Goal: Task Accomplishment & Management: Use online tool/utility

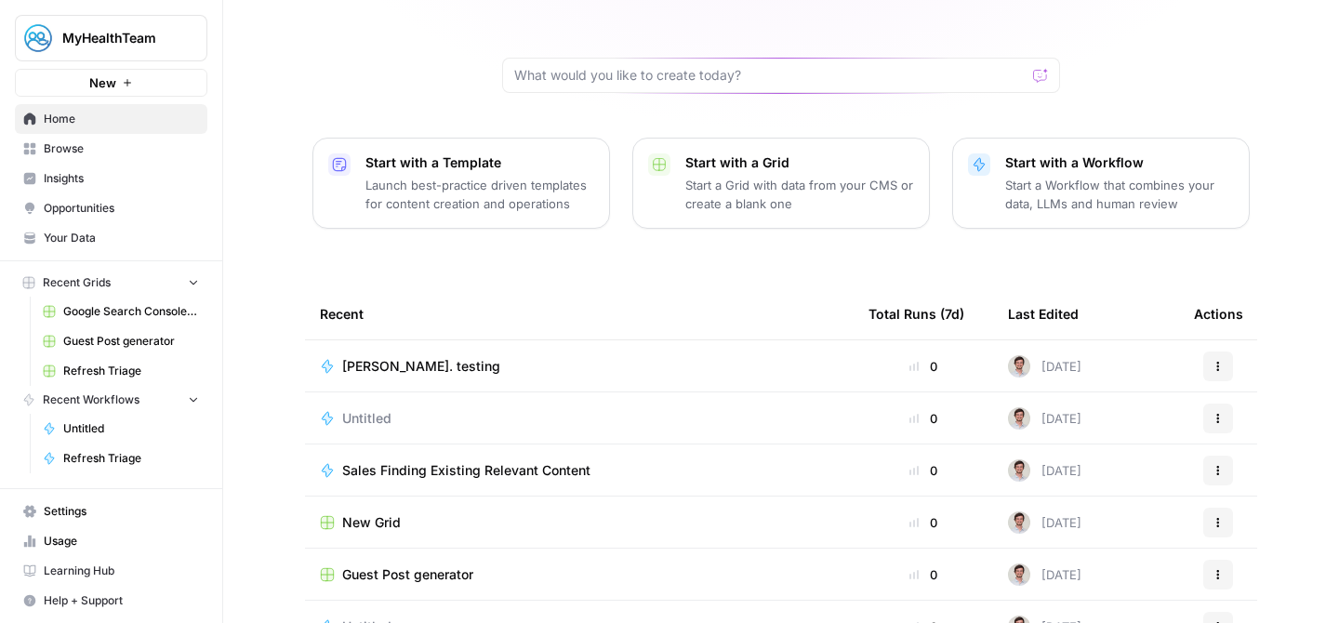
scroll to position [233, 0]
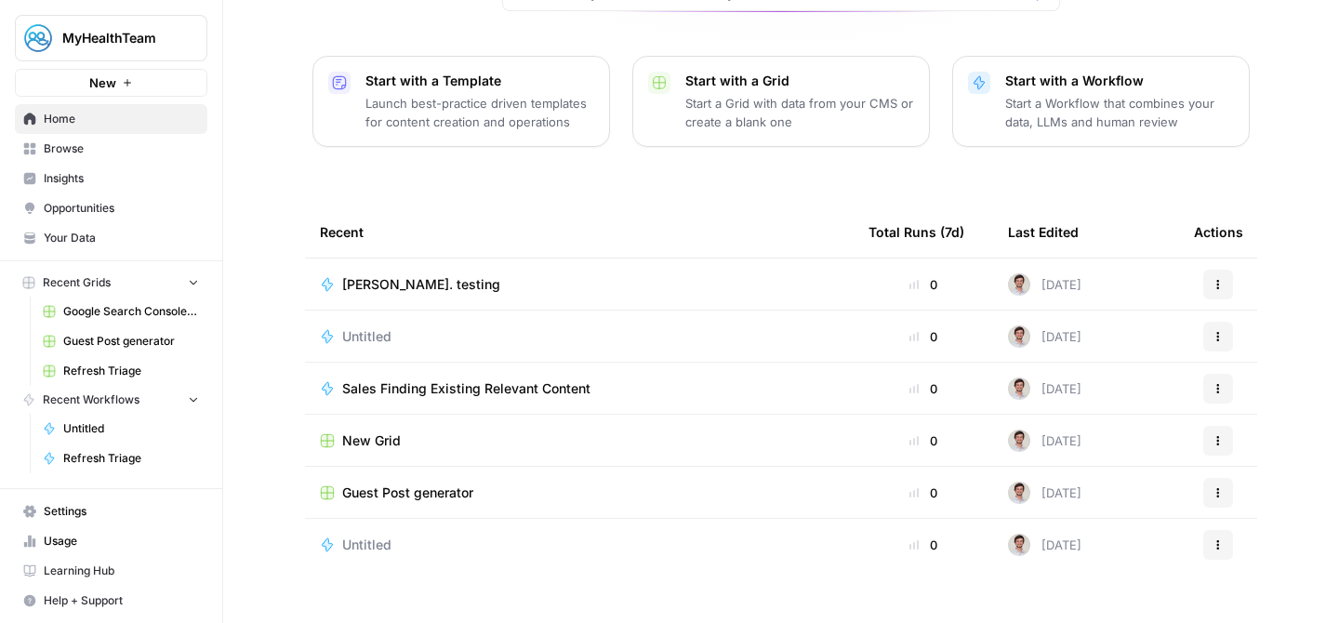
click at [111, 285] on span "Recent Grids" at bounding box center [77, 282] width 68 height 17
click at [128, 277] on button "Recent Grids" at bounding box center [111, 283] width 193 height 28
click at [90, 286] on span "Recent Grids" at bounding box center [77, 282] width 68 height 17
click at [92, 164] on link "Insights" at bounding box center [111, 179] width 193 height 30
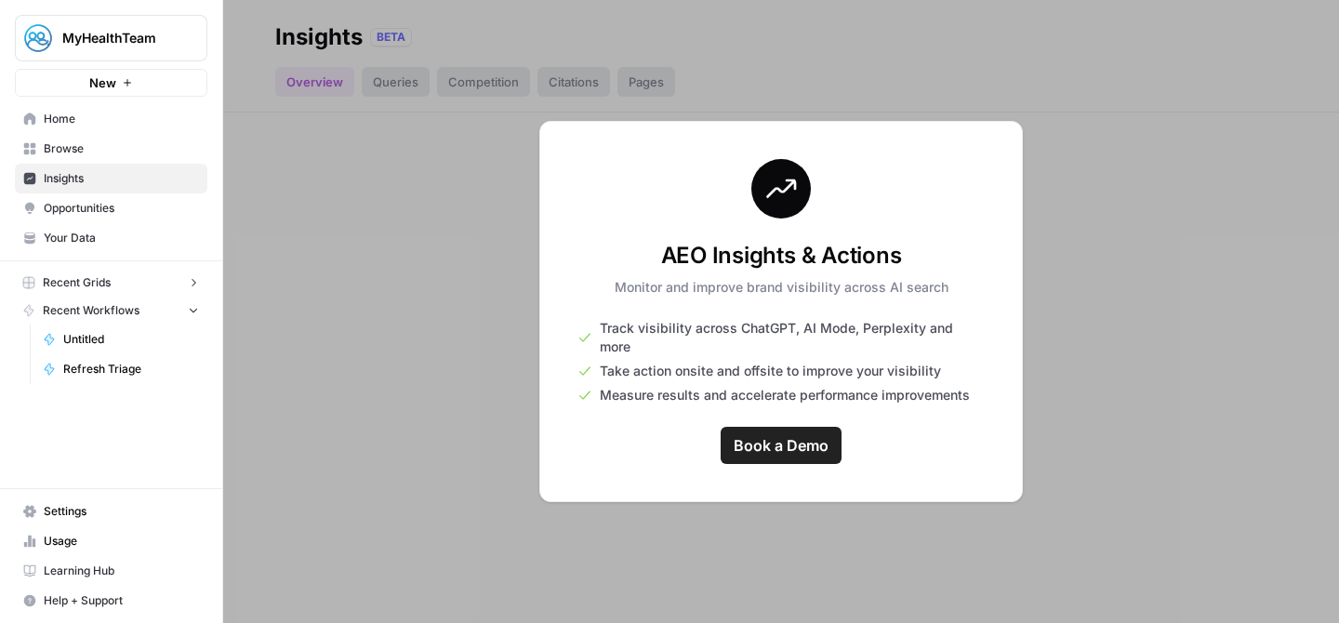
click at [95, 160] on link "Browse" at bounding box center [111, 149] width 193 height 30
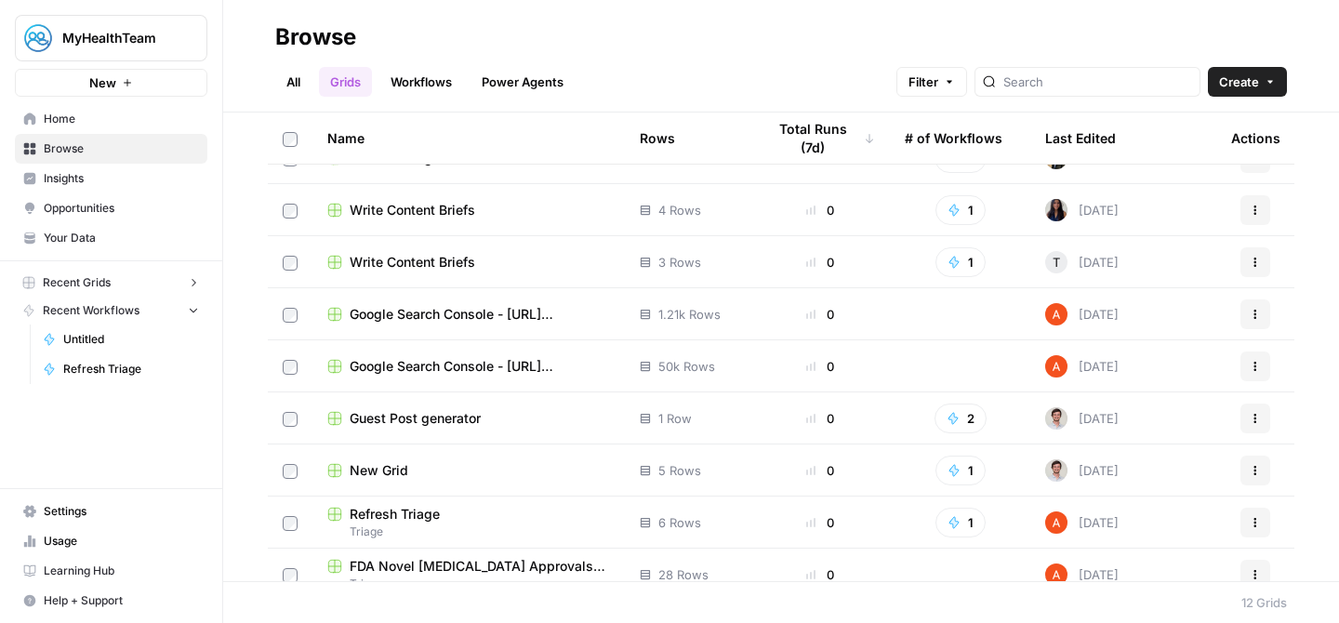
scroll to position [208, 0]
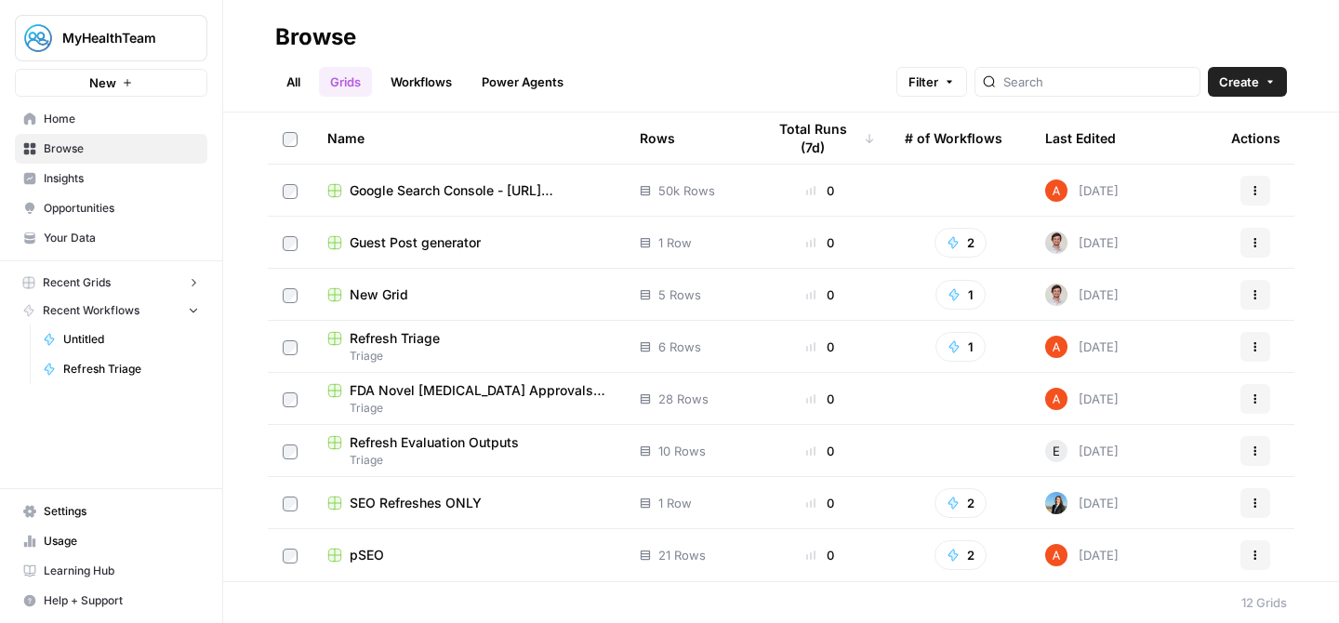
click at [403, 506] on span "SEO Refreshes ONLY" at bounding box center [416, 503] width 132 height 19
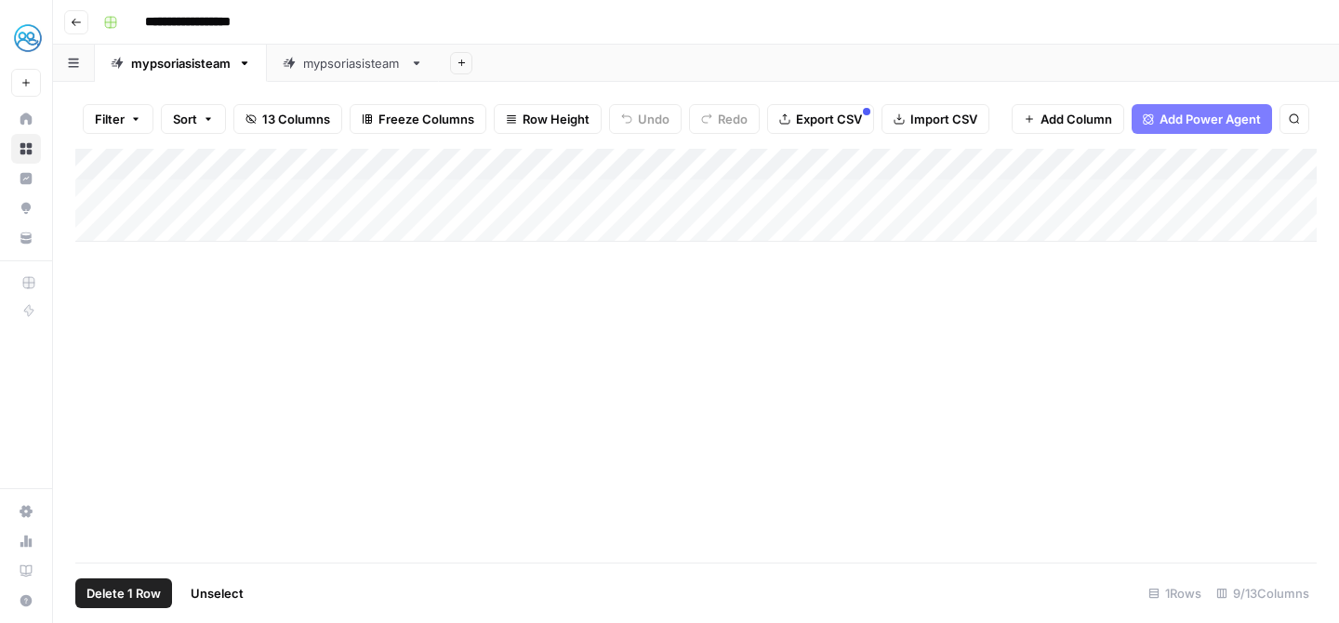
click at [110, 163] on div "Add Column" at bounding box center [696, 195] width 1242 height 93
click at [196, 200] on div "Add Column" at bounding box center [696, 195] width 1242 height 93
click at [494, 188] on div "Add Column" at bounding box center [696, 195] width 1242 height 93
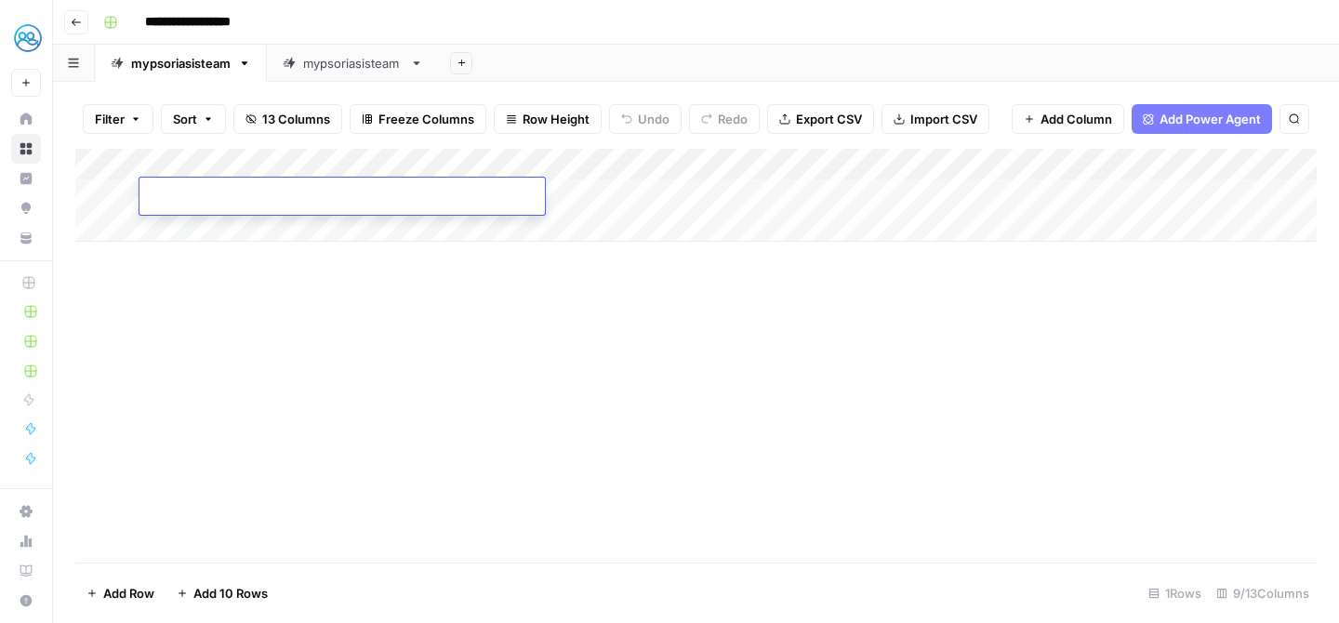
click at [494, 188] on div at bounding box center [343, 199] width 406 height 32
click at [384, 316] on div "Add Column" at bounding box center [696, 356] width 1242 height 414
click at [443, 202] on div "Add Column" at bounding box center [696, 195] width 1242 height 93
click at [1233, 170] on button "Add Column" at bounding box center [1266, 165] width 97 height 24
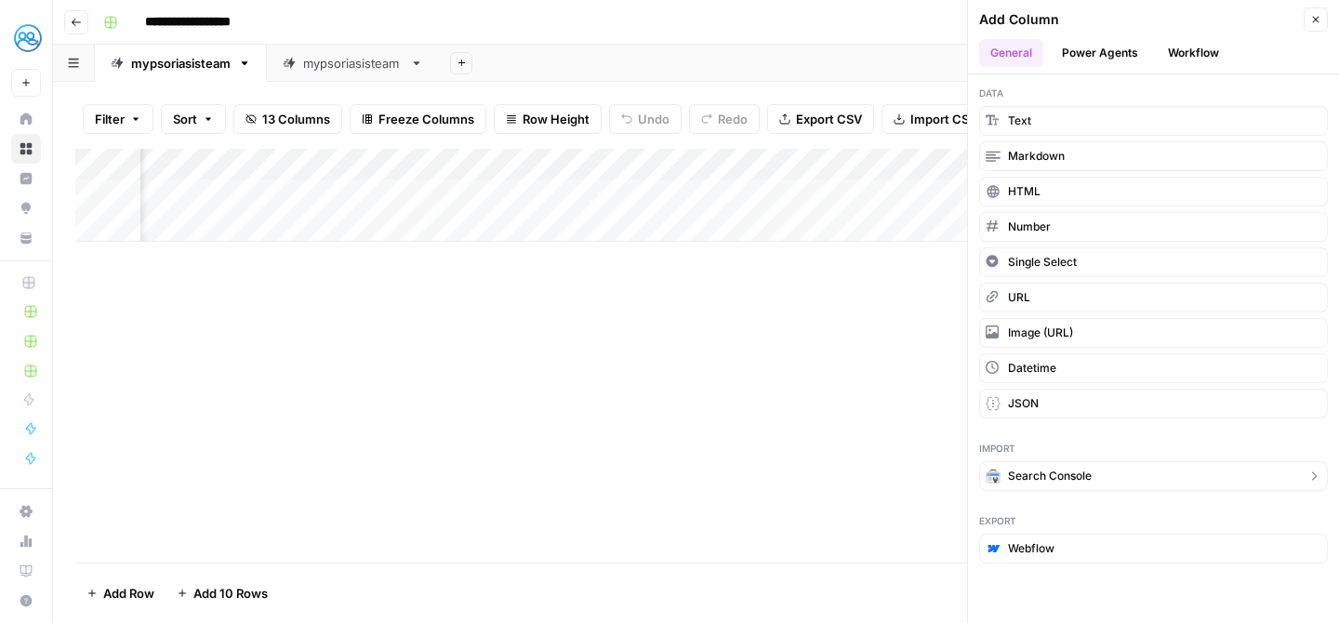
click at [1059, 474] on span "Search Console" at bounding box center [1050, 476] width 84 height 17
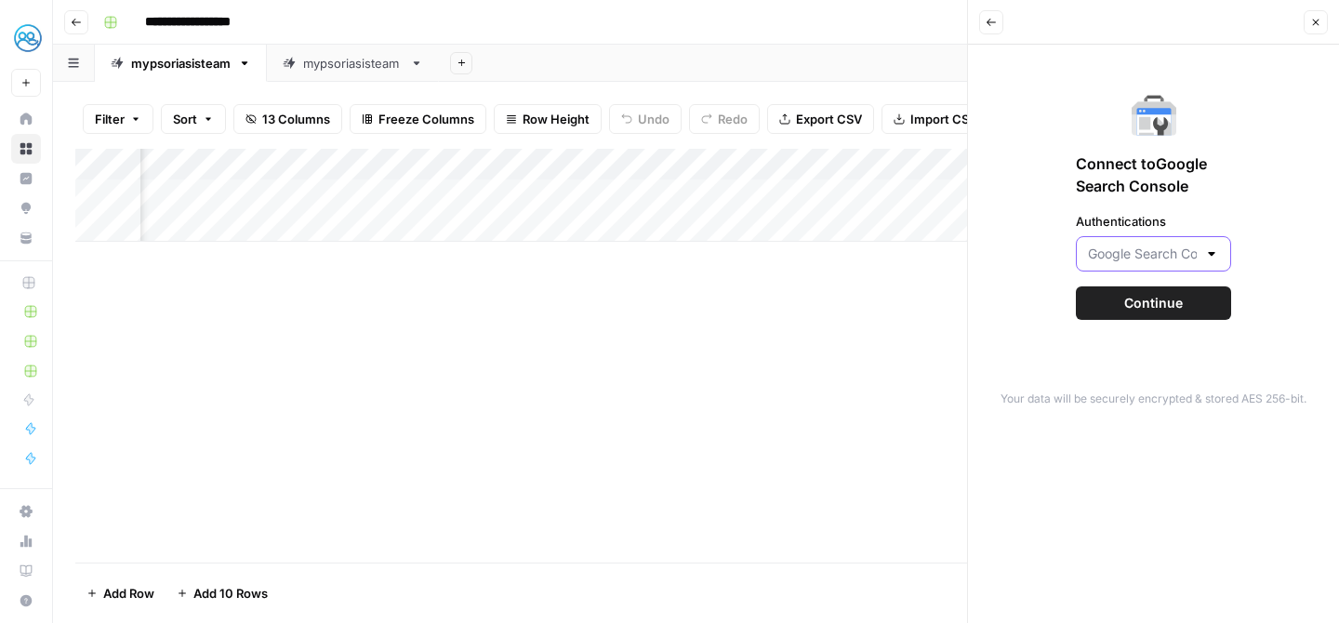
click at [1165, 261] on input "Authentications" at bounding box center [1142, 254] width 109 height 19
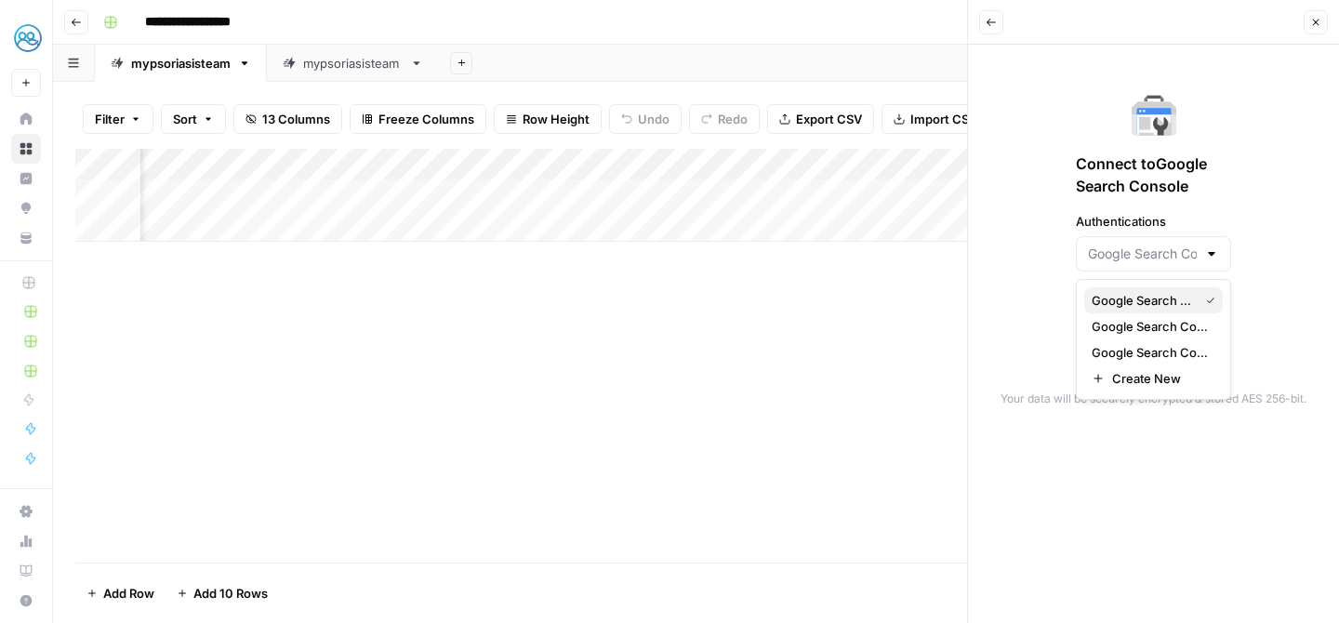
click at [1165, 295] on span "Google Search Console - [URL][DOMAIN_NAME]" at bounding box center [1142, 300] width 100 height 19
type input "Google Search Console - [URL][DOMAIN_NAME]"
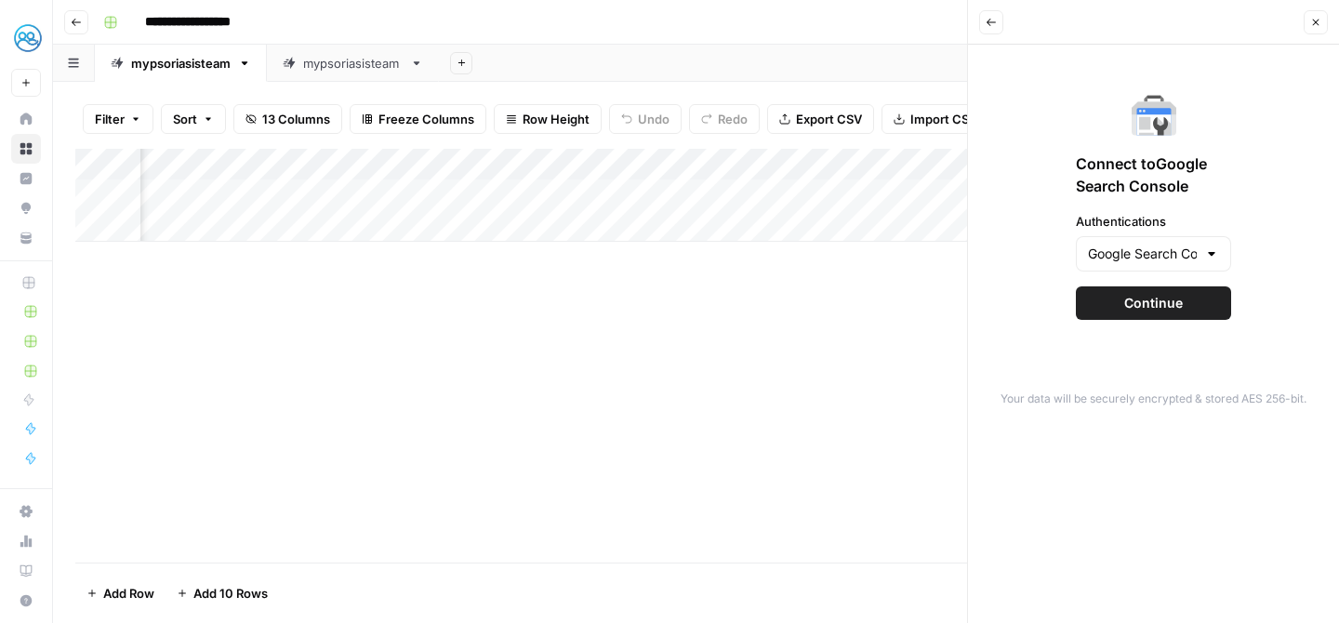
click at [1145, 313] on button "Continue" at bounding box center [1153, 302] width 155 height 33
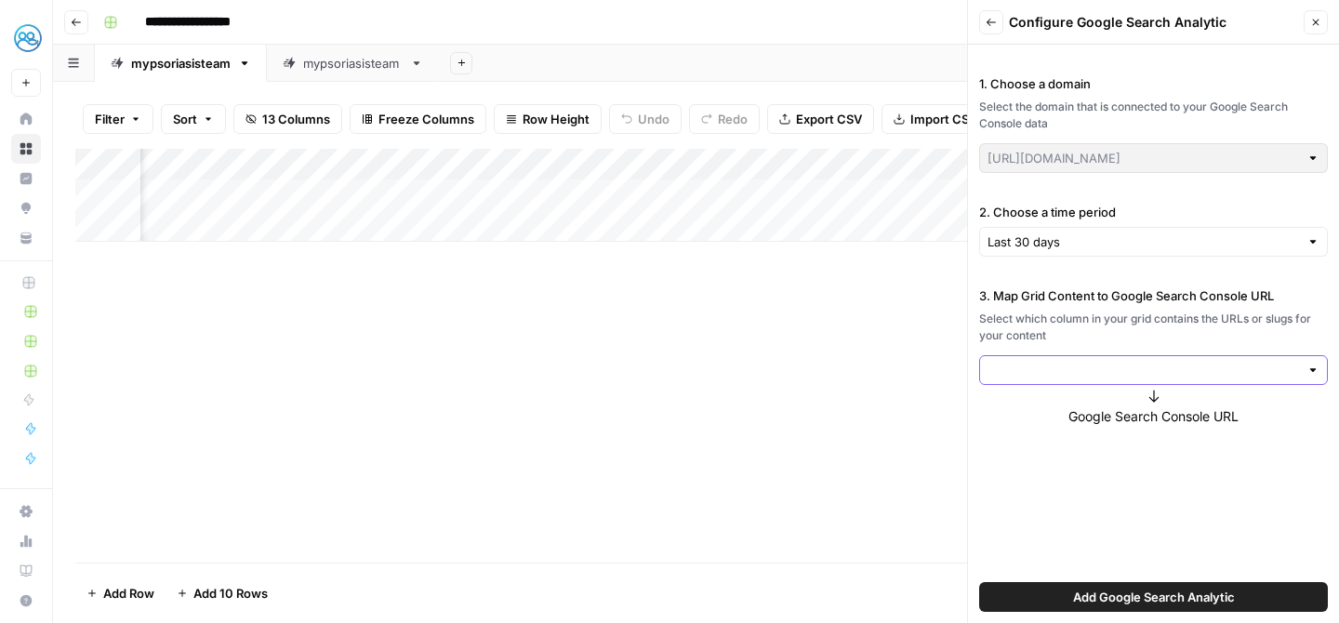
click at [1077, 379] on input "3. Map Grid Content to Google Search Console URL" at bounding box center [1144, 370] width 312 height 19
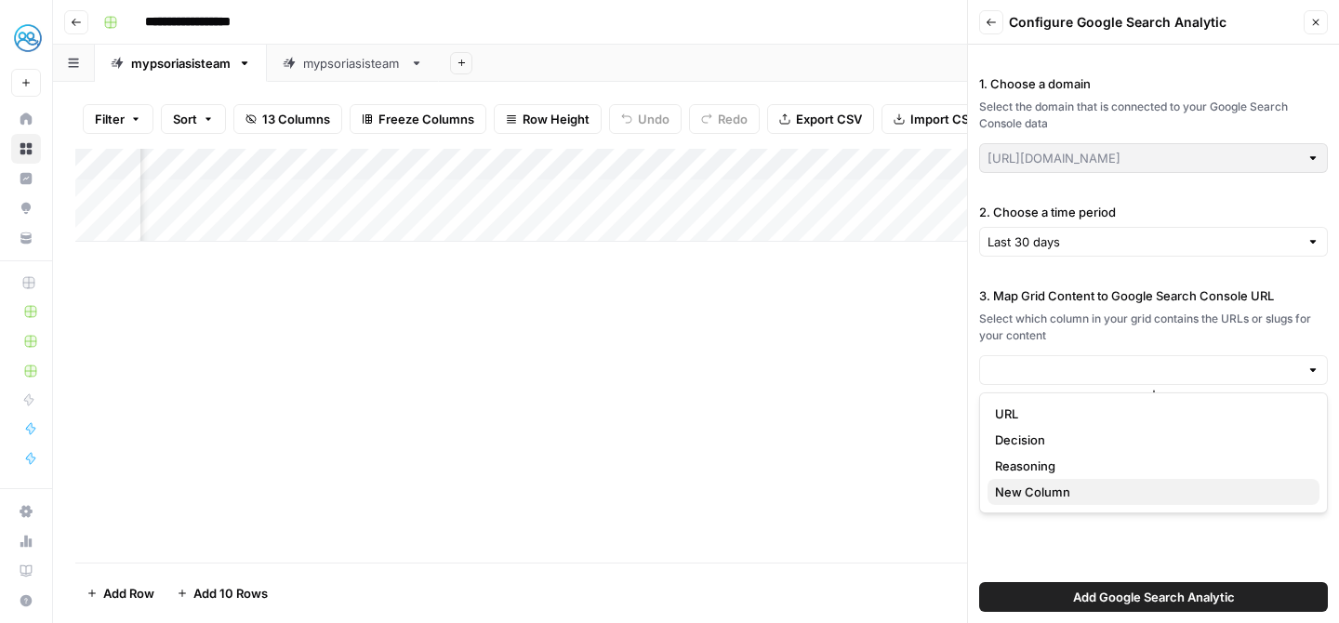
click at [1024, 500] on span "New Column" at bounding box center [1150, 492] width 310 height 19
type input "New Column"
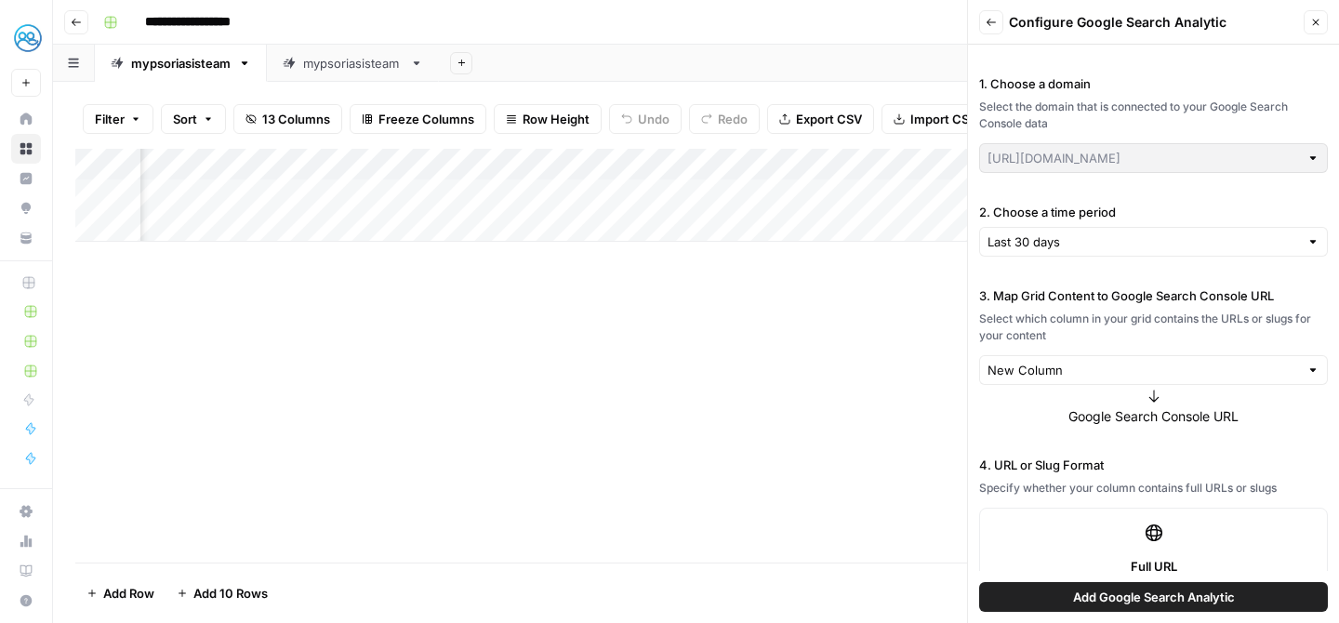
scroll to position [145, 0]
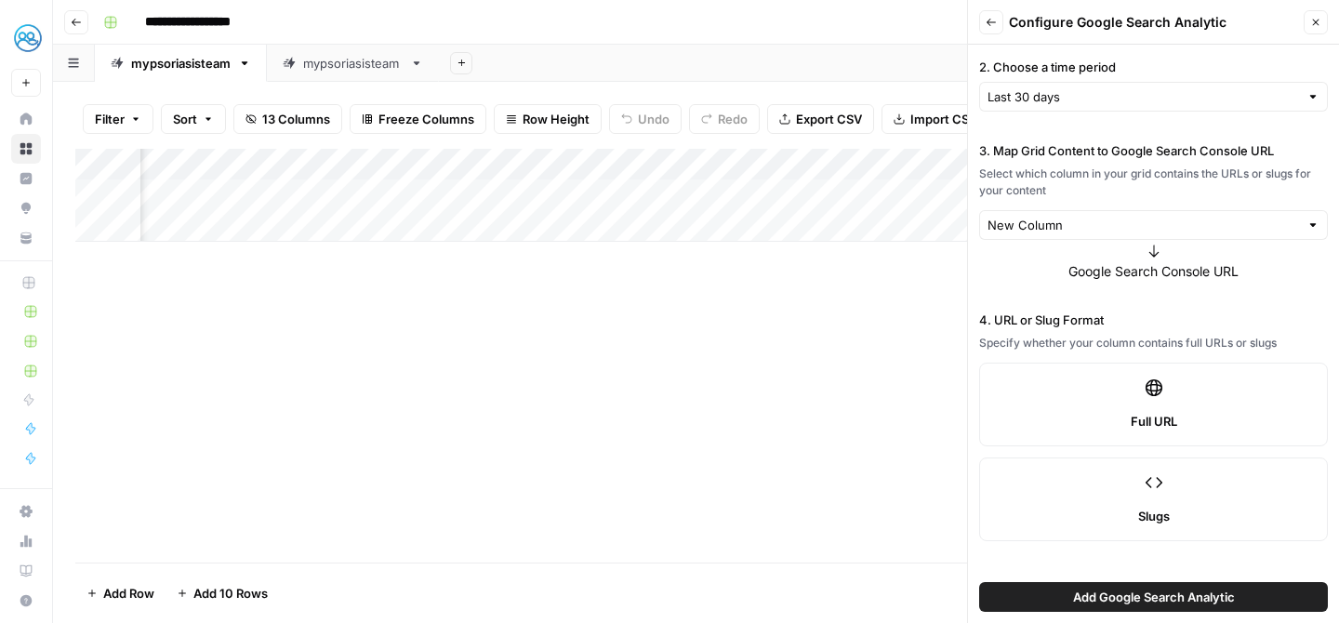
click at [1160, 397] on label "Full URL" at bounding box center [1153, 405] width 349 height 84
click at [1139, 607] on button "Add Google Search Analytic" at bounding box center [1153, 597] width 349 height 30
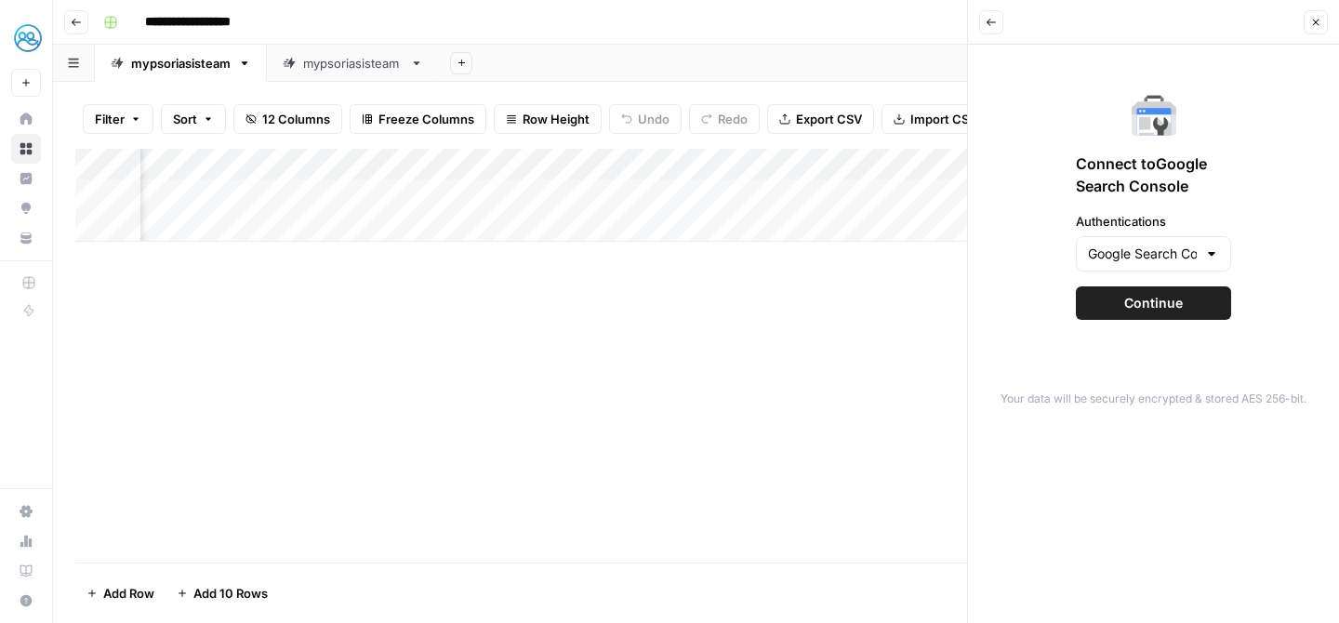
scroll to position [0, 619]
click at [950, 168] on button "Add Column" at bounding box center [996, 165] width 97 height 24
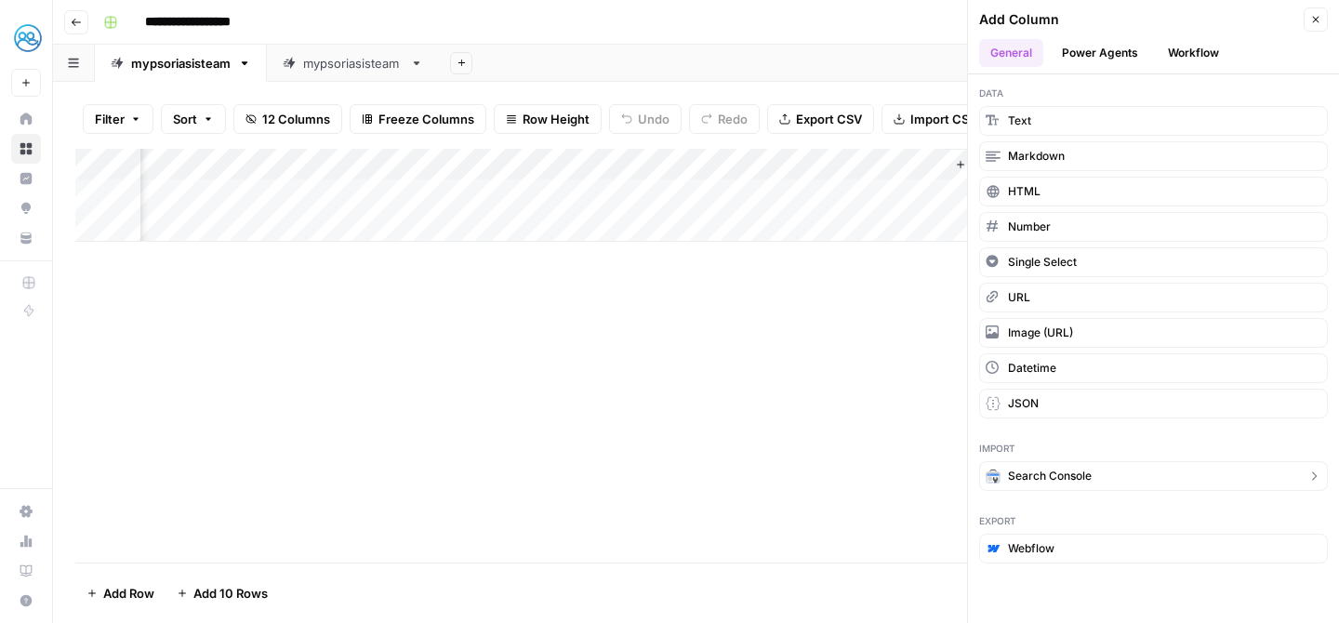
click at [1025, 480] on span "Search Console" at bounding box center [1050, 476] width 84 height 17
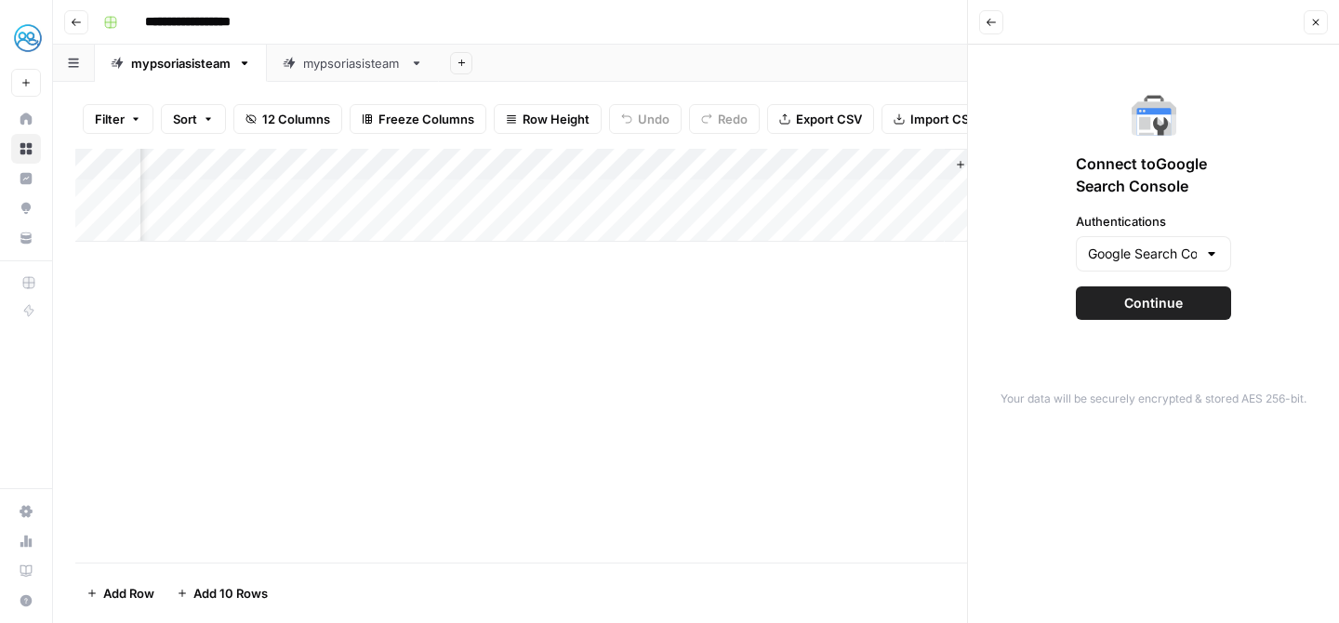
click at [1134, 304] on span "Continue" at bounding box center [1154, 303] width 59 height 19
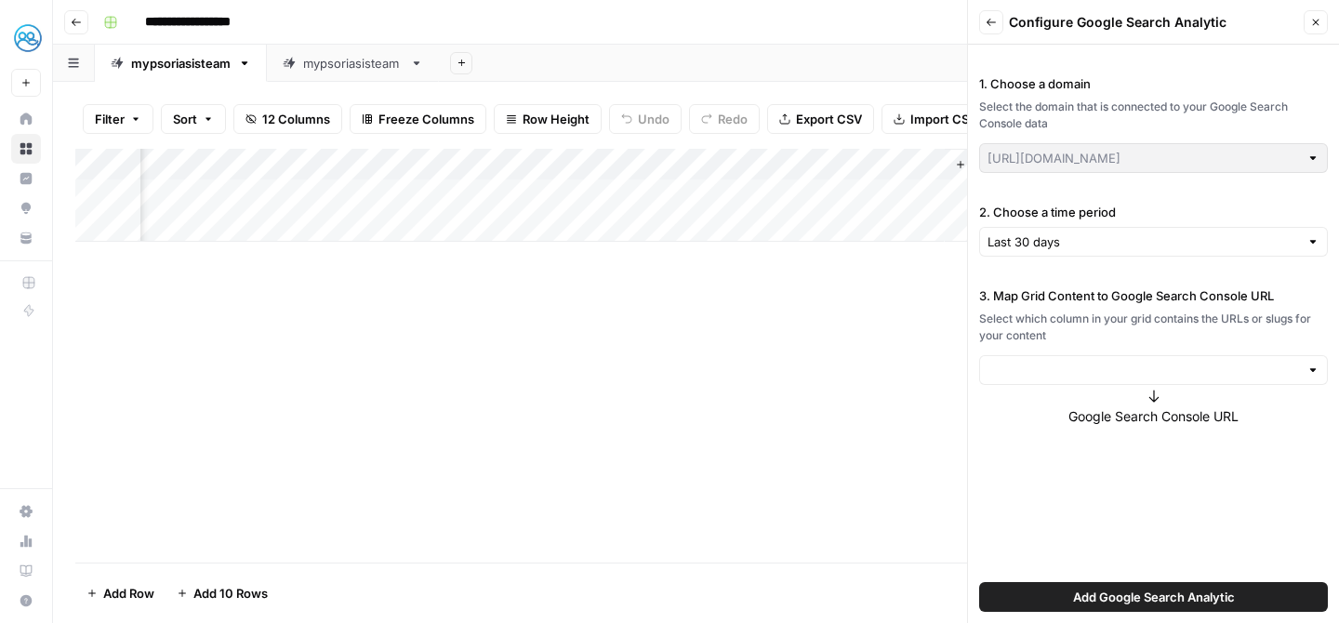
type input "[URL][DOMAIN_NAME]"
click at [1113, 373] on input "3. Map Grid Content to Google Search Console URL" at bounding box center [1144, 370] width 312 height 19
click at [1058, 420] on span "URL" at bounding box center [1150, 414] width 310 height 19
type input "URL"
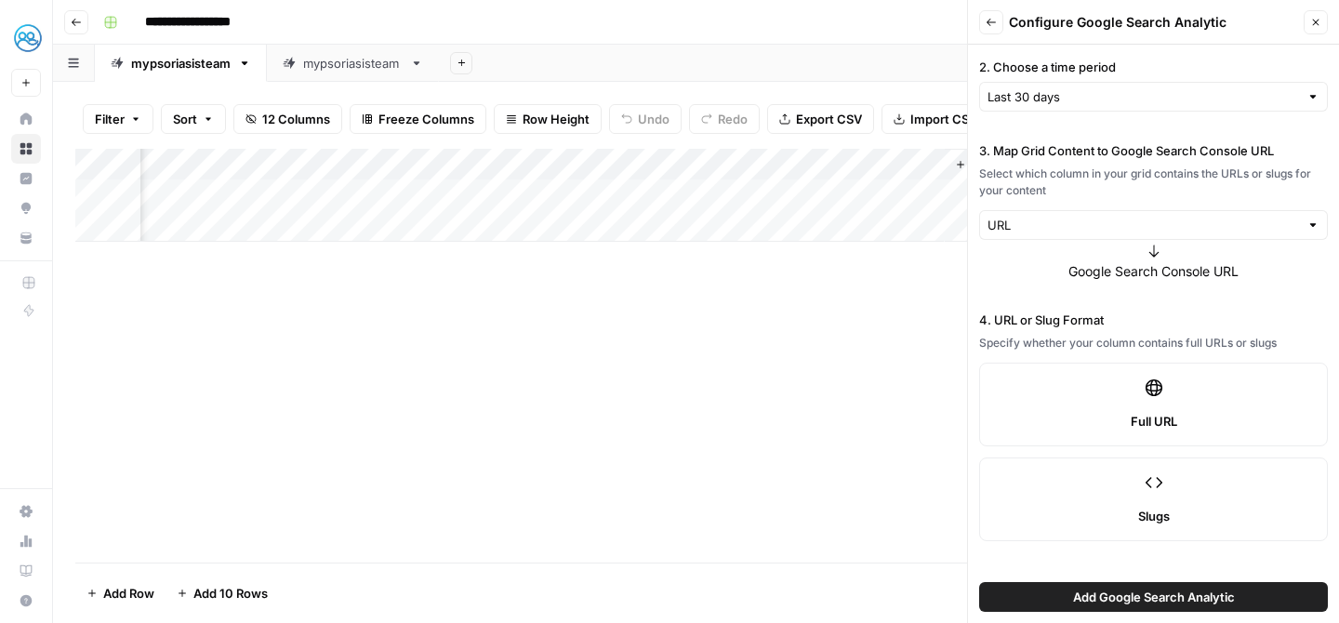
click at [1179, 378] on label "Full URL" at bounding box center [1153, 405] width 349 height 84
click at [1156, 597] on span "Add Google Search Analytic" at bounding box center [1154, 597] width 162 height 19
click at [538, 340] on div "Add Column" at bounding box center [696, 356] width 1242 height 414
click at [500, 189] on div "Add Column" at bounding box center [696, 211] width 1242 height 125
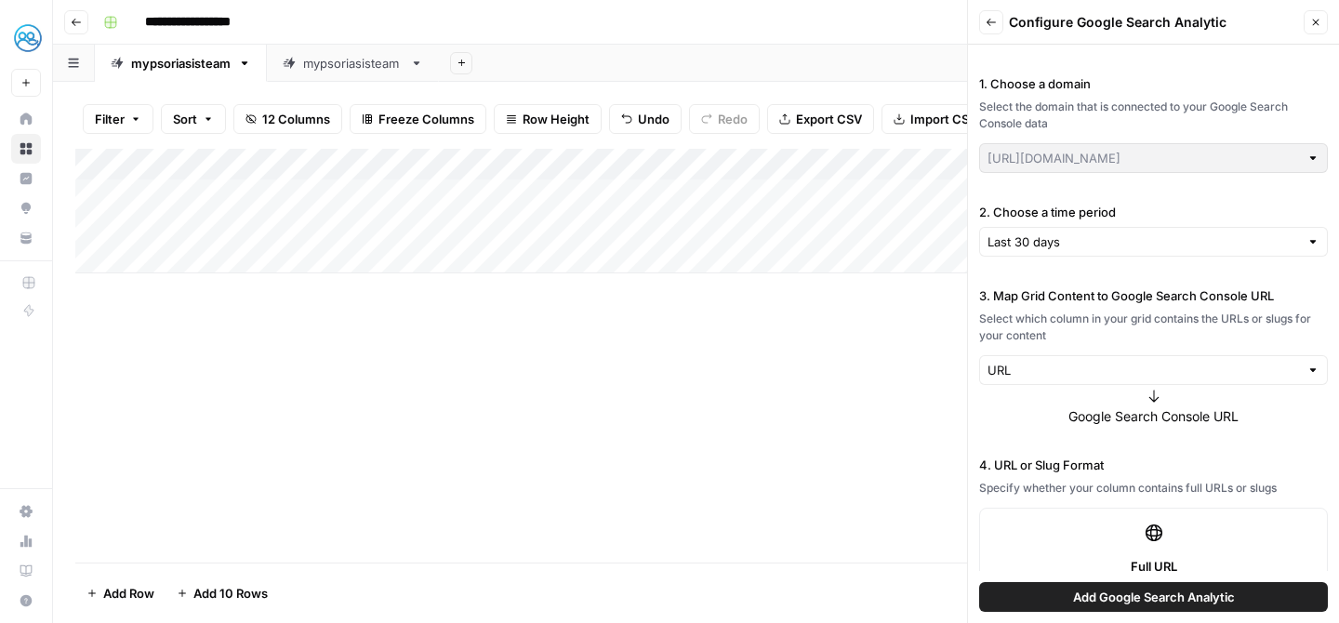
click at [1321, 22] on span "Close" at bounding box center [1321, 22] width 1 height 1
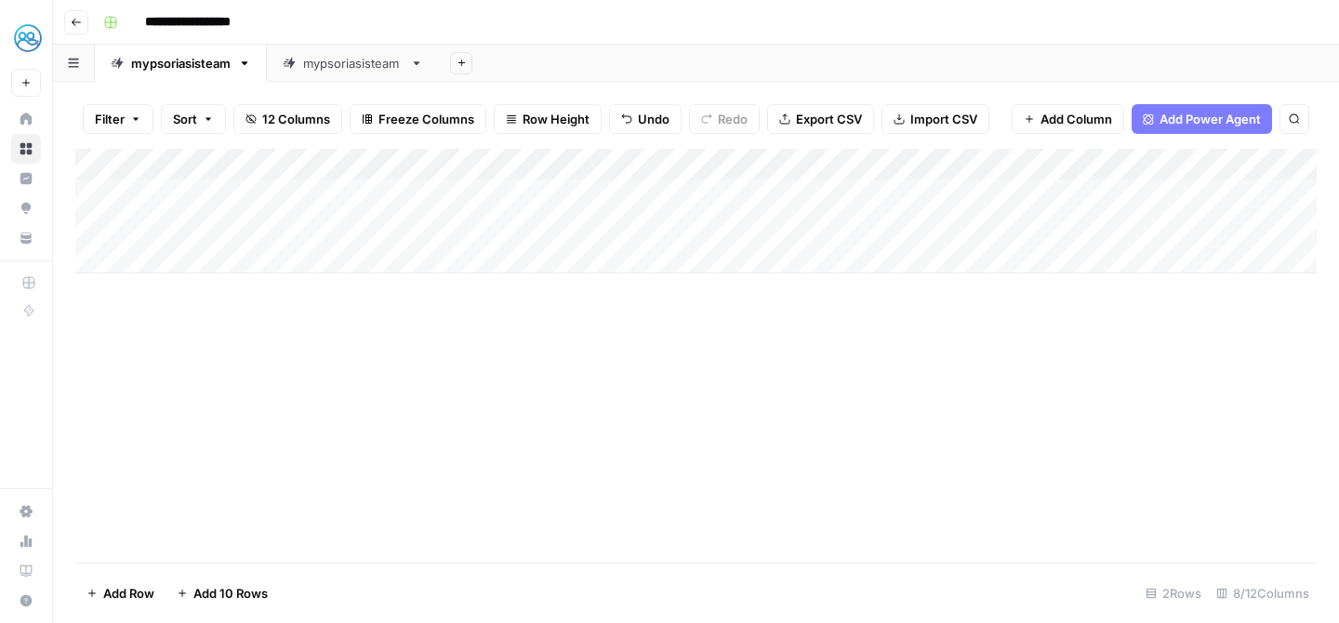
click at [649, 162] on div "Add Column" at bounding box center [696, 211] width 1242 height 125
click at [863, 470] on div "Add Column" at bounding box center [696, 356] width 1242 height 414
click at [353, 192] on div "Add Column" at bounding box center [696, 211] width 1242 height 125
click at [353, 192] on input at bounding box center [296, 200] width 298 height 22
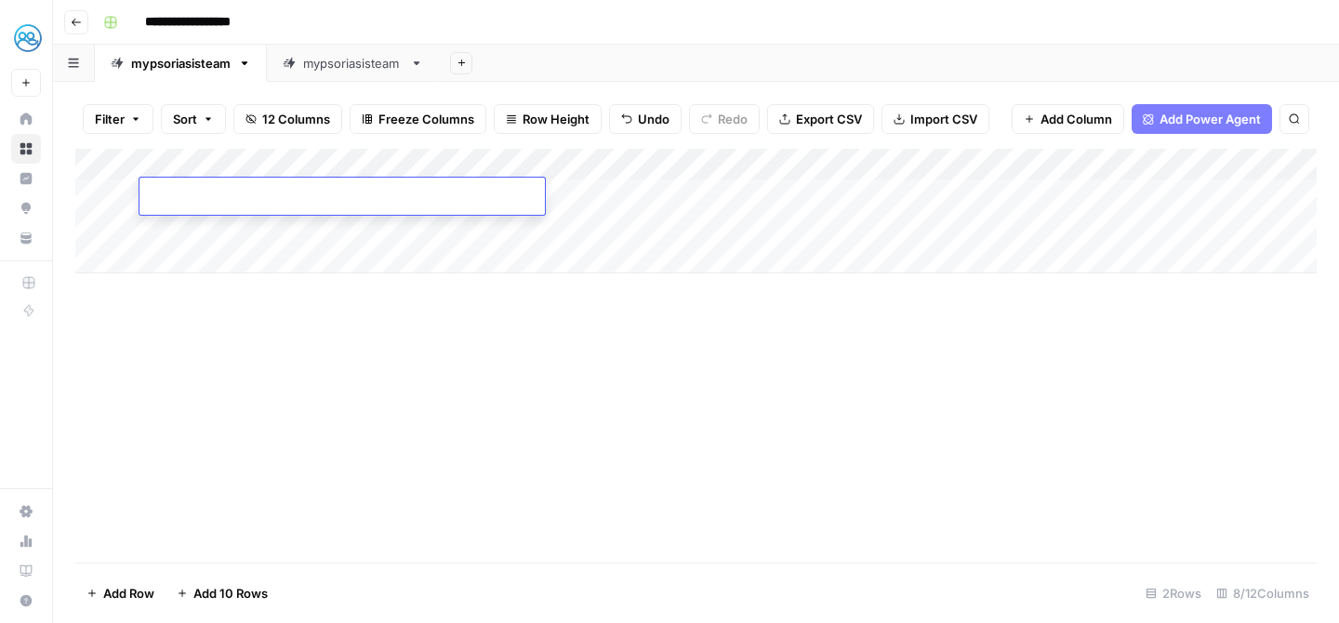
click at [507, 166] on div "Add Column" at bounding box center [696, 211] width 1242 height 125
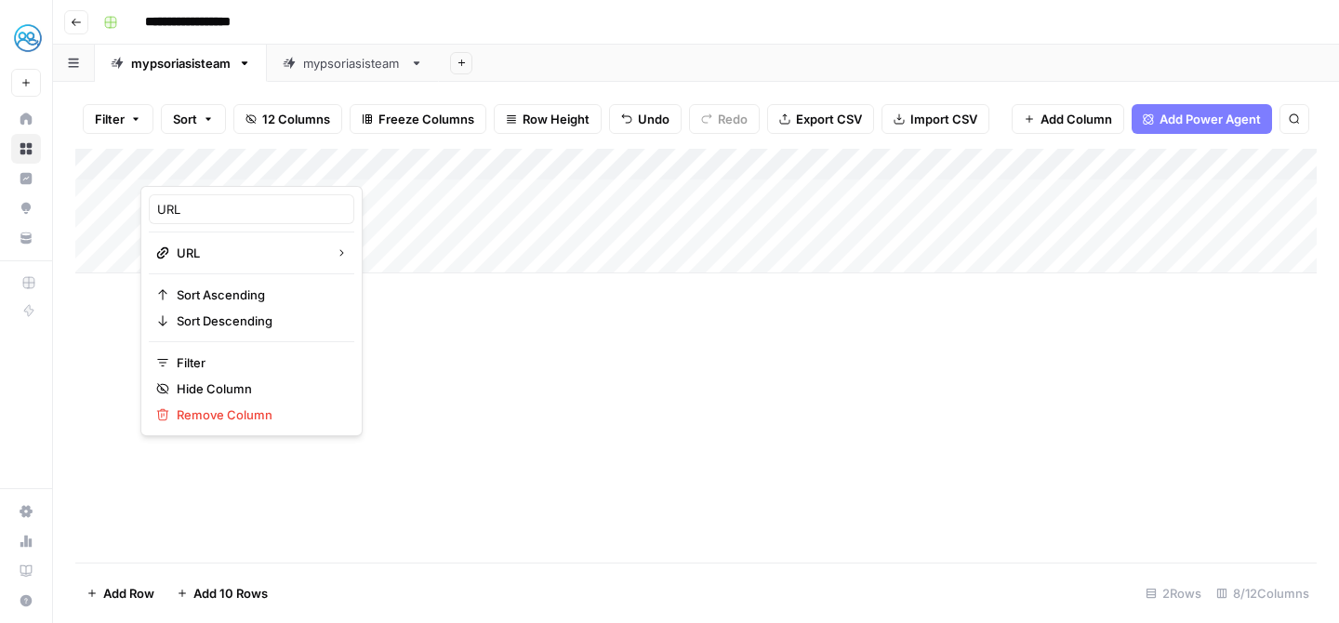
click at [525, 166] on div at bounding box center [342, 167] width 404 height 37
click at [528, 456] on div "Add Column" at bounding box center [696, 356] width 1242 height 414
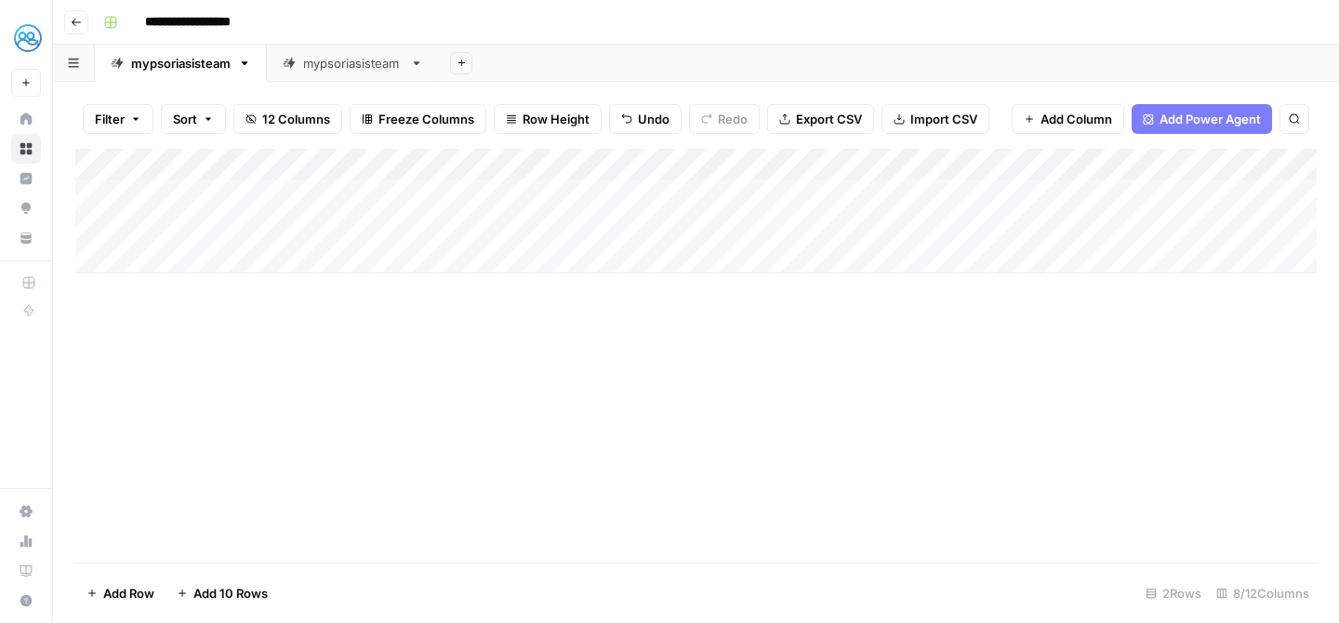
click at [394, 158] on div "Add Column" at bounding box center [696, 211] width 1242 height 125
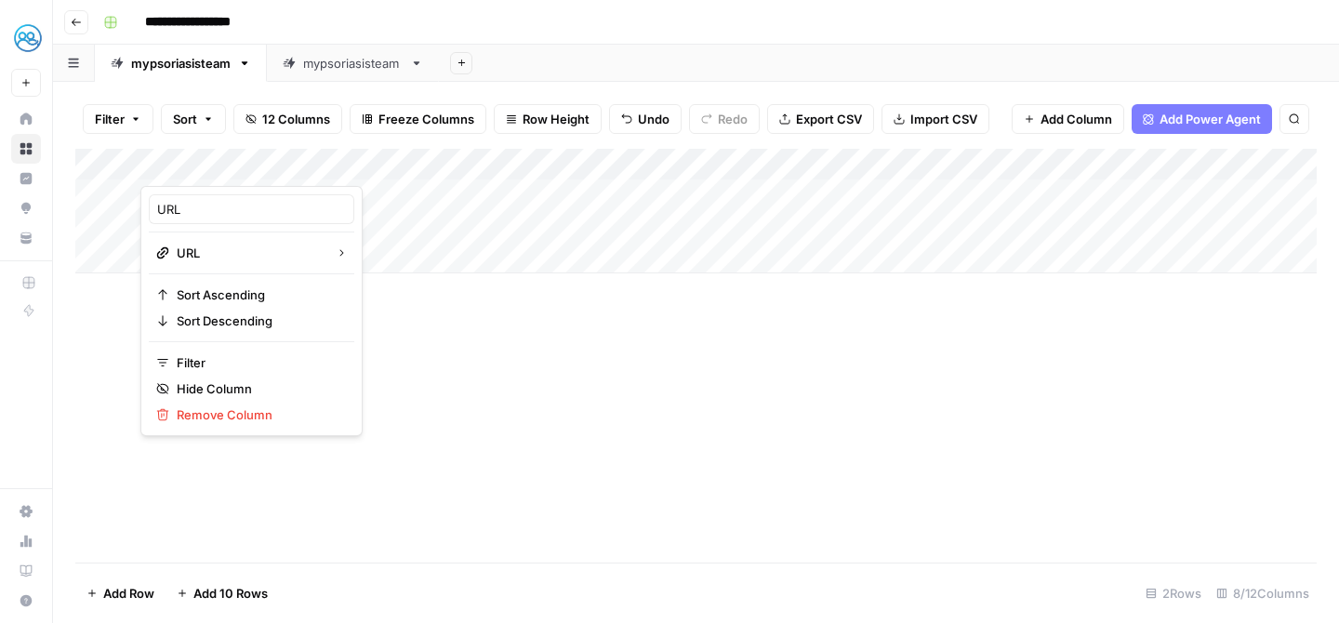
click at [445, 326] on div "Add Column" at bounding box center [696, 356] width 1242 height 414
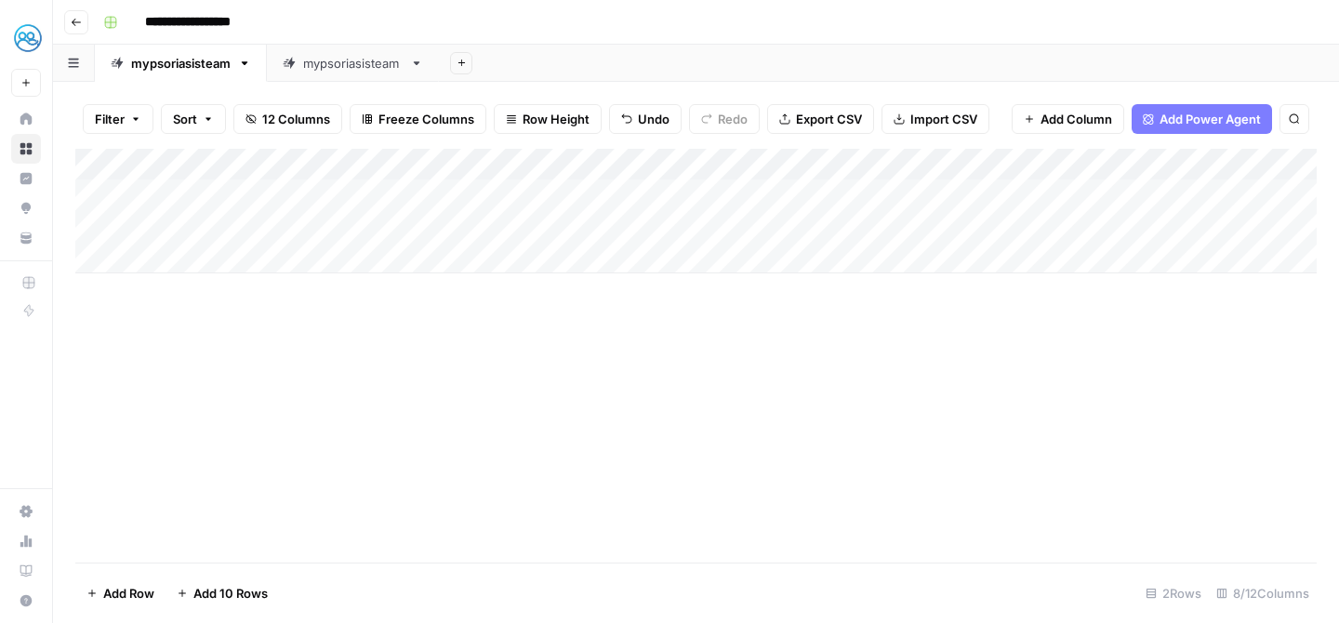
scroll to position [0, 350]
click at [840, 169] on div "Add Column" at bounding box center [696, 211] width 1242 height 125
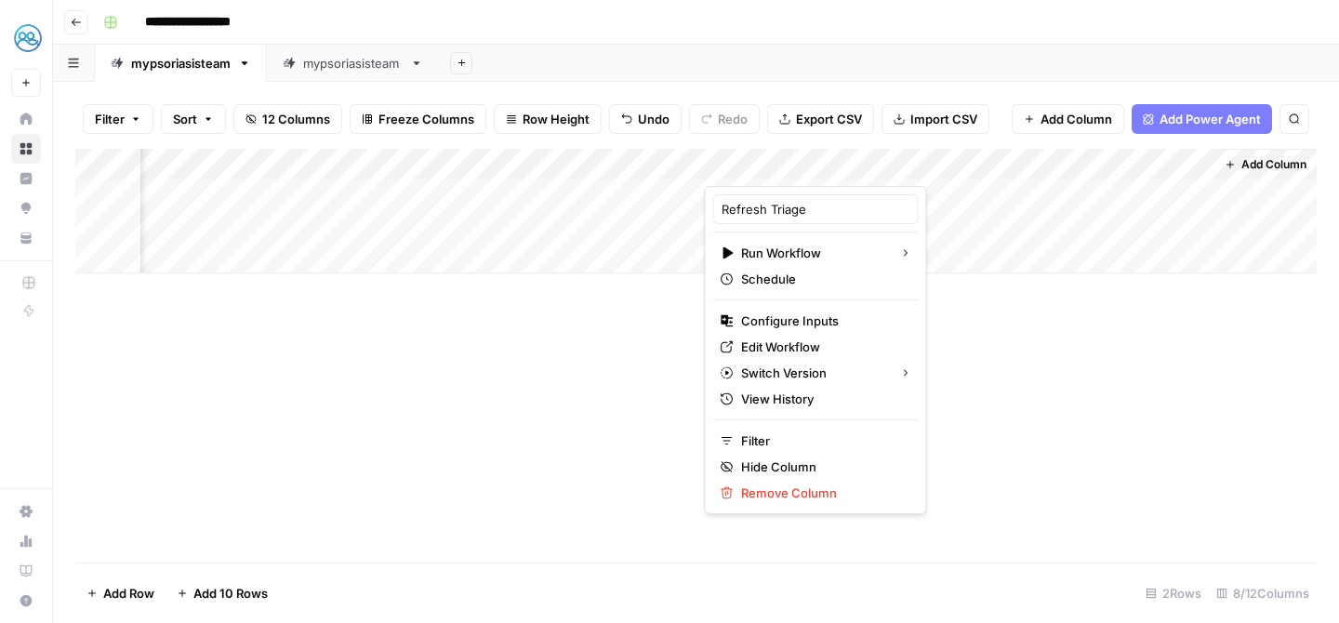
click at [951, 457] on div "Add Column" at bounding box center [696, 356] width 1242 height 414
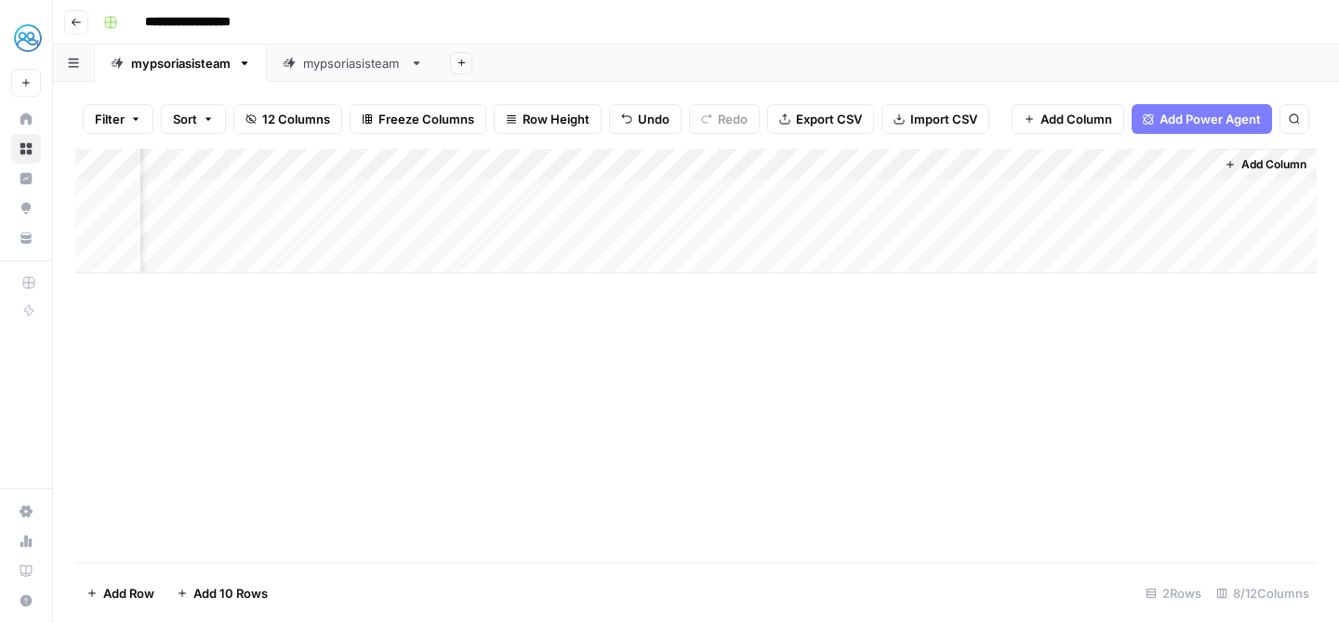
click at [1277, 168] on span "Add Column" at bounding box center [1274, 164] width 65 height 17
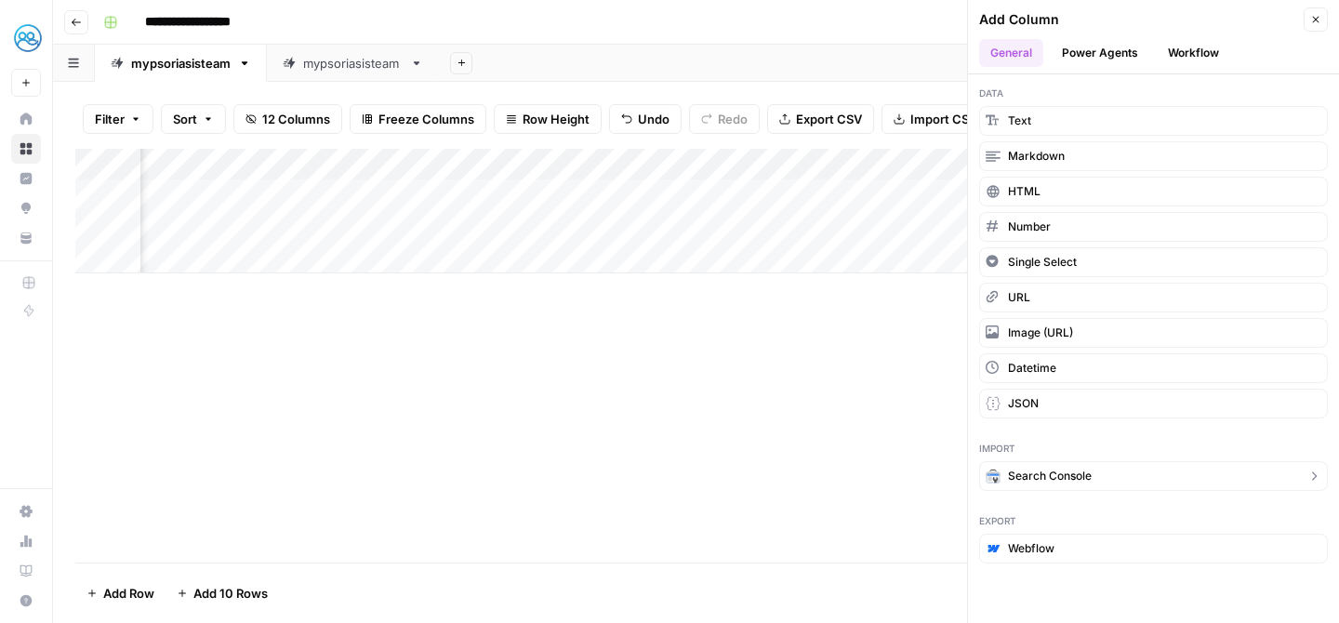
click at [1001, 477] on button "Search Console" at bounding box center [1153, 476] width 349 height 30
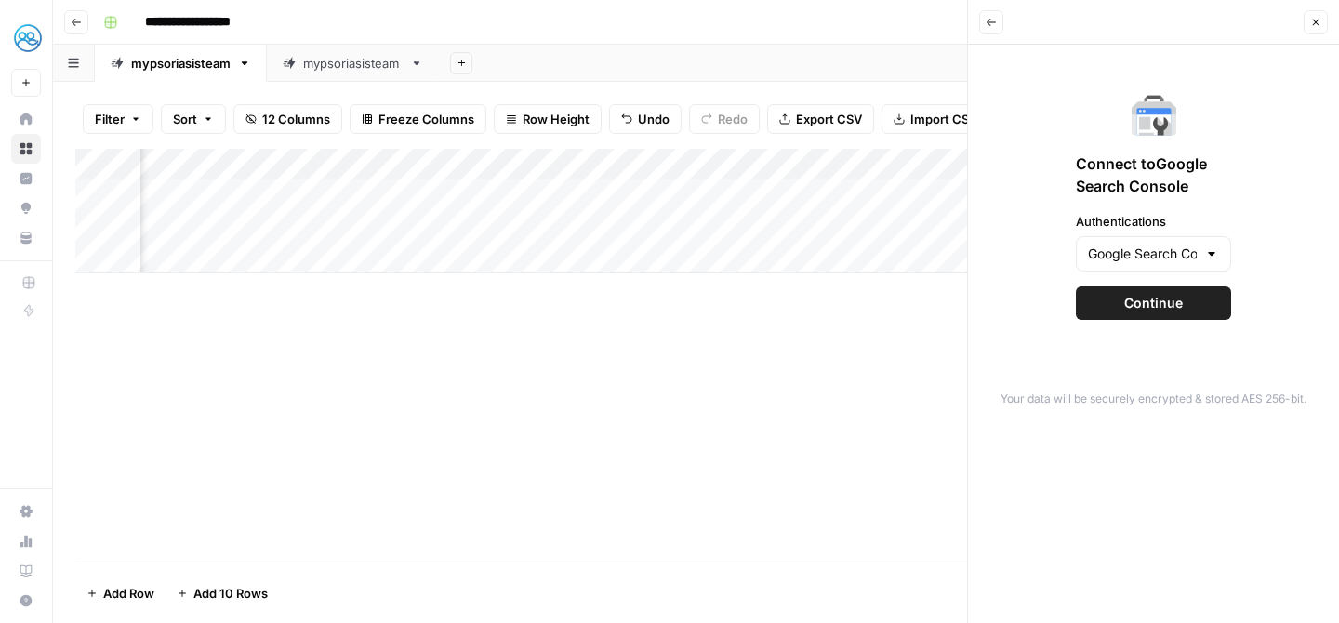
click at [1200, 297] on button "Continue" at bounding box center [1153, 302] width 155 height 33
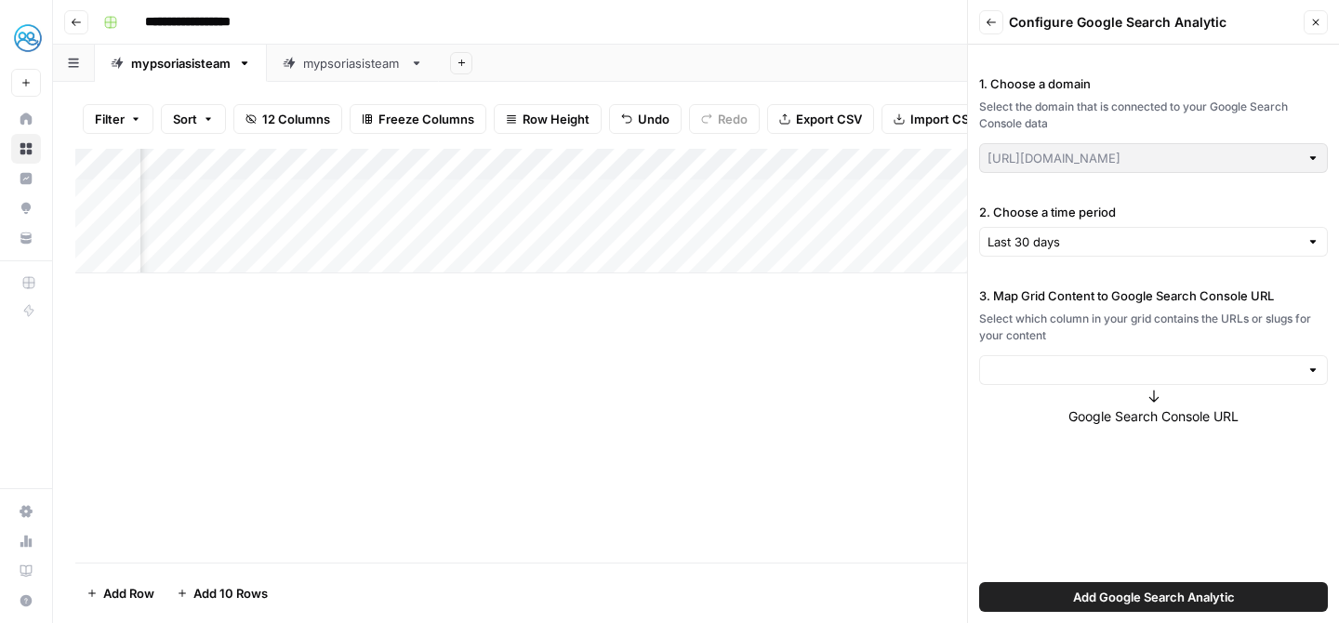
type input "[URL][DOMAIN_NAME]"
click at [1160, 368] on input "3. Map Grid Content to Google Search Console URL" at bounding box center [1144, 370] width 312 height 19
click at [1085, 420] on span "URL" at bounding box center [1150, 414] width 310 height 19
type input "URL"
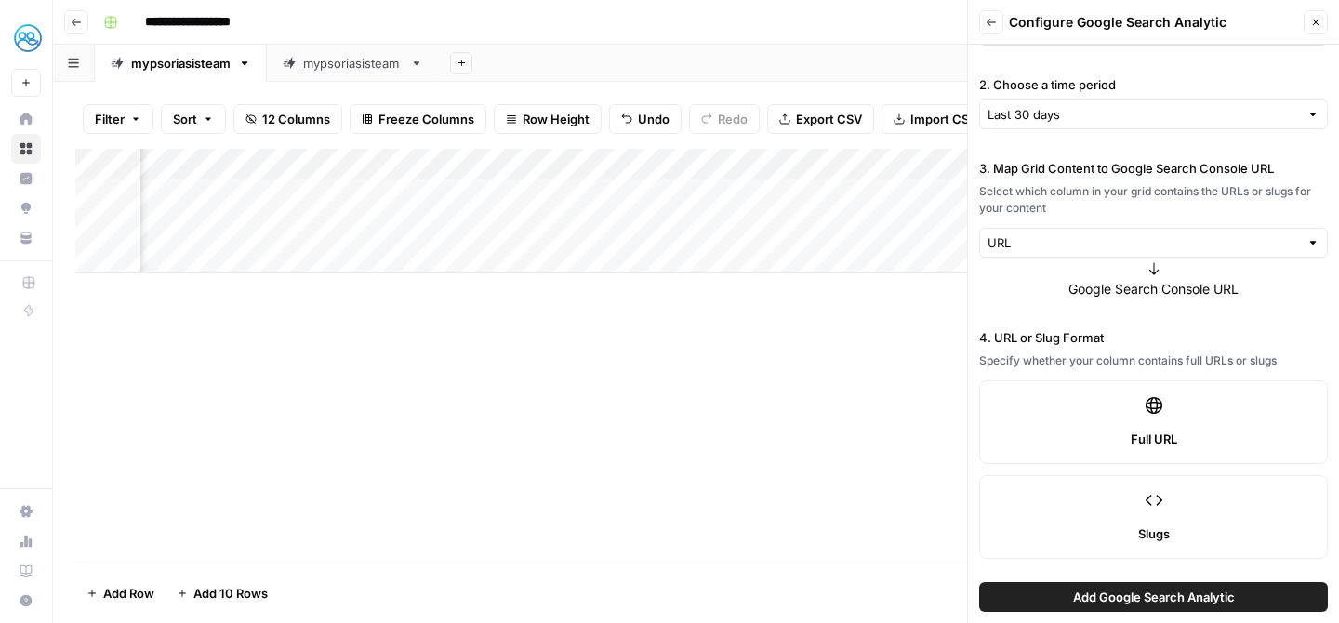
scroll to position [145, 0]
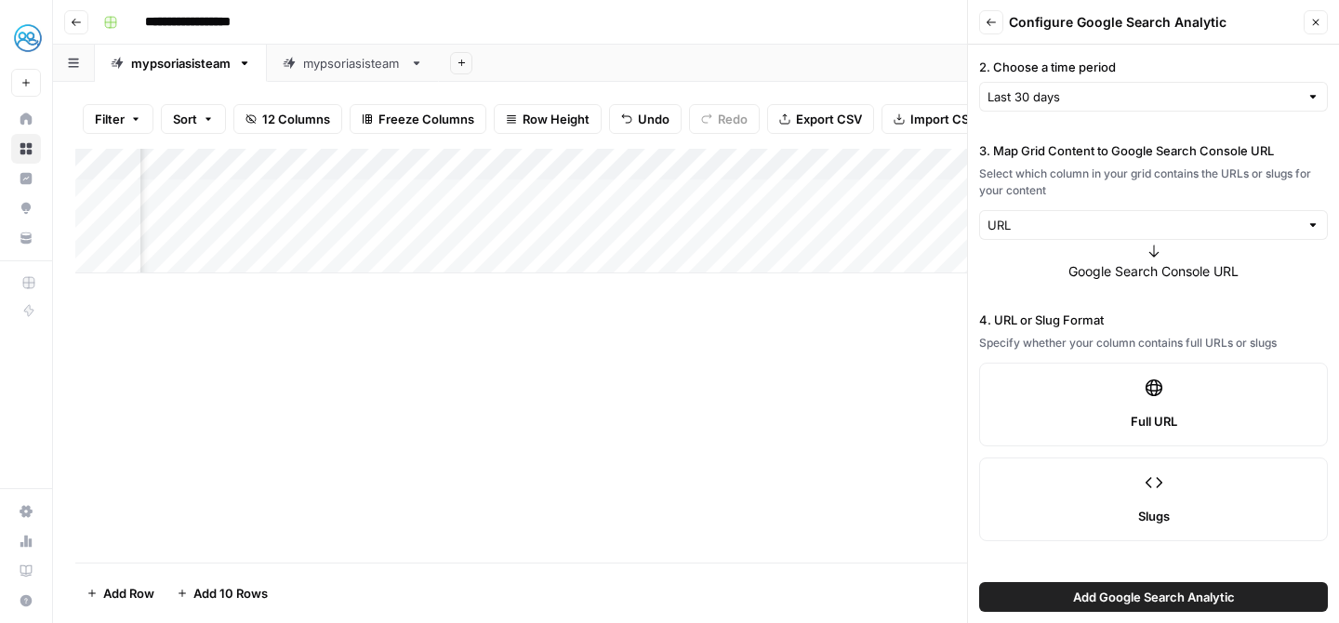
click at [1149, 505] on label "Slugs" at bounding box center [1153, 500] width 349 height 84
click at [1159, 406] on label "Full URL" at bounding box center [1153, 405] width 349 height 84
click at [1194, 601] on span "Add Google Search Analytic" at bounding box center [1154, 597] width 162 height 19
click at [647, 296] on div "Add Column" at bounding box center [696, 356] width 1242 height 414
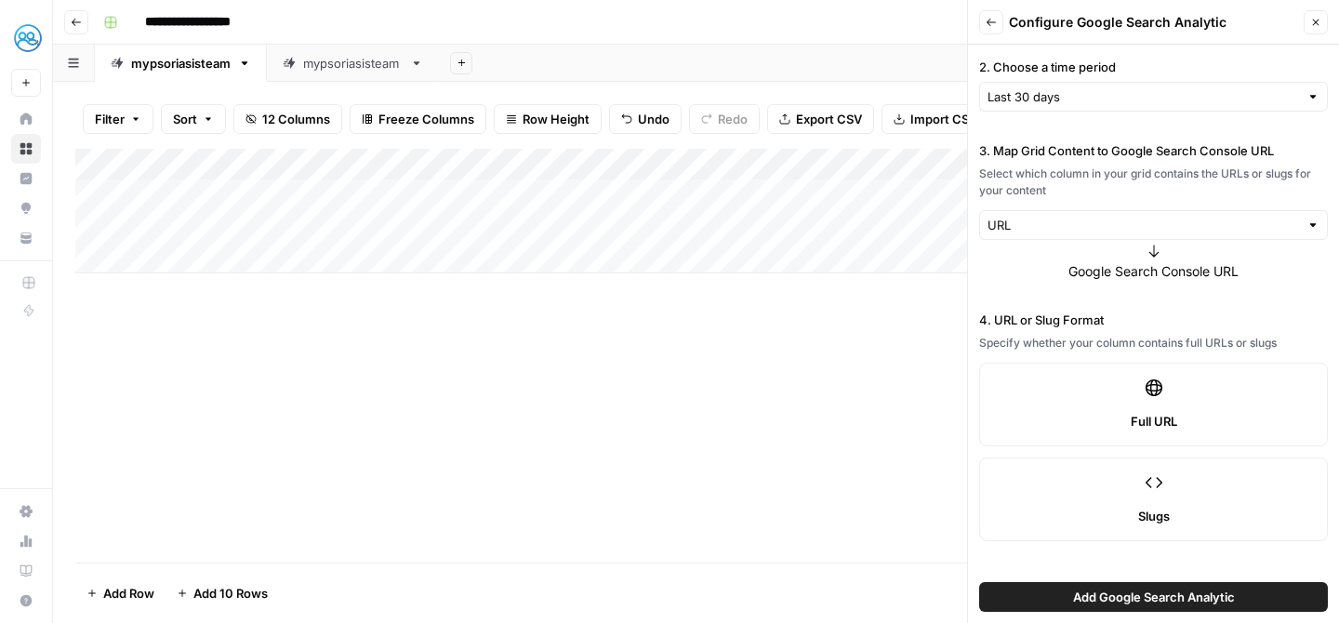
click at [1318, 21] on icon "button" at bounding box center [1316, 22] width 11 height 11
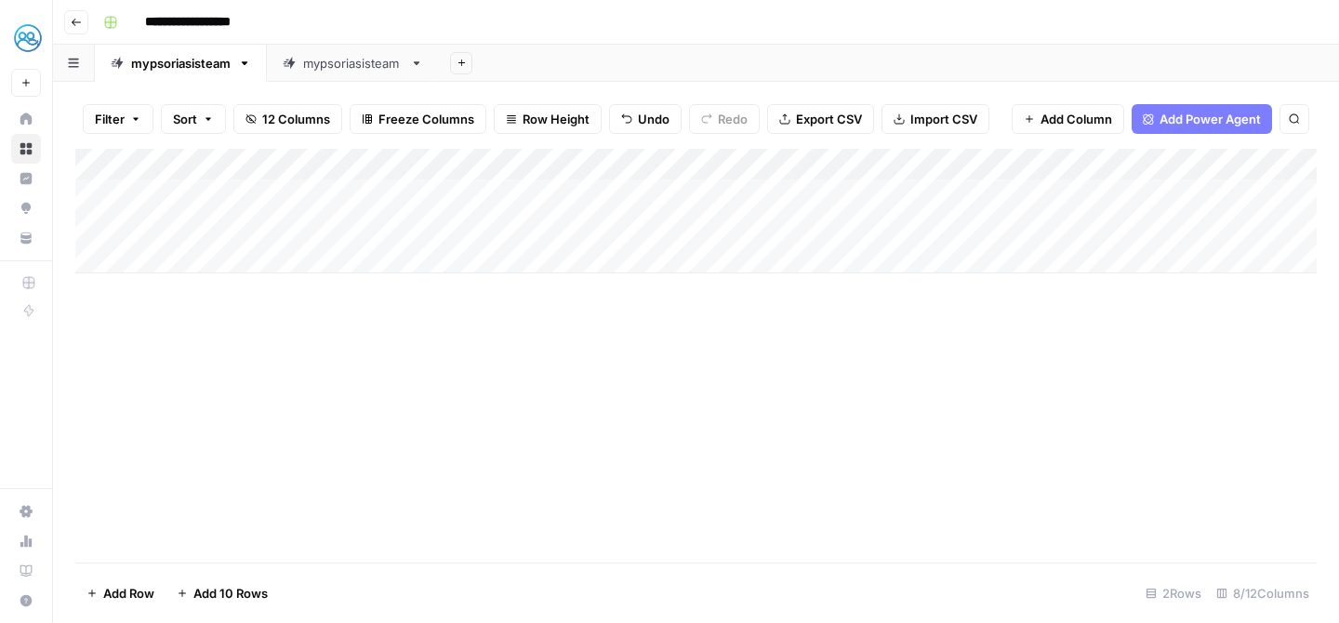
click at [280, 203] on div "Add Column" at bounding box center [696, 211] width 1242 height 125
click at [931, 122] on span "Import CSV" at bounding box center [944, 119] width 67 height 19
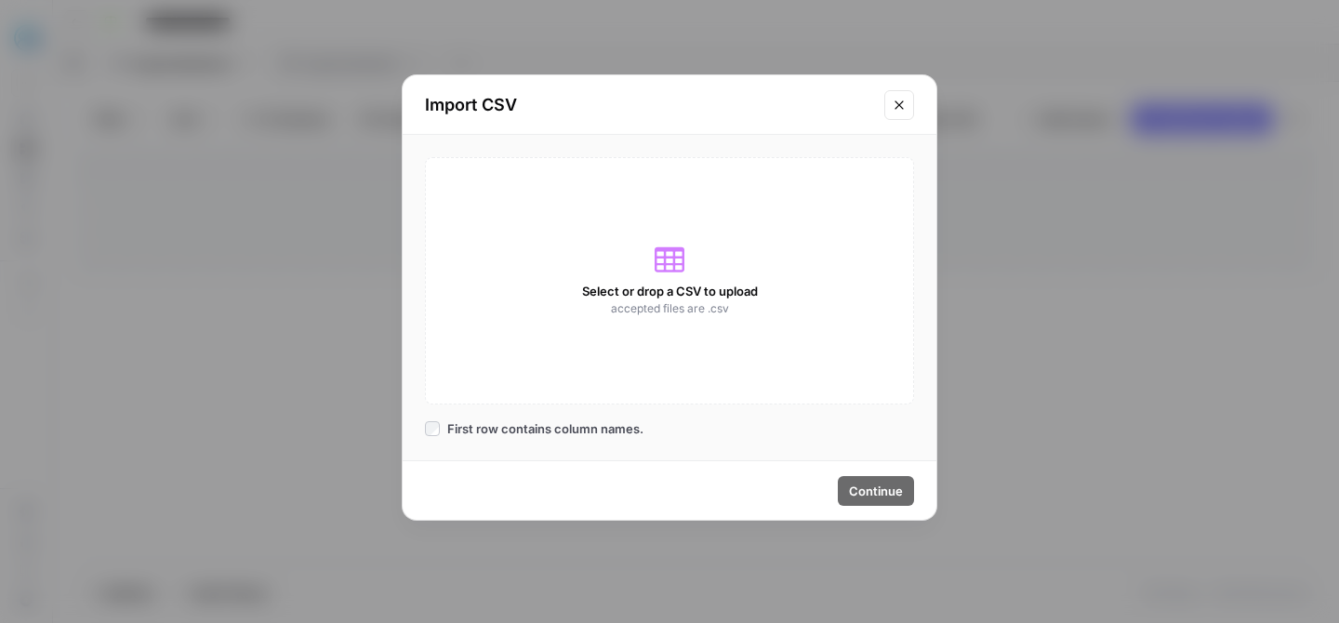
click at [907, 115] on button "Close modal" at bounding box center [900, 105] width 30 height 30
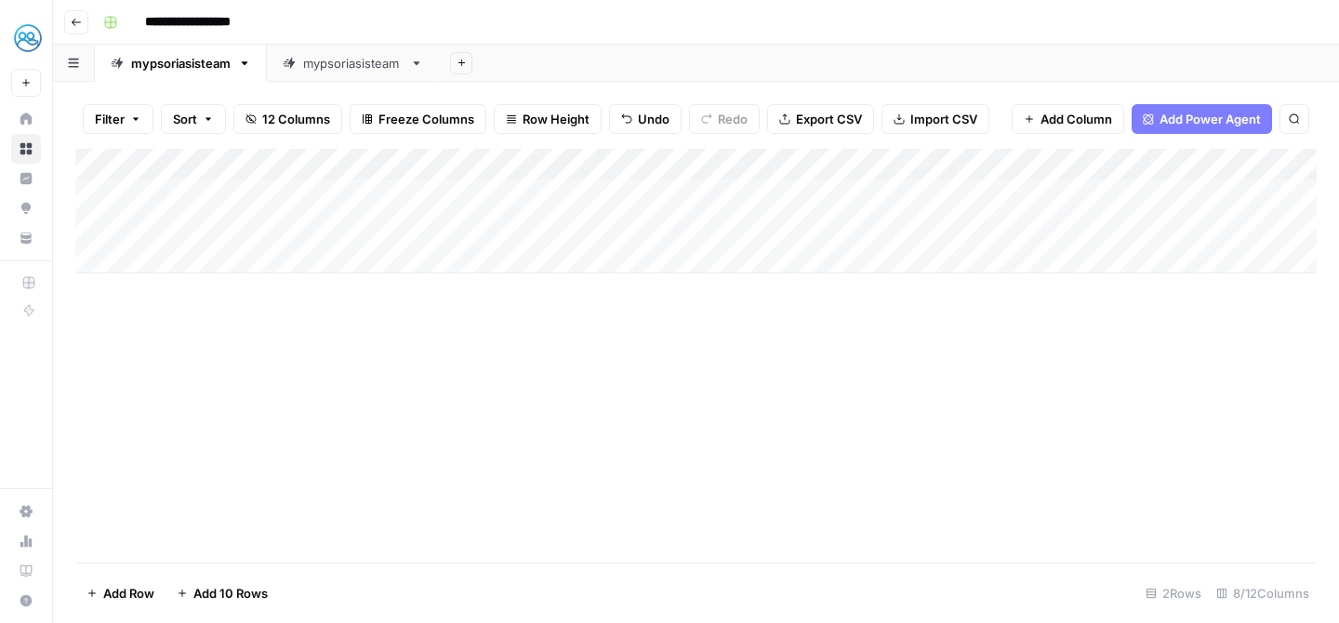
click at [138, 120] on icon "button" at bounding box center [135, 118] width 11 height 11
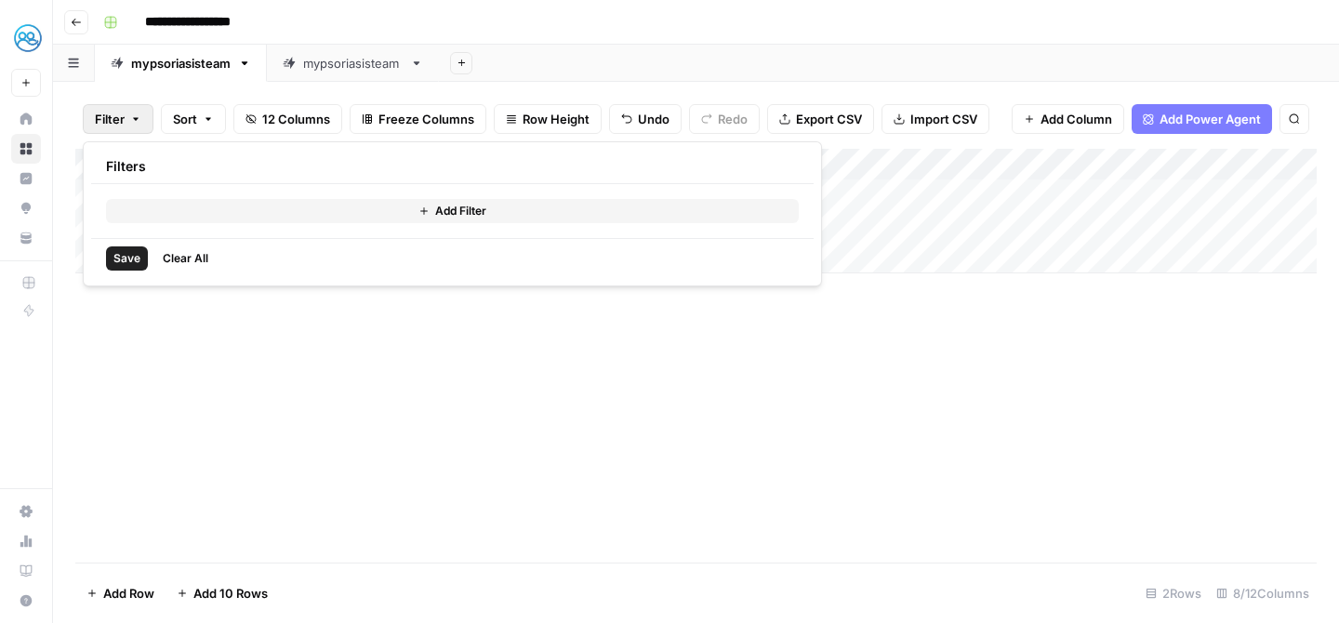
click at [220, 457] on div "Add Column" at bounding box center [696, 356] width 1242 height 414
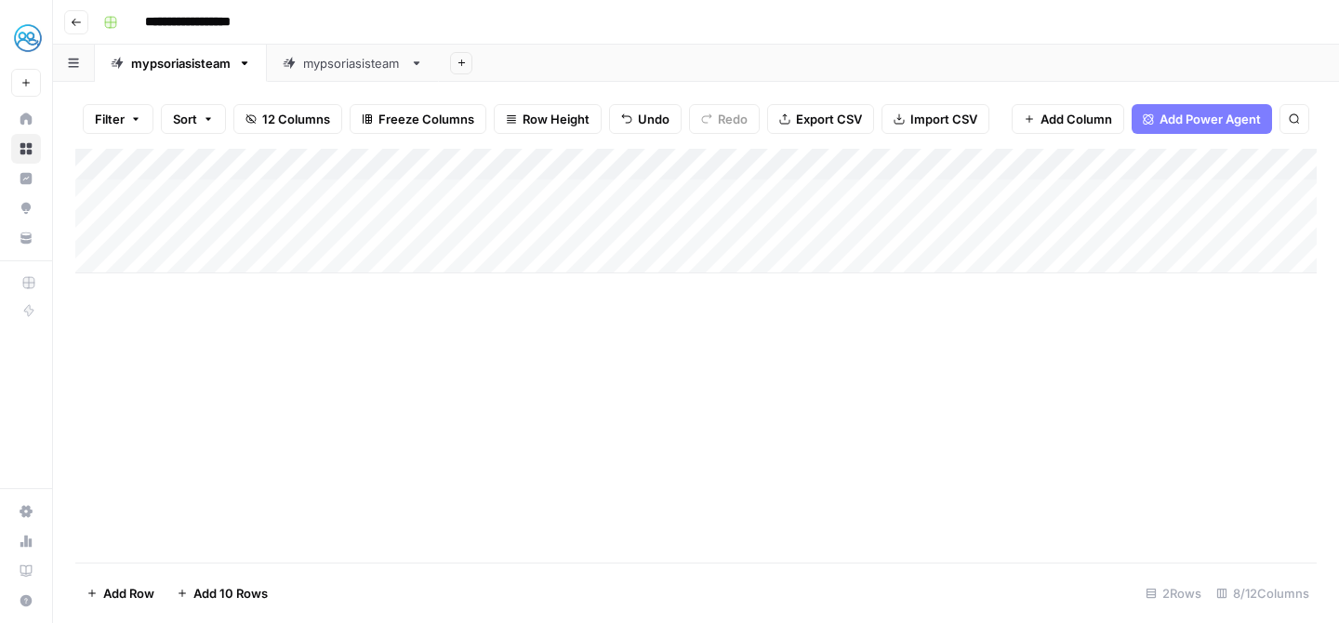
click at [1188, 163] on div "Add Column" at bounding box center [696, 211] width 1242 height 125
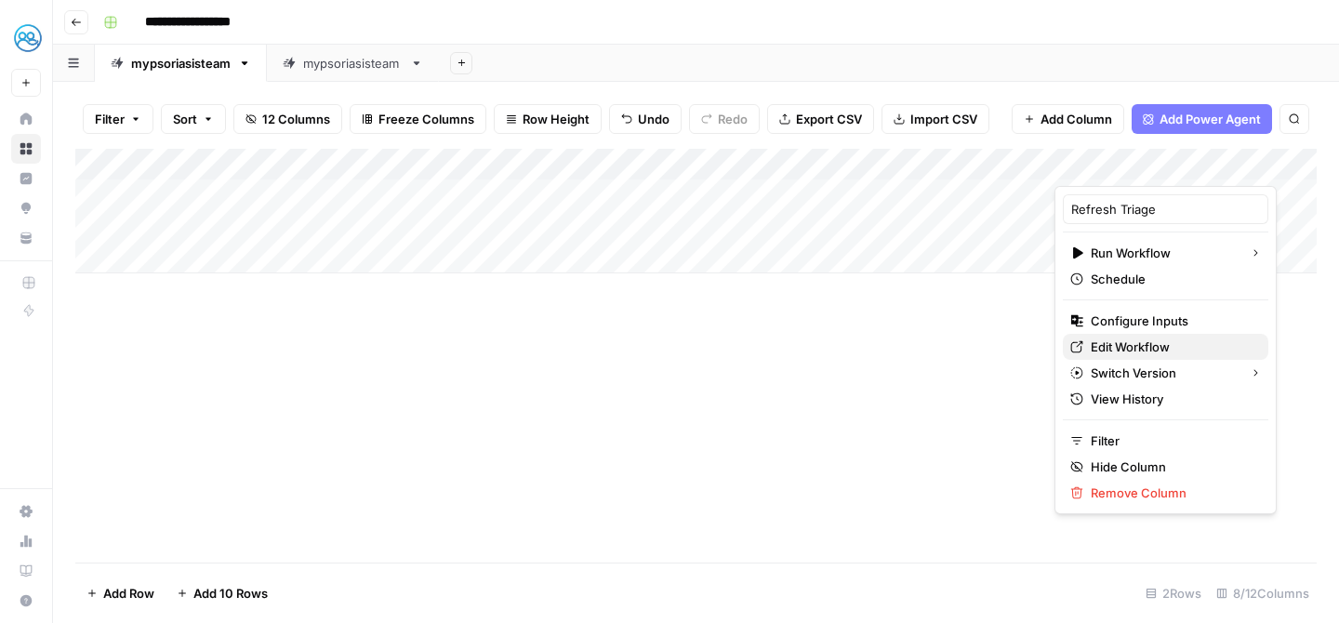
click at [1147, 342] on span "Edit Workflow" at bounding box center [1172, 347] width 163 height 19
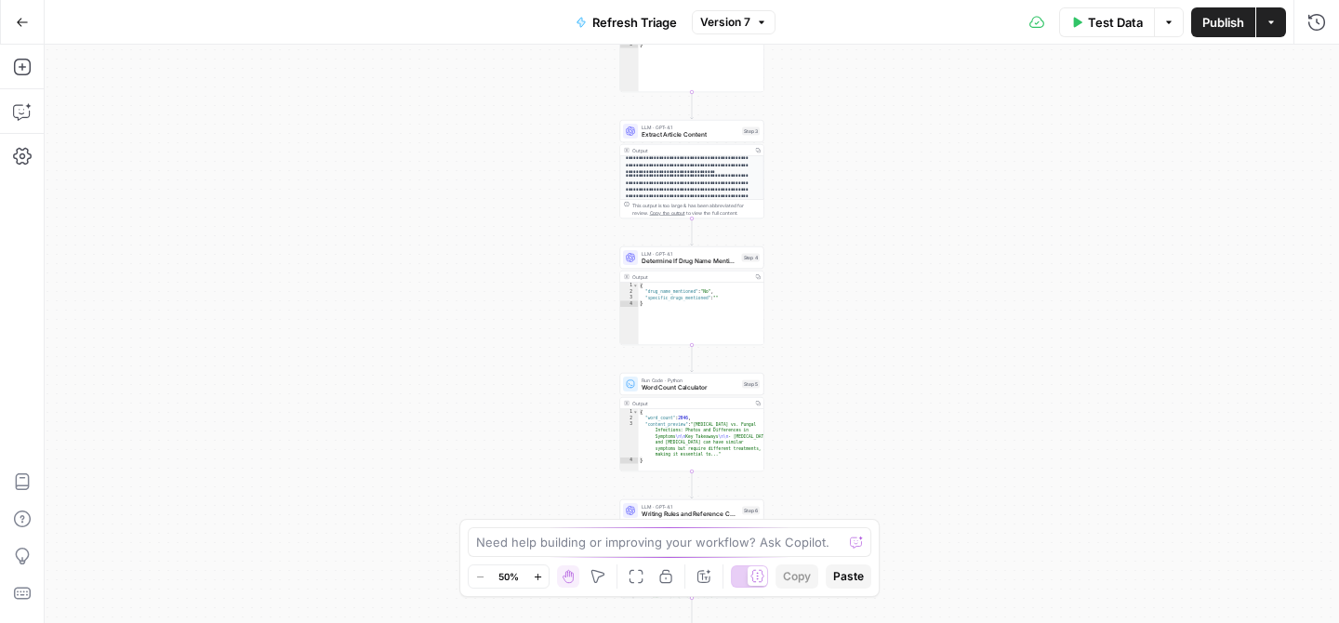
scroll to position [216, 0]
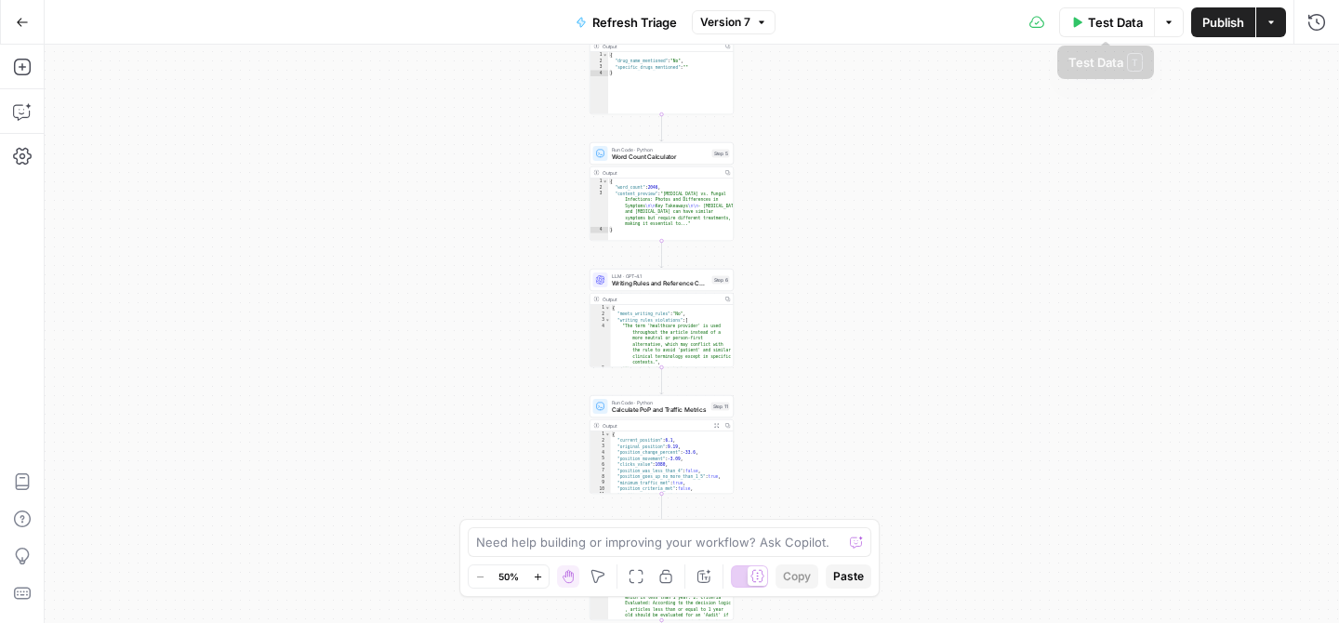
click at [1272, 40] on div "Test Data Options Publish Actions Run History" at bounding box center [1058, 22] width 565 height 44
click at [1275, 23] on icon "button" at bounding box center [1271, 22] width 11 height 11
click at [939, 260] on div "**********" at bounding box center [692, 334] width 1295 height 579
click at [29, 21] on button "Go Back" at bounding box center [22, 22] width 33 height 33
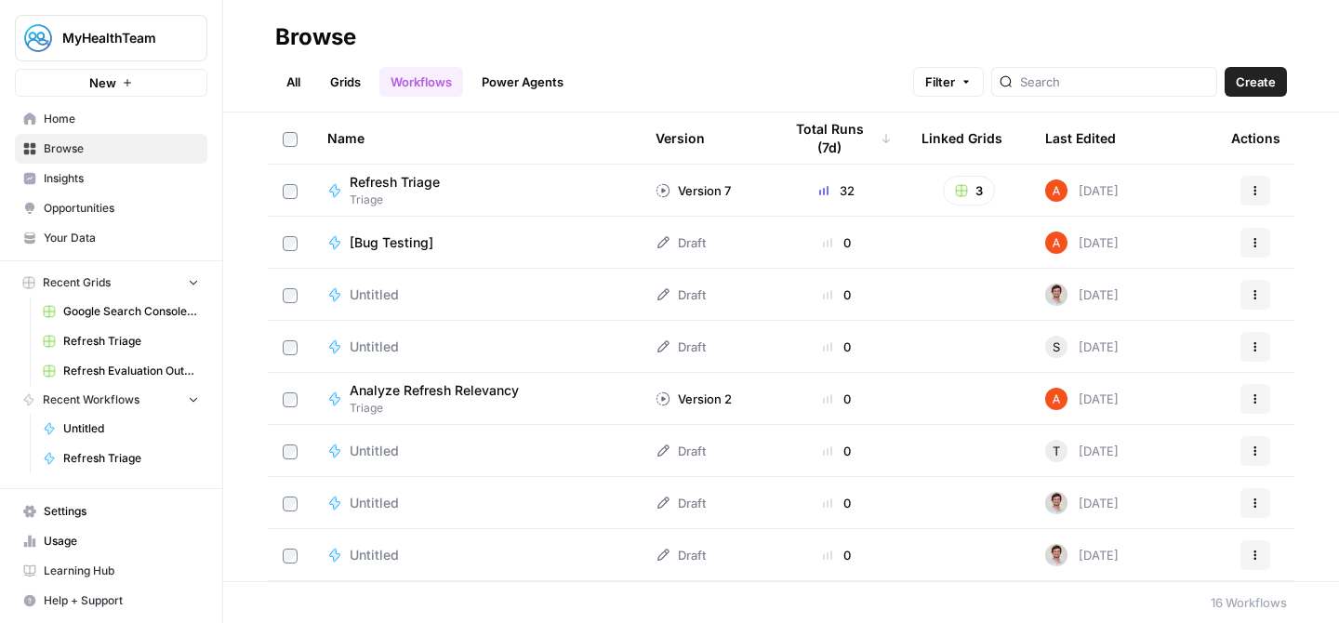
click at [1264, 183] on button "Actions" at bounding box center [1256, 191] width 30 height 30
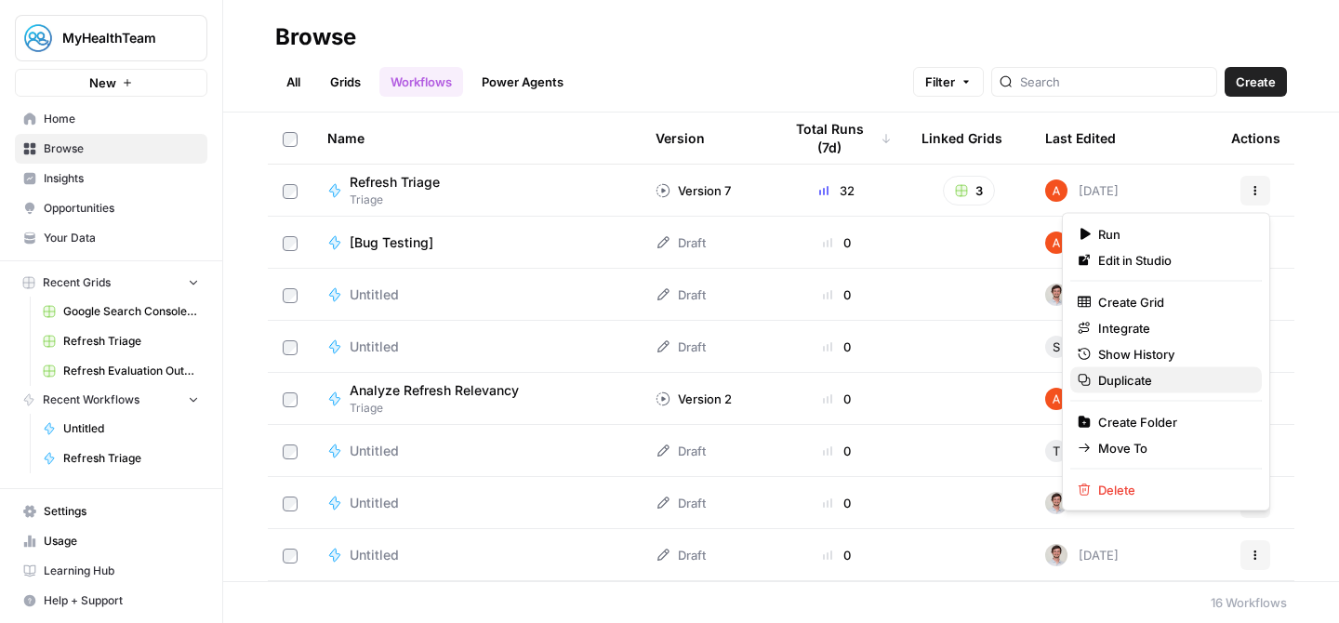
click at [1163, 375] on span "Duplicate" at bounding box center [1173, 380] width 149 height 19
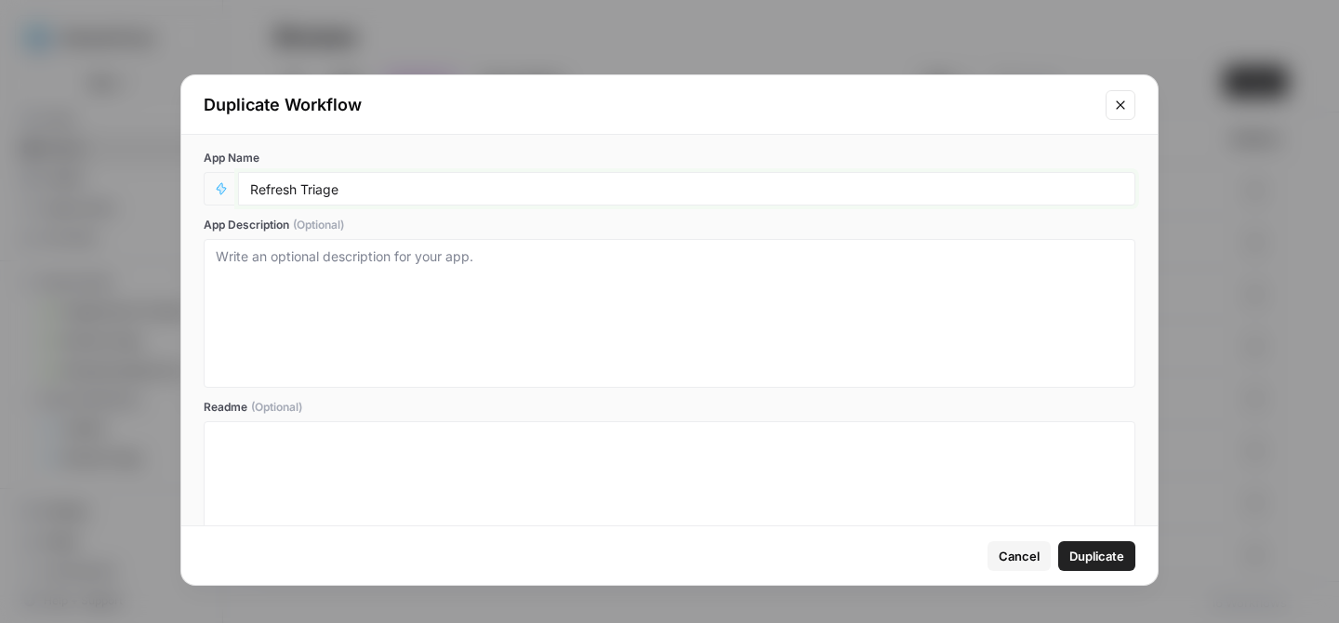
click at [424, 193] on input "Refresh Triage" at bounding box center [686, 188] width 873 height 17
type input "Refresh Triage (SEO only)"
click at [1113, 562] on span "Duplicate" at bounding box center [1097, 556] width 55 height 19
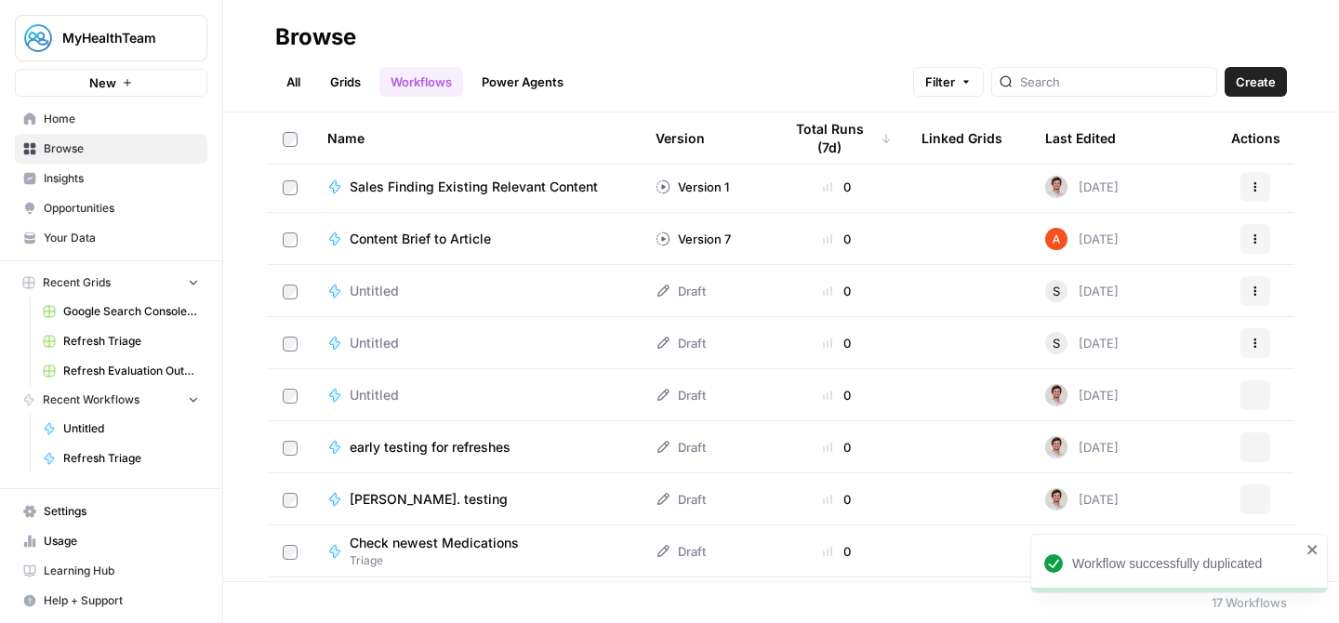
scroll to position [469, 0]
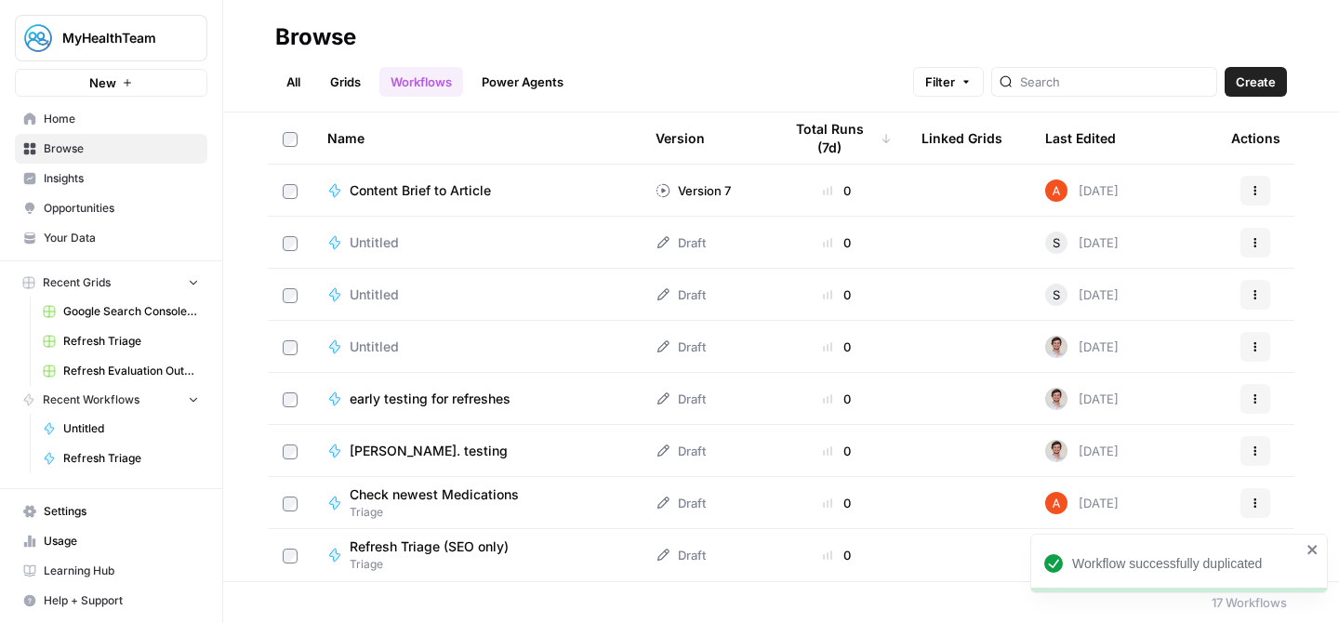
click at [444, 540] on span "Refresh Triage (SEO only)" at bounding box center [429, 547] width 159 height 19
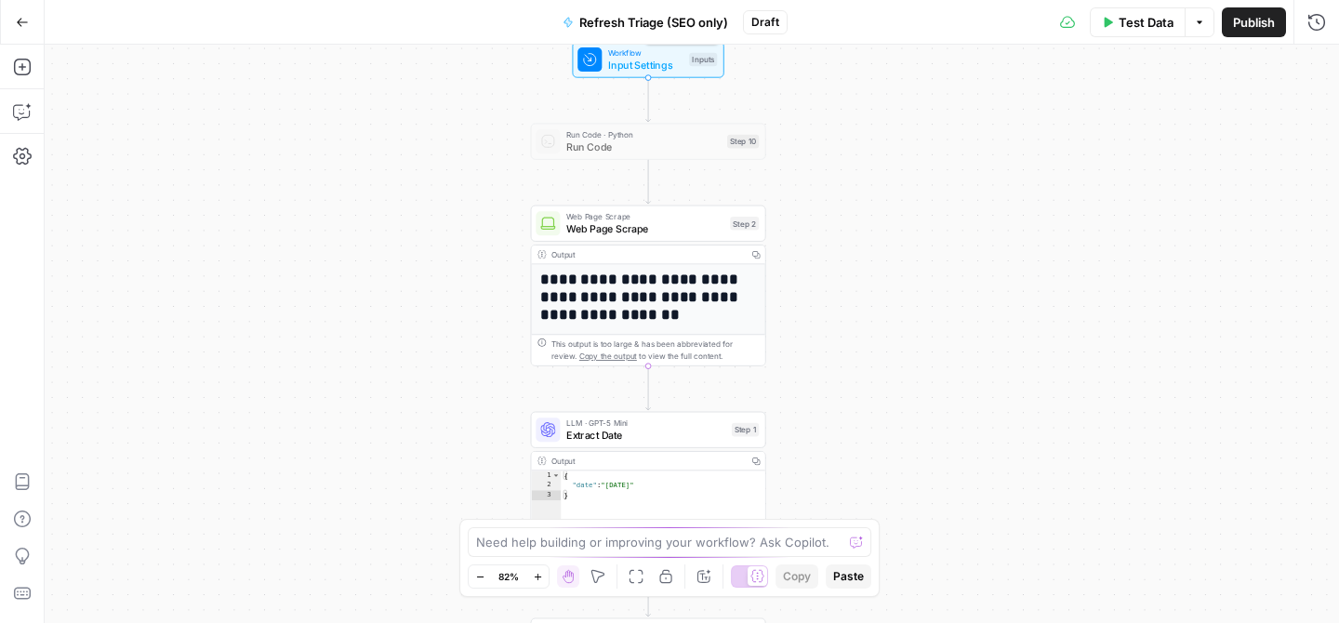
click at [644, 56] on span "Workflow" at bounding box center [645, 53] width 75 height 12
click at [886, 424] on div "**********" at bounding box center [692, 334] width 1295 height 579
click at [1317, 56] on button "Close" at bounding box center [1316, 67] width 24 height 24
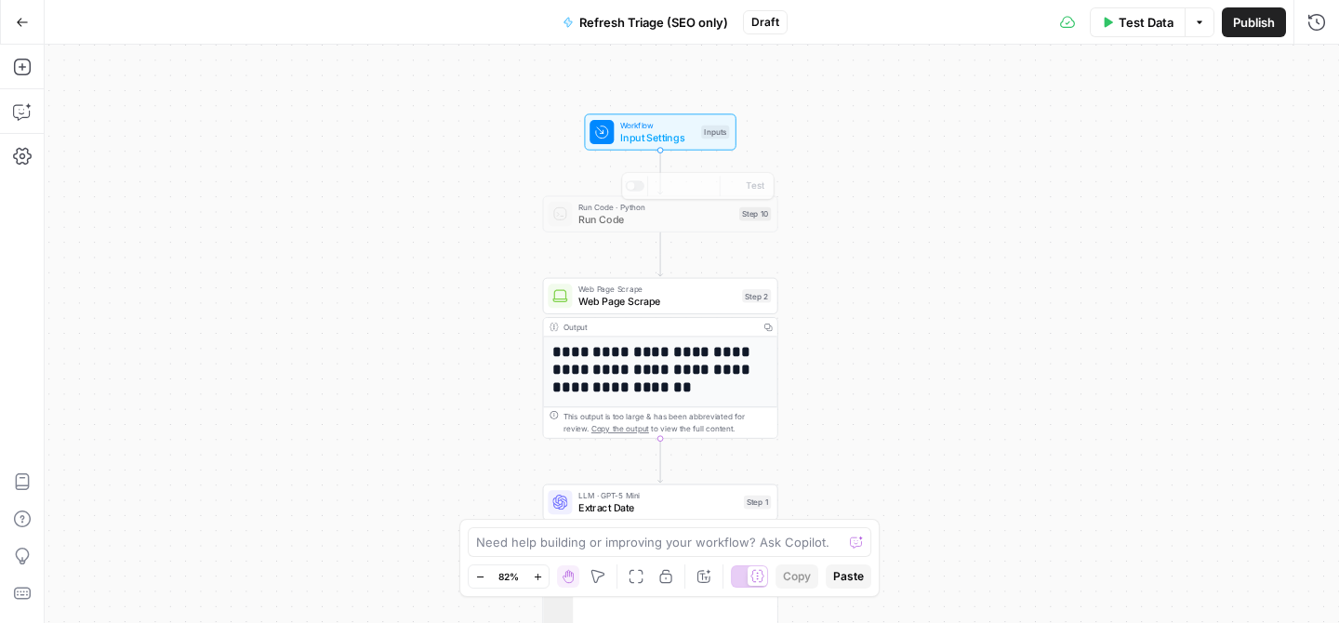
click at [690, 227] on div "Run Code · Python Run Code Step 10 Copy step Delete step Add Note Test" at bounding box center [660, 214] width 235 height 36
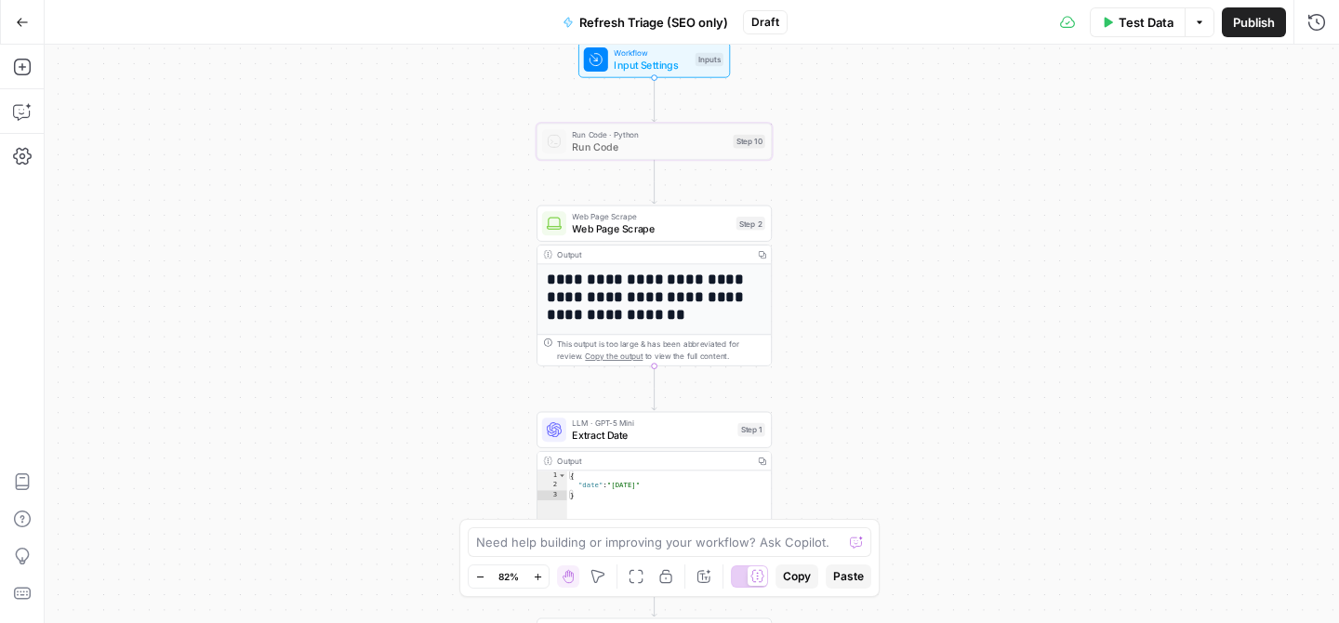
scroll to position [38, 0]
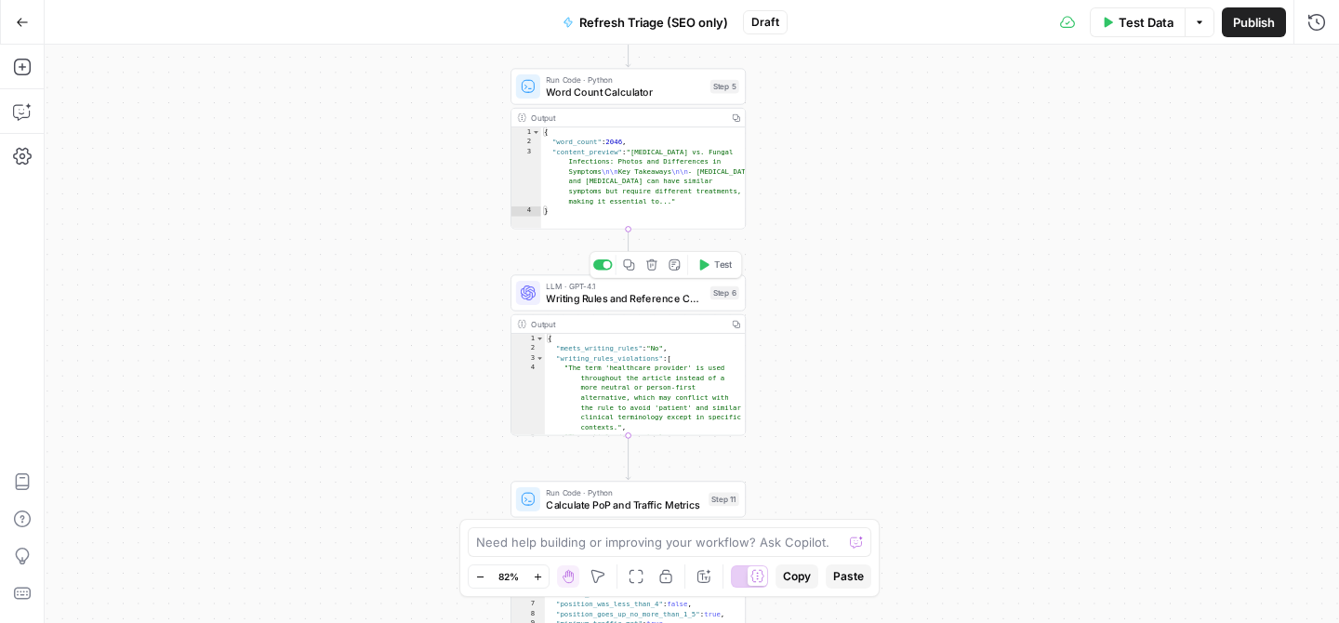
click at [652, 305] on span "Writing Rules and Reference Compliance Check" at bounding box center [625, 298] width 158 height 15
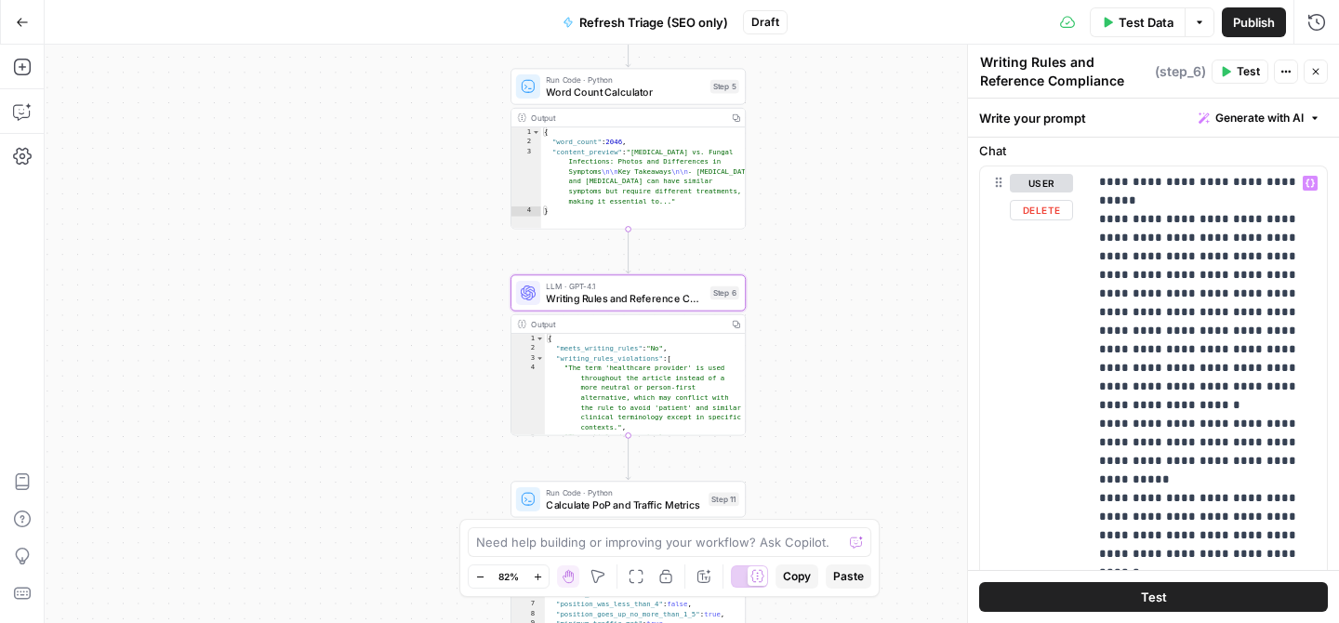
scroll to position [875, 0]
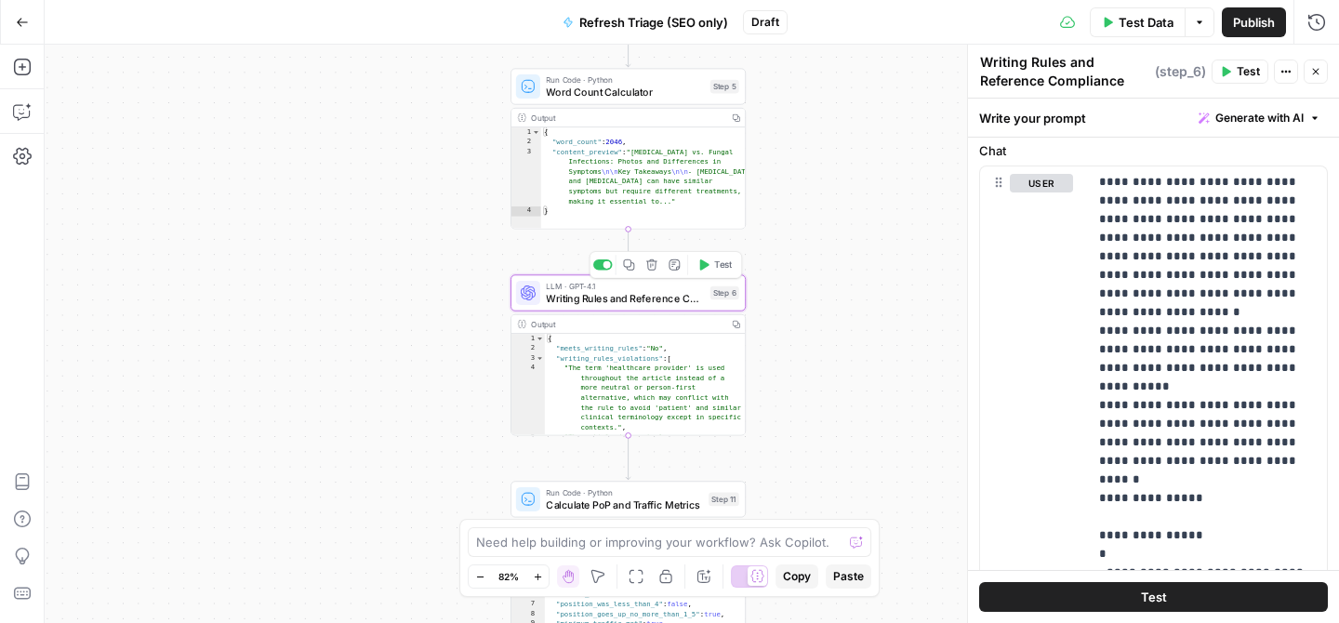
click at [600, 265] on div at bounding box center [603, 265] width 20 height 10
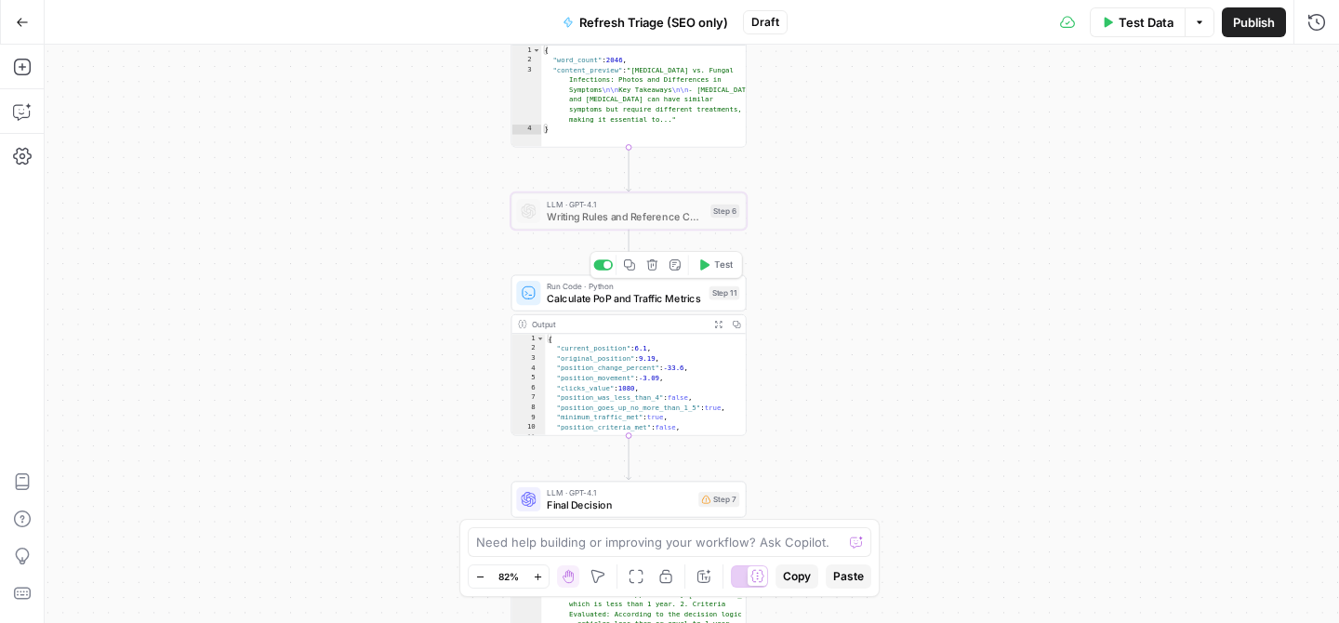
click at [591, 291] on span "Calculate PoP and Traffic Metrics" at bounding box center [625, 298] width 156 height 15
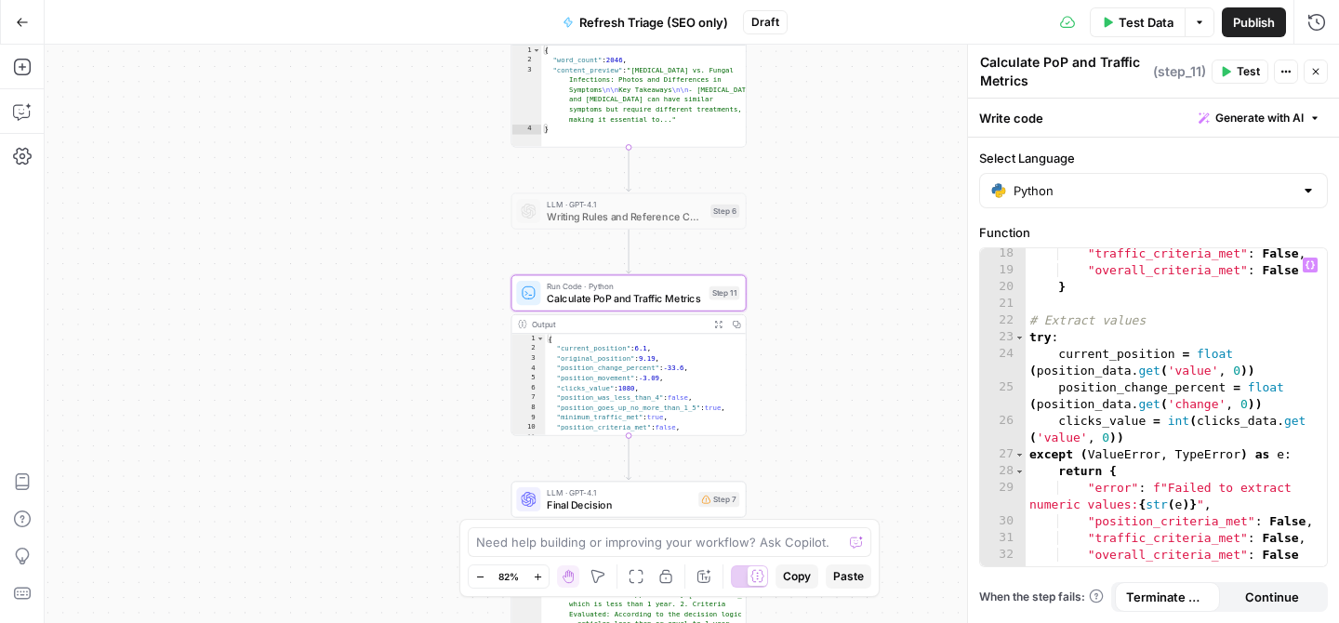
scroll to position [355, 0]
click at [894, 367] on div "**********" at bounding box center [692, 334] width 1295 height 579
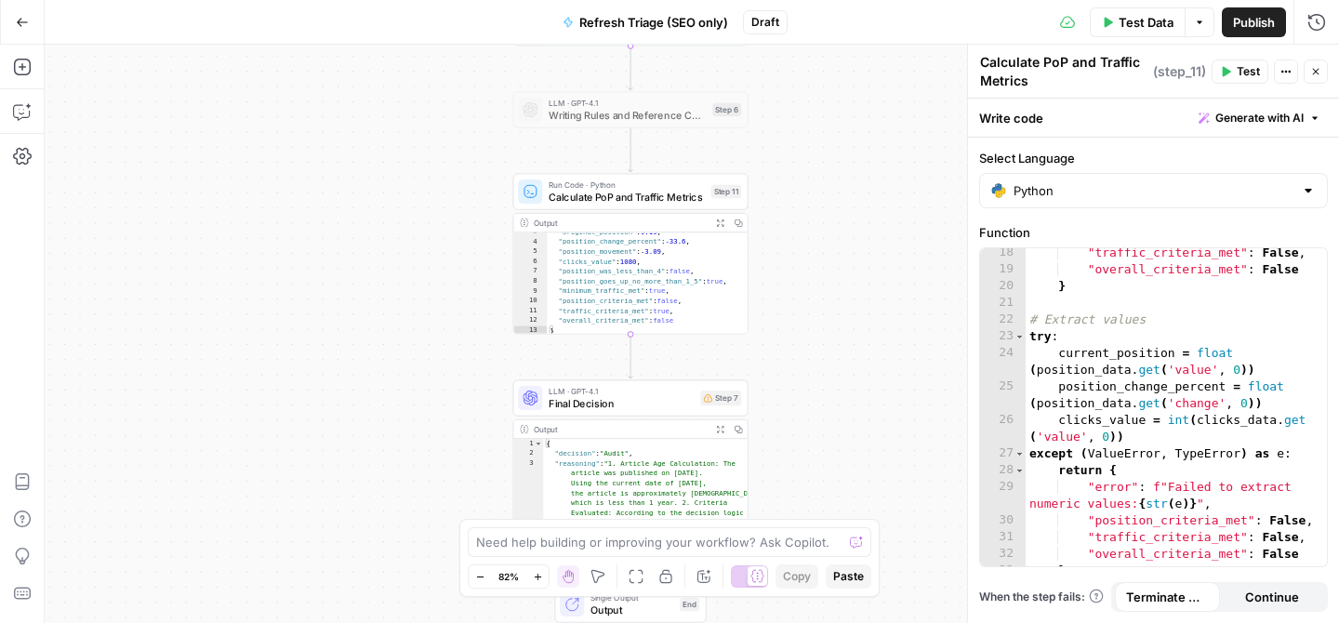
scroll to position [31, 0]
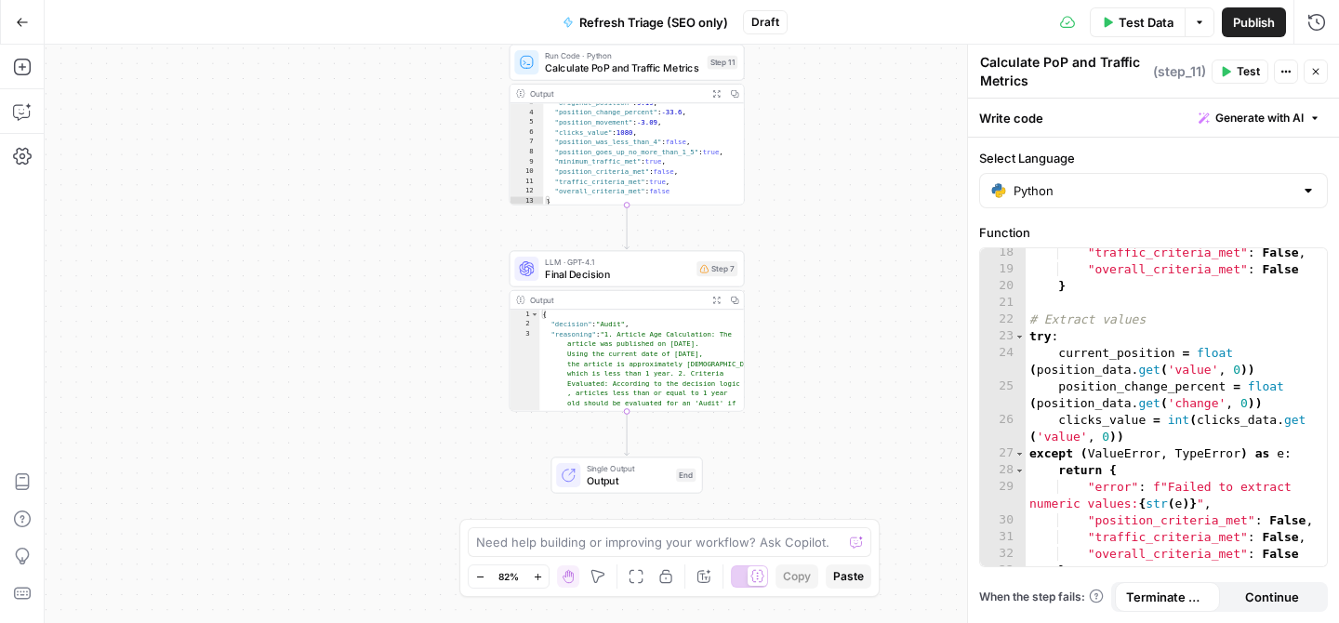
click at [628, 274] on span "Final Decision" at bounding box center [618, 274] width 146 height 15
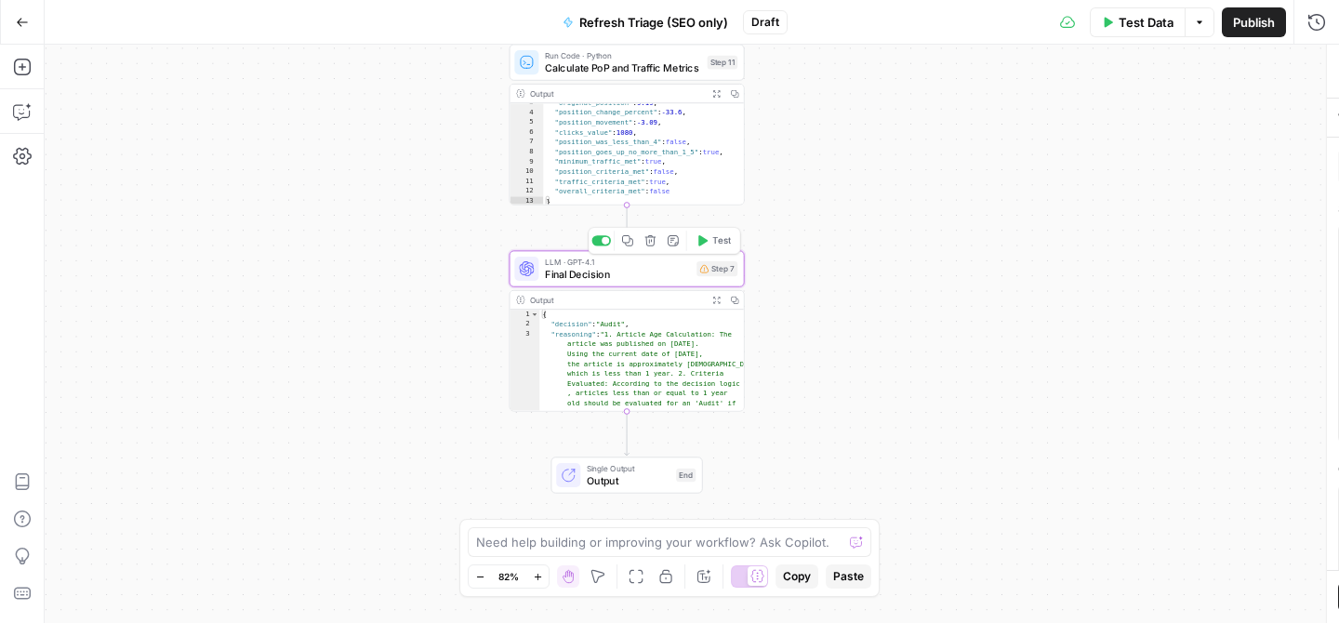
type textarea "Final Decision"
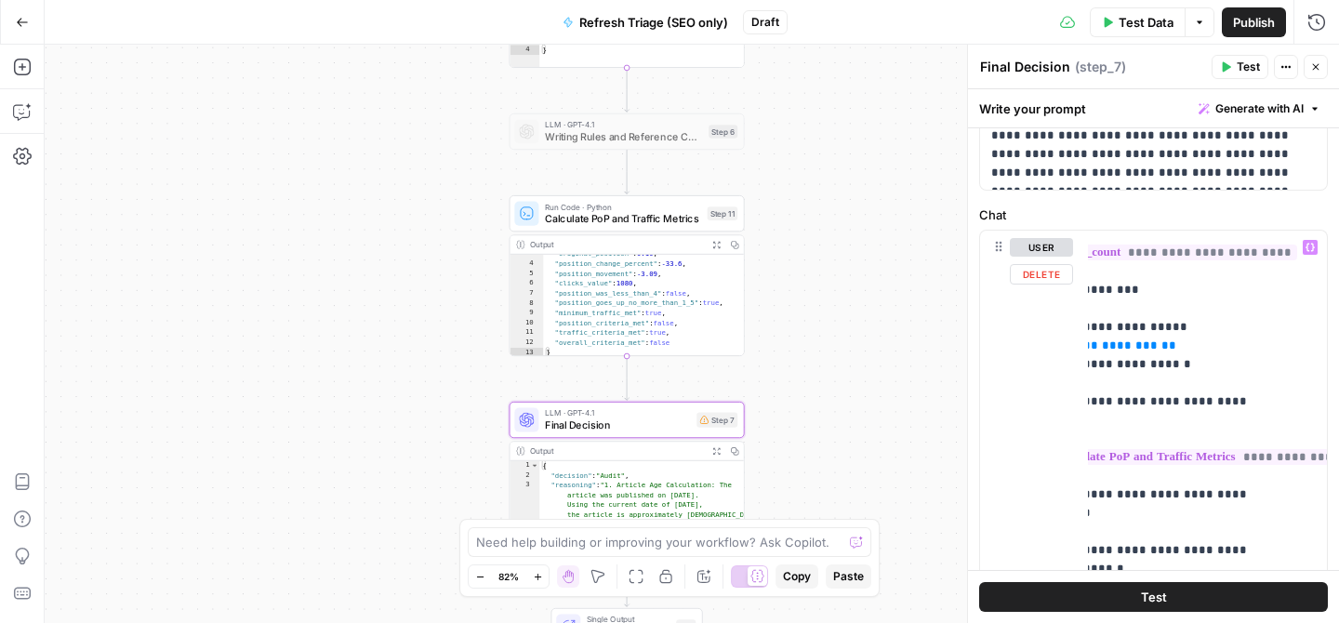
scroll to position [349, 0]
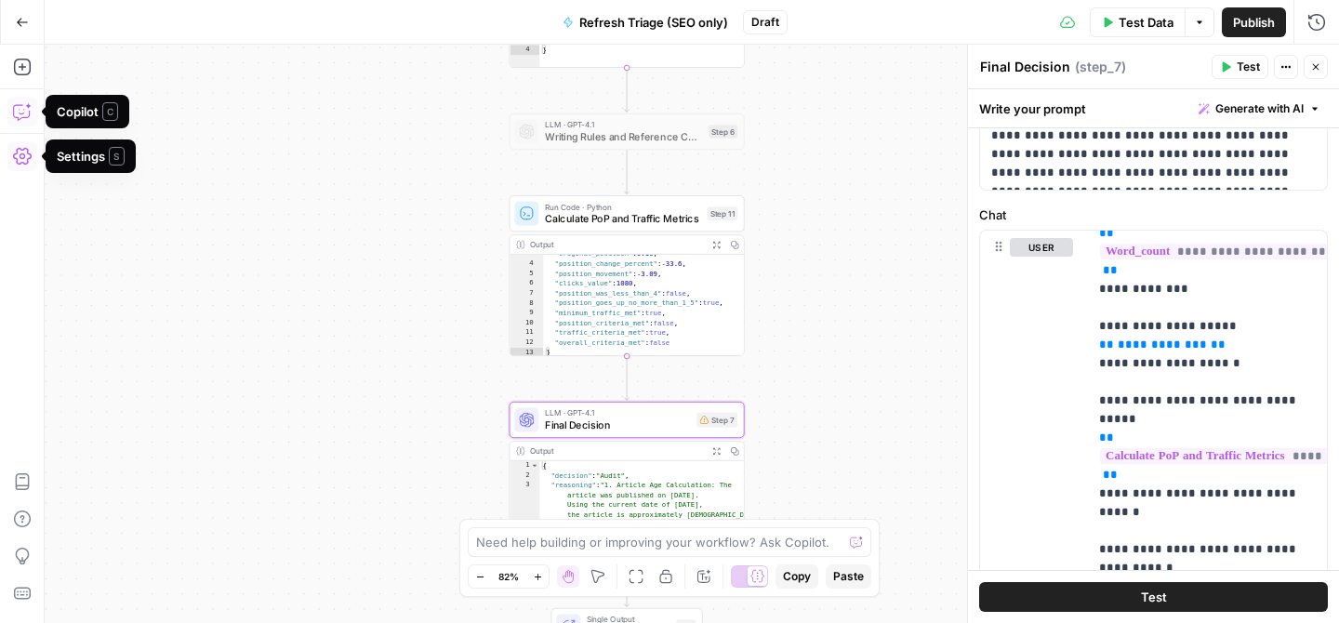
click at [24, 113] on icon "button" at bounding box center [22, 111] width 19 height 19
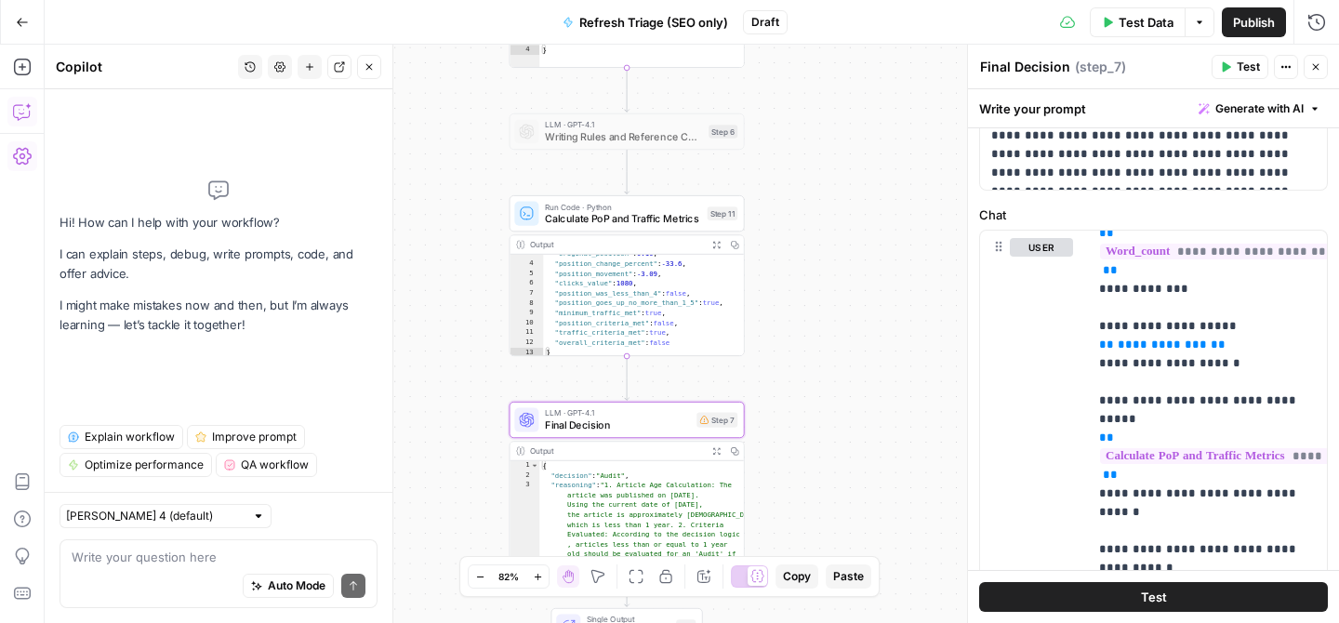
click at [139, 560] on textarea at bounding box center [219, 557] width 294 height 19
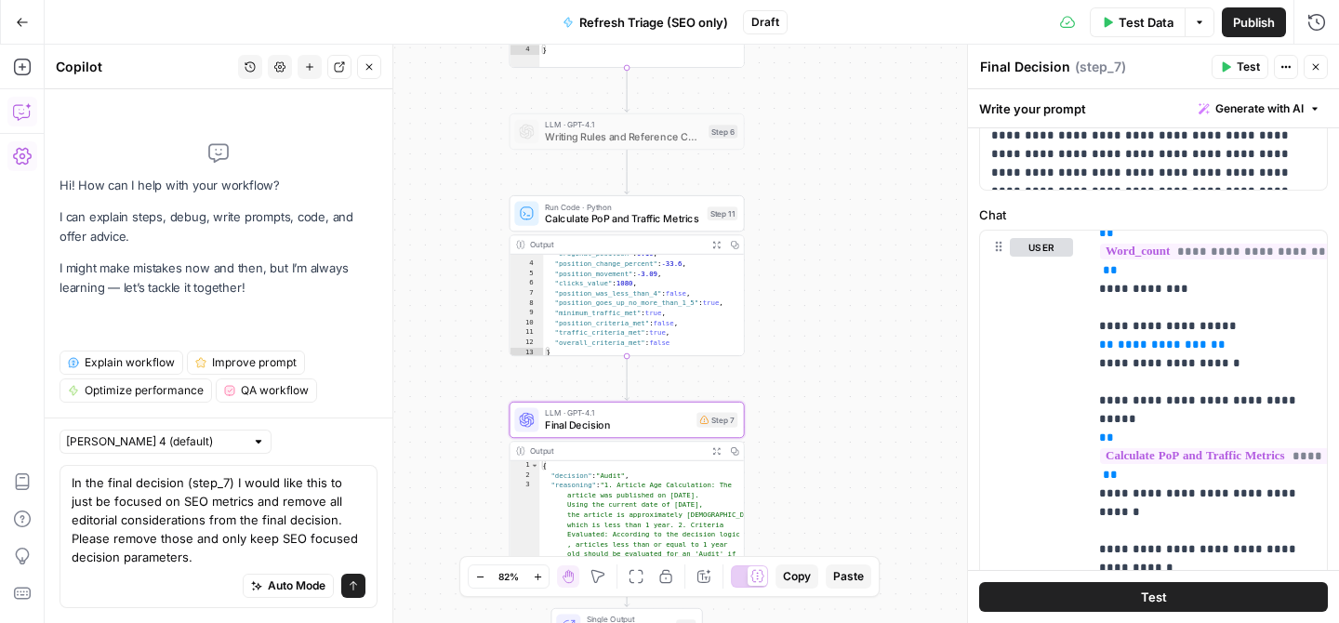
type textarea "In the final decision (step_7) I would like this to just be focused on SEO metr…"
click at [352, 593] on button "Send" at bounding box center [353, 586] width 24 height 24
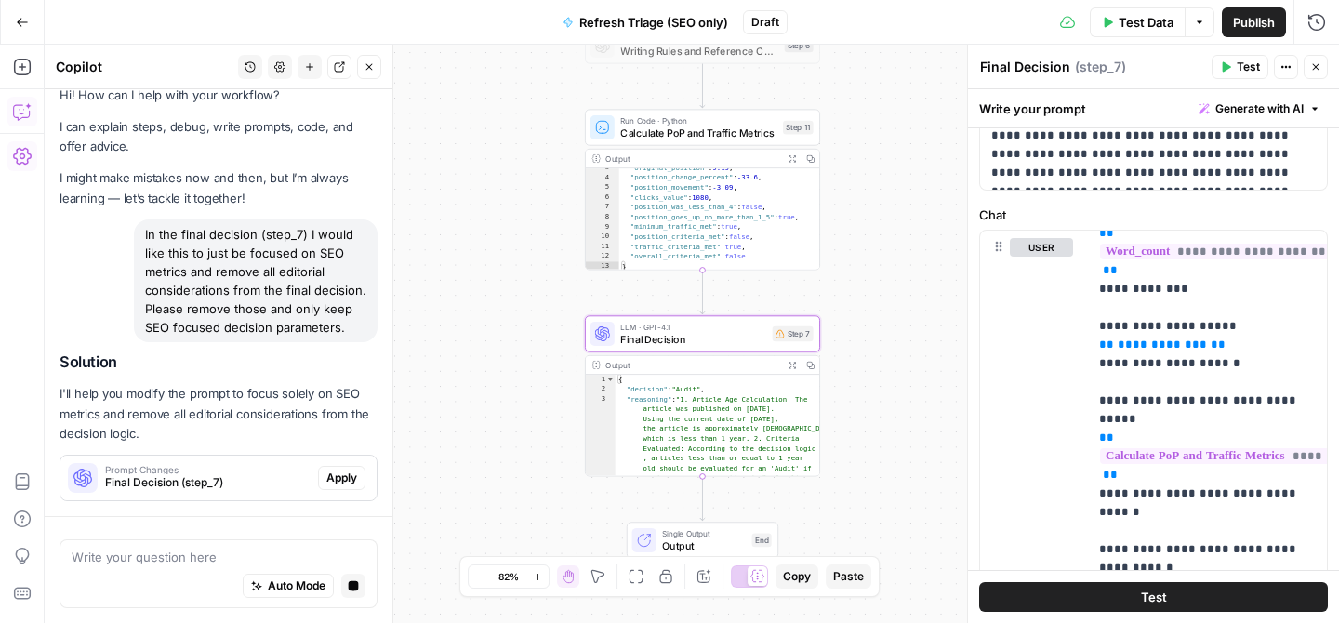
scroll to position [73, 0]
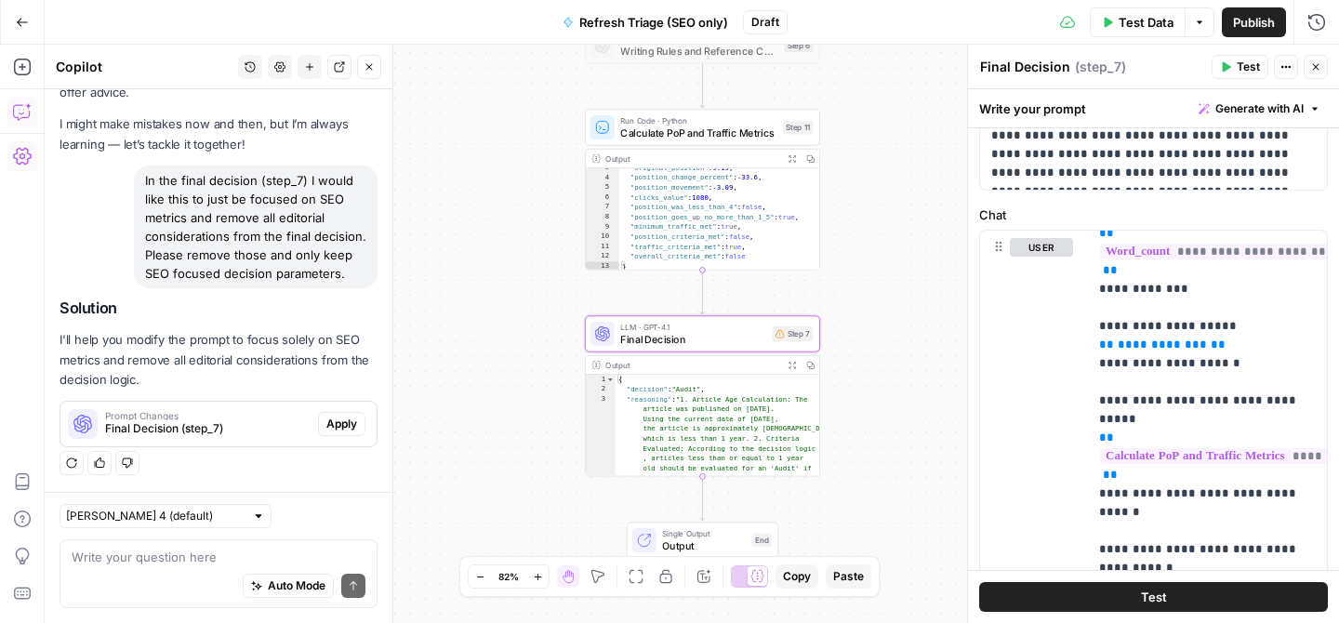
click at [338, 420] on span "Apply" at bounding box center [341, 424] width 31 height 17
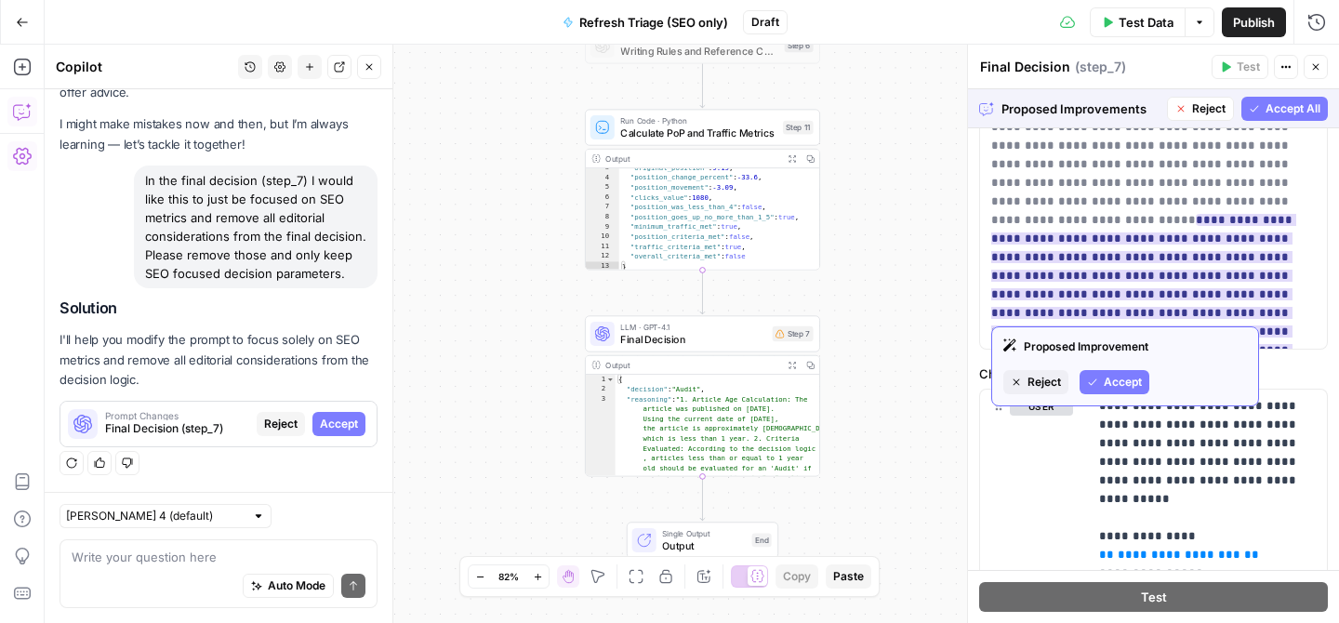
scroll to position [229, 0]
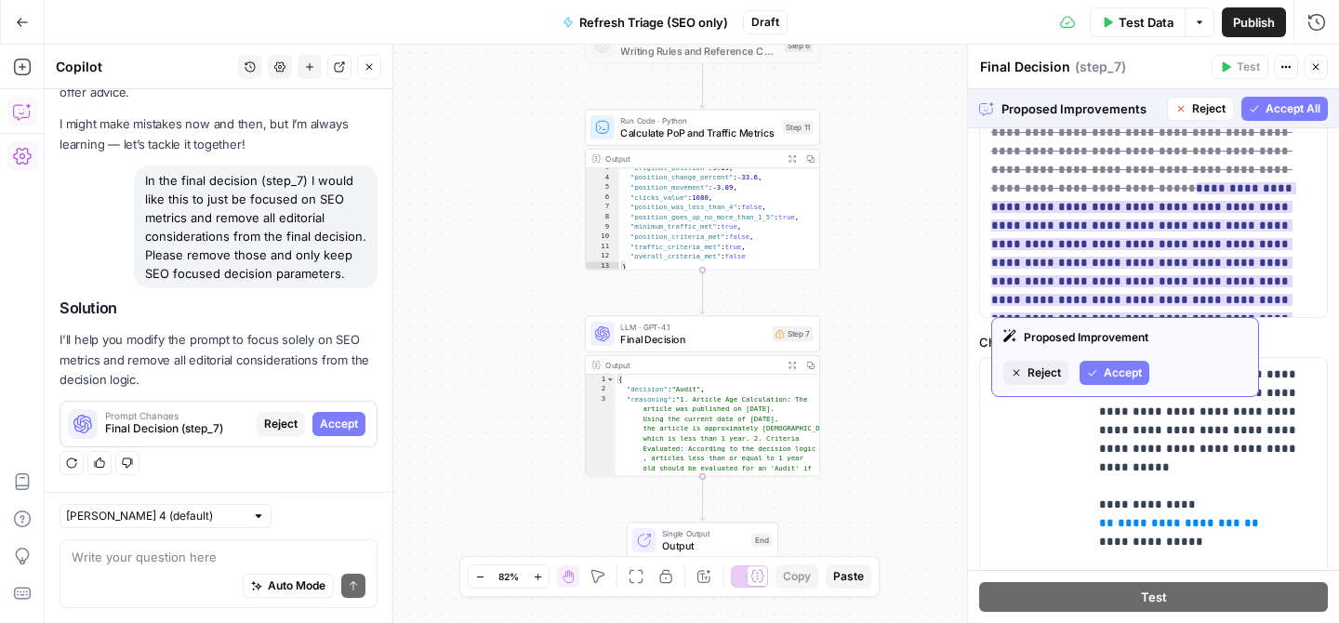
click at [1116, 366] on span "Accept" at bounding box center [1123, 373] width 38 height 17
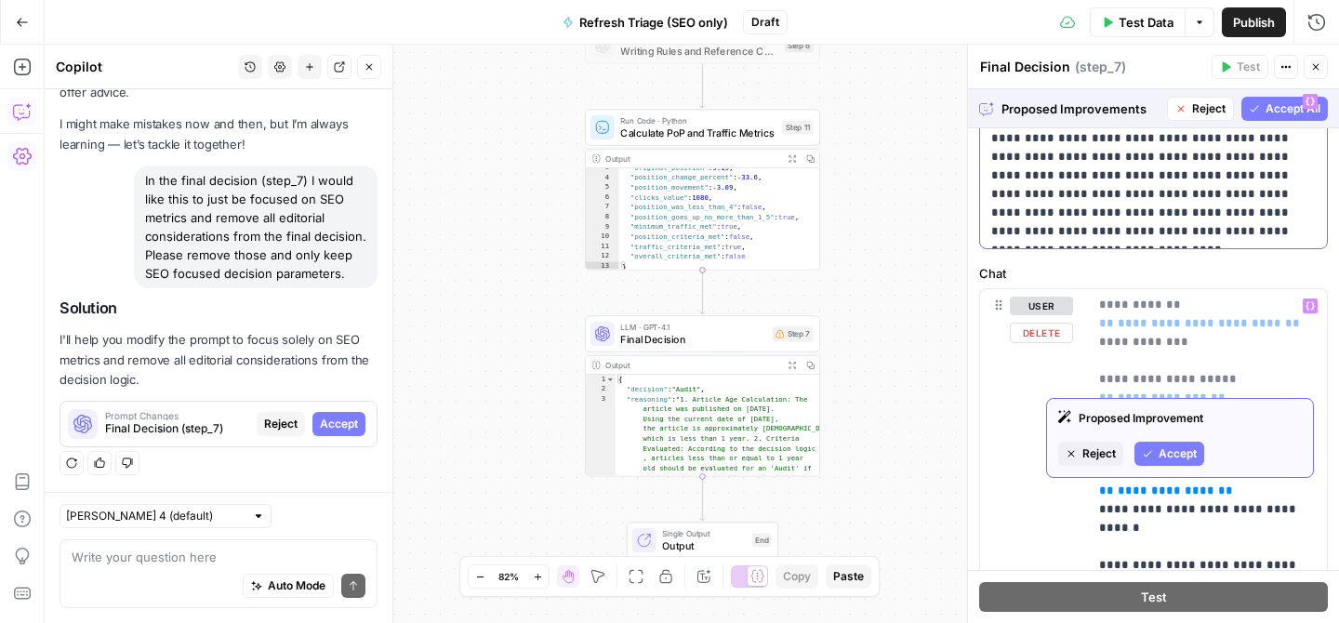
scroll to position [339, 0]
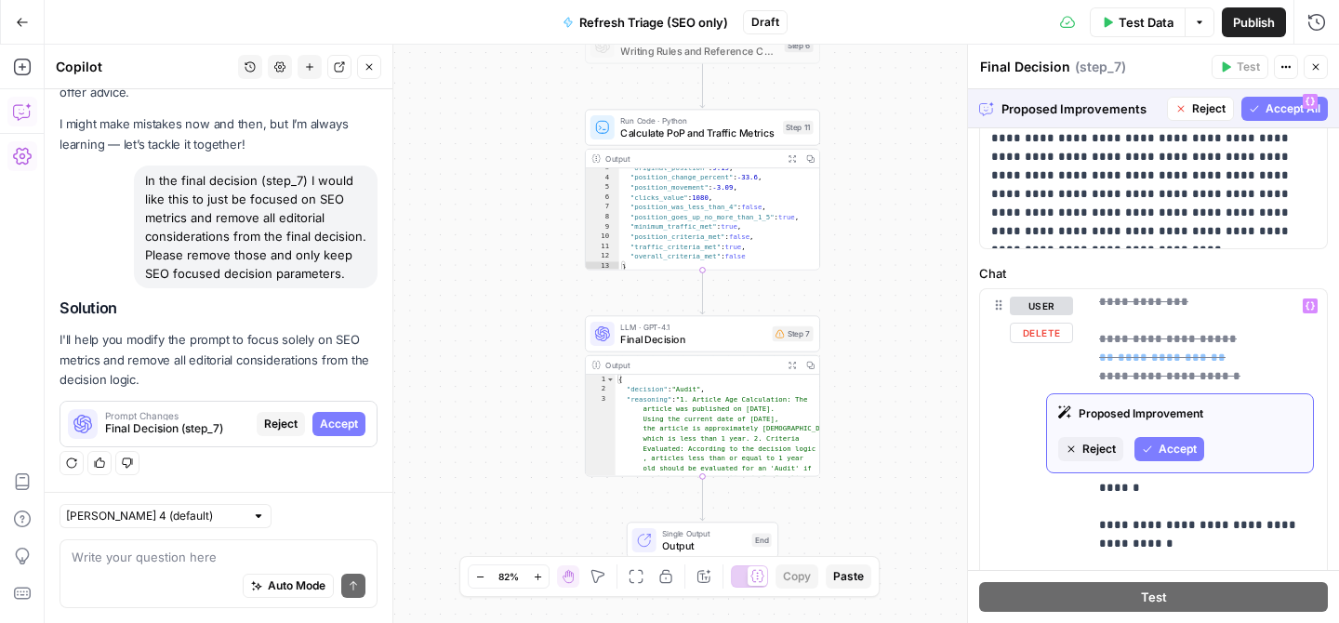
click at [1165, 446] on span "Accept" at bounding box center [1178, 449] width 38 height 17
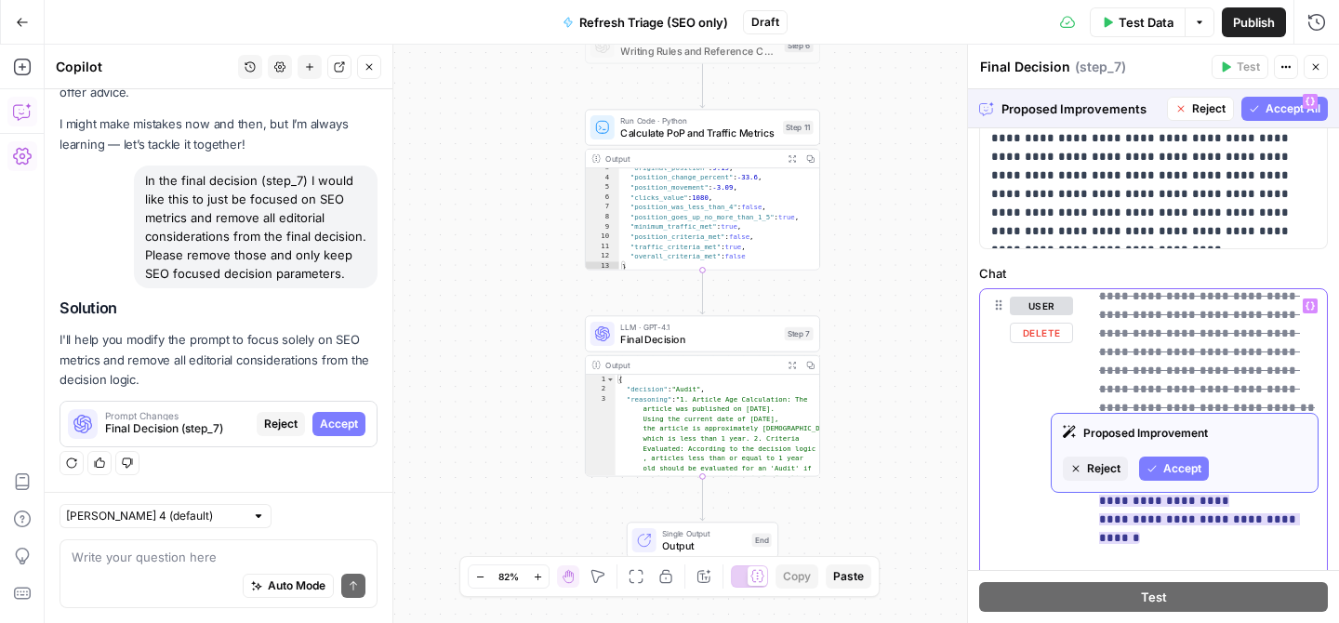
scroll to position [781, 0]
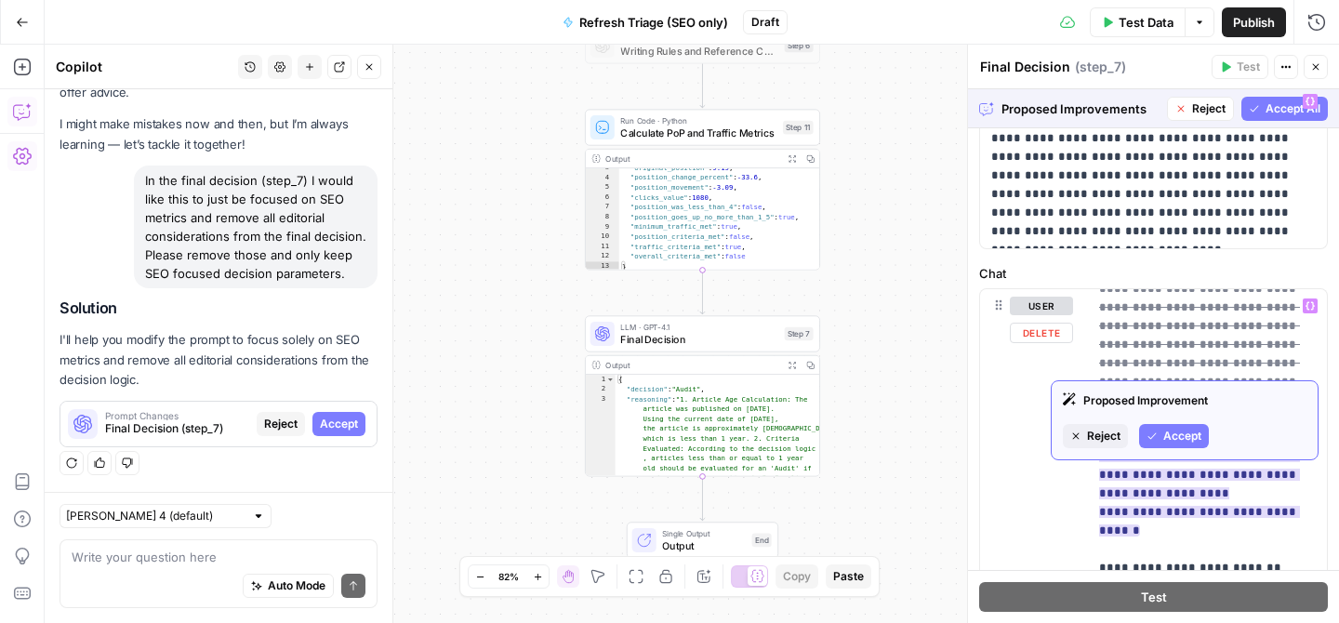
click at [1166, 428] on span "Accept" at bounding box center [1183, 436] width 38 height 17
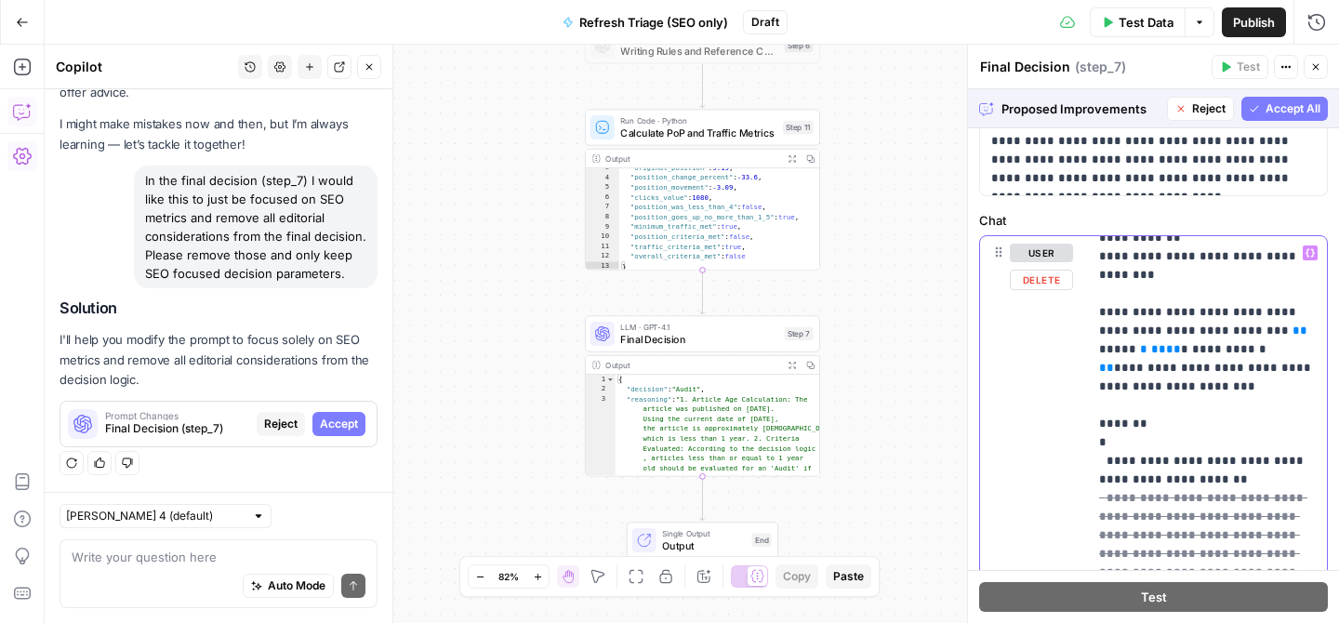
scroll to position [245, 0]
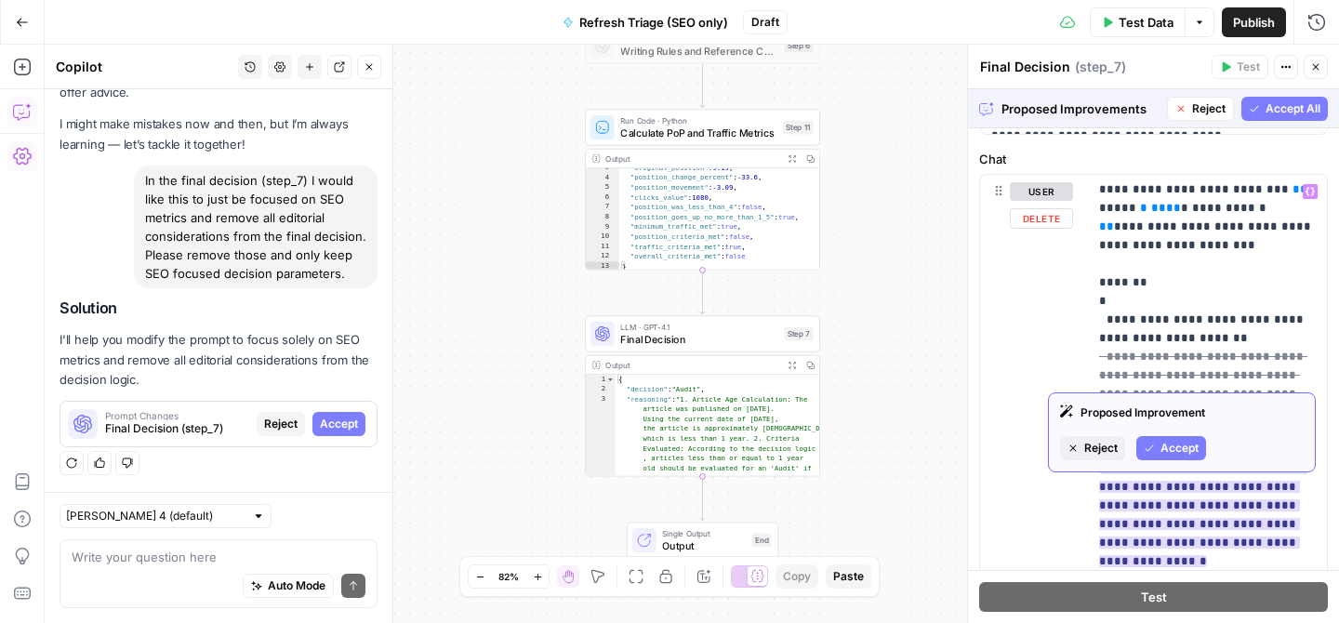
click at [1180, 449] on span "Accept" at bounding box center [1180, 448] width 38 height 17
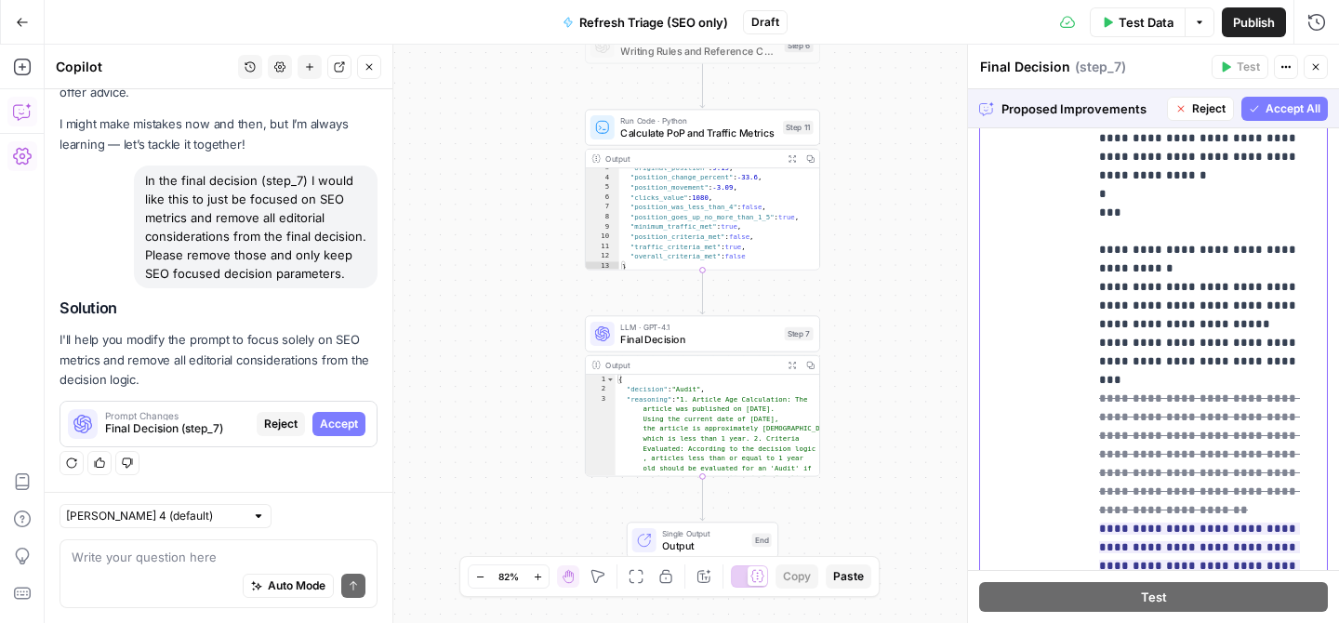
scroll to position [590, 0]
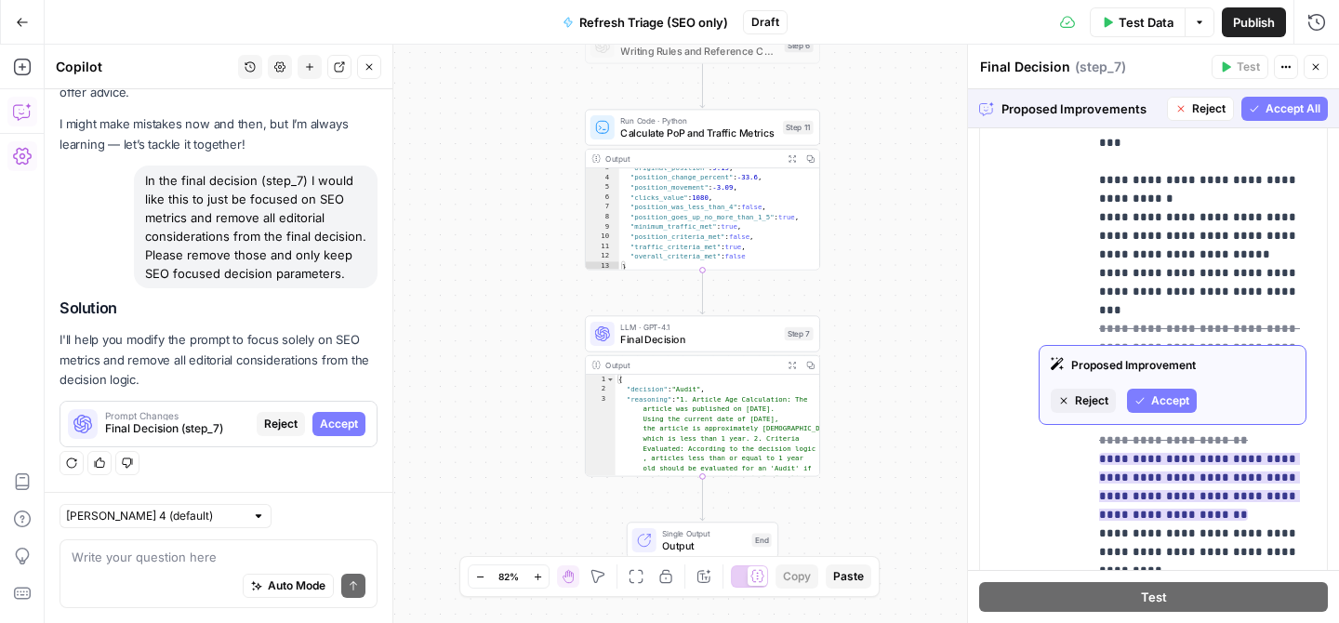
click at [1155, 405] on span "Accept" at bounding box center [1171, 401] width 38 height 17
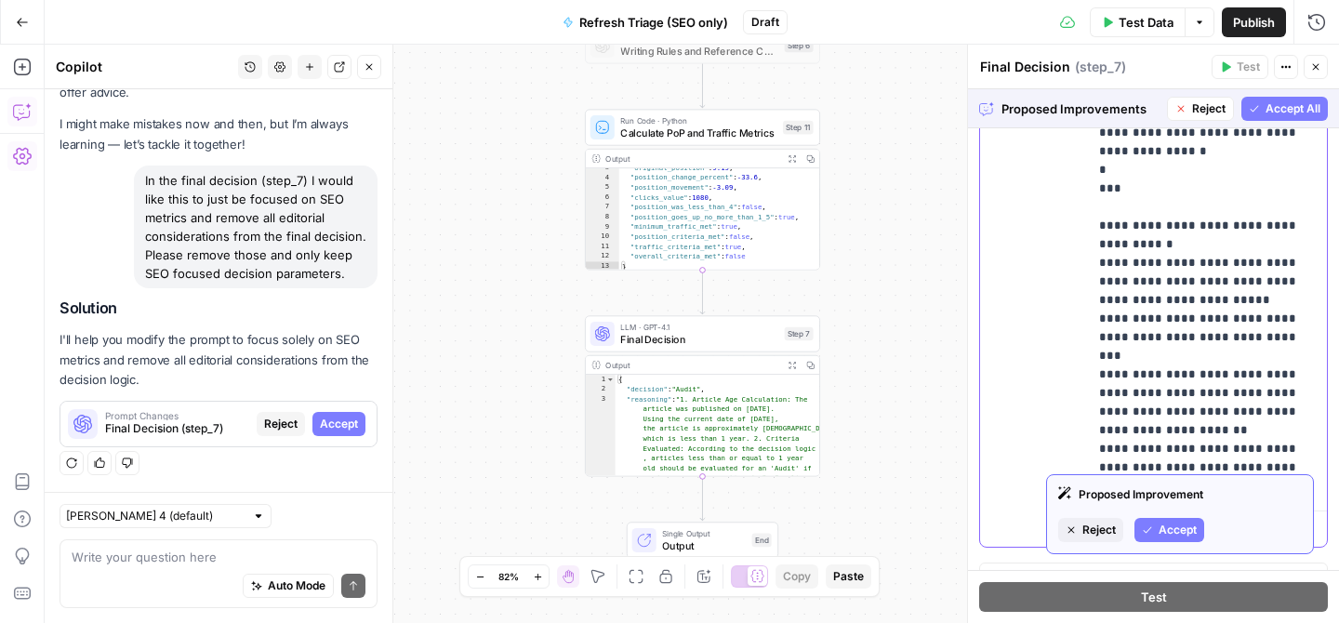
scroll to position [706, 0]
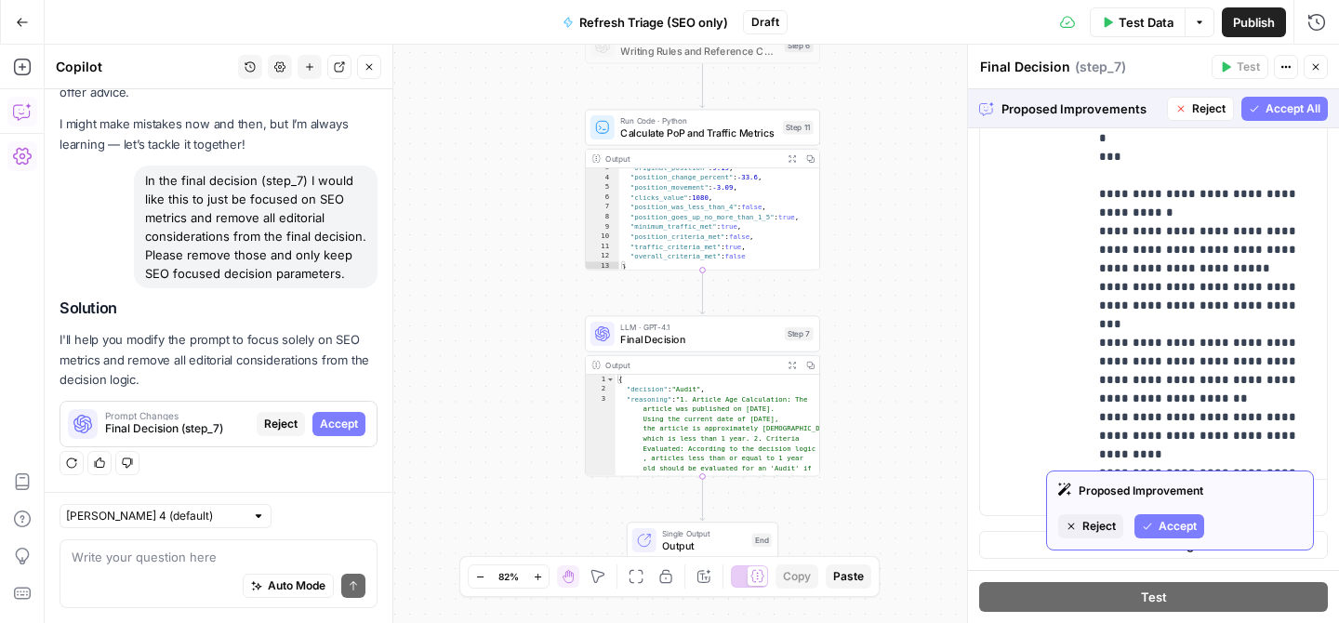
click at [1164, 532] on span "Accept" at bounding box center [1178, 526] width 38 height 17
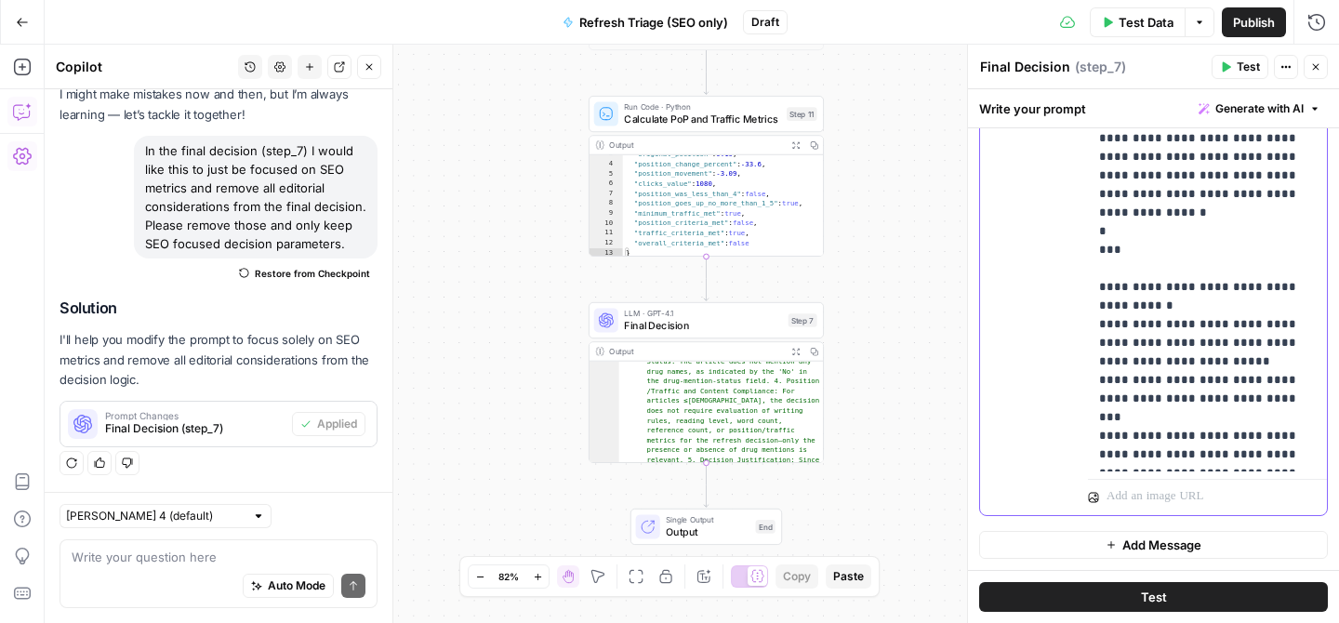
scroll to position [0, 0]
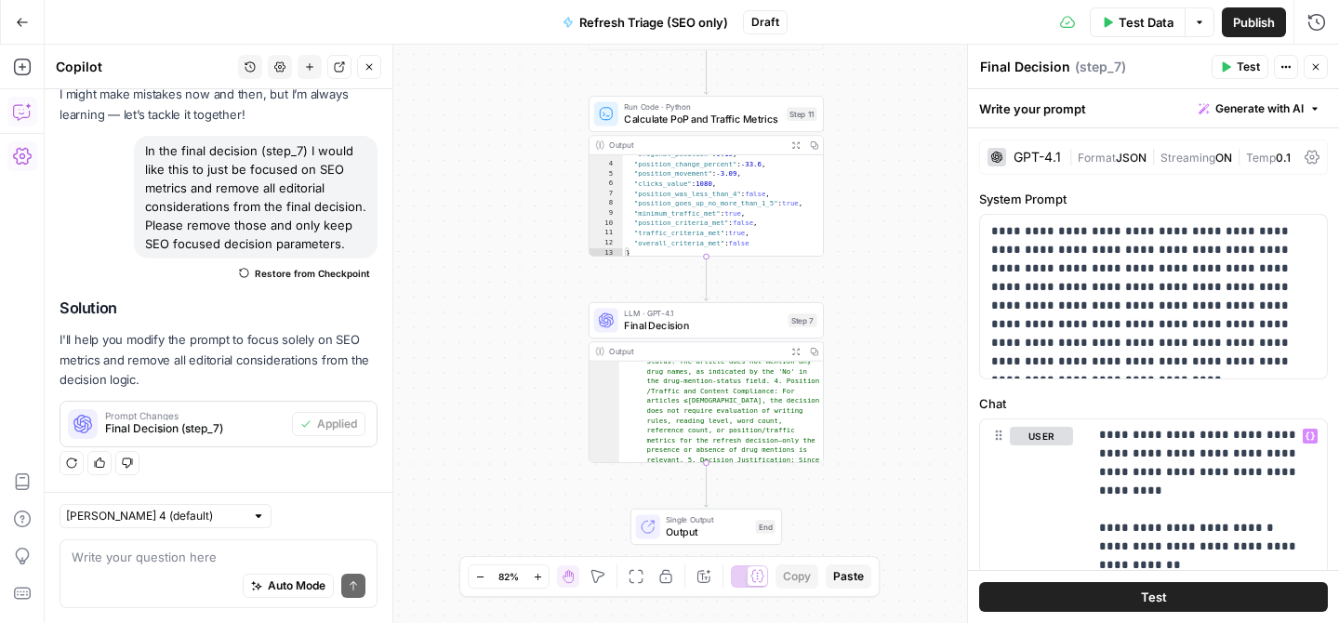
click at [1271, 20] on span "Publish" at bounding box center [1254, 22] width 42 height 19
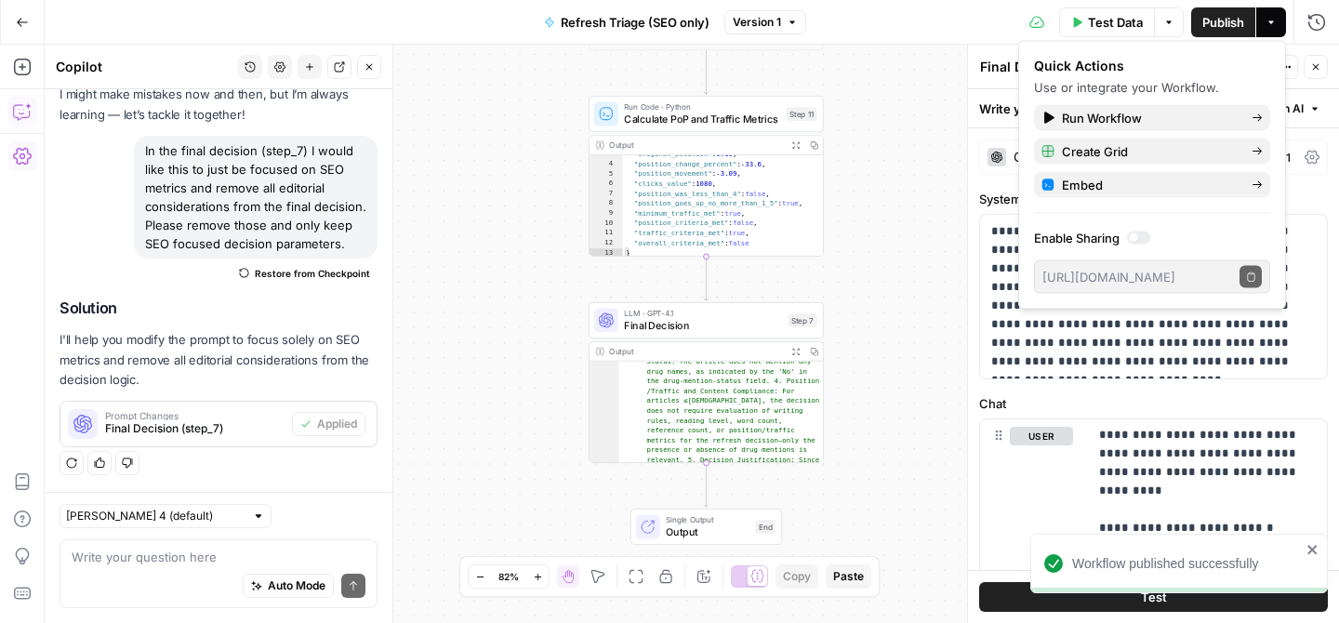
click at [1140, 243] on div at bounding box center [1138, 238] width 23 height 13
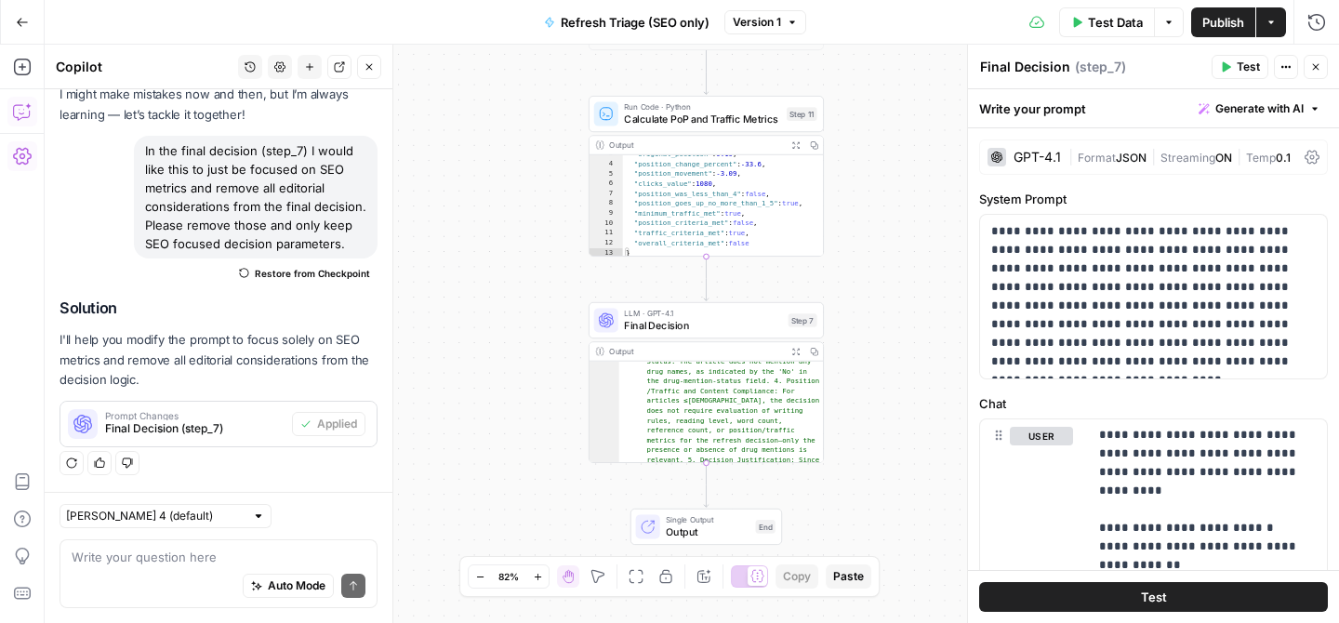
click at [1220, 35] on button "Publish" at bounding box center [1224, 22] width 64 height 30
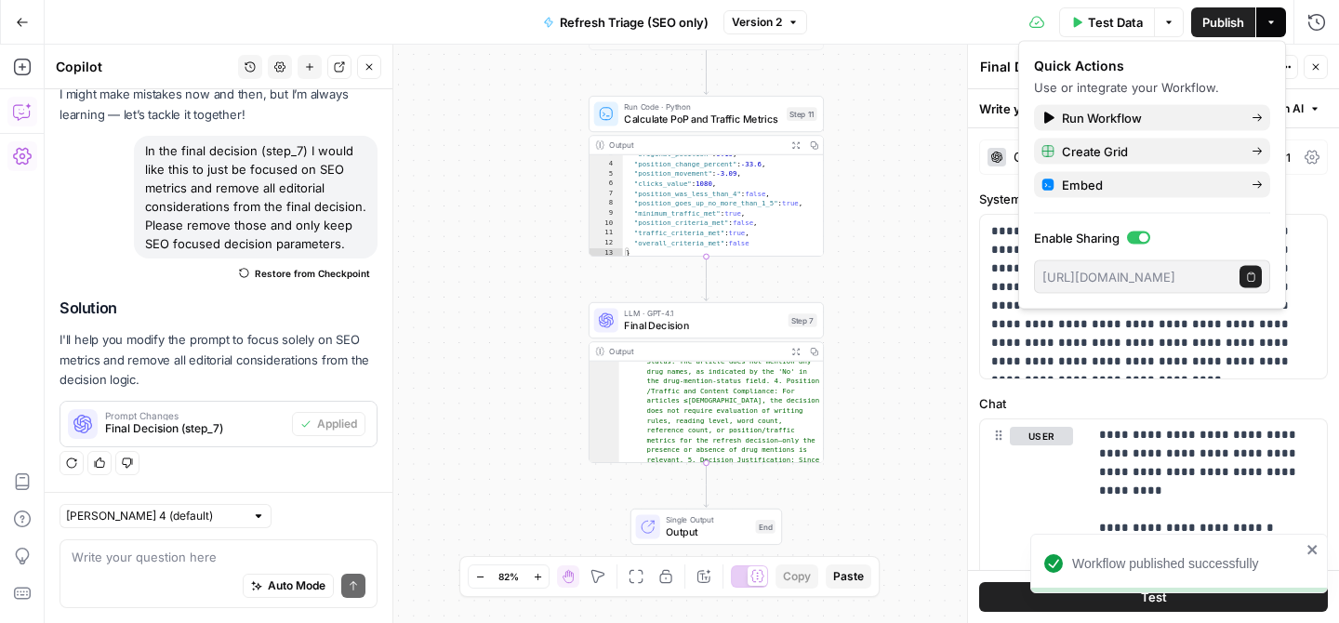
click at [21, 20] on icon "button" at bounding box center [22, 22] width 13 height 13
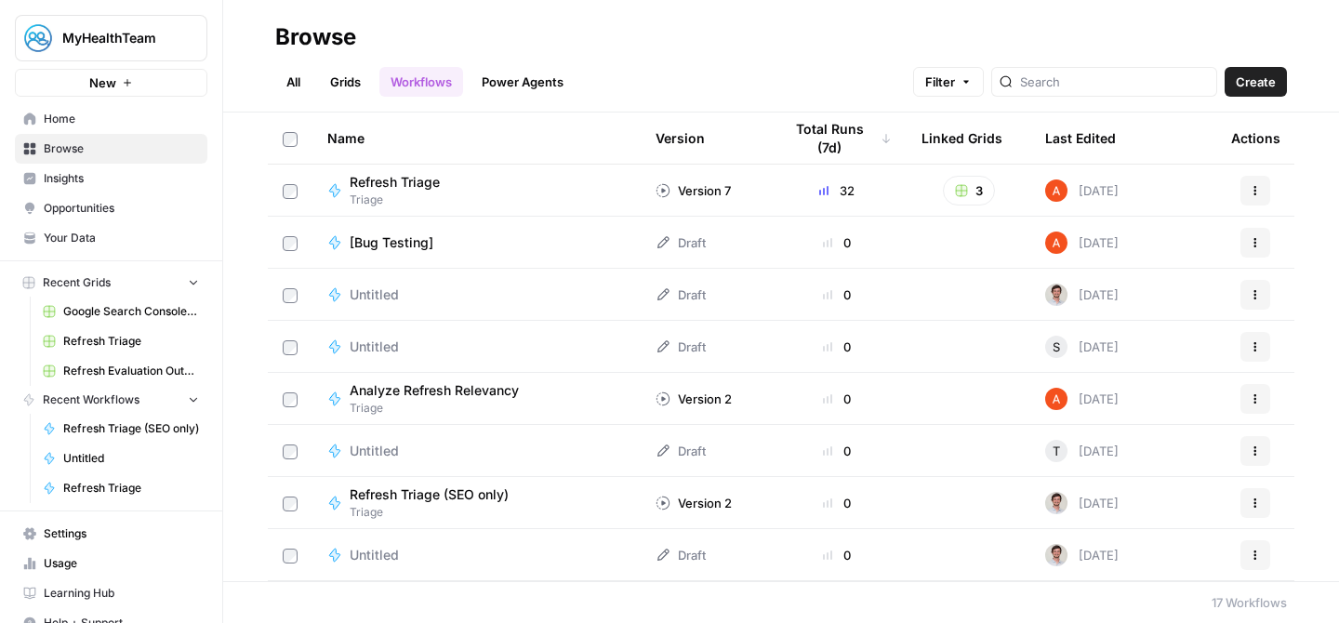
scroll to position [469, 0]
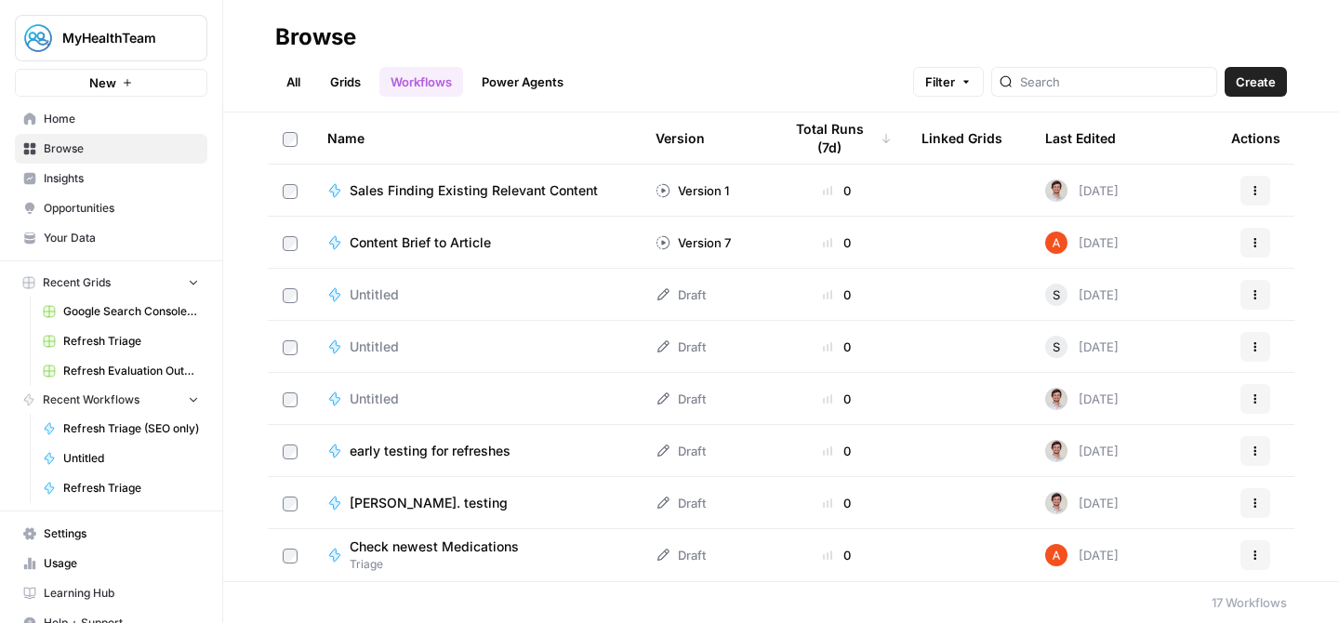
click at [346, 110] on header "Browse All Grids Workflows Power Agents Filter Create" at bounding box center [781, 56] width 1116 height 113
click at [352, 82] on link "Grids" at bounding box center [345, 82] width 53 height 30
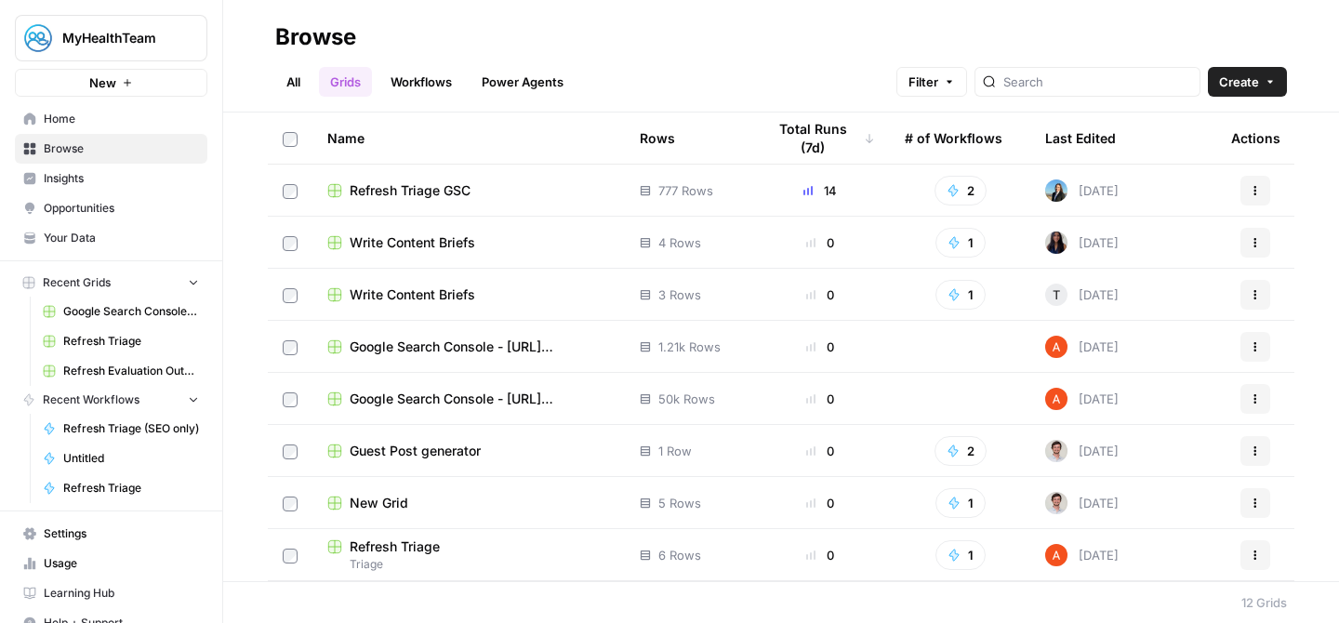
click at [1107, 140] on div "Last Edited" at bounding box center [1080, 138] width 71 height 51
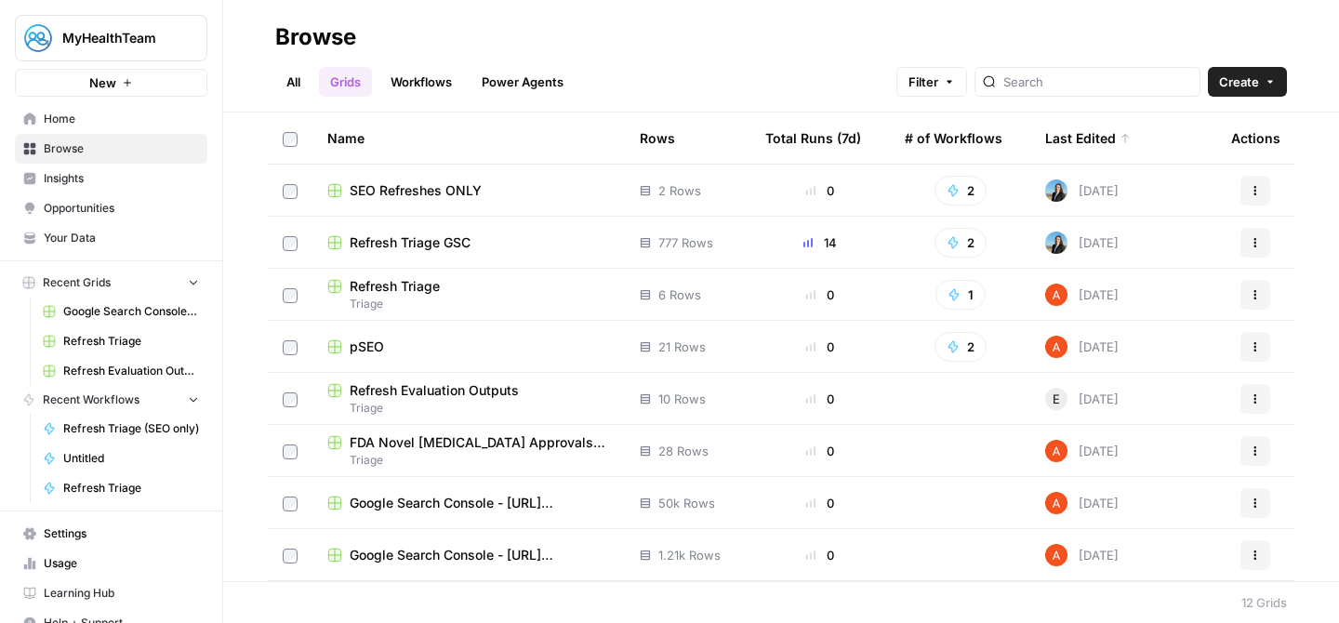
click at [435, 194] on span "SEO Refreshes ONLY" at bounding box center [416, 190] width 132 height 19
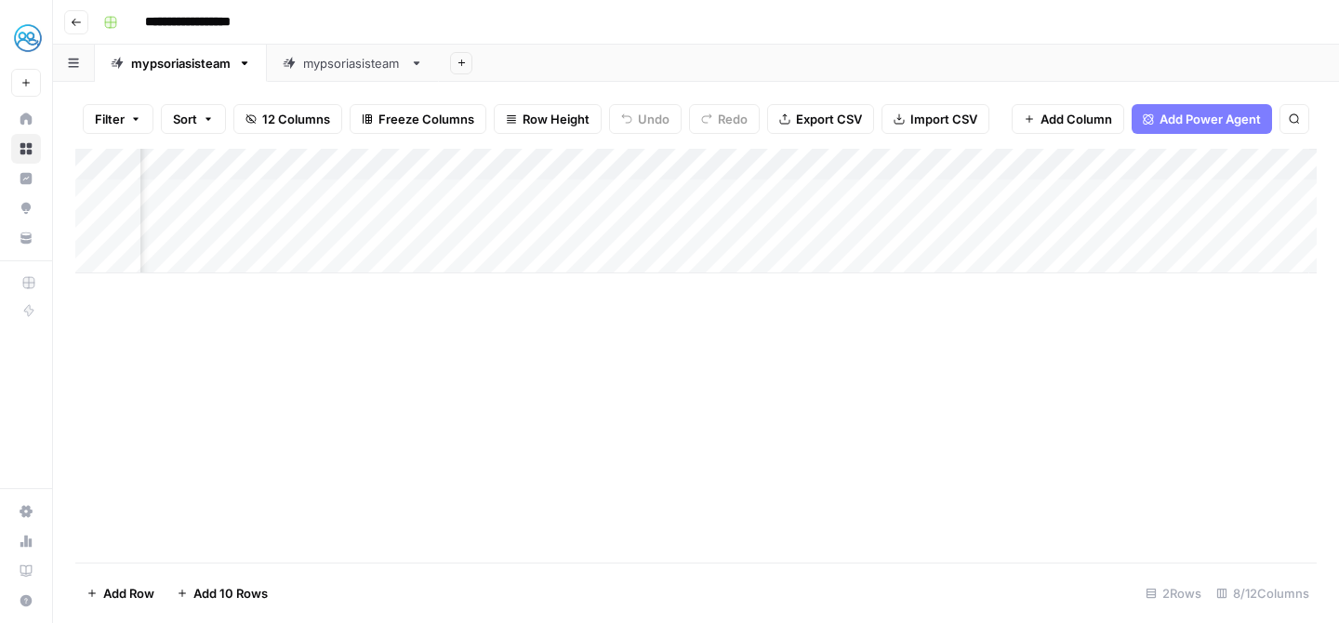
scroll to position [0, 288]
click at [898, 163] on div "Add Column" at bounding box center [696, 211] width 1242 height 125
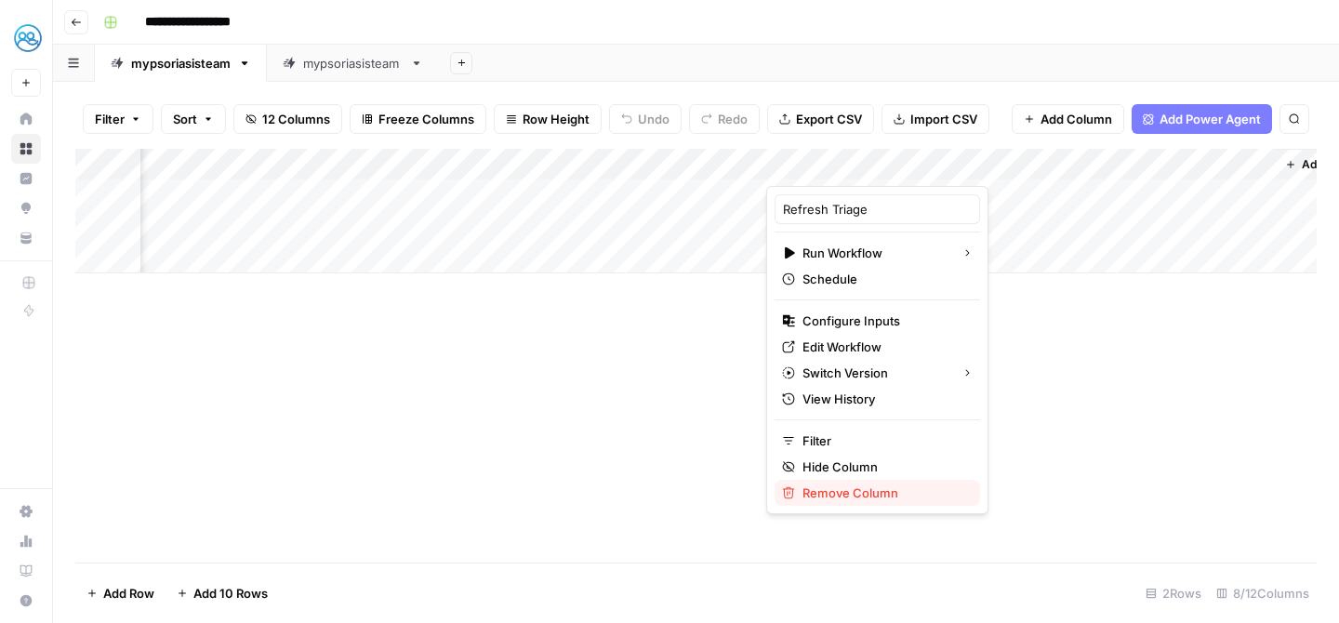
click at [865, 501] on span "Remove Column" at bounding box center [884, 493] width 163 height 19
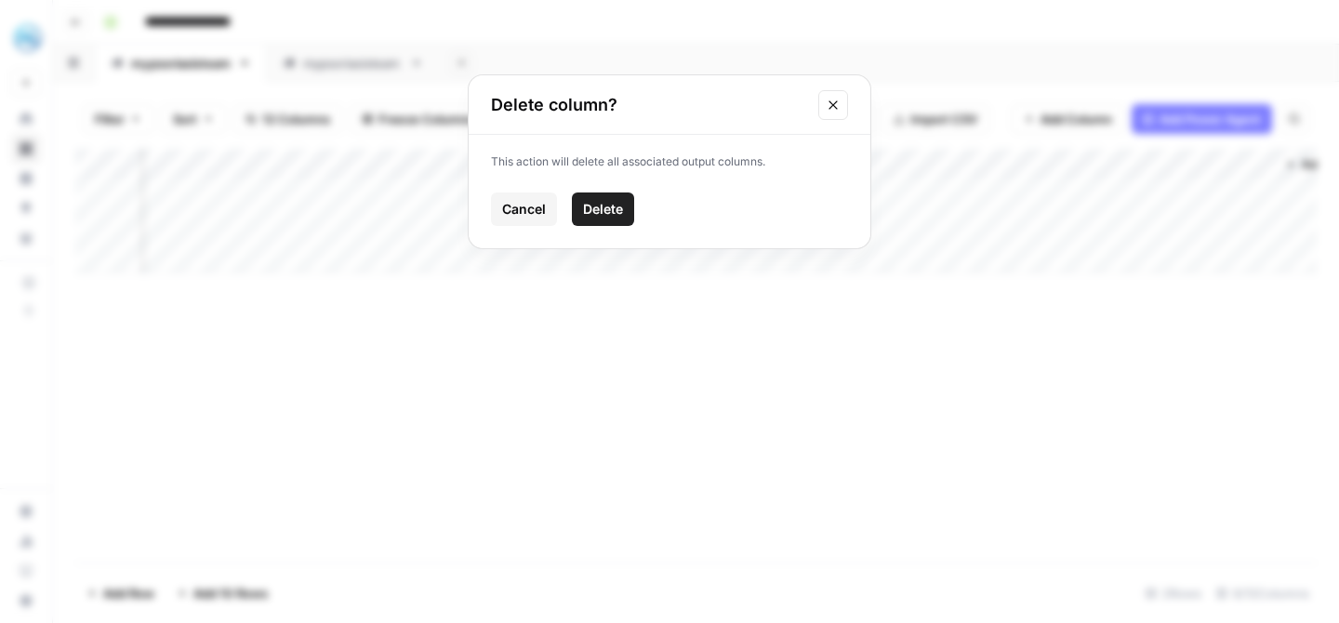
click at [606, 204] on span "Delete" at bounding box center [603, 209] width 40 height 19
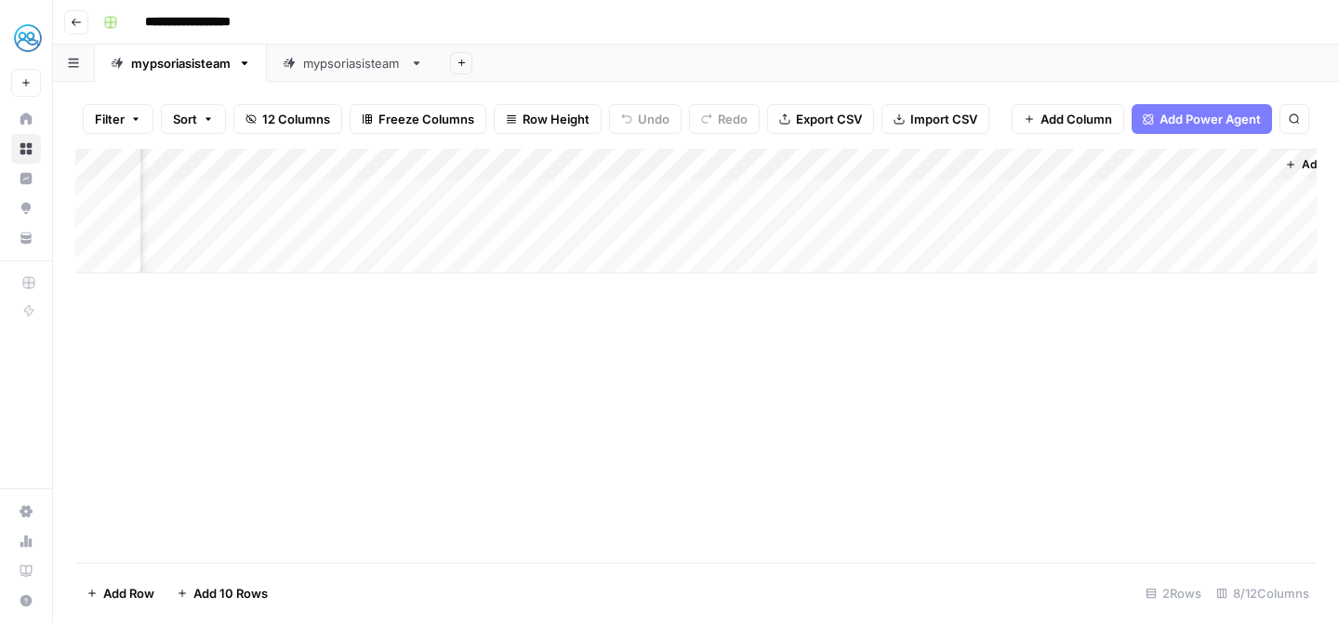
scroll to position [0, 0]
click at [1131, 163] on span "Add Column" at bounding box center [1115, 164] width 65 height 17
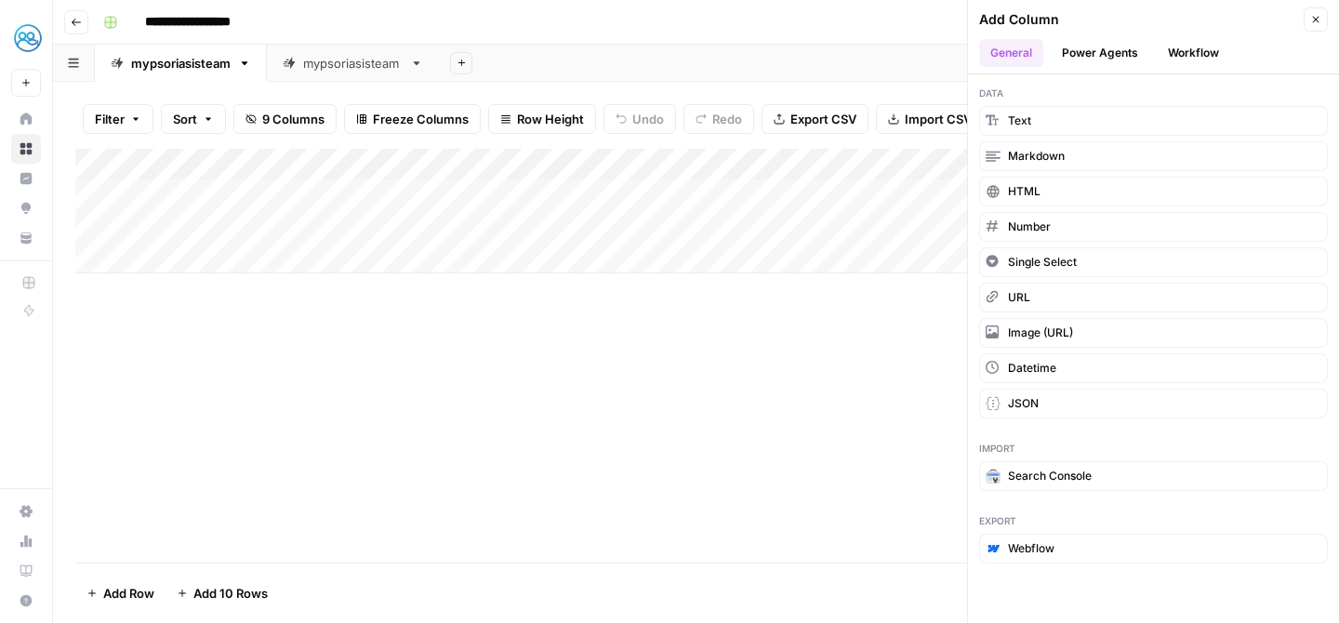
click at [1078, 41] on button "Power Agents" at bounding box center [1100, 53] width 99 height 28
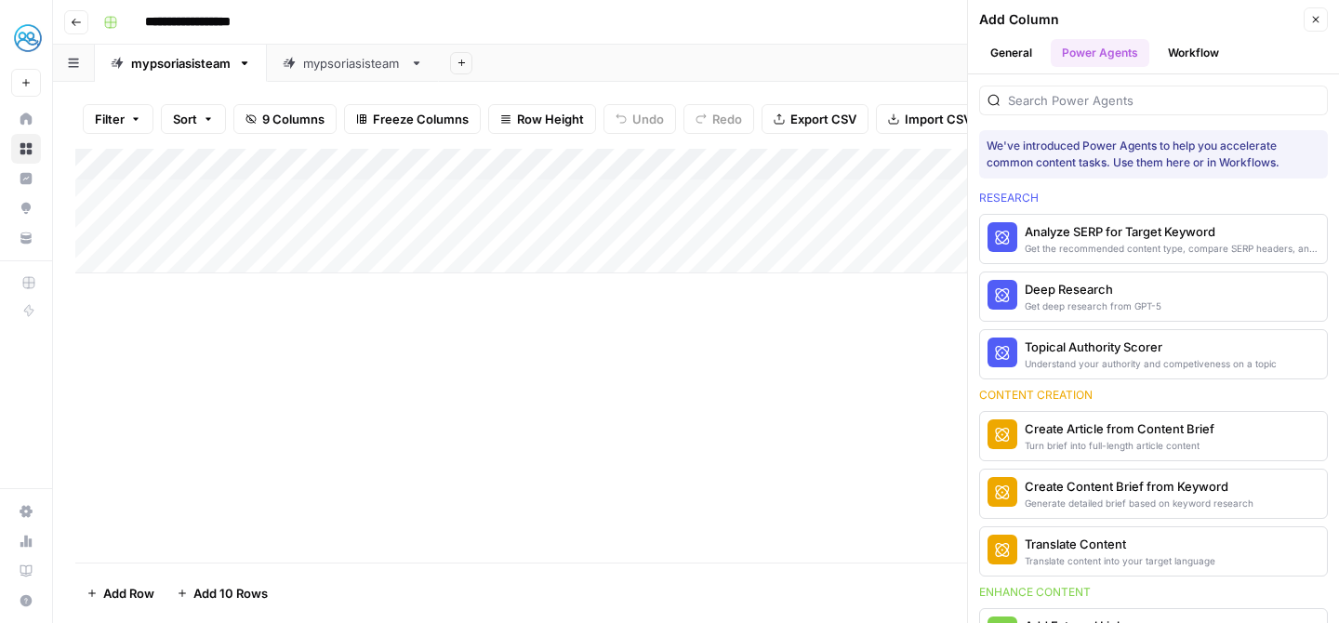
click at [1193, 49] on button "Workflow" at bounding box center [1193, 53] width 73 height 28
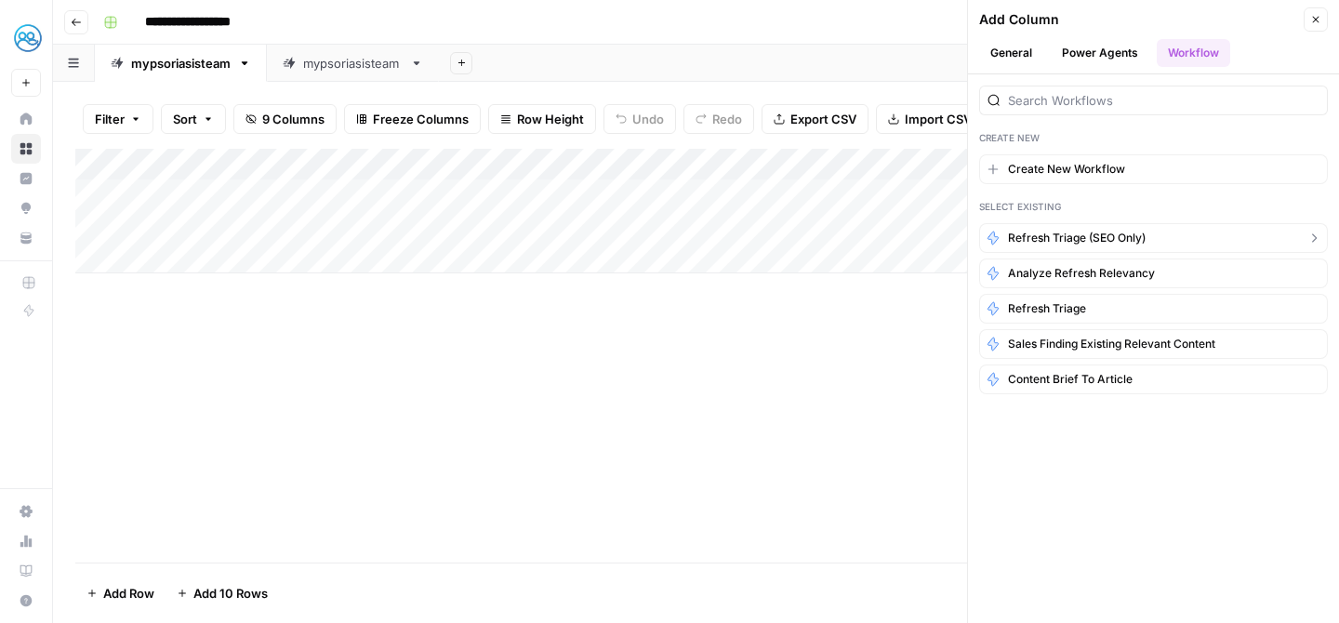
click at [1069, 241] on span "Refresh Triage (SEO only)" at bounding box center [1077, 238] width 138 height 17
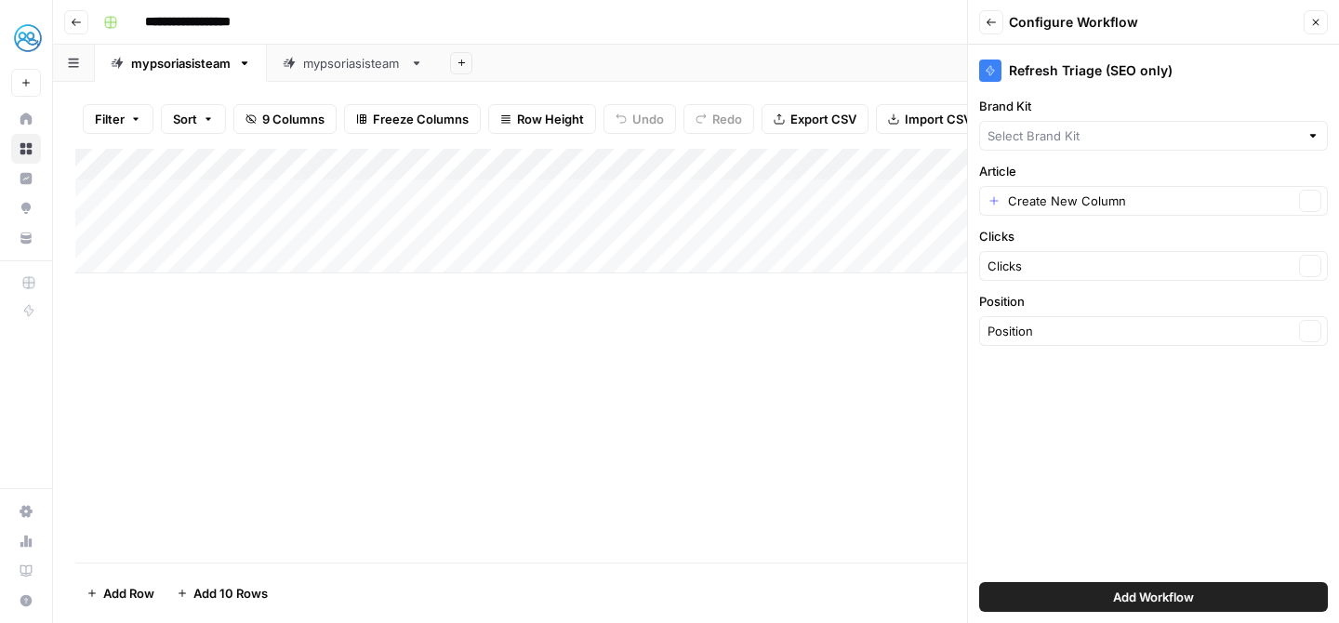
type input "MyHealthTeam"
click at [1097, 210] on div "Create New Column Clear" at bounding box center [1153, 201] width 349 height 30
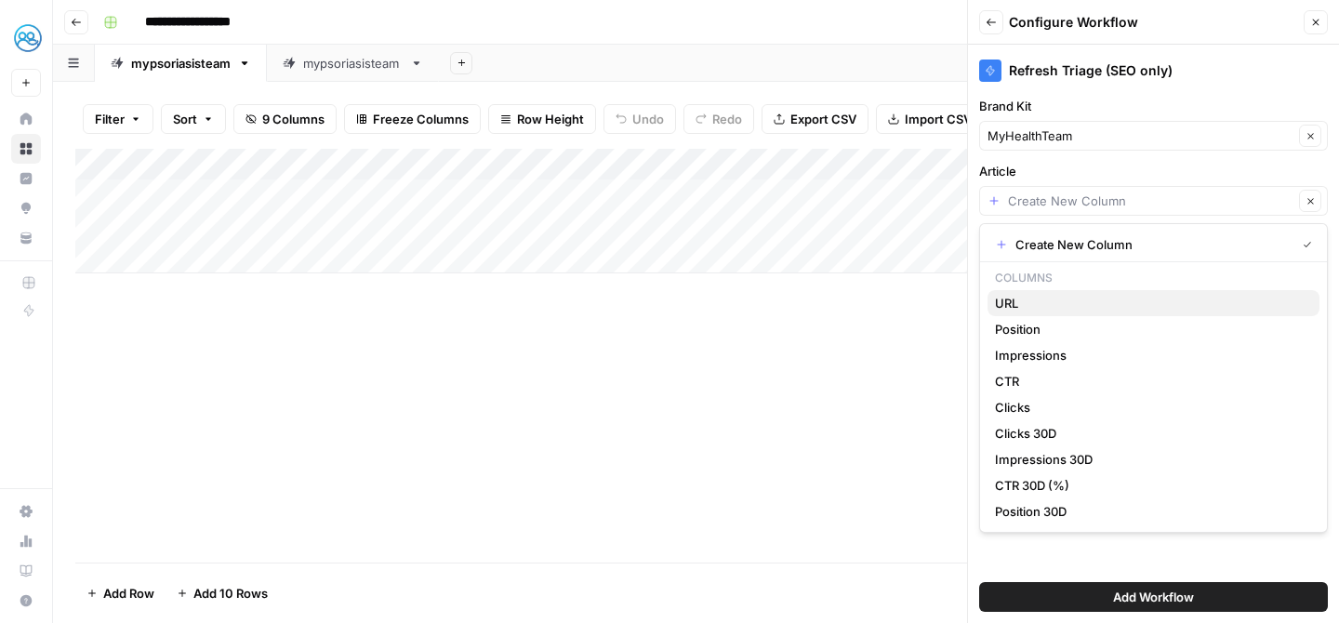
click at [1059, 304] on span "URL" at bounding box center [1150, 303] width 310 height 19
type input "URL"
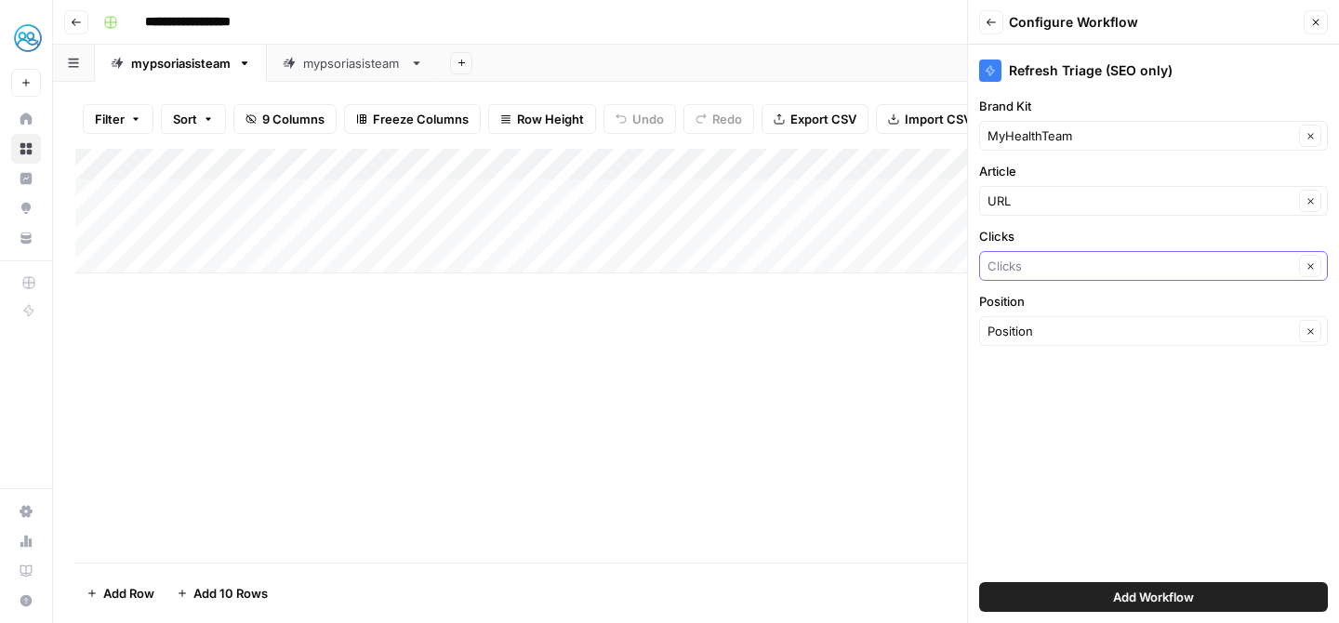
click at [1085, 268] on input "Clicks" at bounding box center [1141, 266] width 306 height 19
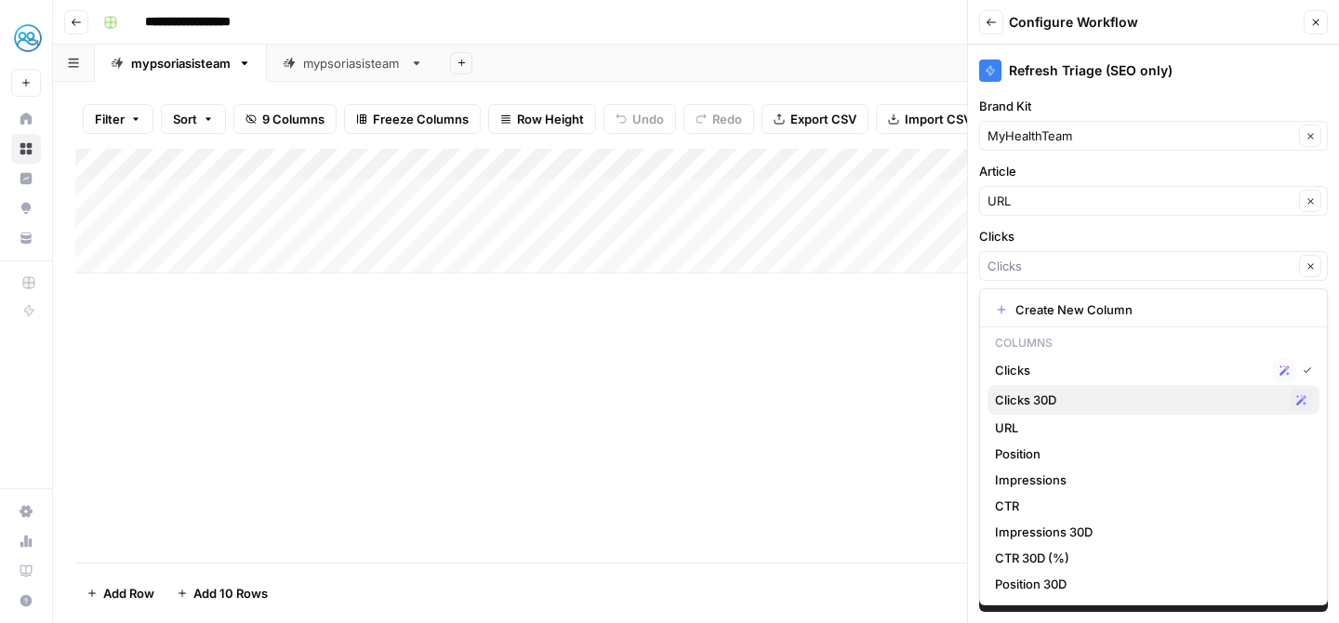
click at [1036, 393] on span "Clicks 30D" at bounding box center [1138, 400] width 287 height 19
type input "Clicks 30D"
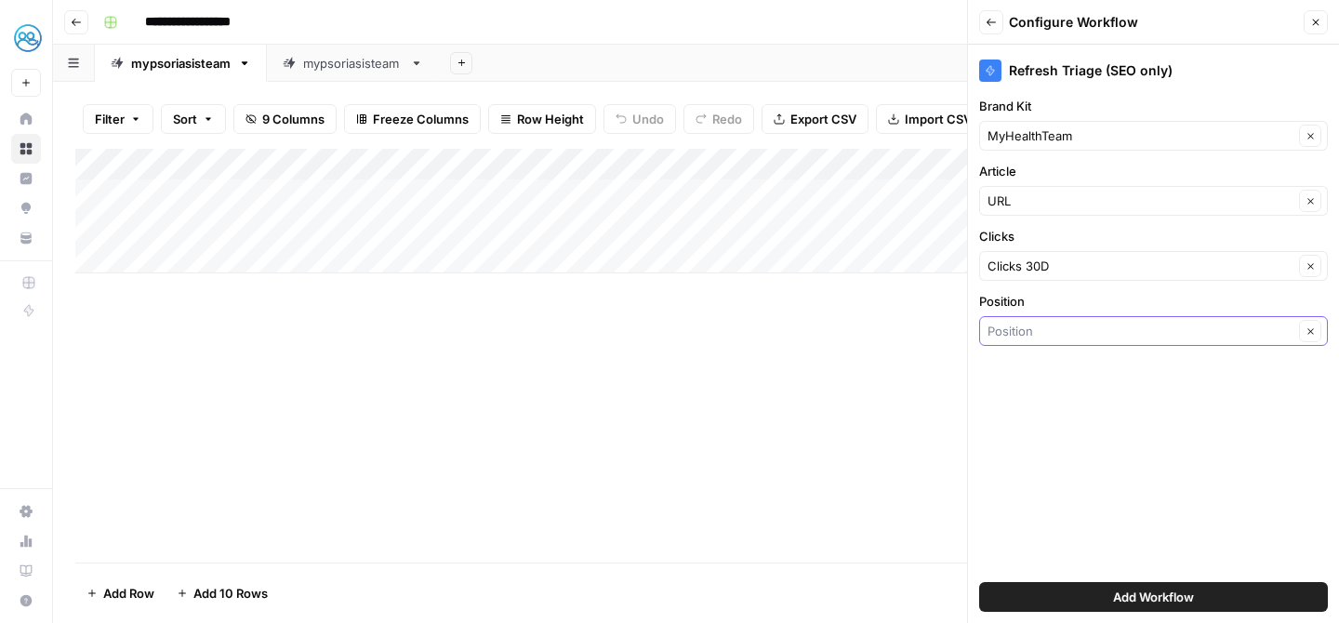
click at [1060, 327] on input "Position" at bounding box center [1141, 331] width 306 height 19
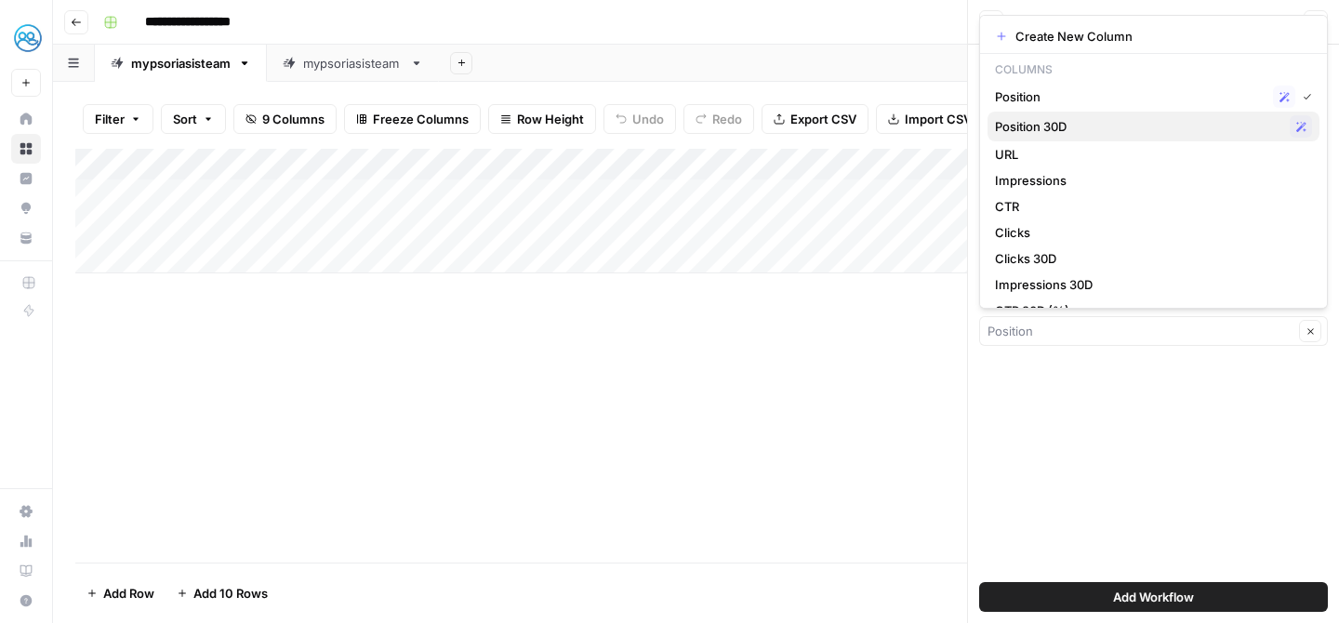
click at [1072, 119] on span "Position 30D" at bounding box center [1138, 126] width 287 height 19
type input "Position 30D"
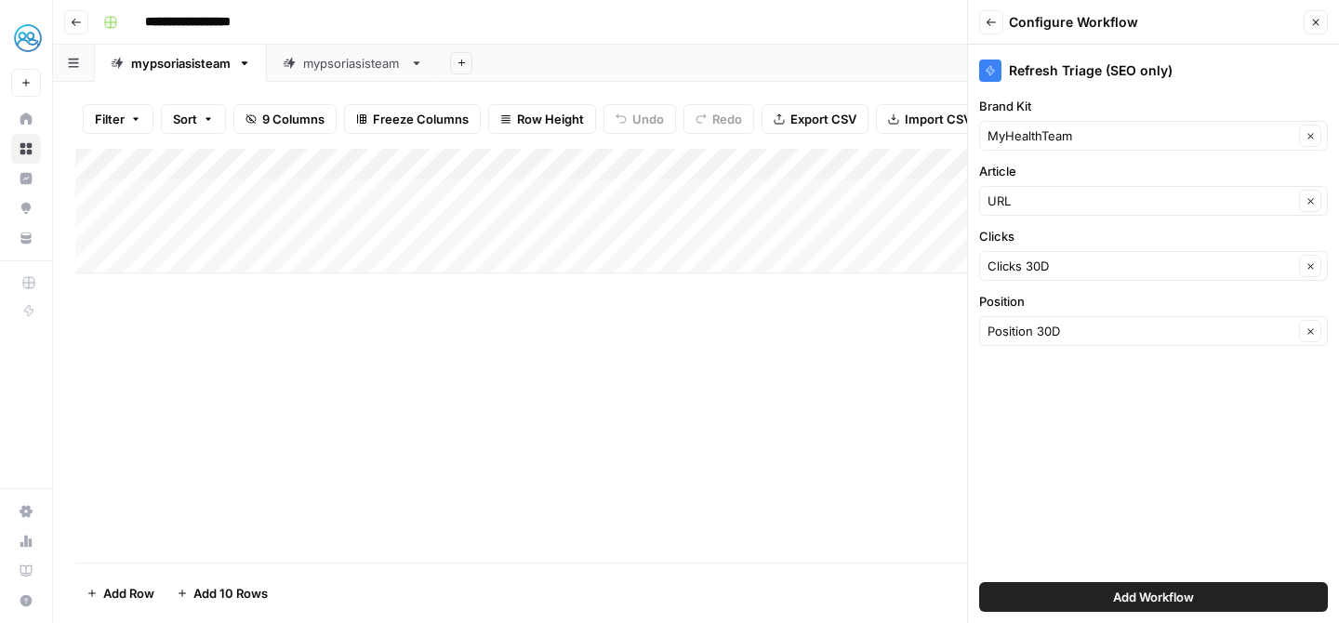
click at [829, 466] on div "Add Column" at bounding box center [696, 356] width 1242 height 414
click at [1155, 596] on span "Add Workflow" at bounding box center [1153, 597] width 81 height 19
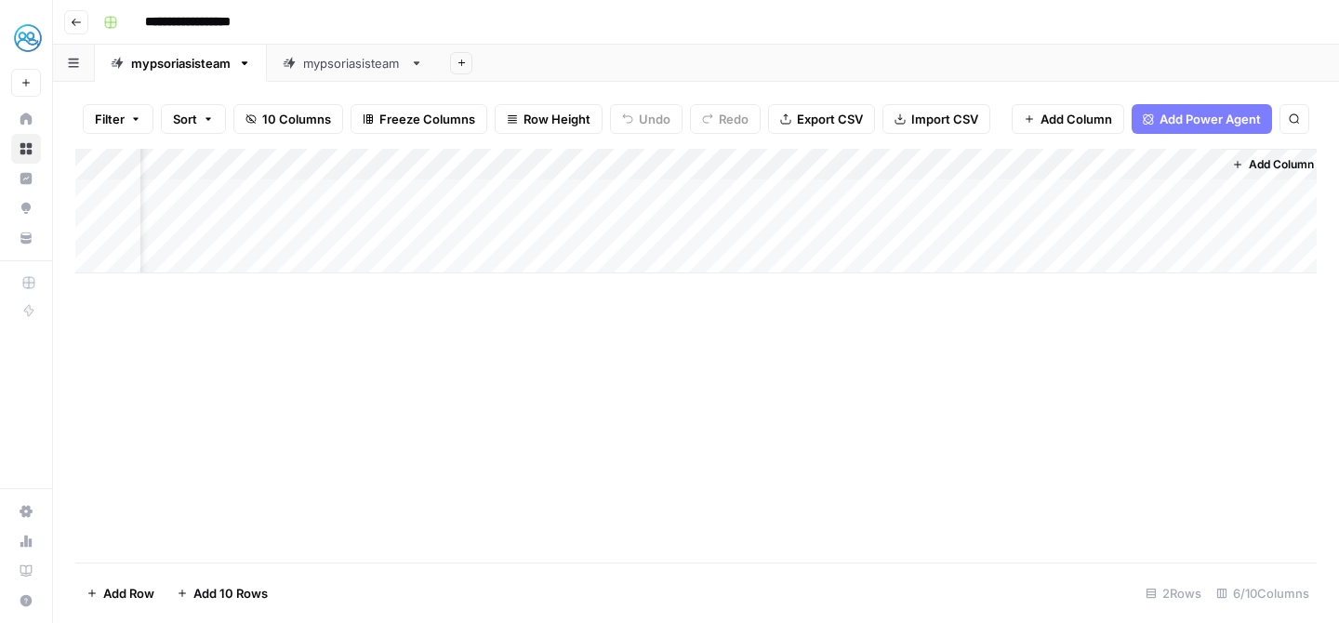
scroll to position [0, 79]
drag, startPoint x: 1082, startPoint y: 163, endPoint x: 1014, endPoint y: 151, distance: 69.0
click at [1014, 151] on div "Add Column" at bounding box center [696, 211] width 1242 height 125
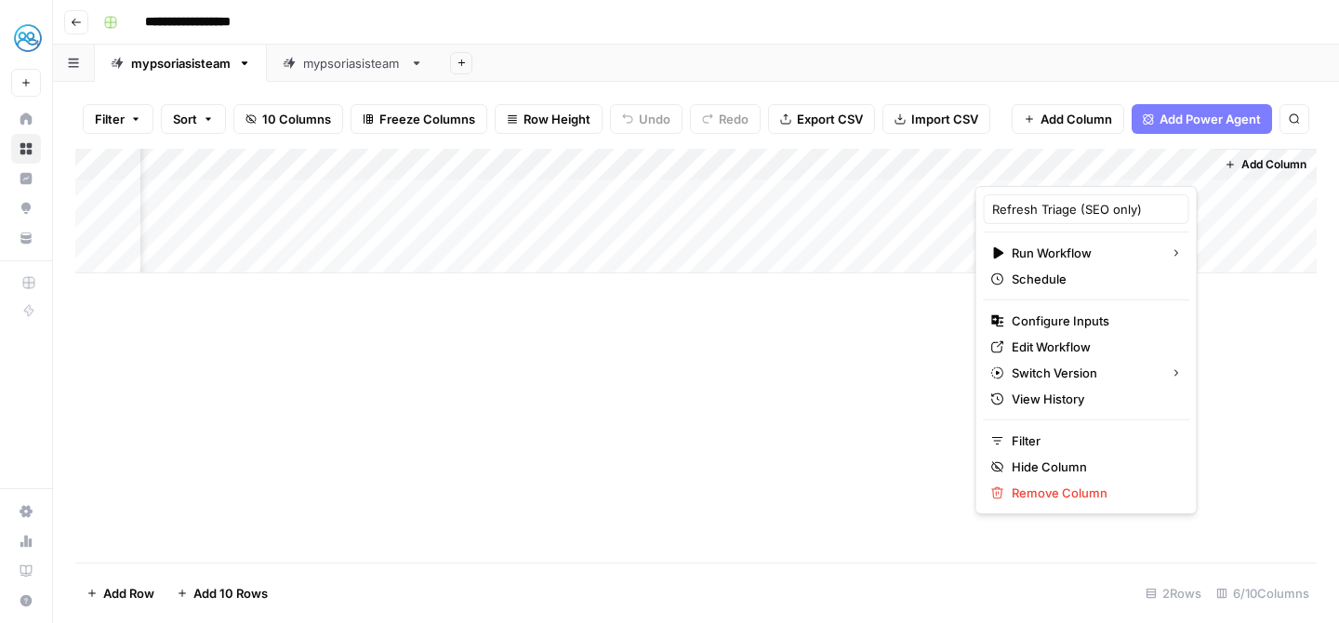
scroll to position [0, 0]
click at [1217, 395] on div "Add Column" at bounding box center [696, 356] width 1242 height 414
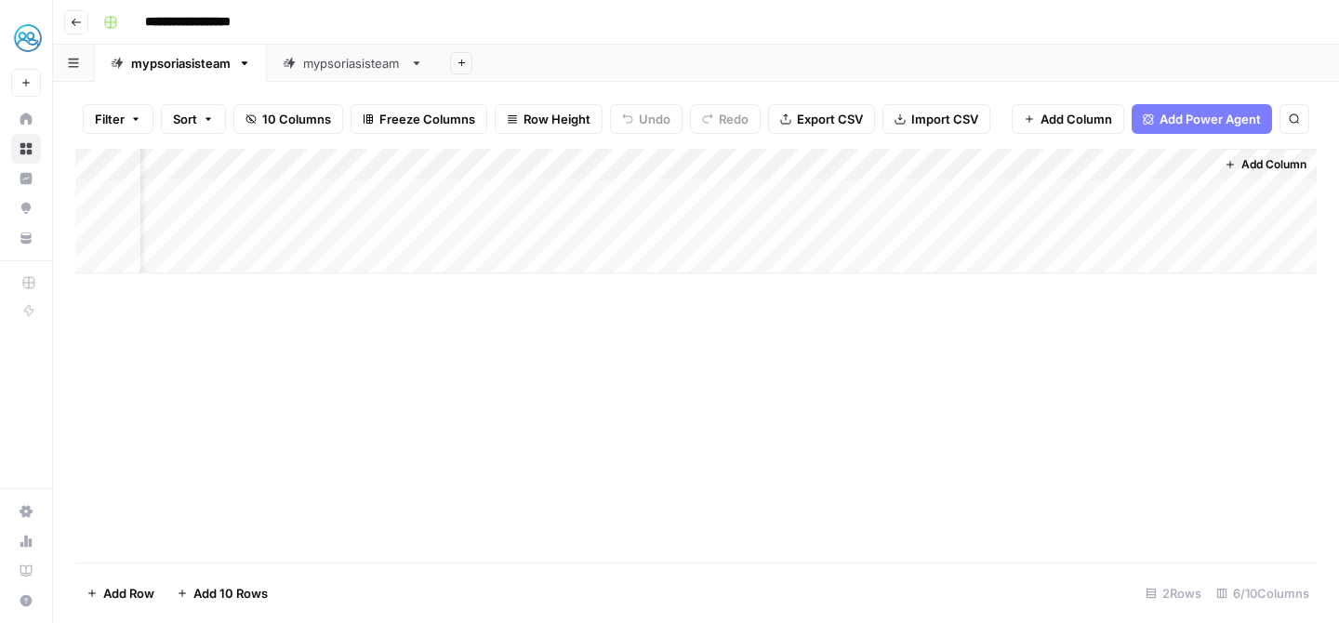
click at [1275, 161] on span "Add Column" at bounding box center [1274, 164] width 65 height 17
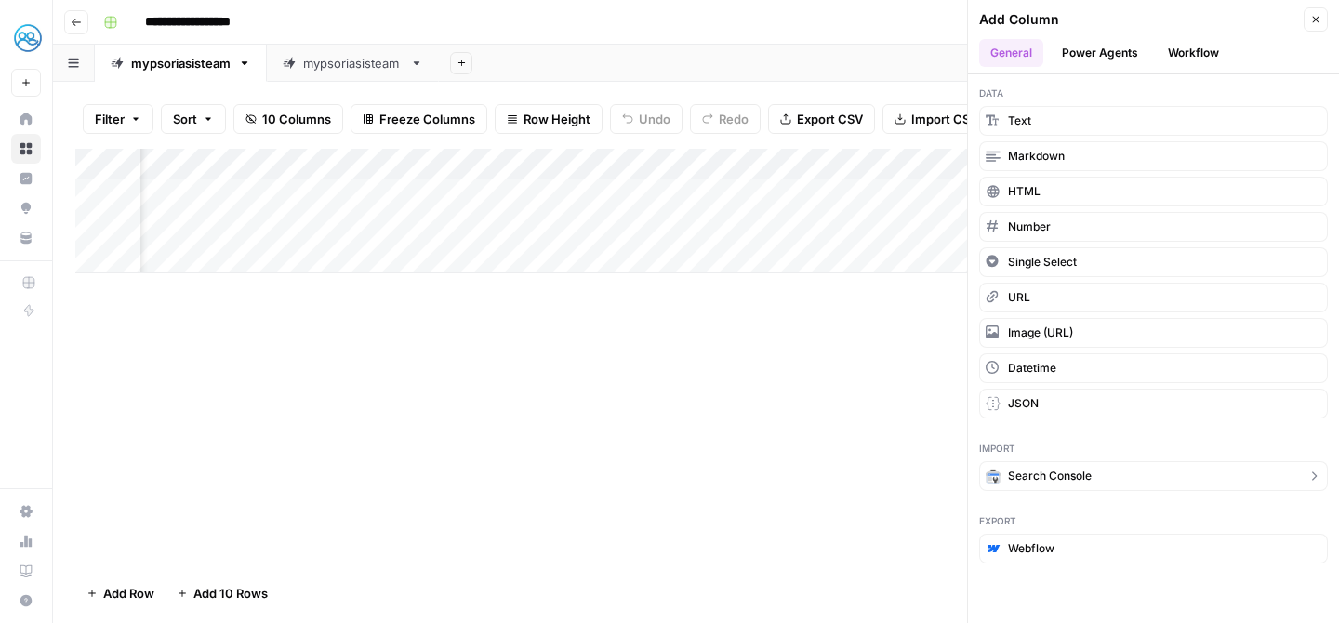
click at [1074, 472] on span "Search Console" at bounding box center [1050, 476] width 84 height 17
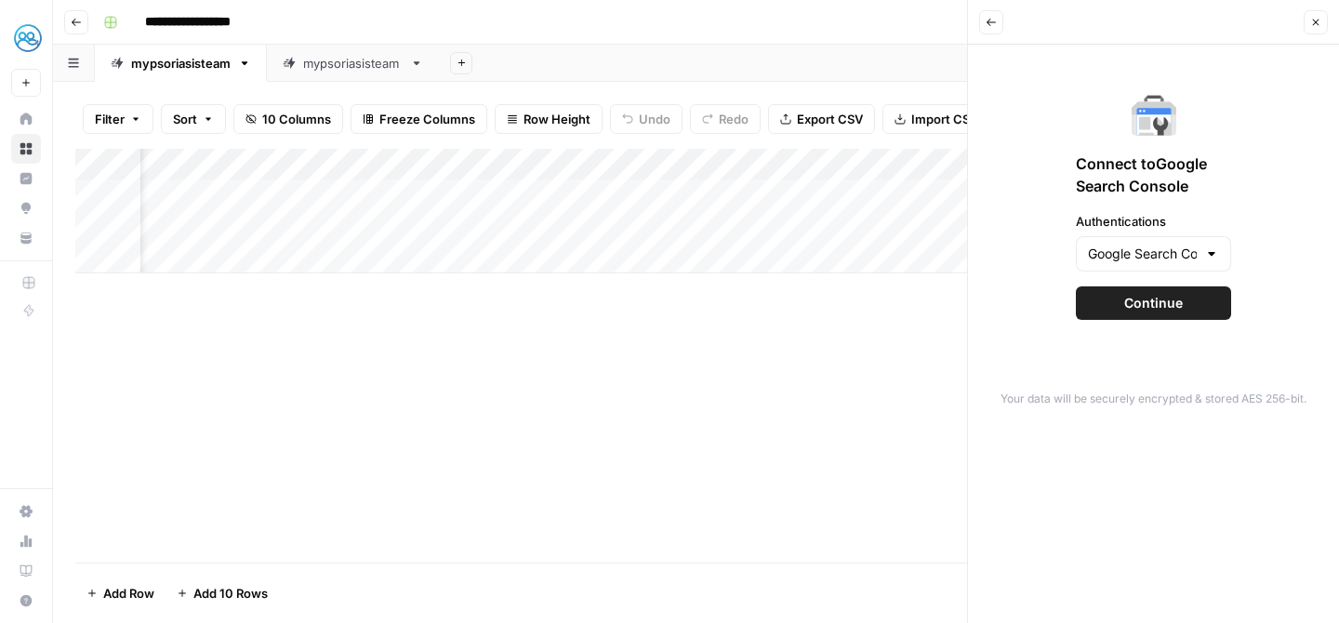
click at [1145, 307] on span "Continue" at bounding box center [1154, 303] width 59 height 19
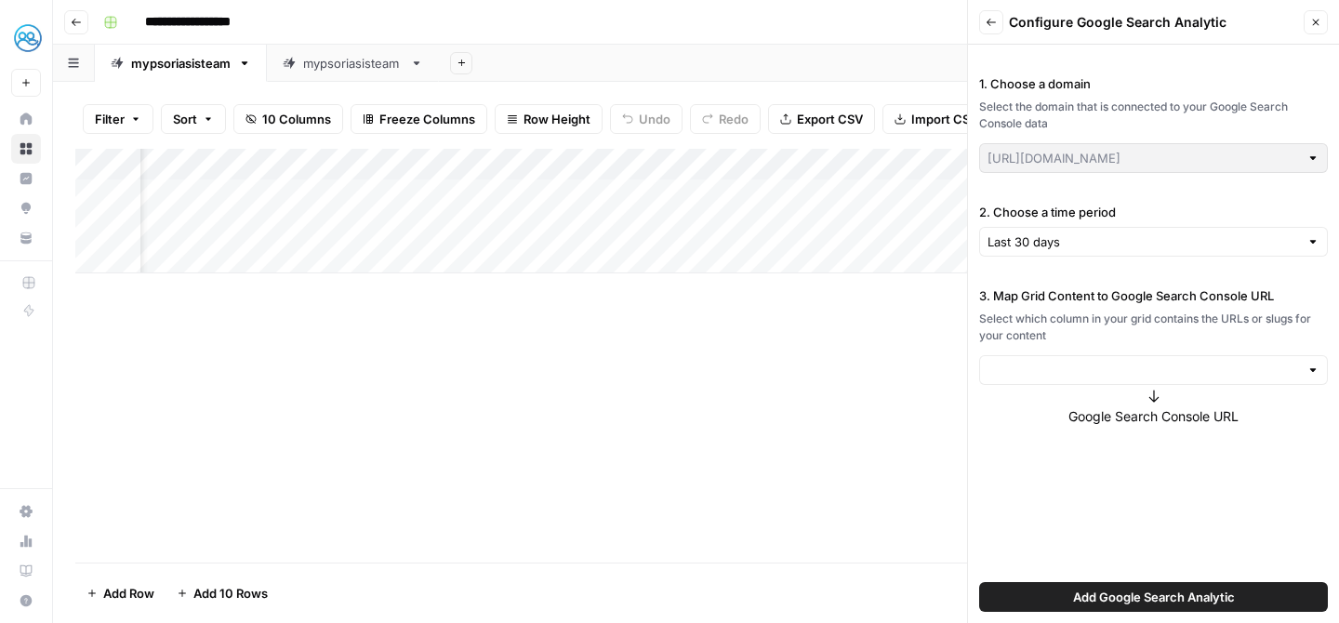
click at [1094, 402] on div "3. Map Grid Content to Google Search Console URL Select which column in your gr…" at bounding box center [1153, 356] width 349 height 140
click at [1116, 383] on div at bounding box center [1153, 370] width 349 height 30
click at [1119, 316] on div "Select which column in your grid contains the URLs or slugs for your content" at bounding box center [1153, 327] width 349 height 33
click at [753, 420] on div "Add Column" at bounding box center [696, 356] width 1242 height 414
click at [865, 393] on div "Add Column" at bounding box center [696, 356] width 1242 height 414
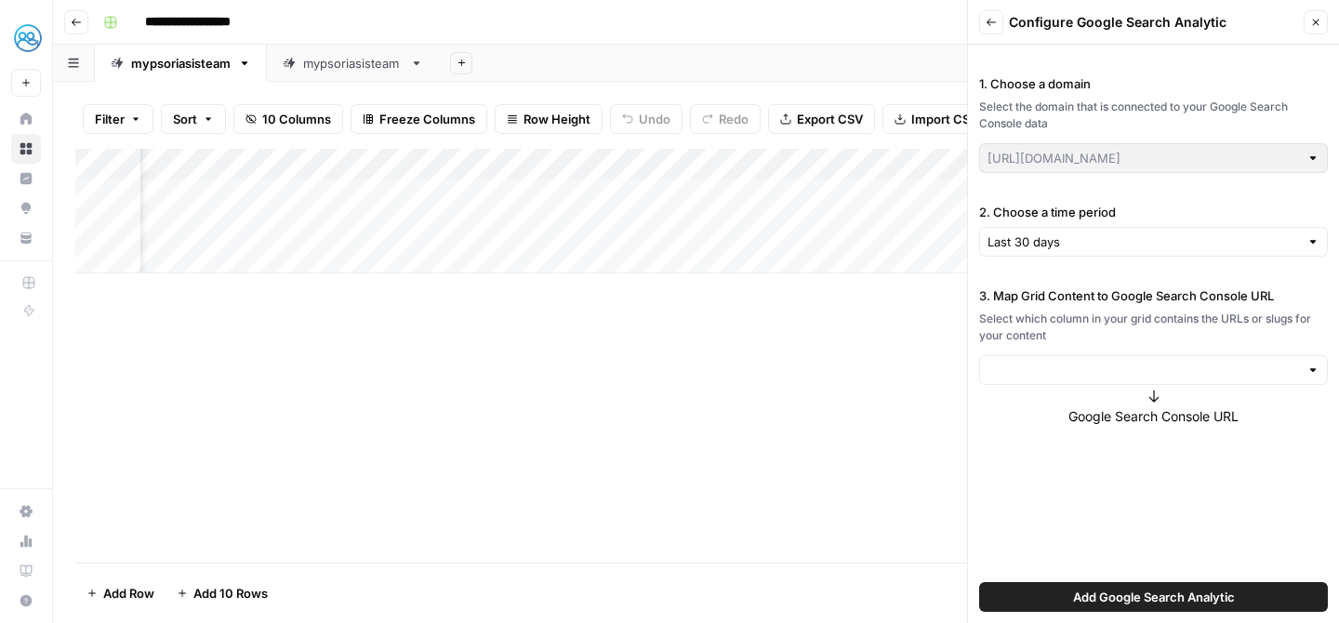
click at [1318, 32] on button "Close" at bounding box center [1316, 22] width 24 height 24
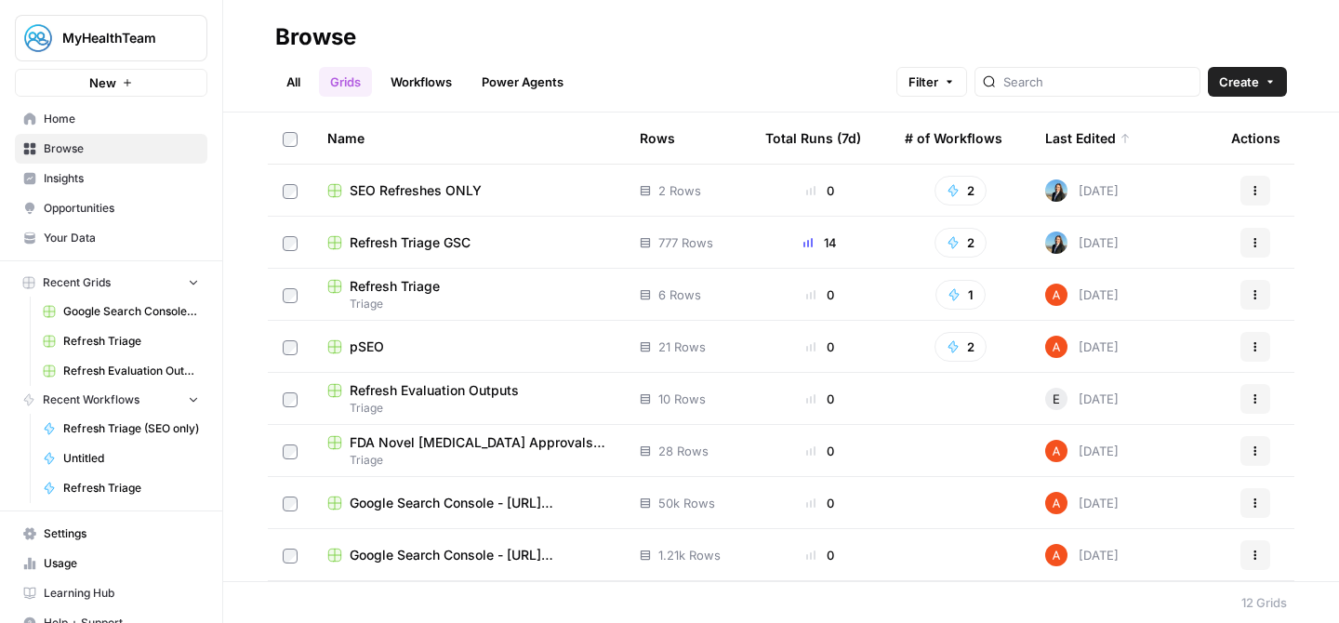
click at [400, 238] on span "Refresh Triage GSC" at bounding box center [410, 242] width 121 height 19
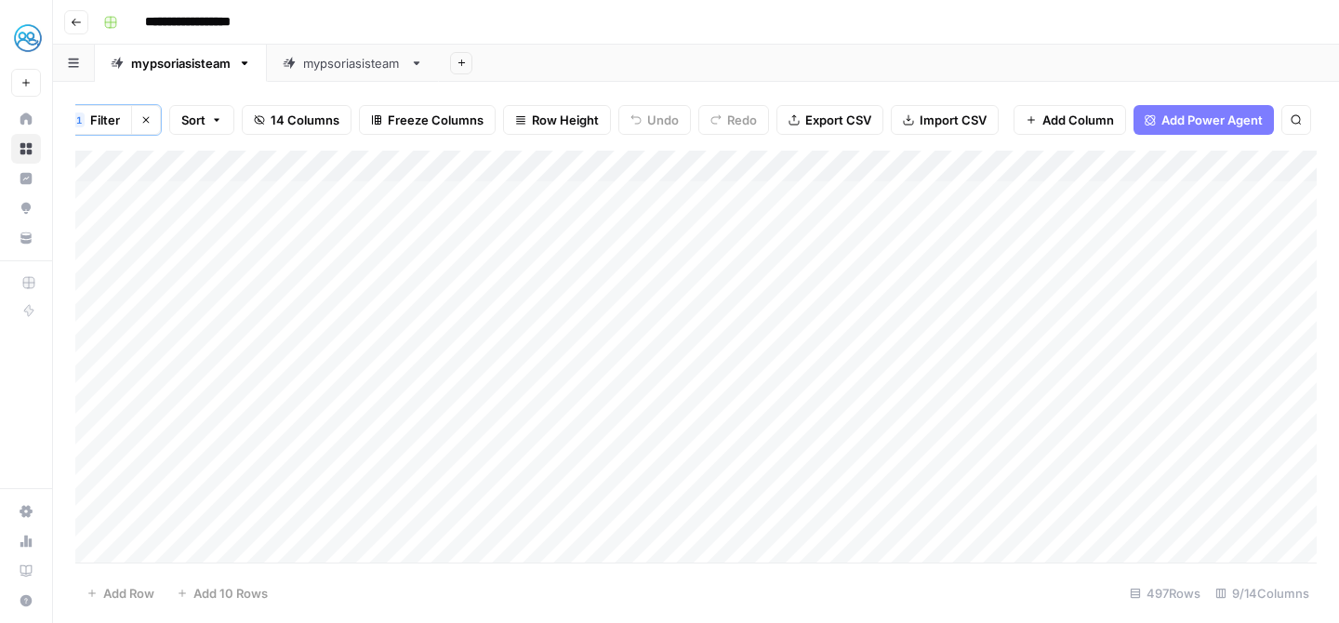
click at [73, 74] on button "button" at bounding box center [74, 63] width 42 height 36
click at [454, 10] on div "**********" at bounding box center [708, 22] width 1225 height 30
click at [241, 66] on icon "button" at bounding box center [244, 63] width 13 height 13
click at [298, 124] on span "Duplicate Sheet" at bounding box center [319, 124] width 89 height 19
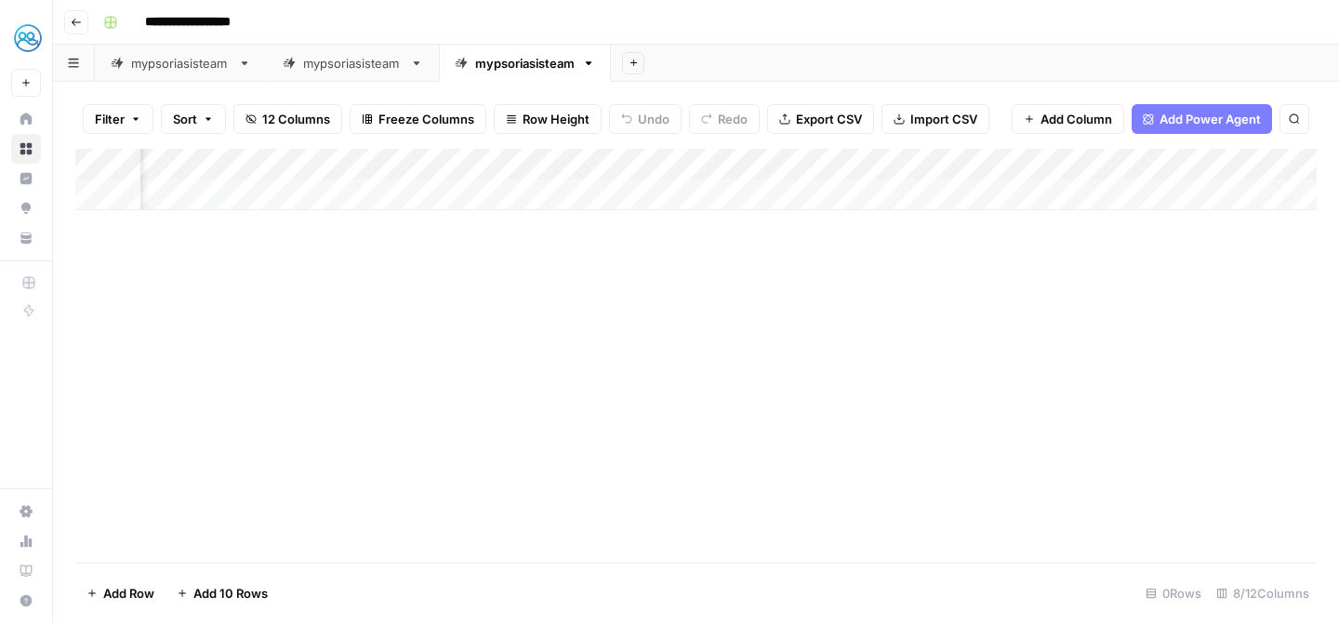
scroll to position [0, 350]
click at [836, 166] on div "Add Column" at bounding box center [696, 179] width 1242 height 61
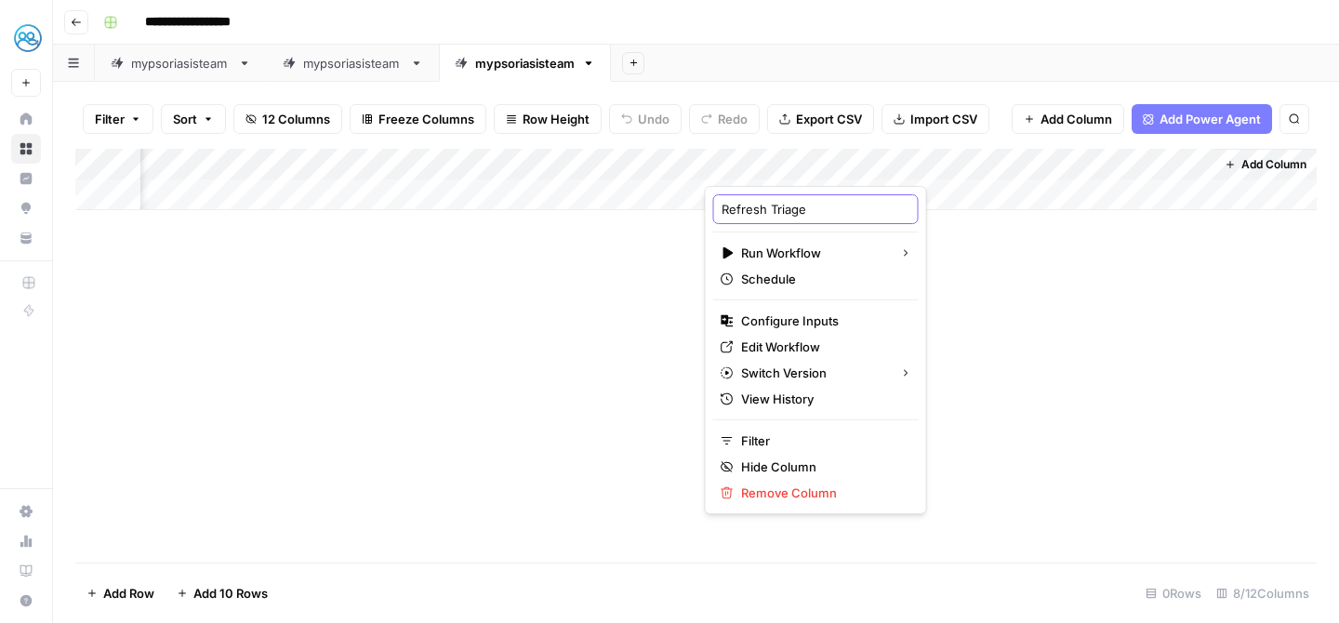
click at [798, 206] on input "Refresh Triage" at bounding box center [816, 209] width 189 height 19
click at [819, 207] on input "Refresh Triage" at bounding box center [816, 209] width 189 height 19
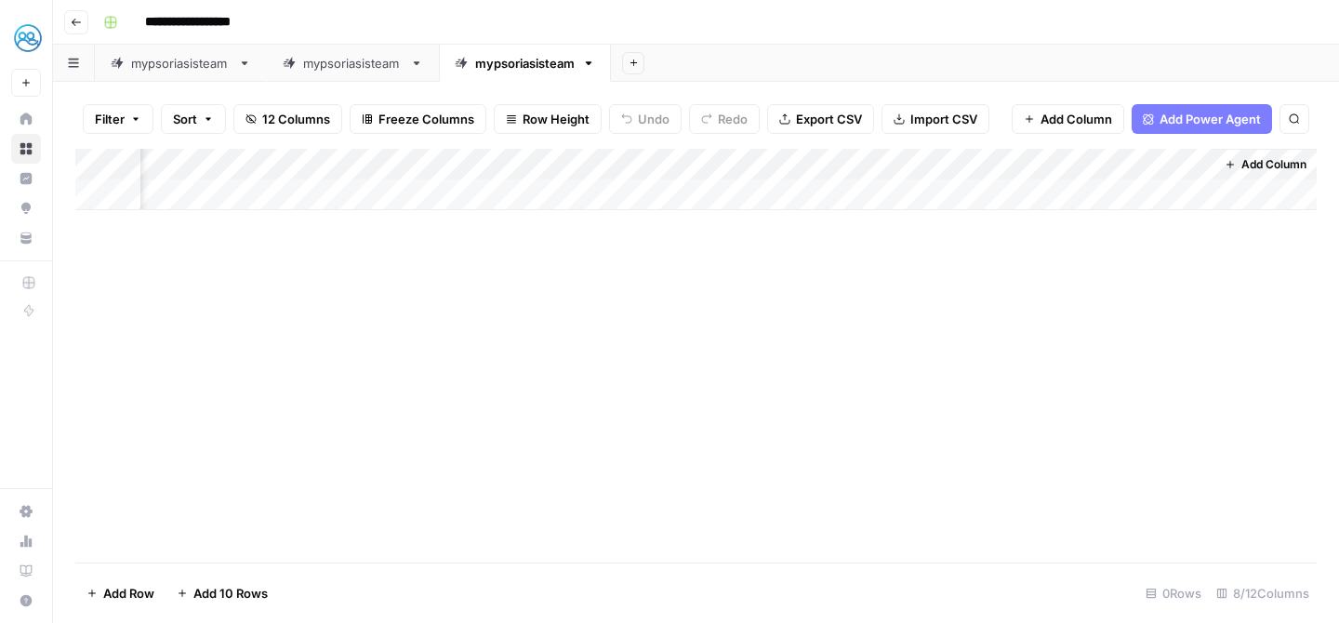
click at [841, 168] on div "Add Column" at bounding box center [696, 179] width 1242 height 61
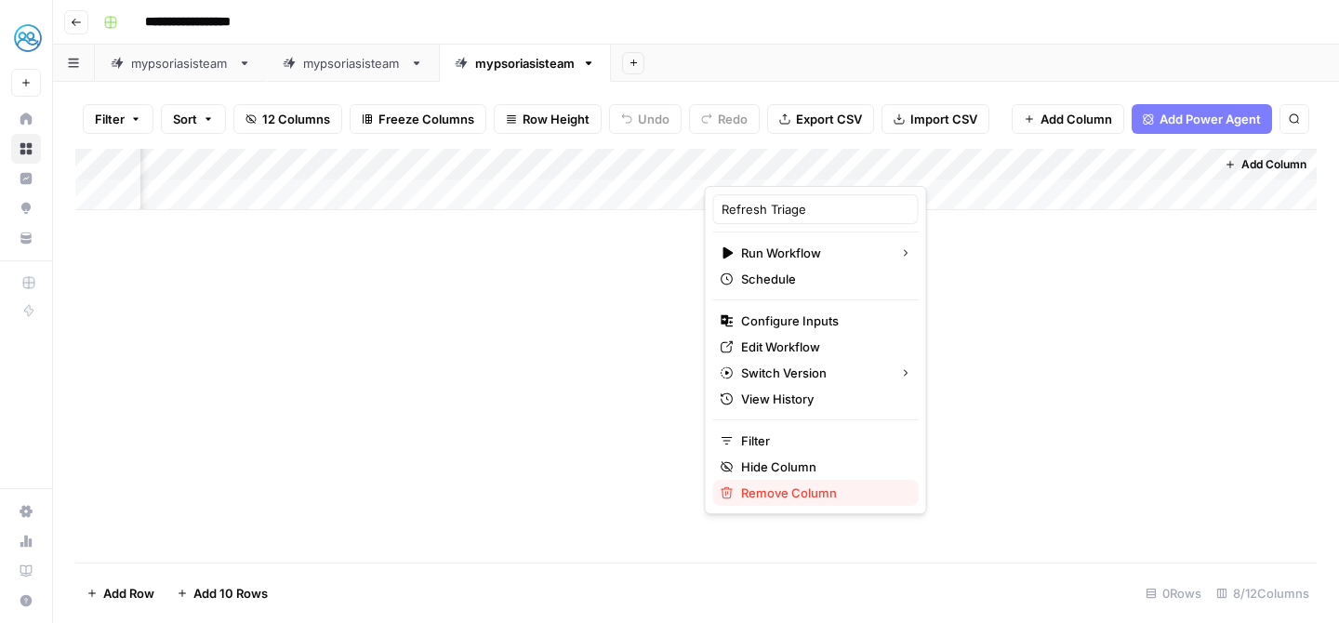
click at [773, 498] on span "Remove Column" at bounding box center [822, 493] width 163 height 19
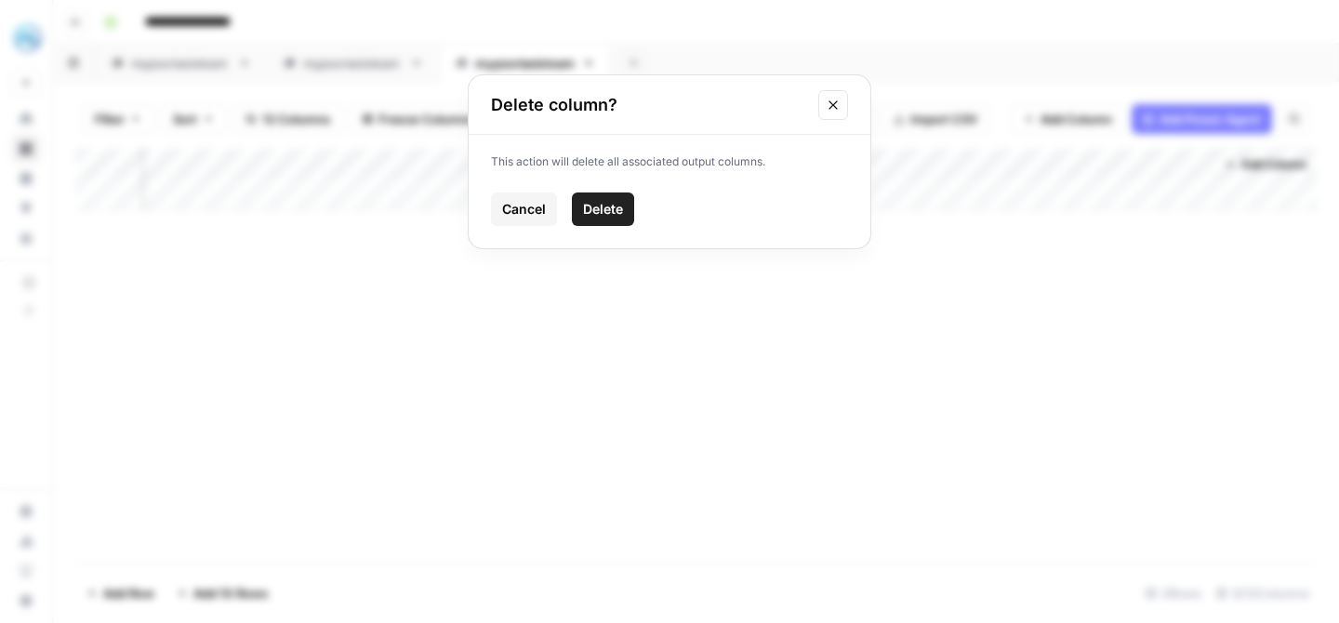
click at [609, 211] on span "Delete" at bounding box center [603, 209] width 40 height 19
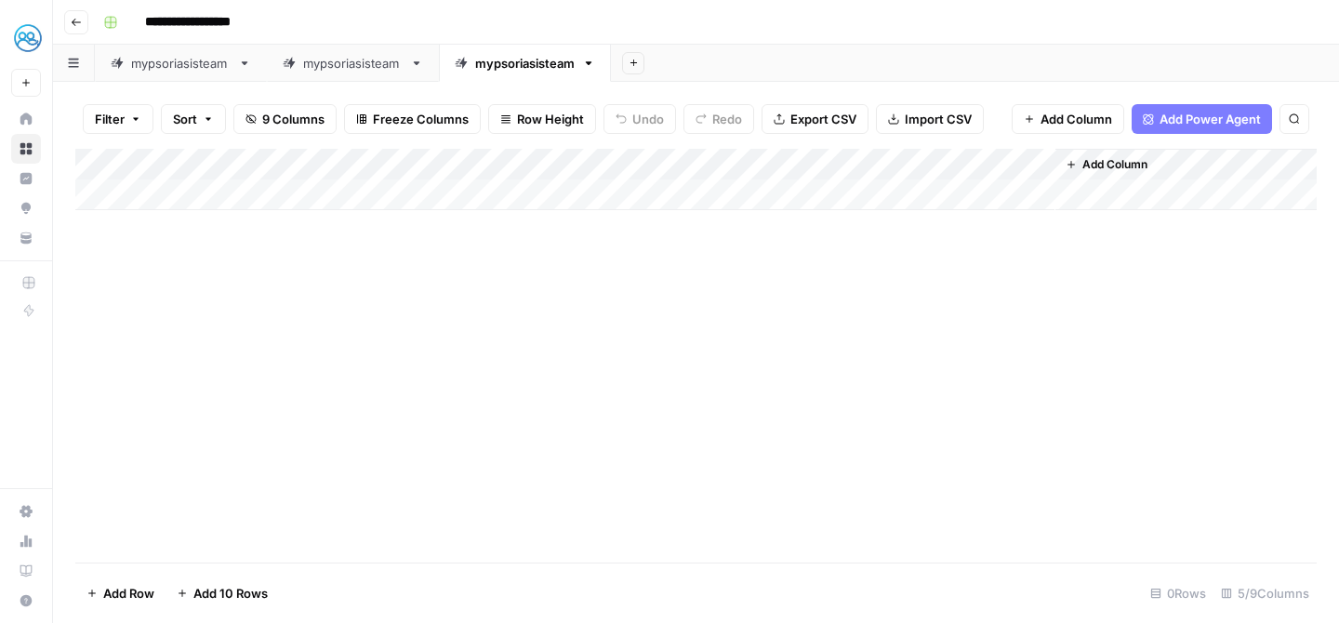
scroll to position [0, 0]
click at [1124, 158] on span "Add Column" at bounding box center [1115, 164] width 65 height 17
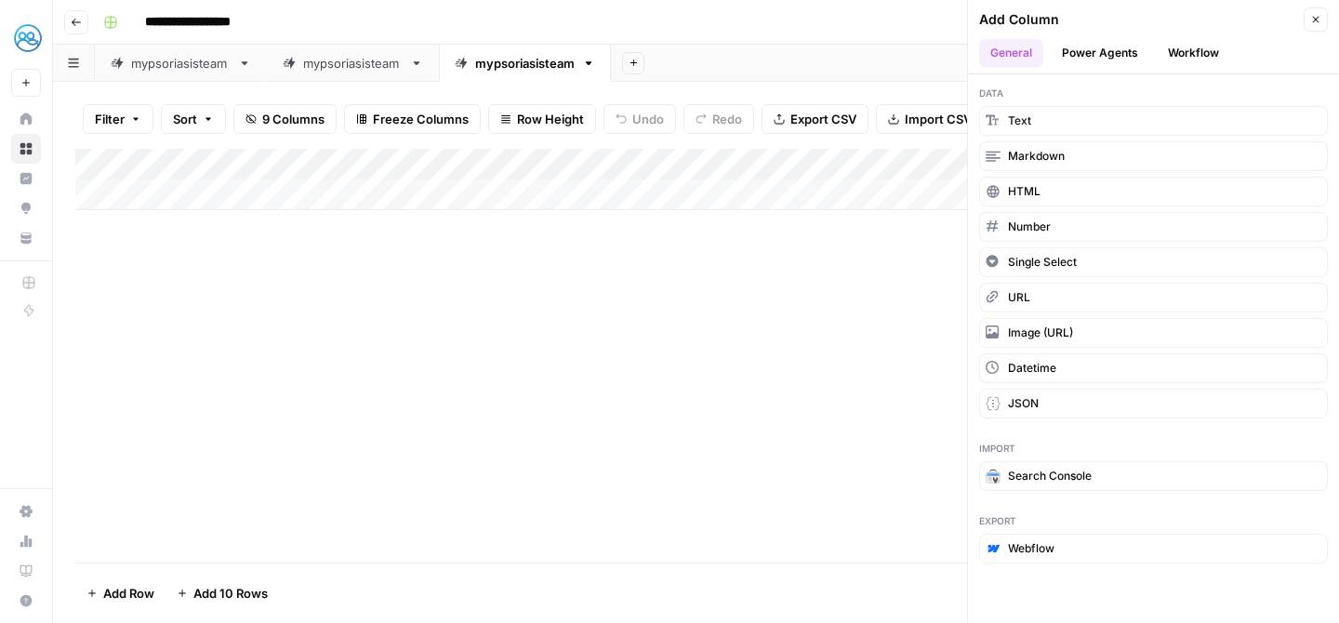
click at [1173, 64] on button "Workflow" at bounding box center [1193, 53] width 73 height 28
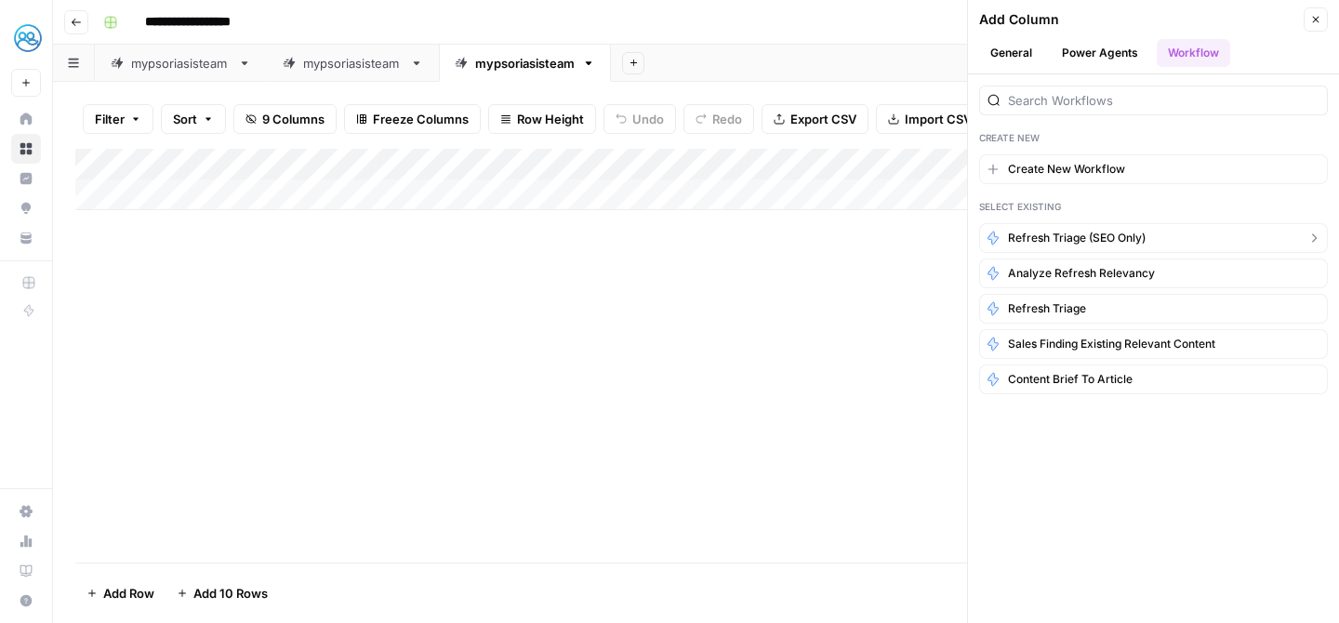
click at [1105, 228] on button "Refresh Triage (SEO only)" at bounding box center [1153, 238] width 349 height 30
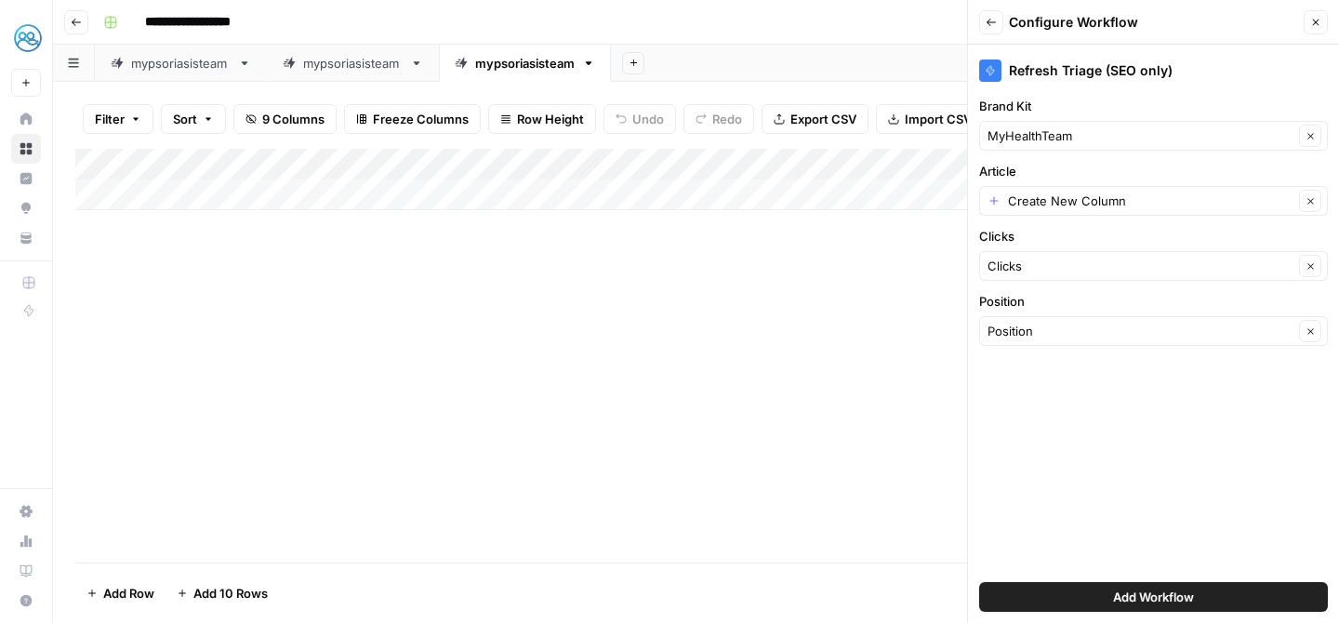
click at [1100, 215] on div "Create New Column Clear" at bounding box center [1153, 201] width 349 height 30
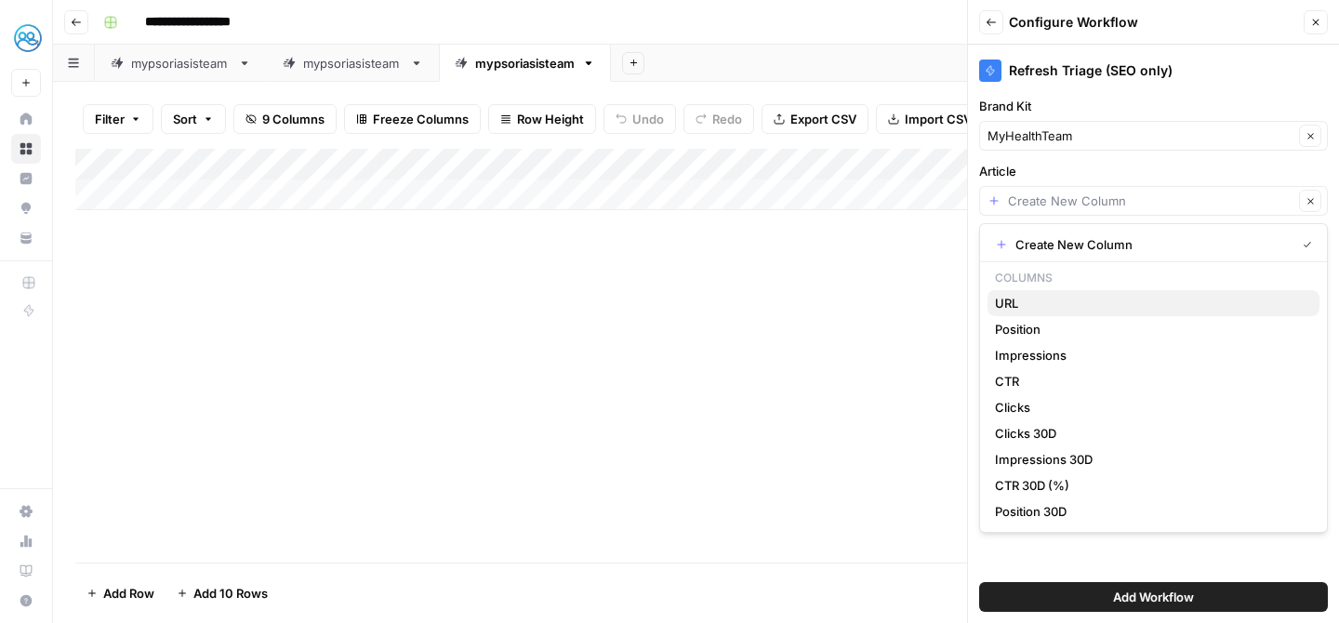
click at [1049, 296] on span "URL" at bounding box center [1150, 303] width 310 height 19
type input "URL"
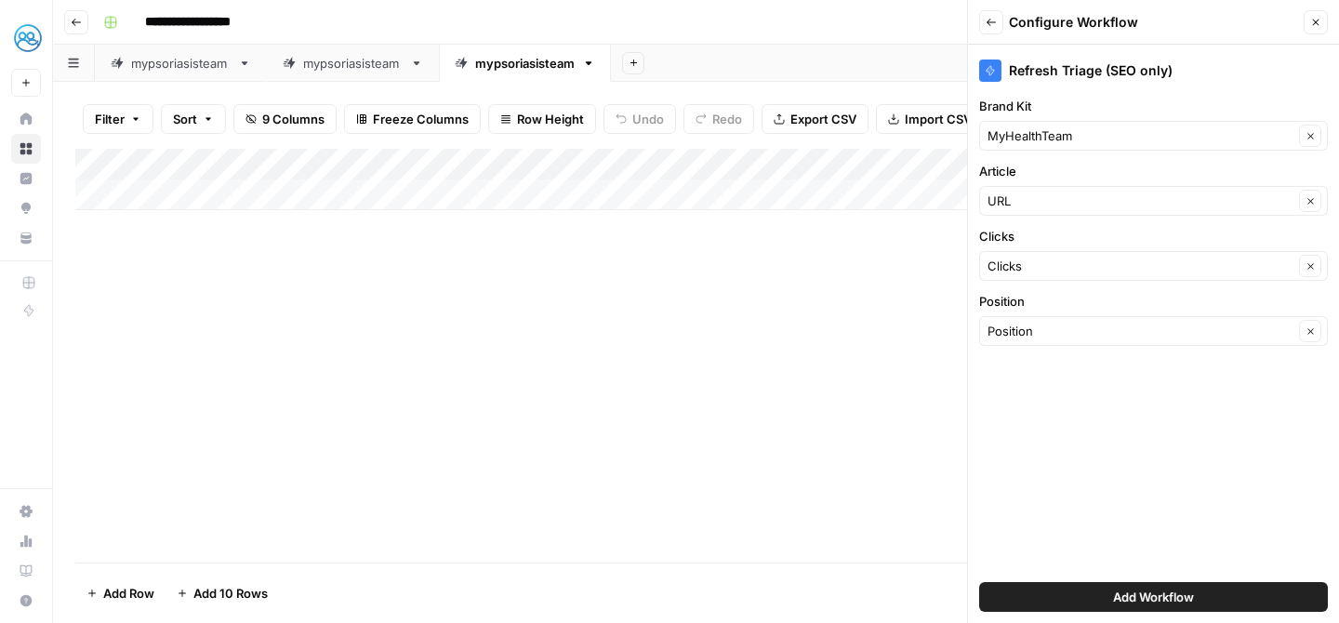
click at [1125, 599] on span "Add Workflow" at bounding box center [1153, 597] width 81 height 19
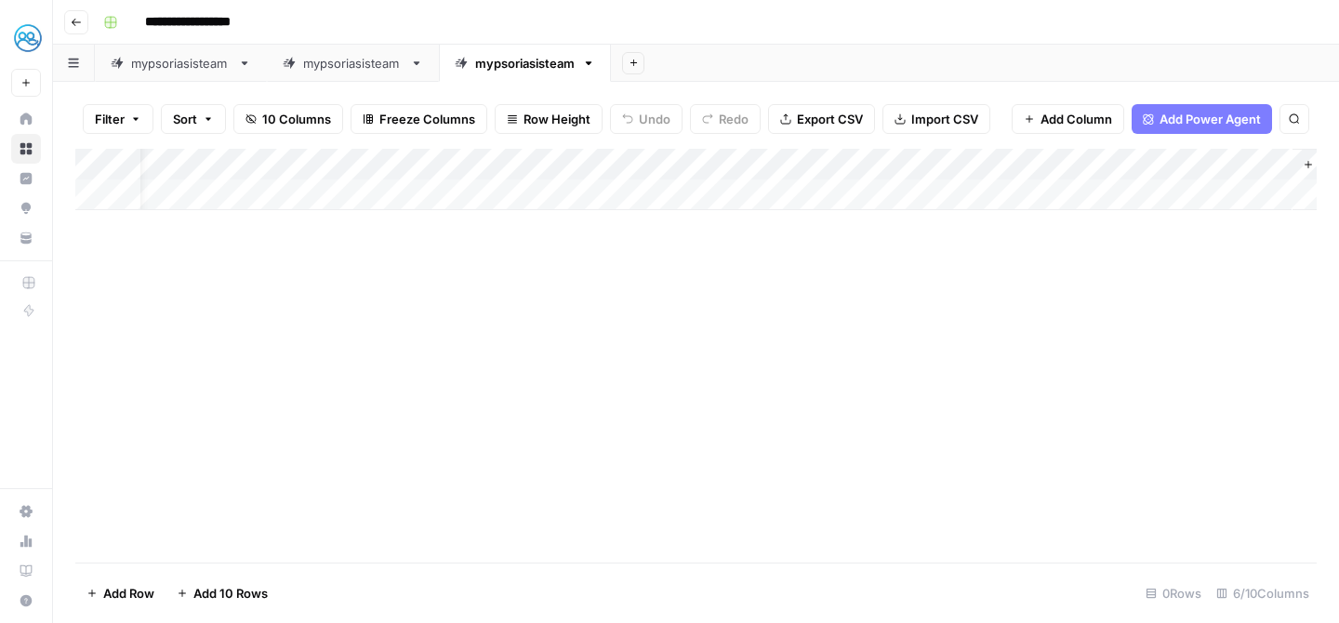
scroll to position [0, 79]
drag, startPoint x: 1105, startPoint y: 159, endPoint x: 1037, endPoint y: 140, distance: 70.7
click at [1037, 140] on div "Filter Sort 10 Columns Freeze Columns Row Height Undo Redo Export CSV Import CS…" at bounding box center [696, 352] width 1286 height 541
click at [265, 198] on div "Add Column" at bounding box center [696, 179] width 1242 height 61
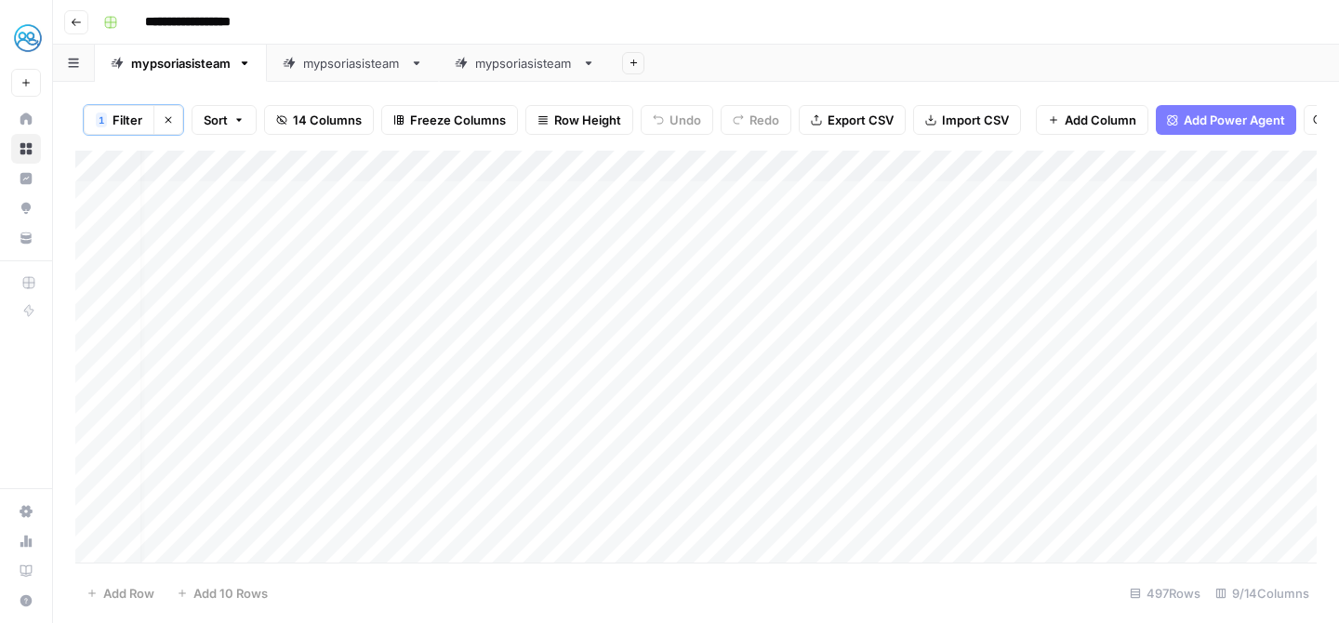
scroll to position [0, 18]
click at [526, 69] on div "mypsoriasisteam" at bounding box center [525, 63] width 100 height 19
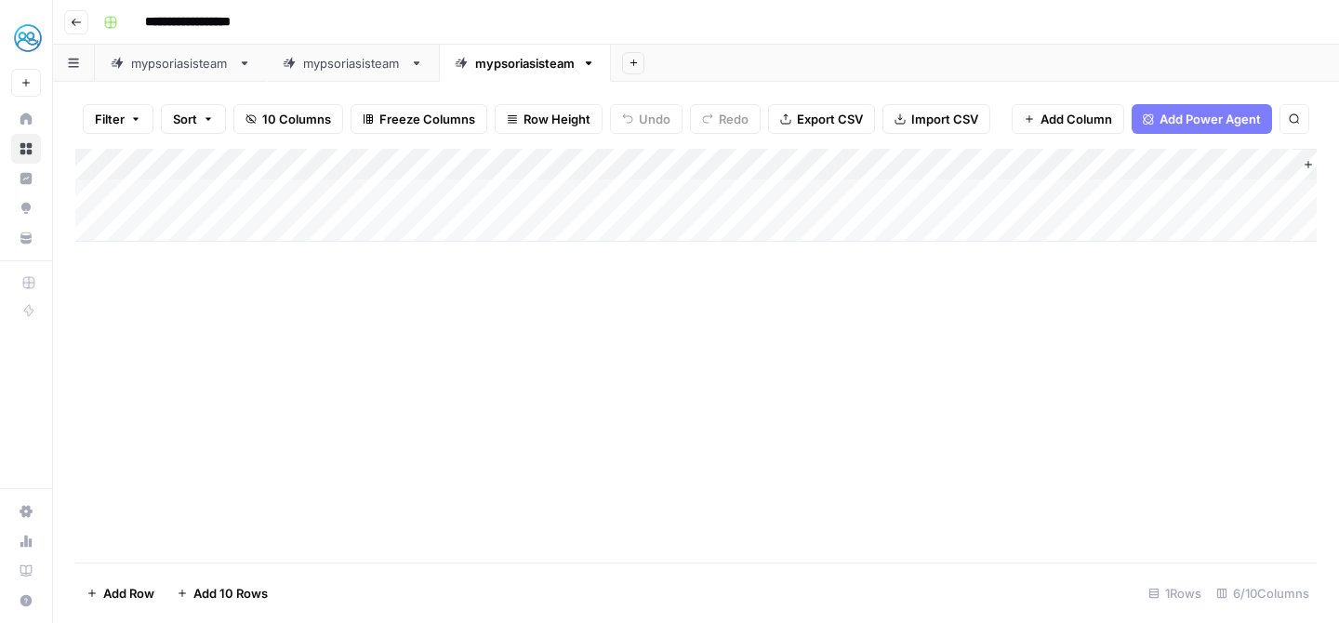
click at [212, 71] on div "mypsoriasisteam" at bounding box center [181, 63] width 100 height 19
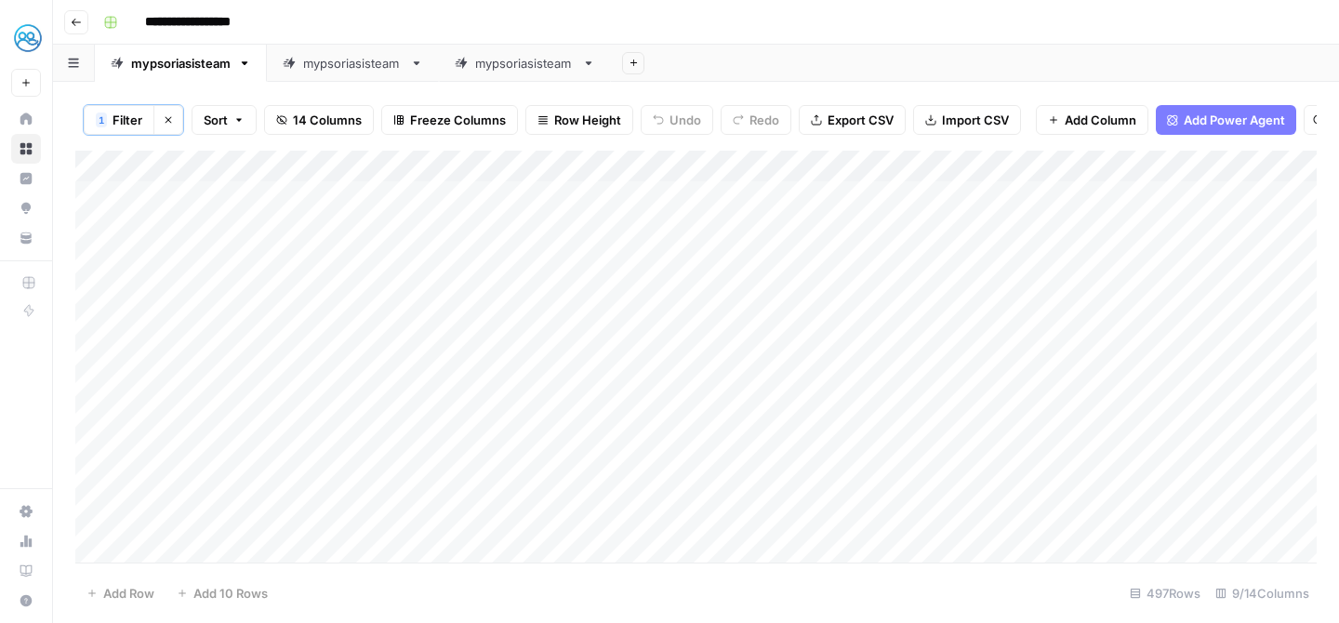
click at [389, 198] on div "Add Column" at bounding box center [696, 357] width 1242 height 412
click at [531, 59] on div "mypsoriasisteam" at bounding box center [525, 63] width 100 height 19
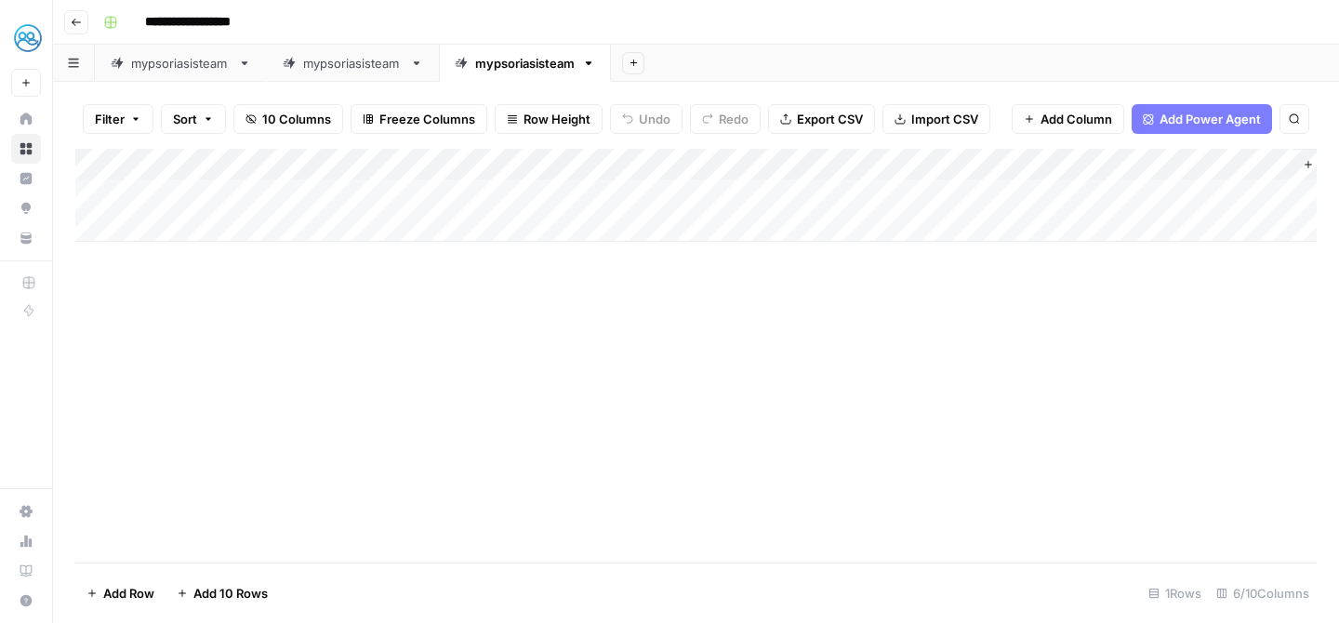
click at [286, 186] on div "Add Column" at bounding box center [696, 195] width 1242 height 93
click at [532, 196] on div "Add Column" at bounding box center [696, 195] width 1242 height 93
click at [157, 65] on div "mypsoriasisteam" at bounding box center [181, 63] width 100 height 19
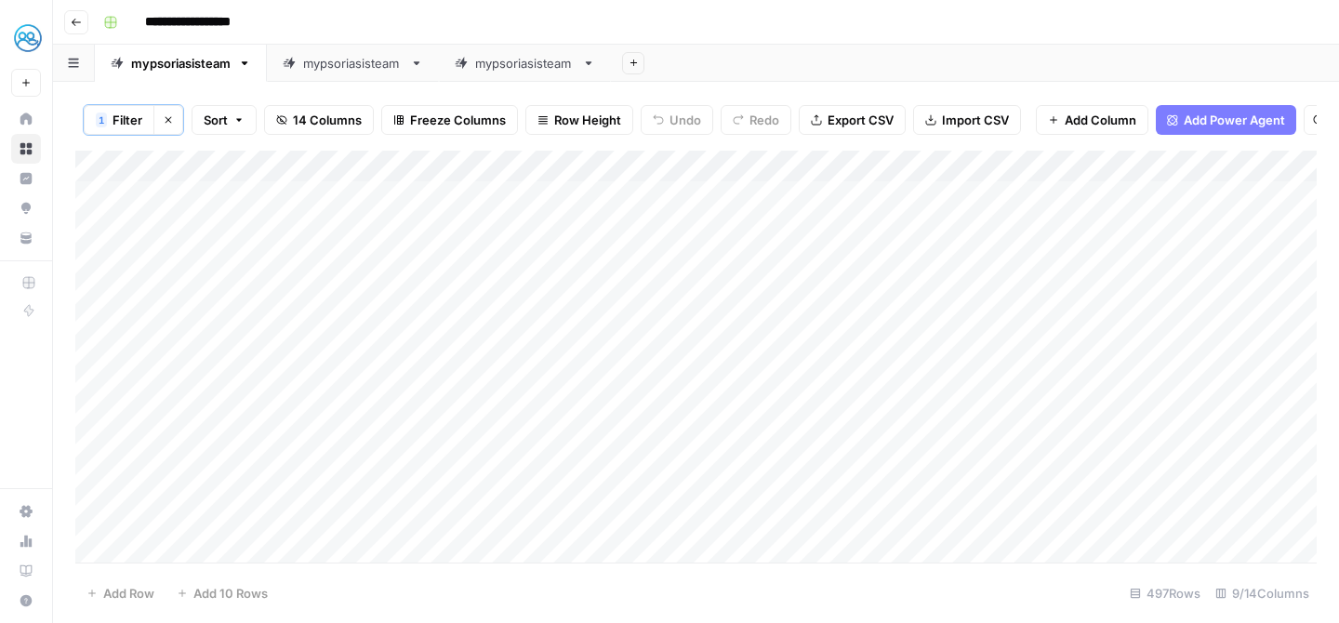
drag, startPoint x: 824, startPoint y: 199, endPoint x: 1221, endPoint y: 200, distance: 397.2
click at [1221, 200] on div "Add Column" at bounding box center [696, 357] width 1242 height 412
click at [526, 75] on link "mypsoriasisteam" at bounding box center [525, 63] width 172 height 37
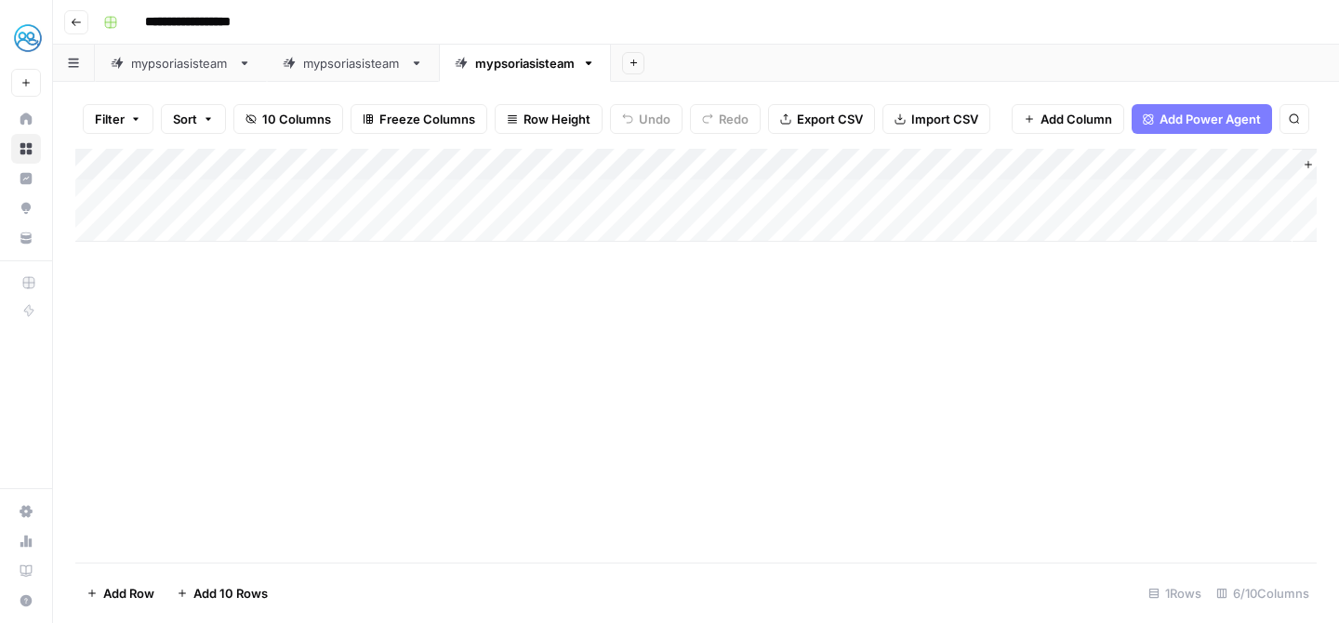
click at [625, 191] on div "Add Column" at bounding box center [696, 195] width 1242 height 93
click at [1085, 192] on div "Add Column" at bounding box center [696, 195] width 1242 height 93
click at [1173, 166] on div "Add Column" at bounding box center [696, 195] width 1242 height 93
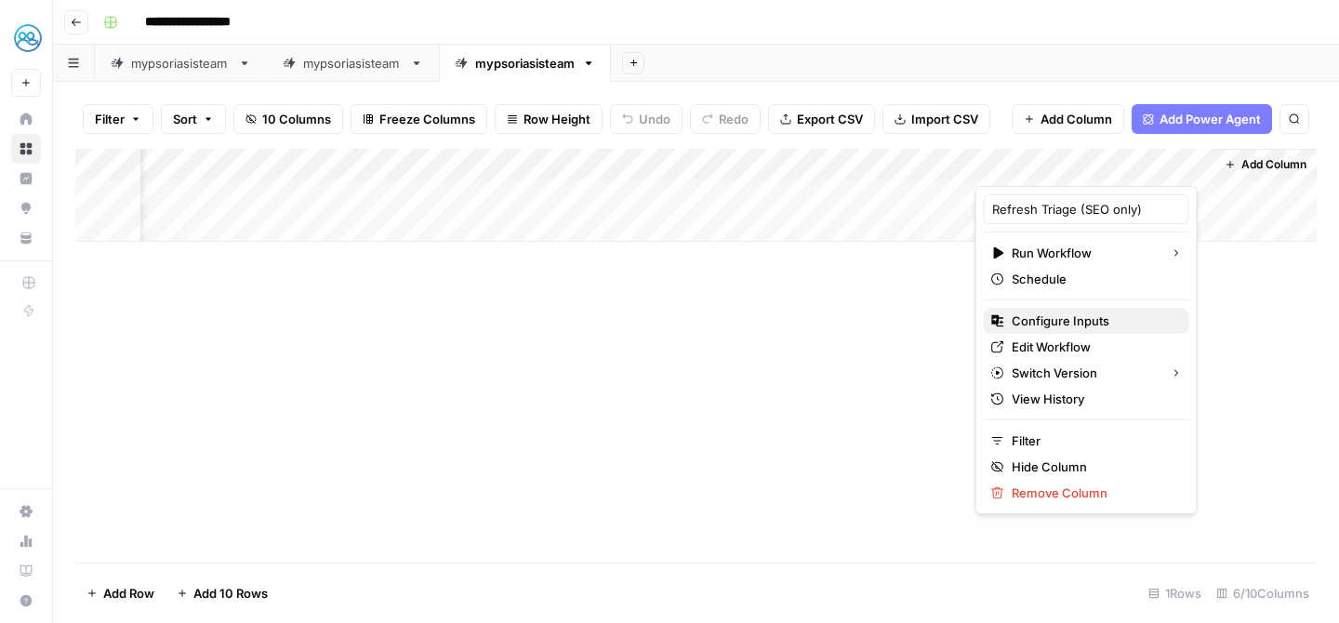
click at [1072, 317] on span "Configure Inputs" at bounding box center [1093, 321] width 163 height 19
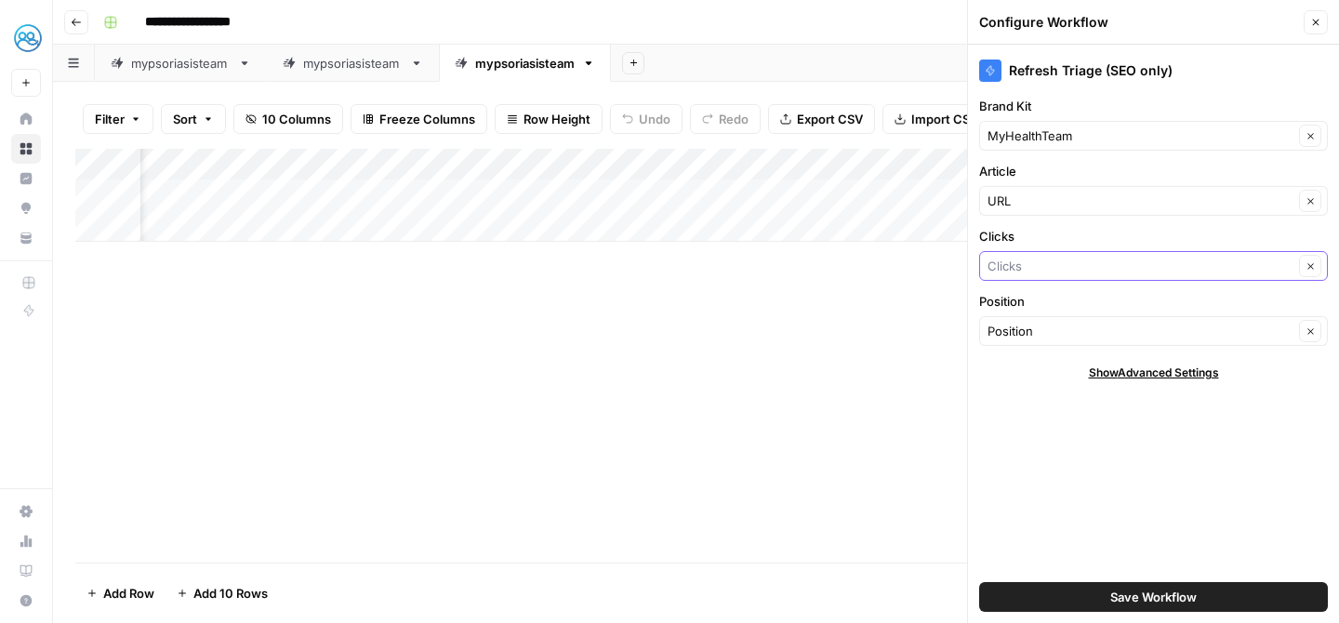
click at [1087, 266] on input "Clicks" at bounding box center [1141, 266] width 306 height 19
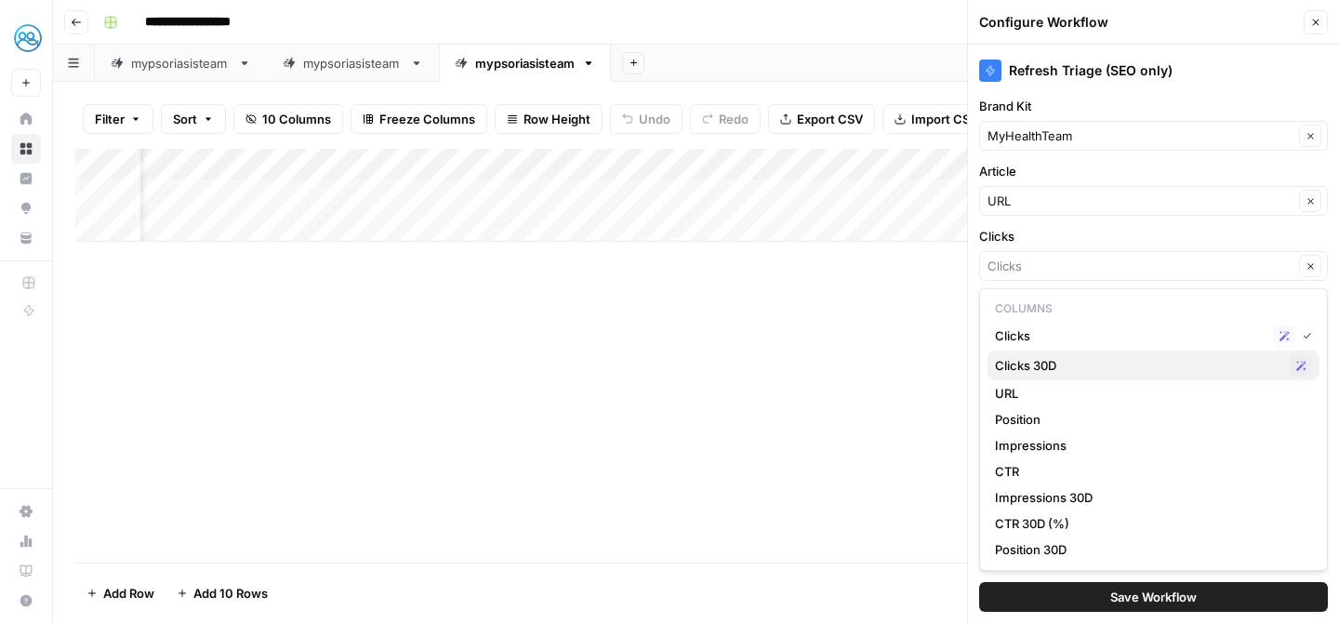
click at [1043, 368] on span "Clicks 30D" at bounding box center [1138, 365] width 287 height 19
type input "Clicks 30D"
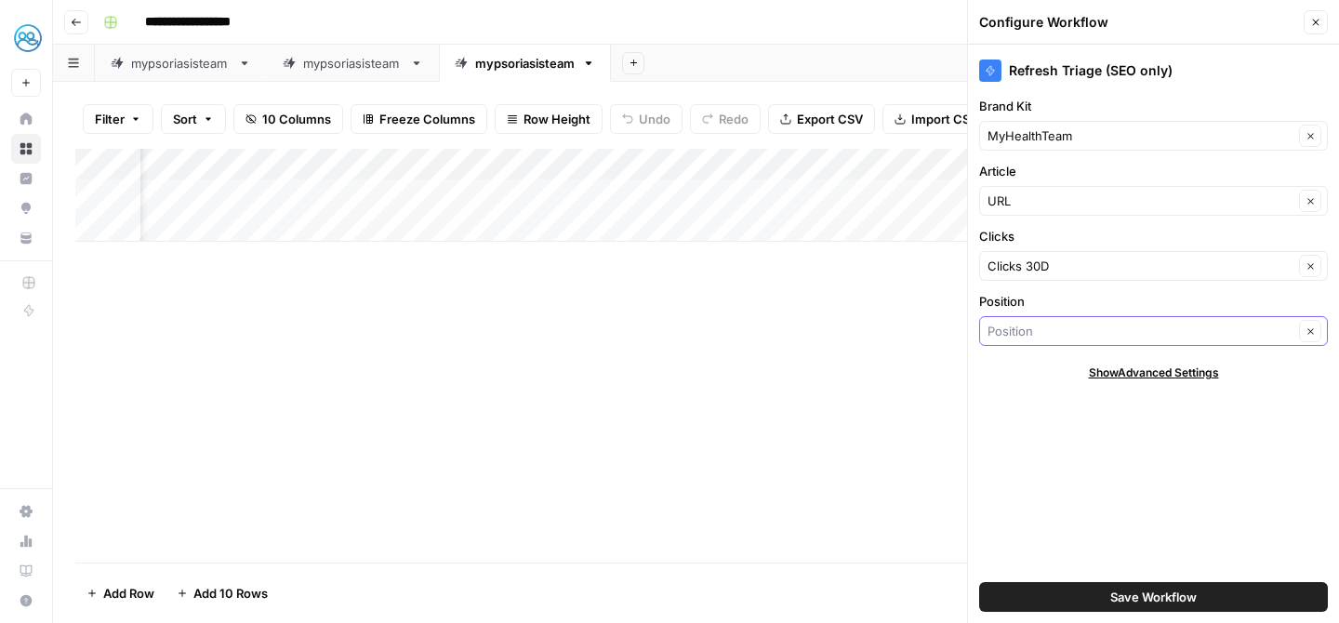
click at [1102, 329] on input "Position" at bounding box center [1141, 331] width 306 height 19
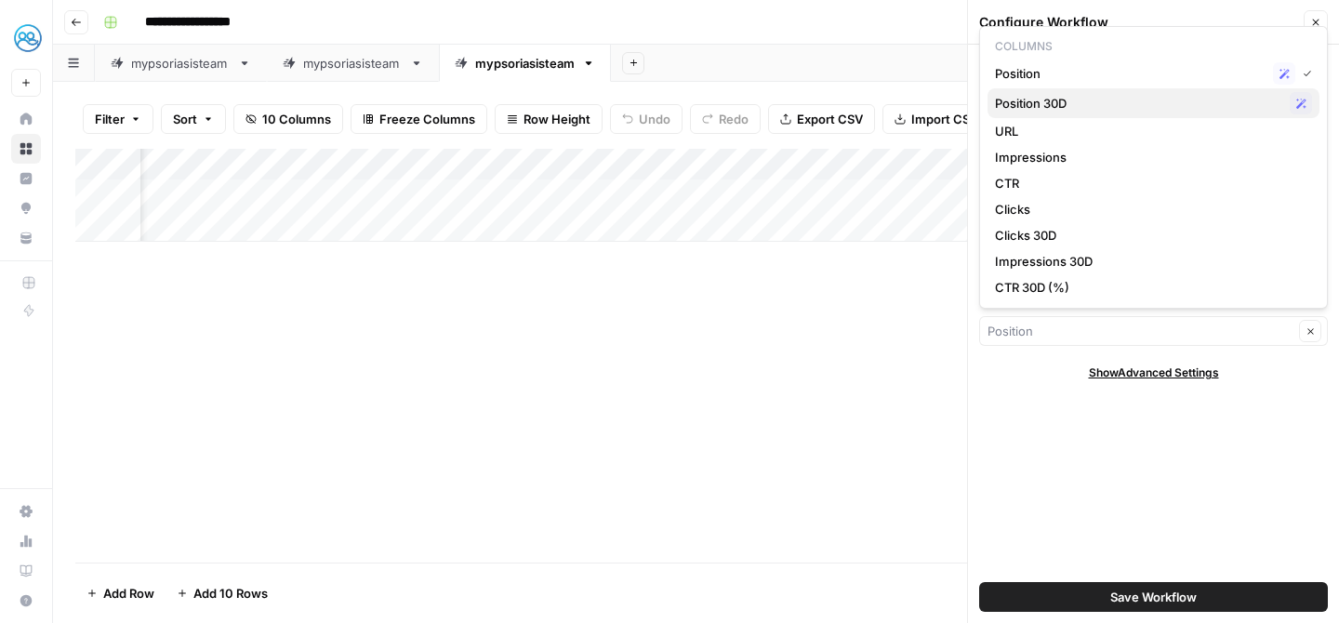
click at [1078, 103] on span "Position 30D" at bounding box center [1138, 103] width 287 height 19
type input "Position 30D"
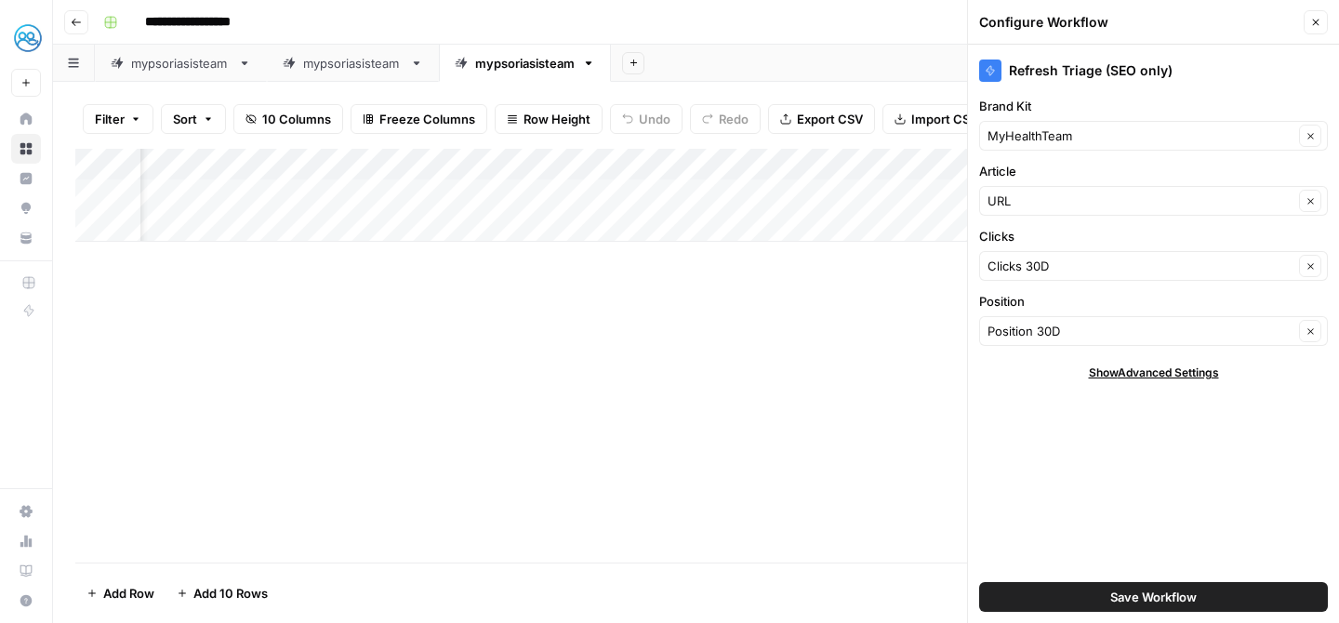
click at [753, 367] on div "Add Column" at bounding box center [696, 356] width 1242 height 414
click at [1179, 597] on span "Save Workflow" at bounding box center [1154, 597] width 87 height 19
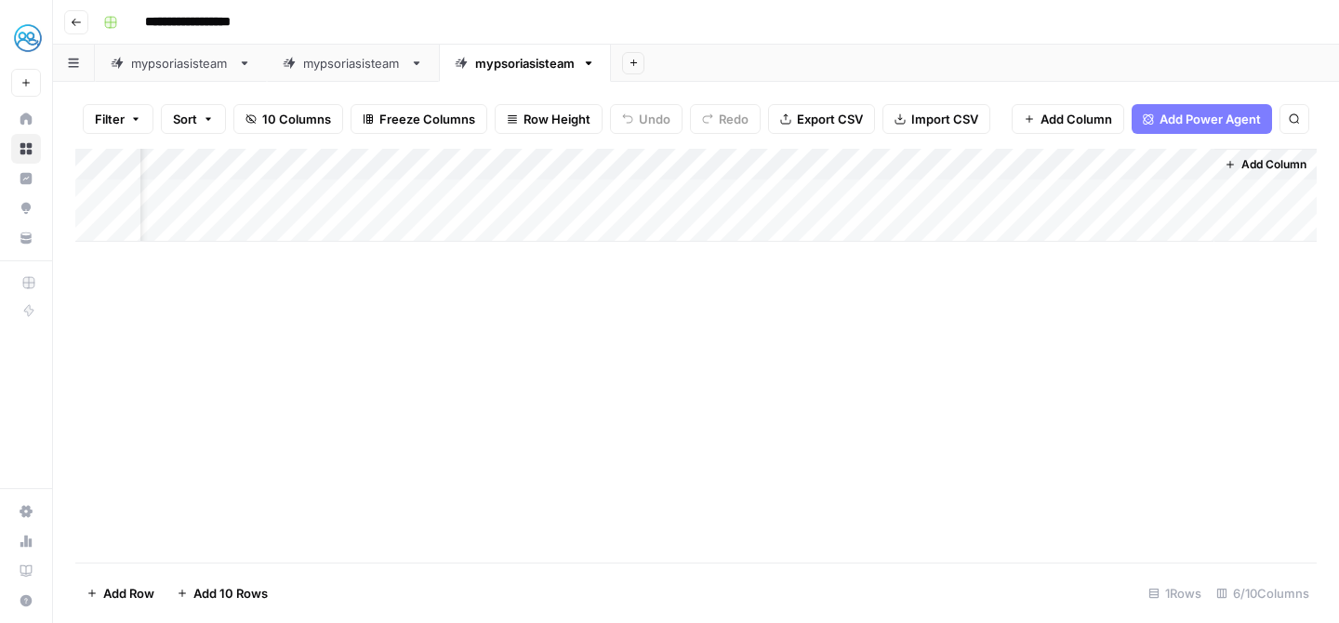
click at [1090, 193] on div "Add Column" at bounding box center [696, 195] width 1242 height 93
click at [178, 74] on link "mypsoriasisteam" at bounding box center [181, 63] width 172 height 37
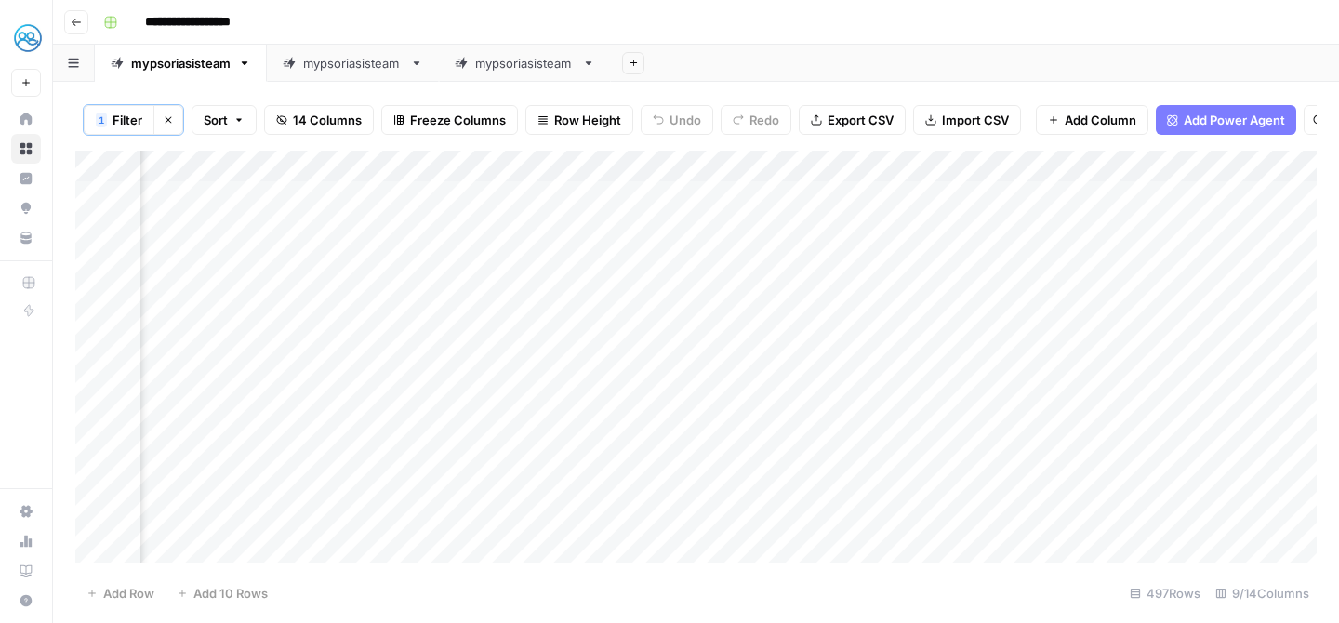
scroll to position [0, 605]
click at [535, 78] on link "mypsoriasisteam" at bounding box center [525, 63] width 172 height 37
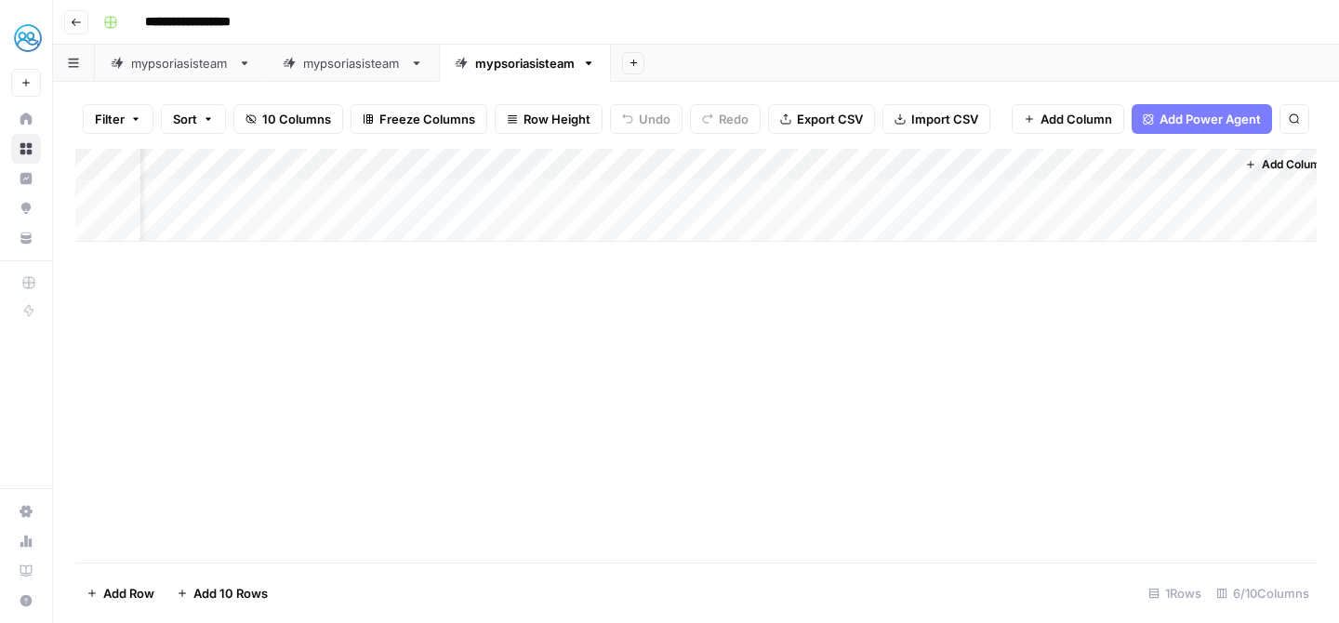
scroll to position [0, 79]
click at [1175, 166] on div "Add Column" at bounding box center [696, 195] width 1242 height 93
click at [771, 368] on div "Add Column" at bounding box center [696, 356] width 1242 height 414
click at [1175, 163] on div "Add Column" at bounding box center [696, 195] width 1242 height 93
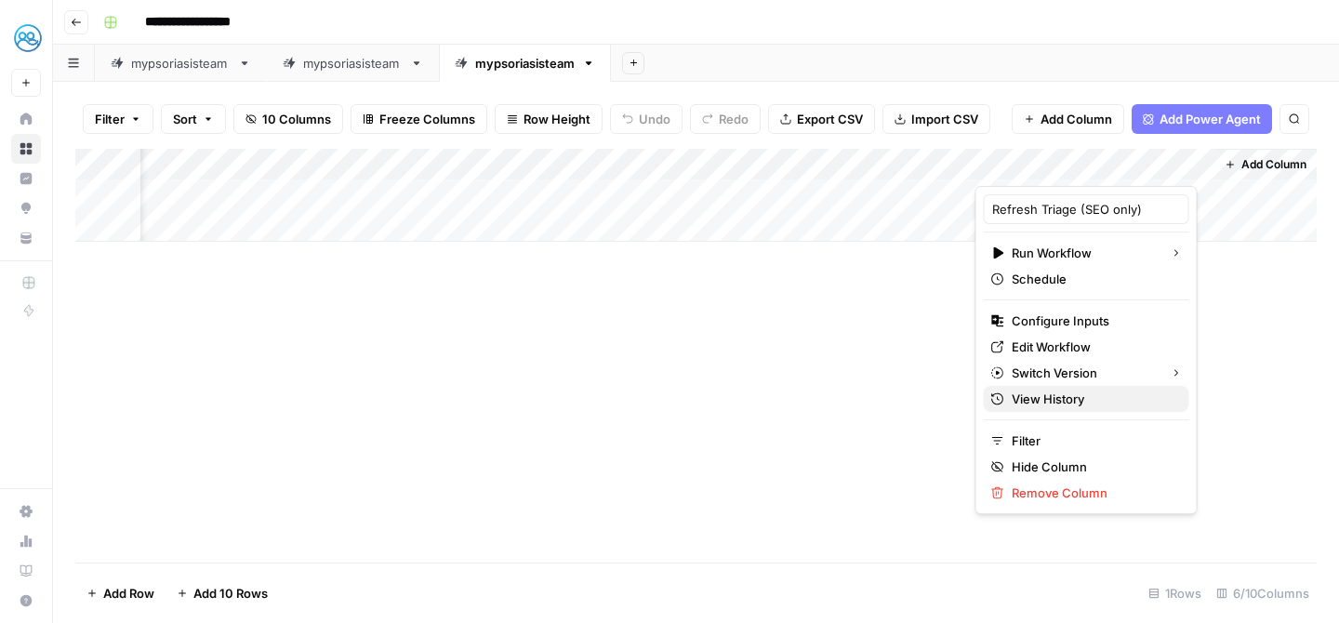
click at [1040, 394] on span "View History" at bounding box center [1093, 399] width 163 height 19
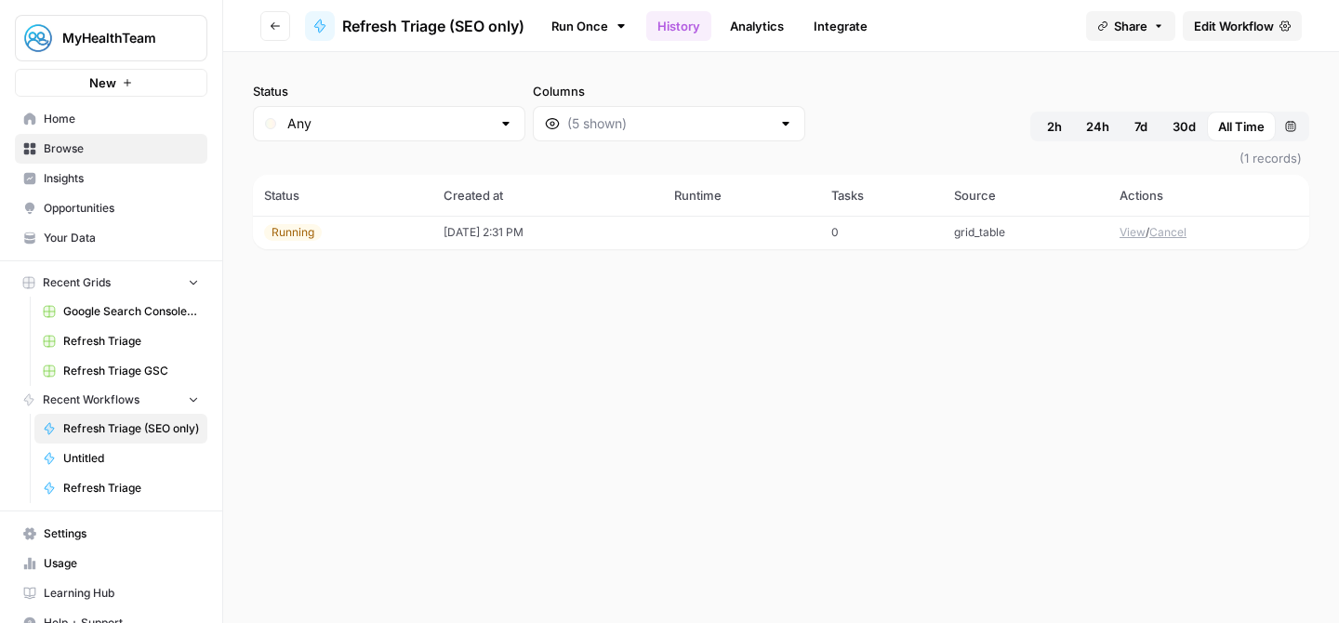
click at [793, 39] on link "Analytics" at bounding box center [757, 26] width 76 height 30
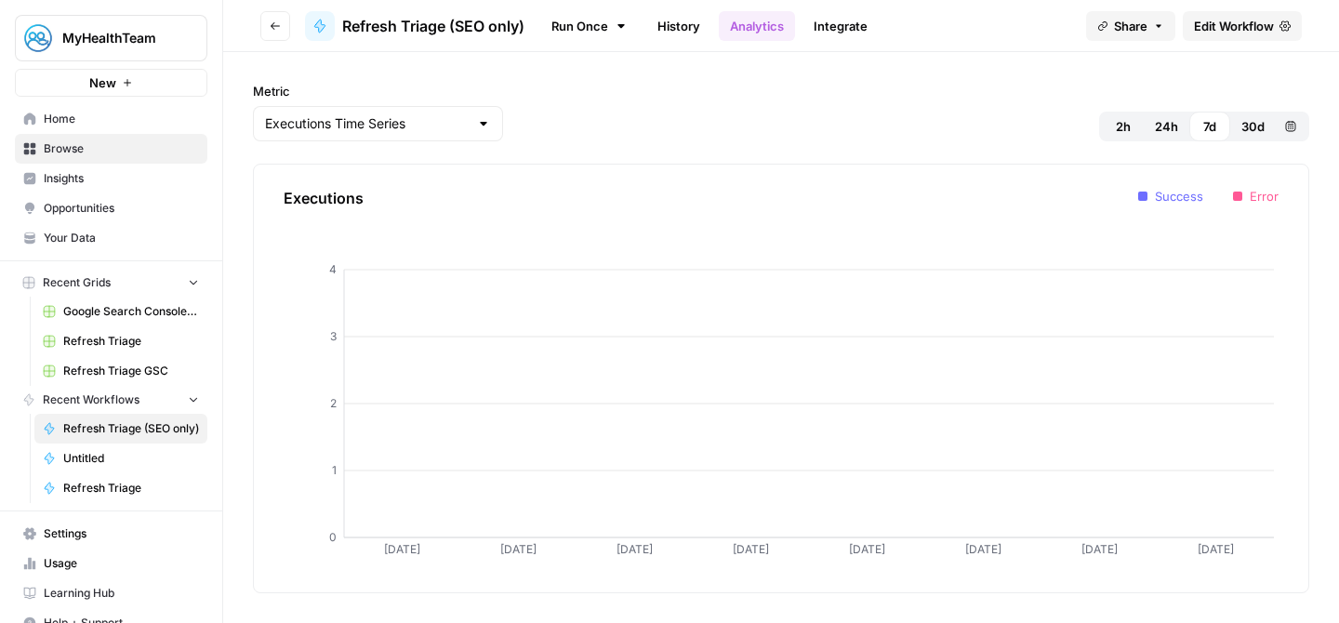
click at [704, 34] on link "History" at bounding box center [678, 26] width 65 height 30
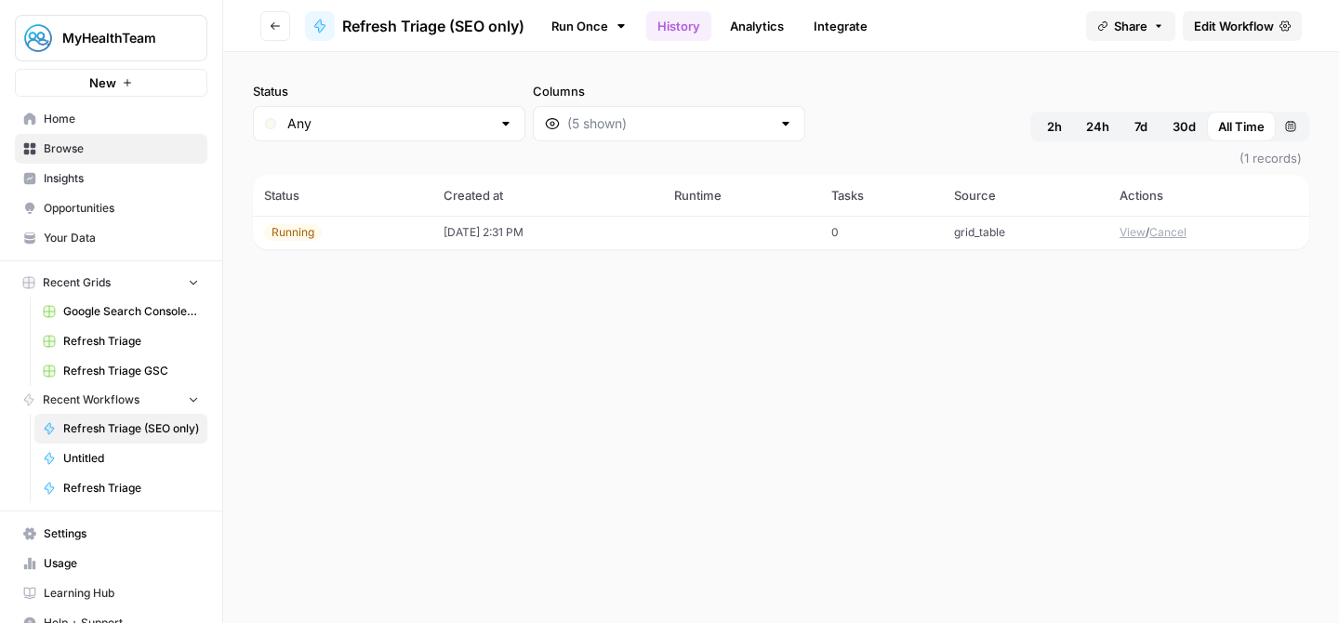
click at [280, 17] on button "Go back" at bounding box center [275, 26] width 30 height 30
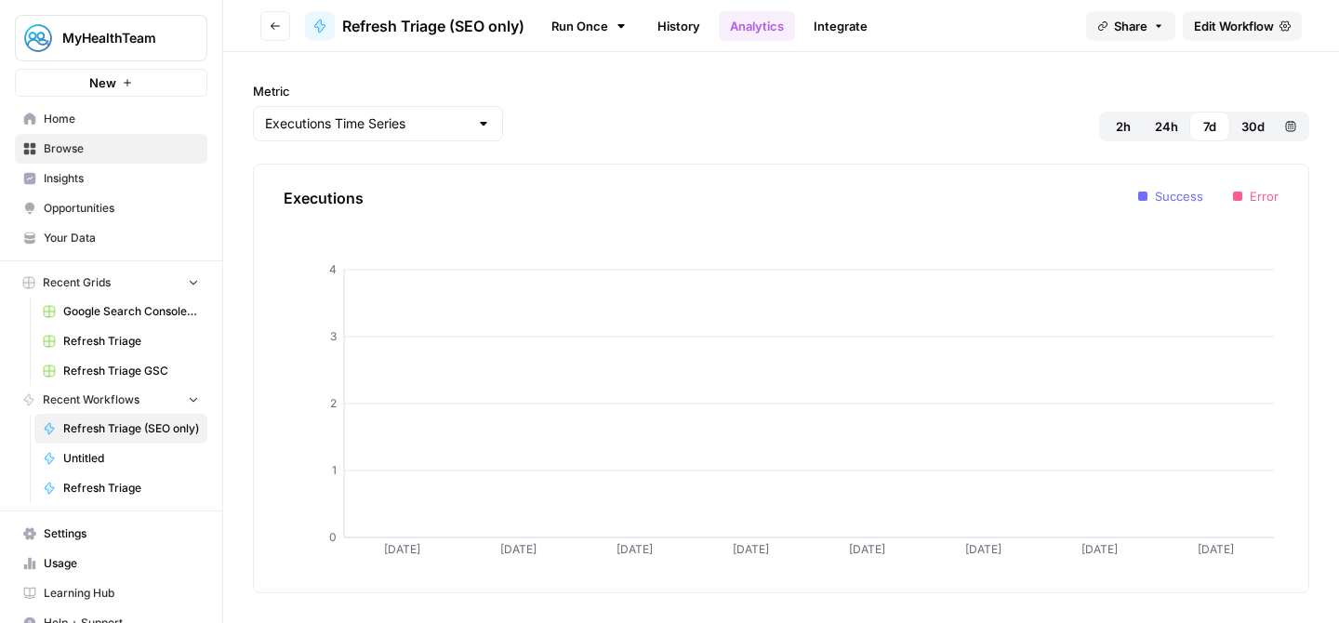
click at [263, 24] on button "Go back" at bounding box center [275, 26] width 30 height 30
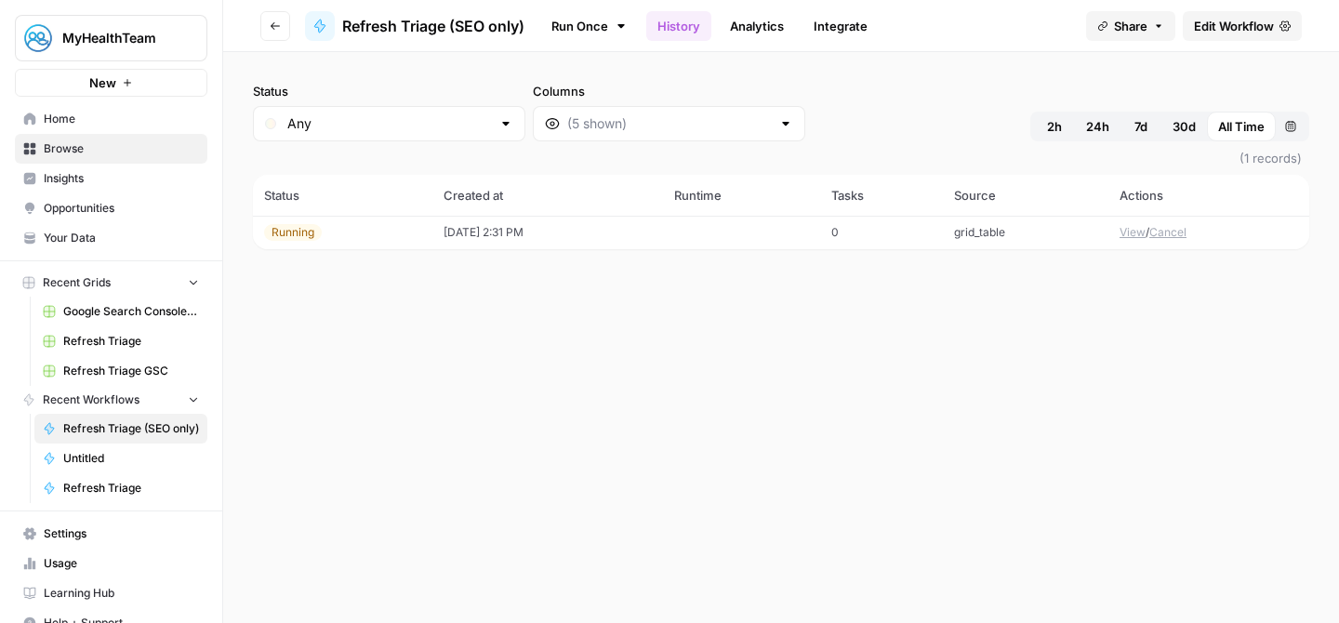
click at [268, 27] on button "Go back" at bounding box center [275, 26] width 30 height 30
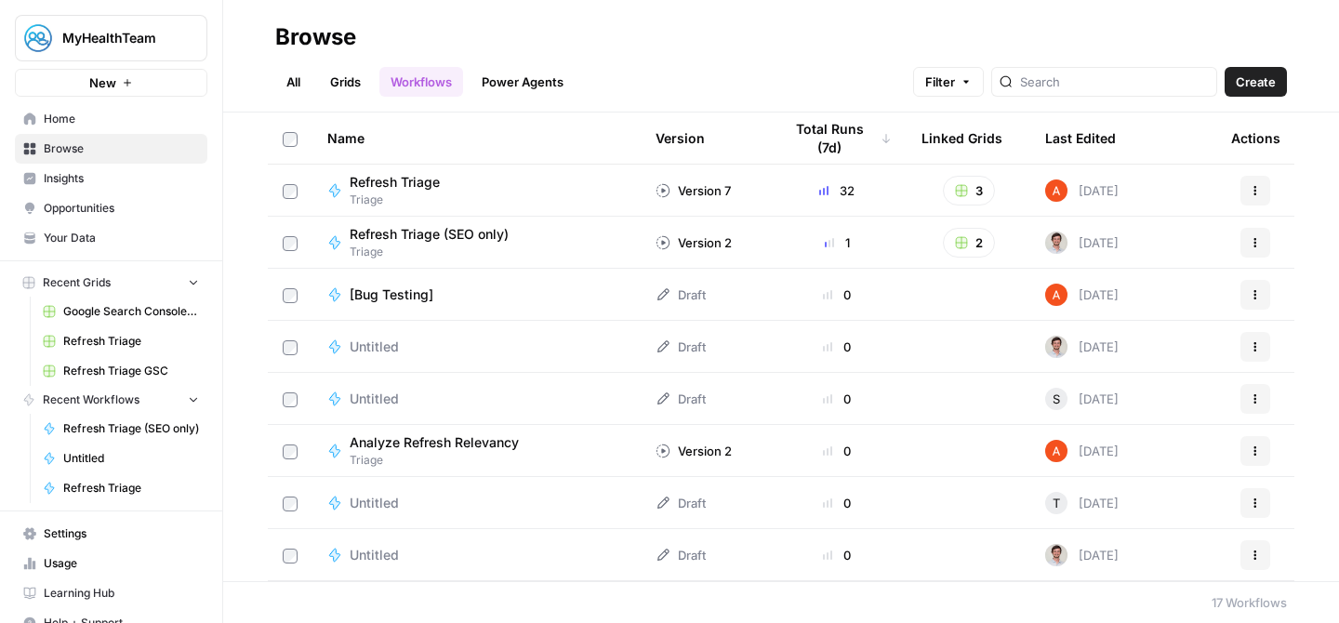
click at [461, 228] on span "Refresh Triage (SEO only)" at bounding box center [429, 234] width 159 height 19
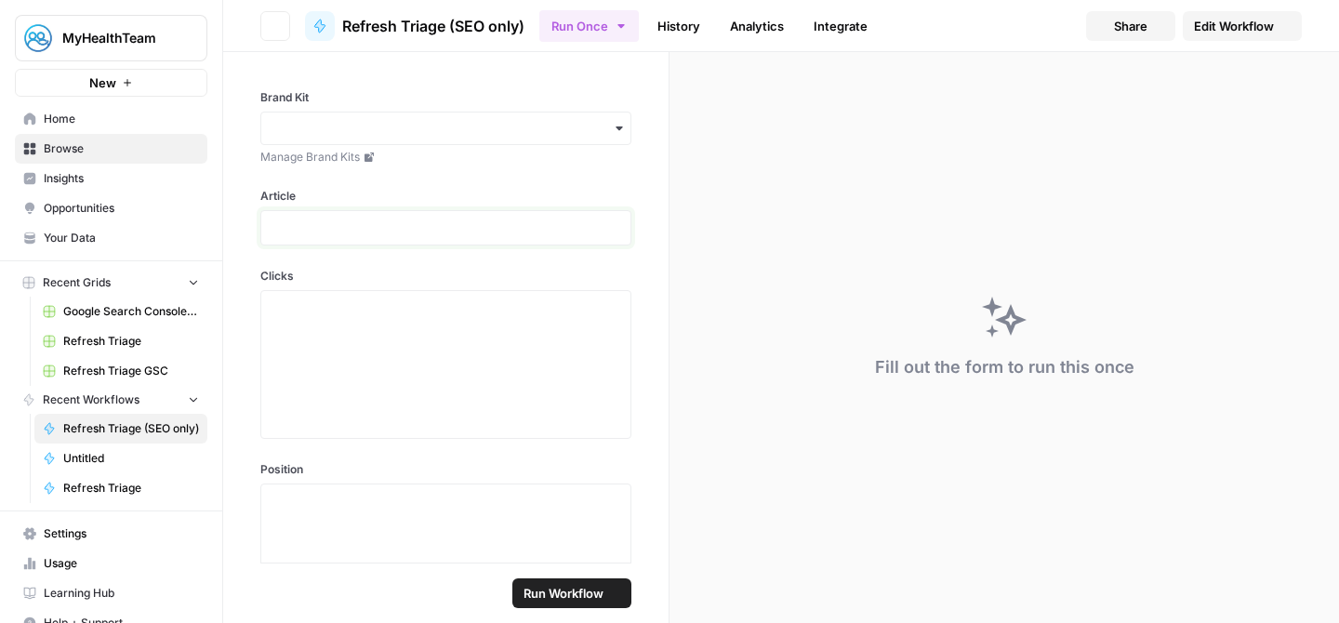
click at [461, 228] on p at bounding box center [446, 228] width 347 height 19
click at [67, 126] on span "Home" at bounding box center [121, 119] width 155 height 17
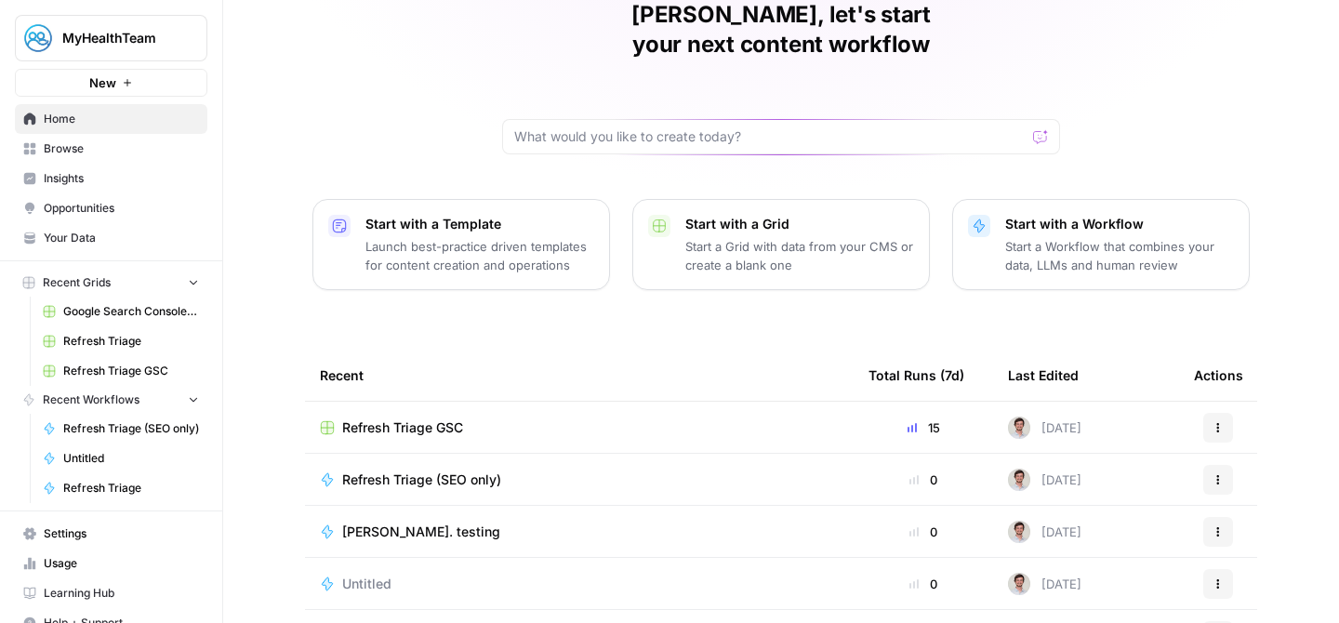
scroll to position [101, 0]
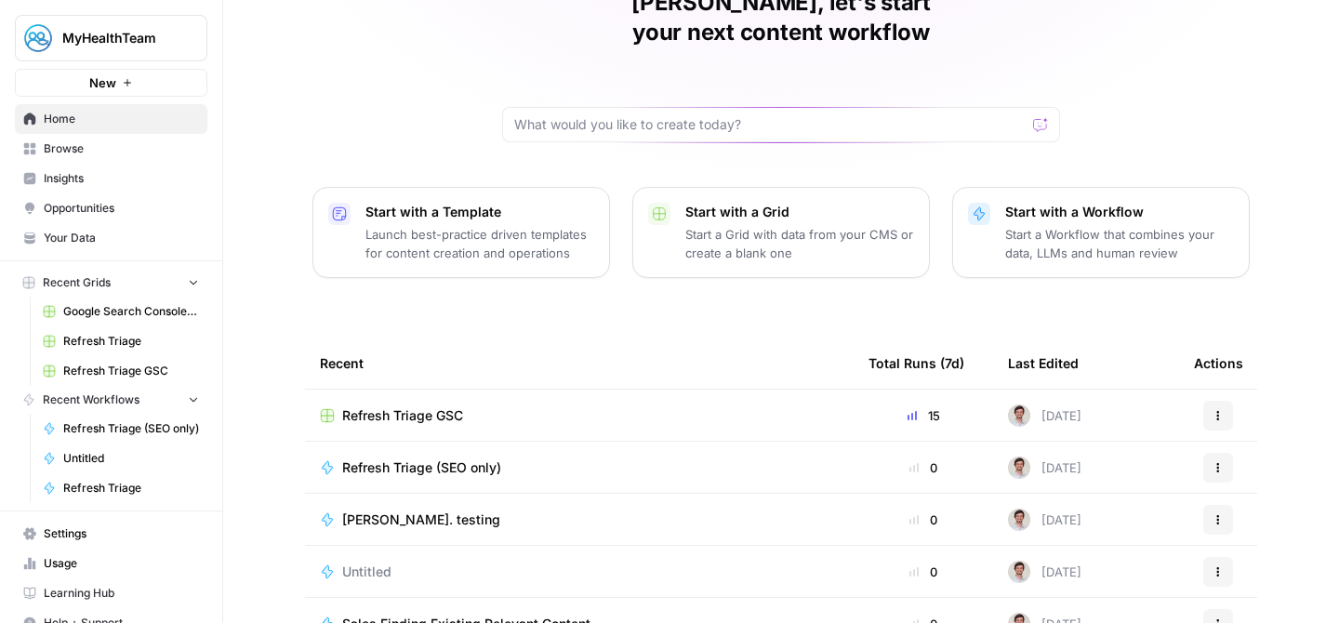
click at [457, 459] on span "Refresh Triage (SEO only)" at bounding box center [421, 468] width 159 height 19
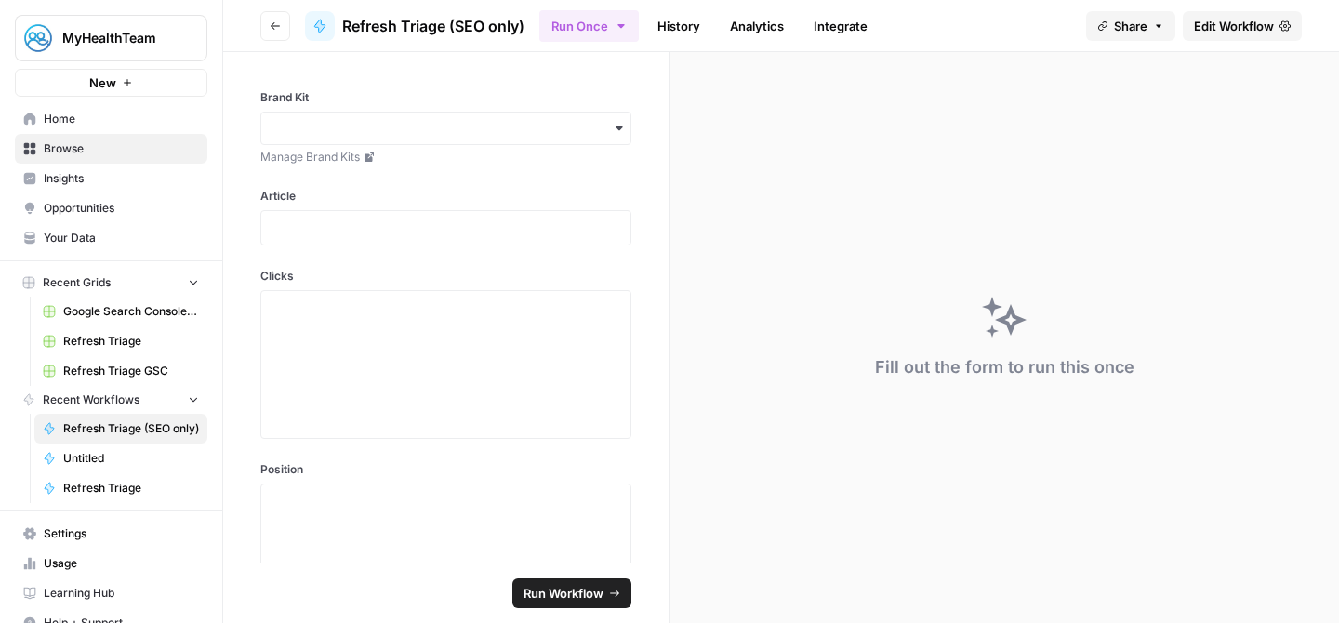
click at [78, 110] on link "Home" at bounding box center [111, 119] width 193 height 30
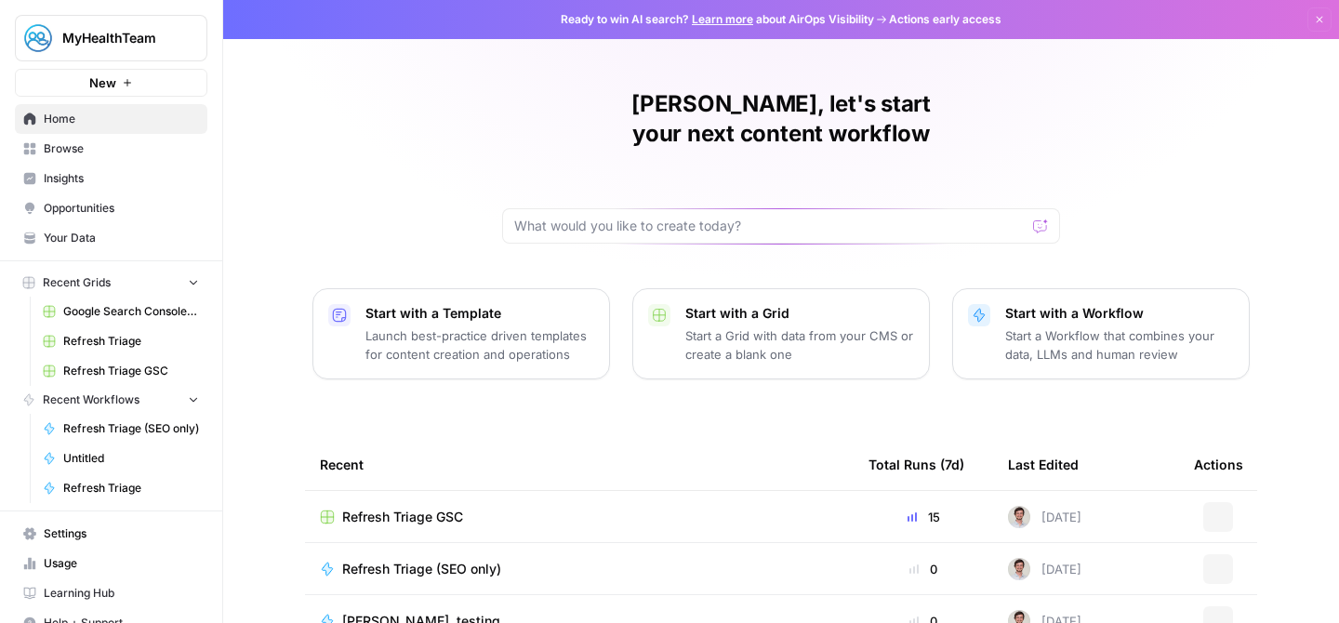
click at [451, 100] on div "Wyatt, let's start your next content workflow Start with a Template Launch best…" at bounding box center [781, 443] width 1116 height 886
drag, startPoint x: 451, startPoint y: 100, endPoint x: 1205, endPoint y: 100, distance: 753.4
click at [1205, 100] on div "Wyatt, let's start your next content workflow Start with a Template Launch best…" at bounding box center [781, 443] width 1116 height 886
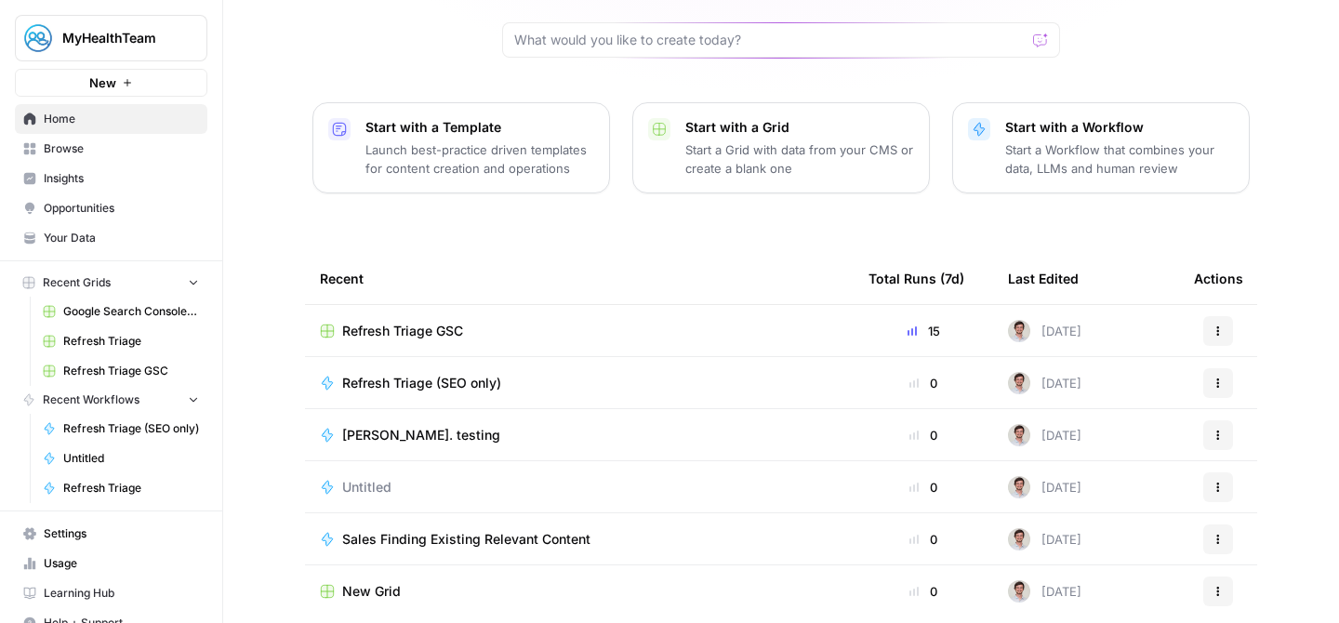
click at [413, 322] on span "Refresh Triage GSC" at bounding box center [402, 331] width 121 height 19
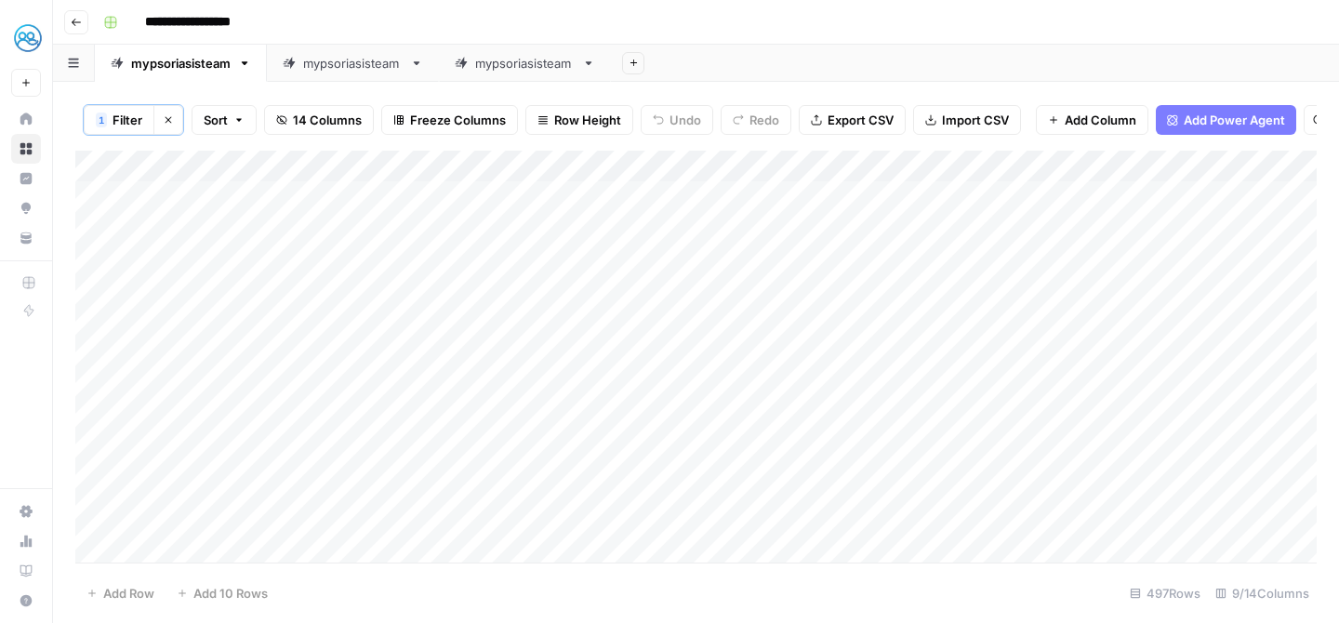
click at [521, 61] on div "mypsoriasisteam" at bounding box center [525, 63] width 100 height 19
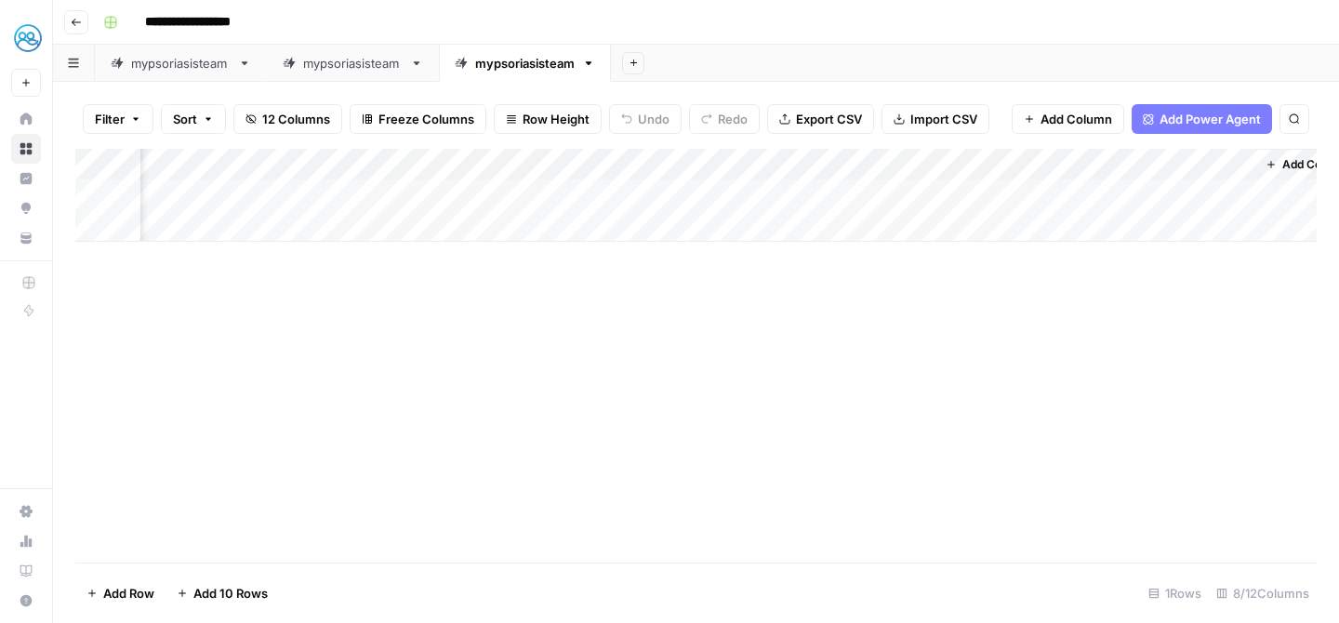
scroll to position [0, 414]
click at [1130, 194] on div "Add Column" at bounding box center [696, 195] width 1242 height 93
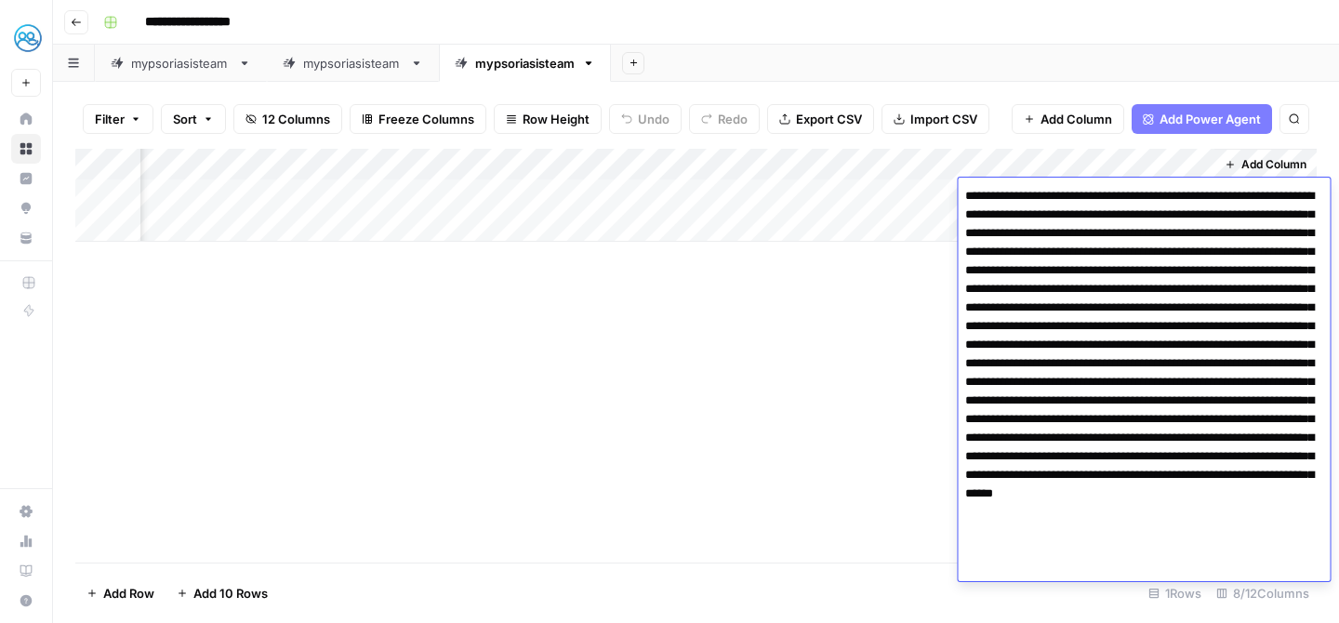
click at [1076, 210] on textarea at bounding box center [1144, 373] width 372 height 380
click at [972, 288] on textarea at bounding box center [1144, 373] width 372 height 380
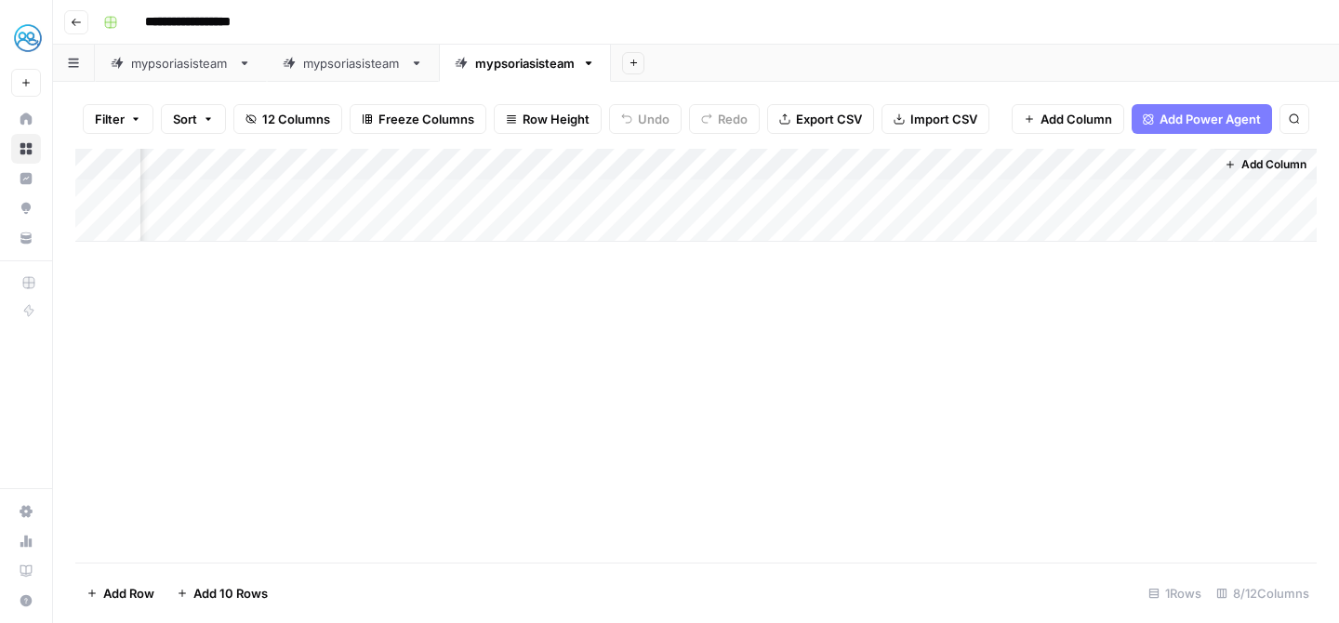
click at [809, 267] on div "Add Column" at bounding box center [696, 356] width 1242 height 414
click at [191, 63] on div "mypsoriasisteam" at bounding box center [181, 63] width 100 height 19
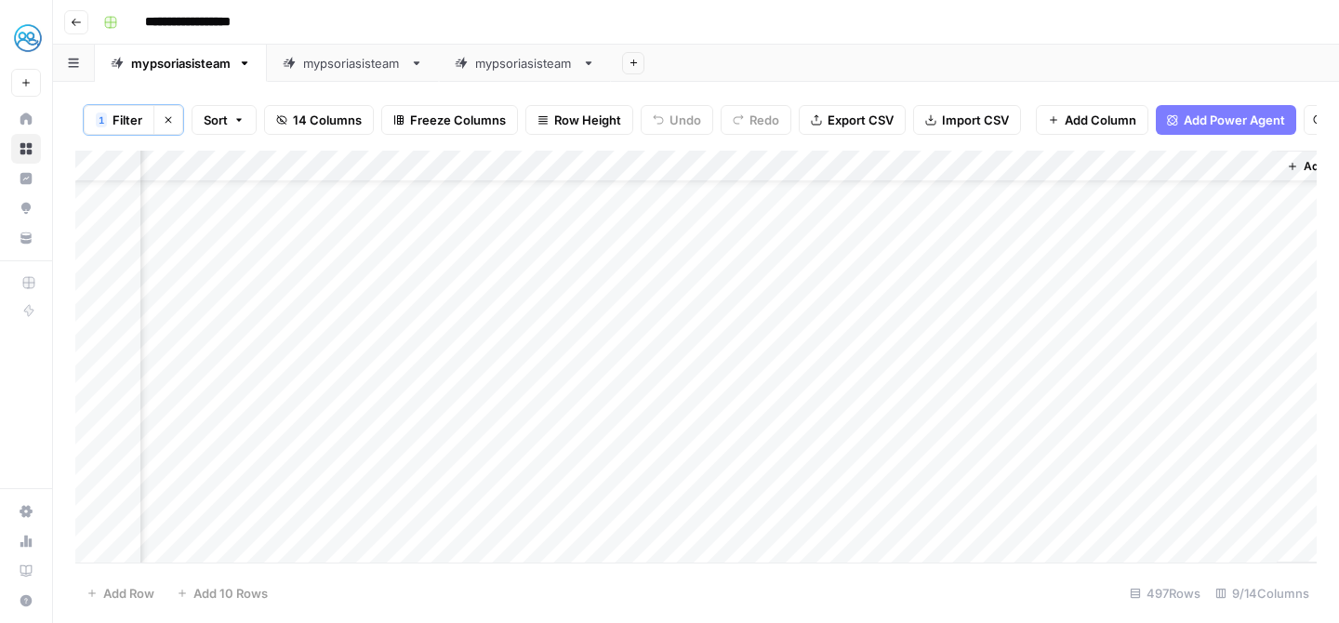
scroll to position [60, 0]
click at [376, 391] on div "Add Column" at bounding box center [696, 357] width 1242 height 412
click at [536, 55] on div "mypsoriasisteam" at bounding box center [525, 63] width 100 height 19
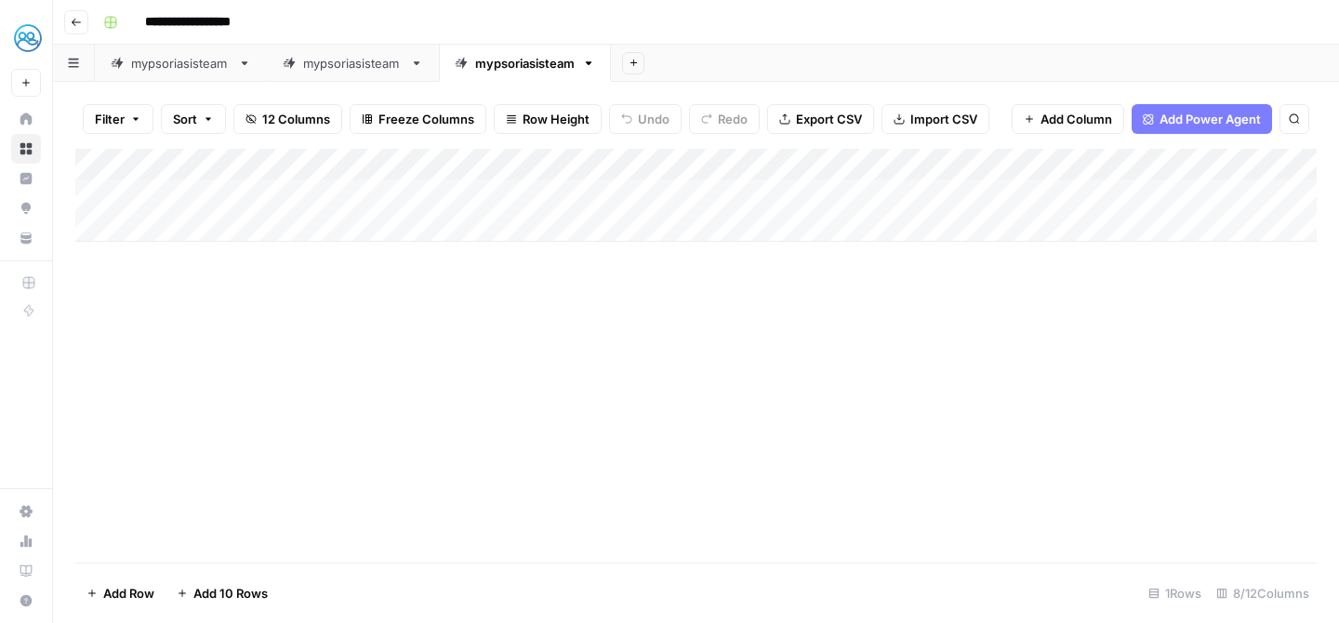
click at [312, 231] on div "Add Column" at bounding box center [696, 195] width 1242 height 93
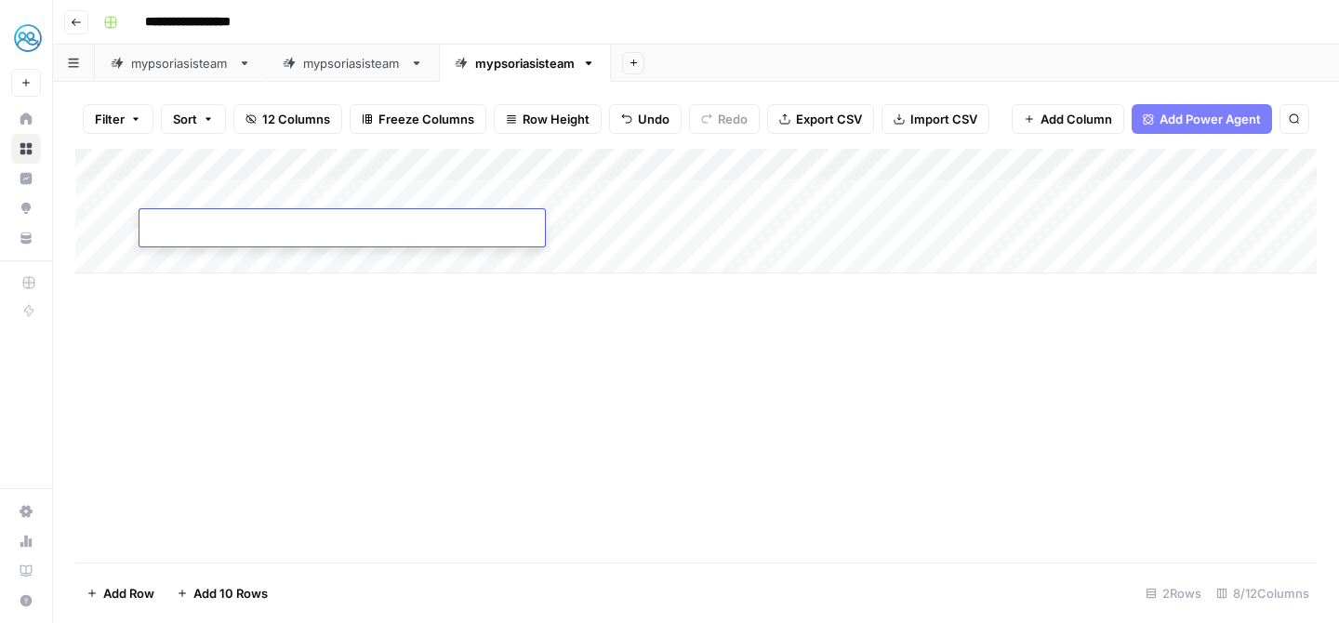
type input "**********"
click at [266, 265] on div "Add Column" at bounding box center [696, 211] width 1242 height 125
click at [184, 73] on link "mypsoriasisteam" at bounding box center [181, 63] width 172 height 37
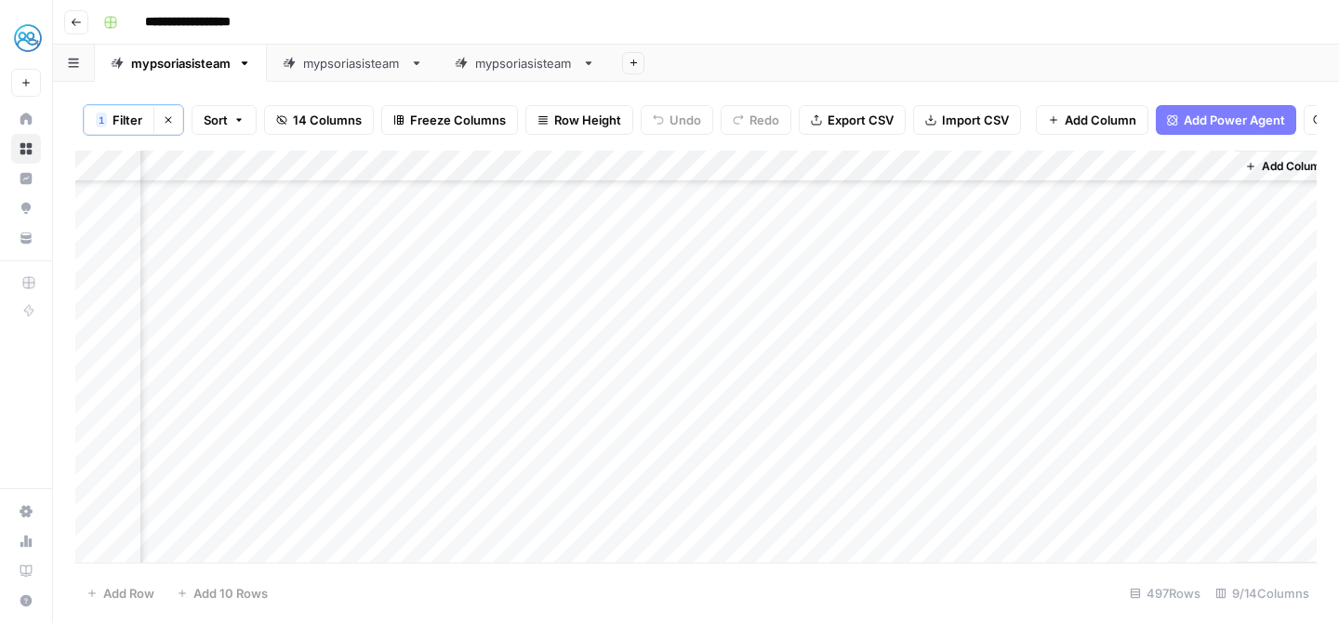
scroll to position [413, 0]
click at [289, 260] on div "Add Column" at bounding box center [696, 357] width 1242 height 412
click at [513, 69] on div "mypsoriasisteam" at bounding box center [525, 63] width 100 height 19
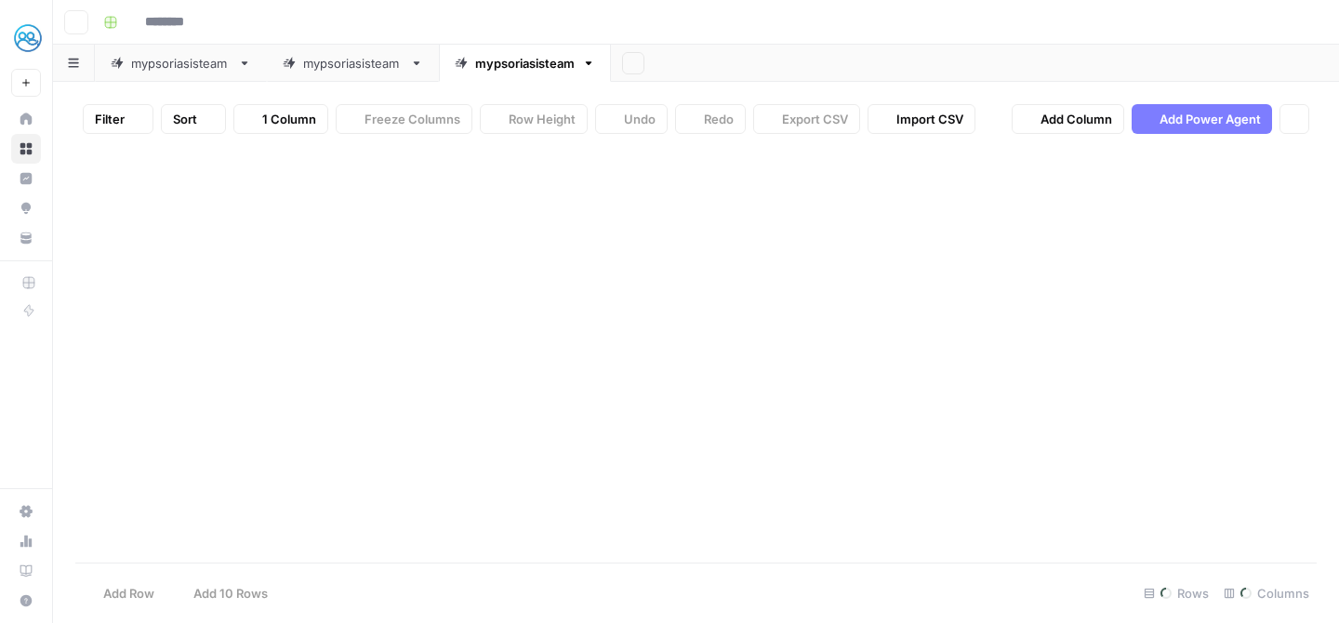
type input "**********"
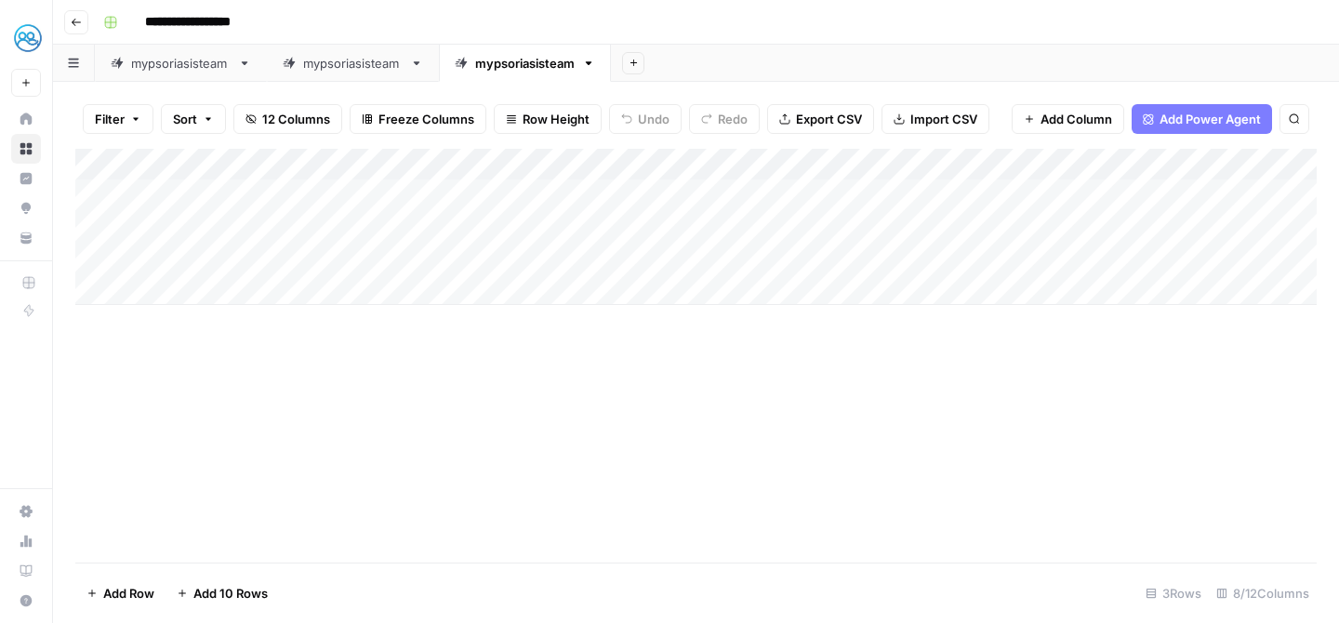
click at [254, 252] on div "Add Column" at bounding box center [696, 227] width 1242 height 156
click at [774, 23] on div "**********" at bounding box center [708, 22] width 1225 height 30
click at [1023, 229] on div "Add Column" at bounding box center [696, 227] width 1242 height 156
click at [1032, 257] on div "Add Column" at bounding box center [696, 227] width 1242 height 156
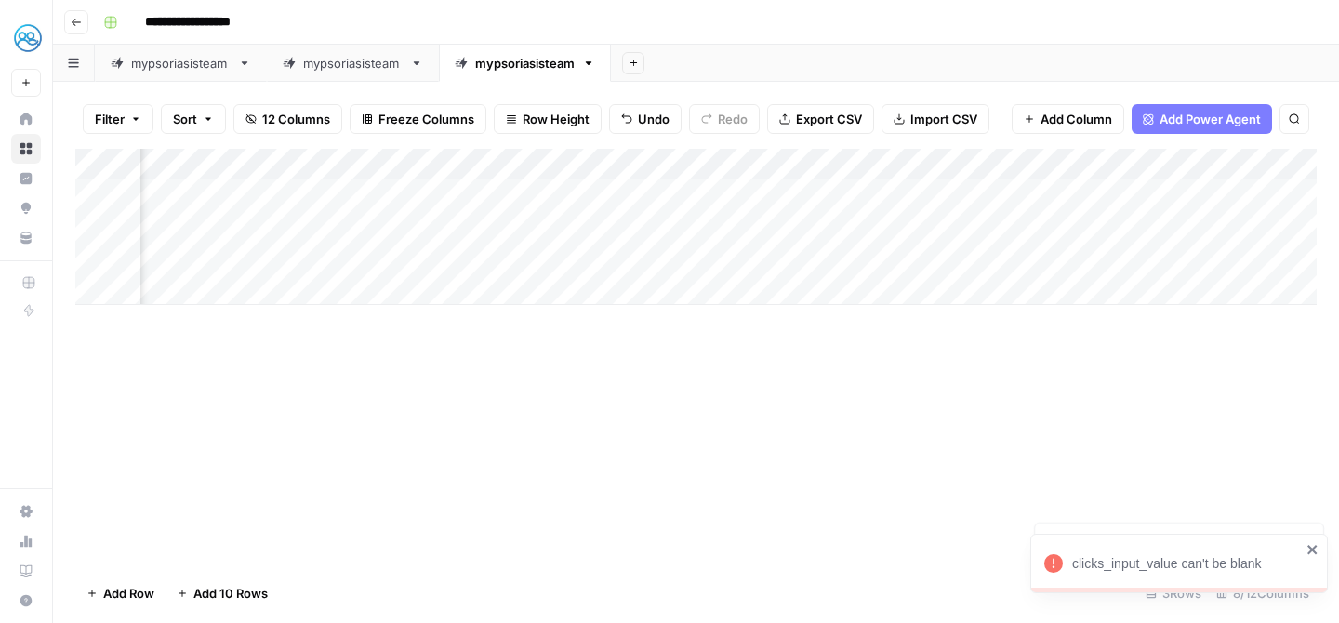
click at [169, 66] on div "mypsoriasisteam" at bounding box center [181, 63] width 100 height 19
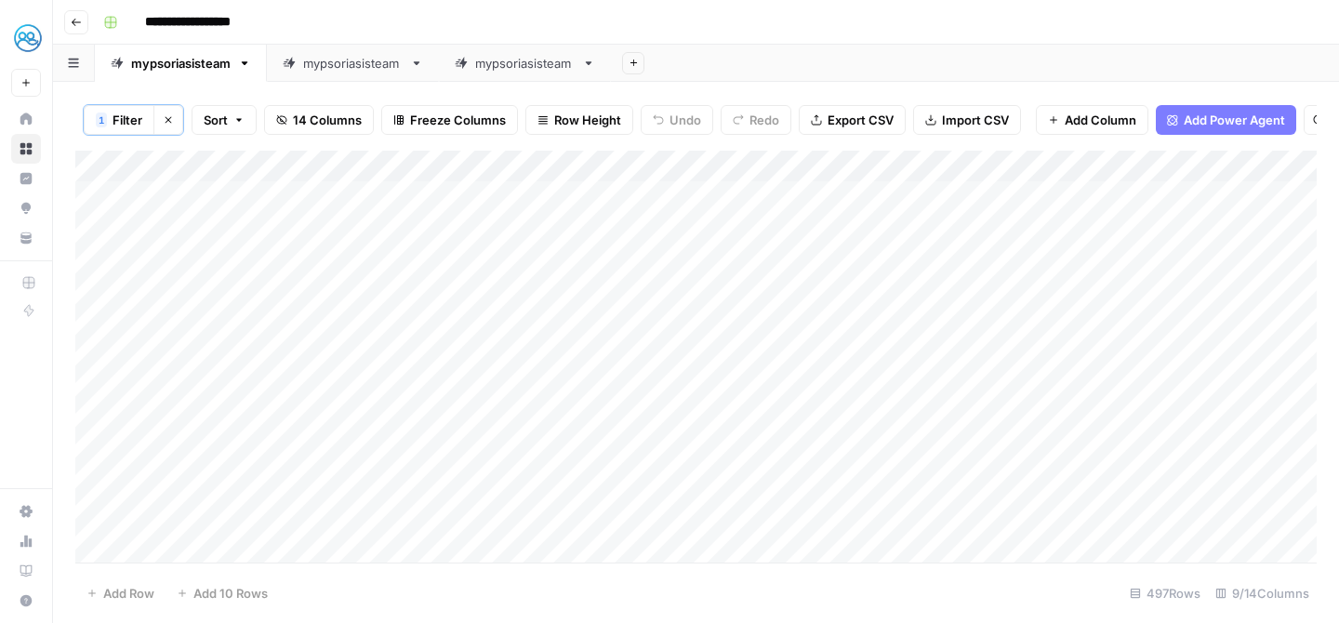
drag, startPoint x: 837, startPoint y: 446, endPoint x: 1234, endPoint y: 435, distance: 397.3
click at [1234, 435] on div "Add Column" at bounding box center [696, 357] width 1242 height 412
click at [522, 68] on div "mypsoriasisteam" at bounding box center [525, 63] width 100 height 19
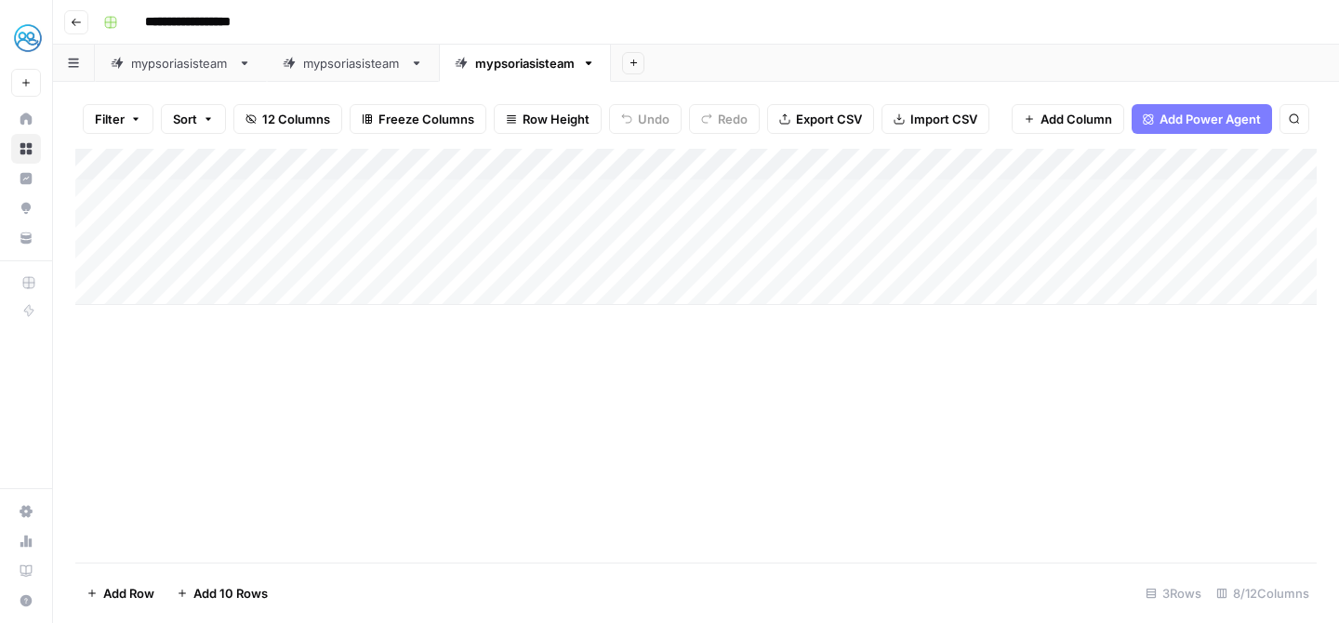
click at [576, 226] on div "Add Column" at bounding box center [696, 227] width 1242 height 156
click at [192, 54] on div "mypsoriasisteam" at bounding box center [181, 63] width 100 height 19
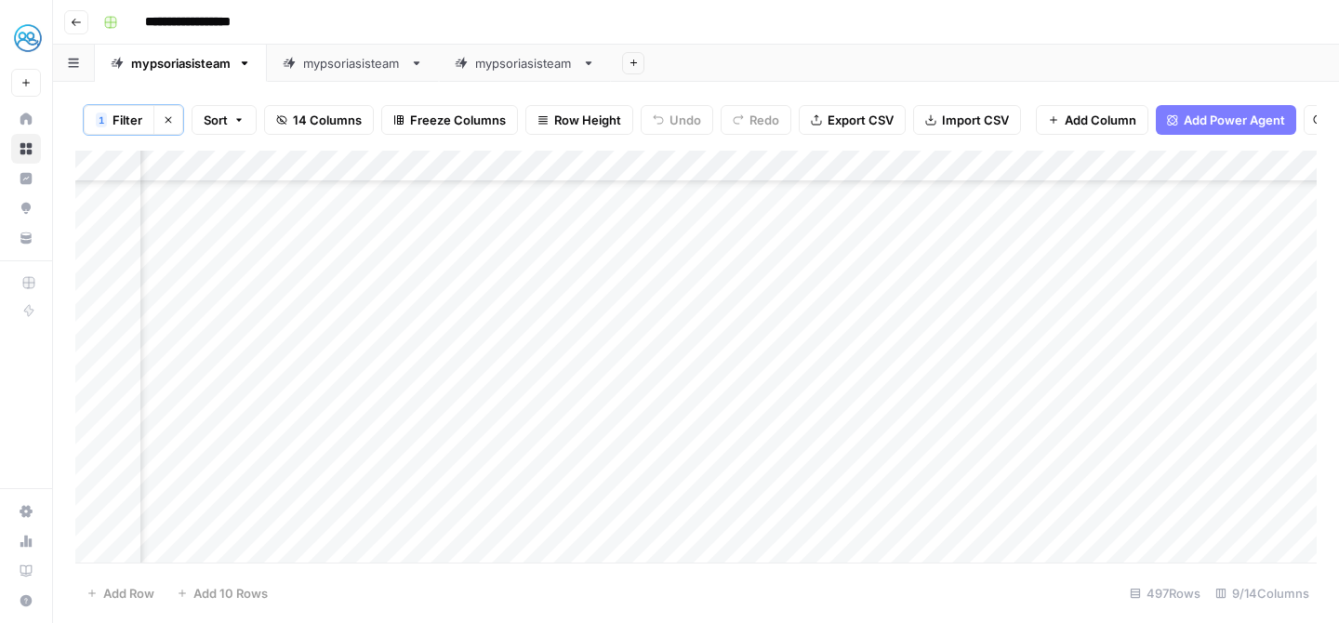
scroll to position [378, 300]
drag, startPoint x: 545, startPoint y: 296, endPoint x: 918, endPoint y: 296, distance: 373.0
click at [918, 296] on div "Add Column" at bounding box center [696, 357] width 1242 height 412
click at [508, 64] on div "mypsoriasisteam" at bounding box center [525, 63] width 100 height 19
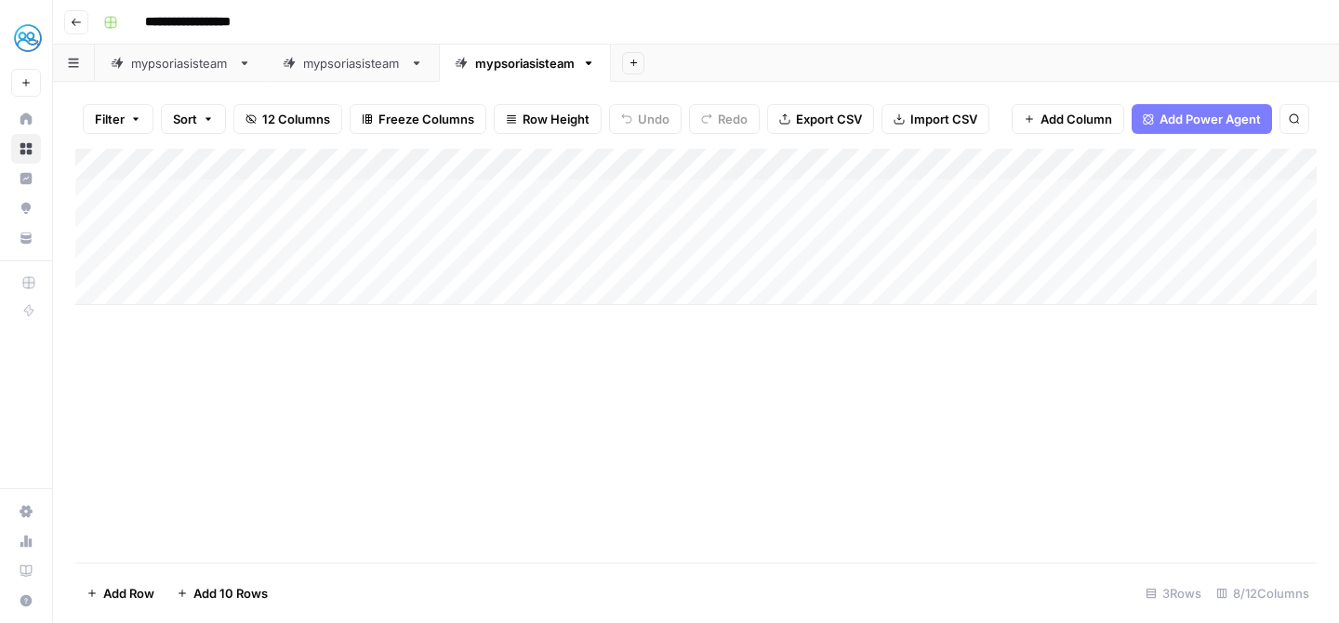
click at [595, 268] on div "Add Column" at bounding box center [696, 227] width 1242 height 156
click at [1195, 160] on div "Add Column" at bounding box center [696, 227] width 1242 height 156
click at [1244, 278] on span "Remaining Rows" at bounding box center [1256, 273] width 117 height 19
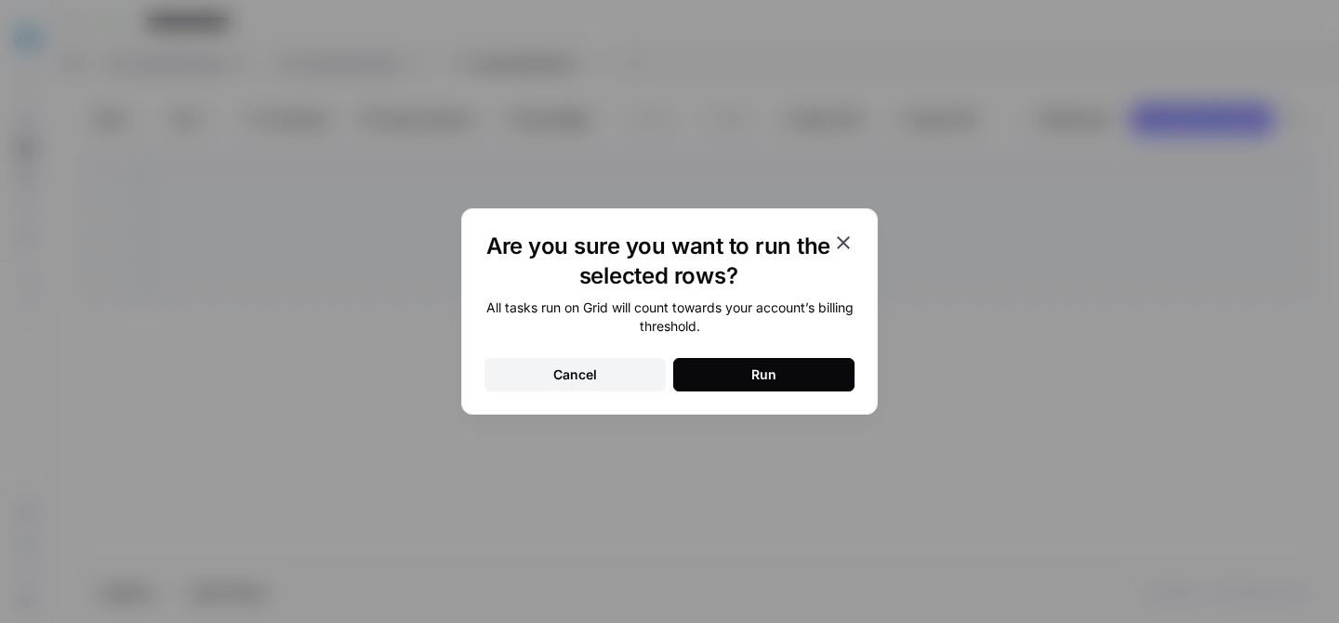
click at [725, 365] on button "Run" at bounding box center [763, 374] width 181 height 33
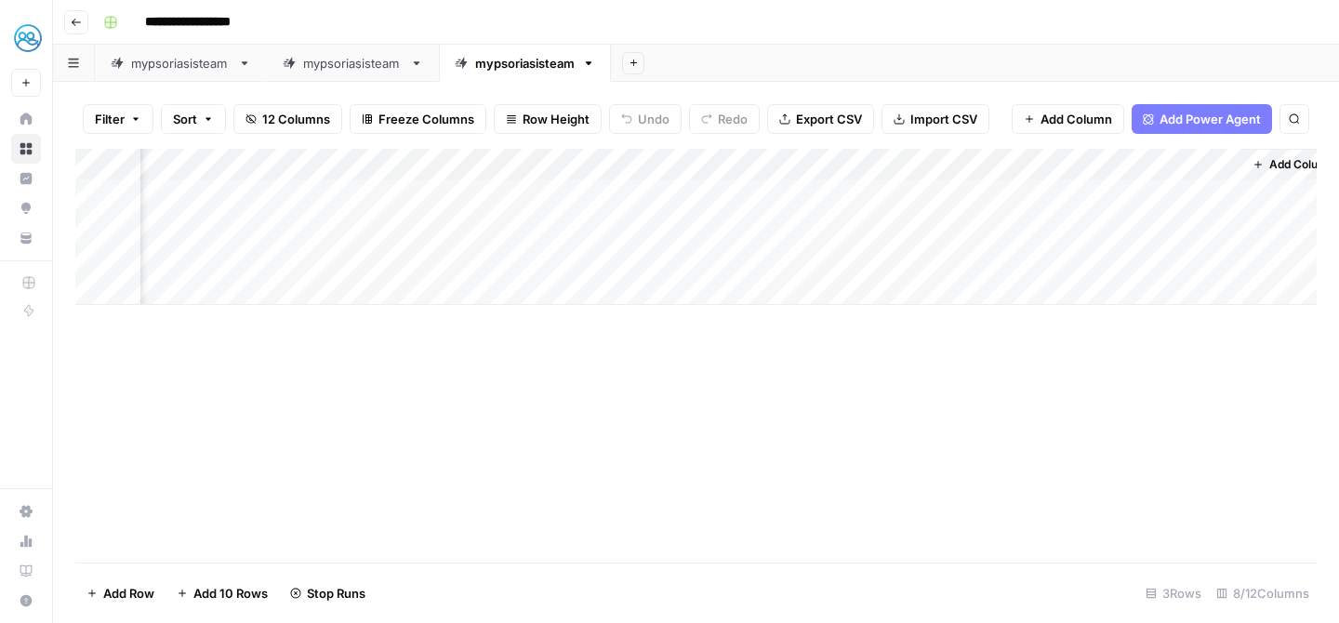
scroll to position [0, 414]
click at [1131, 223] on div "Add Column" at bounding box center [696, 227] width 1242 height 156
click at [1107, 222] on div "Add Column" at bounding box center [696, 227] width 1242 height 156
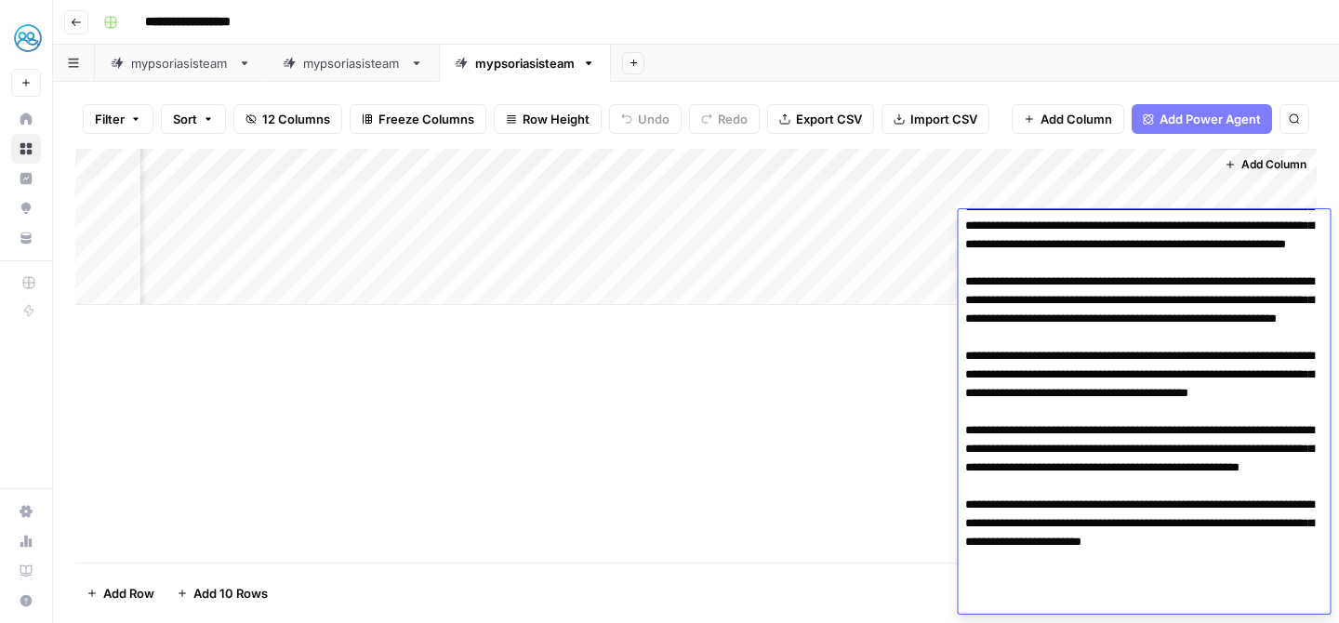
scroll to position [334, 0]
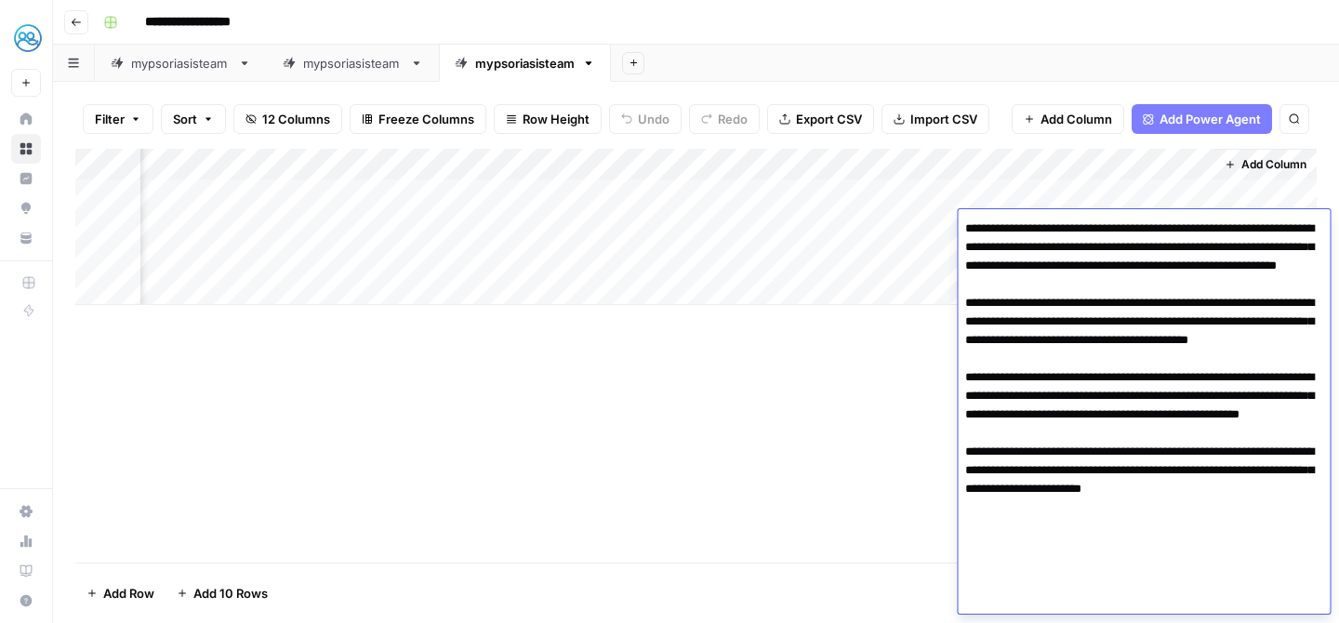
click at [773, 383] on div "Add Column" at bounding box center [696, 356] width 1242 height 414
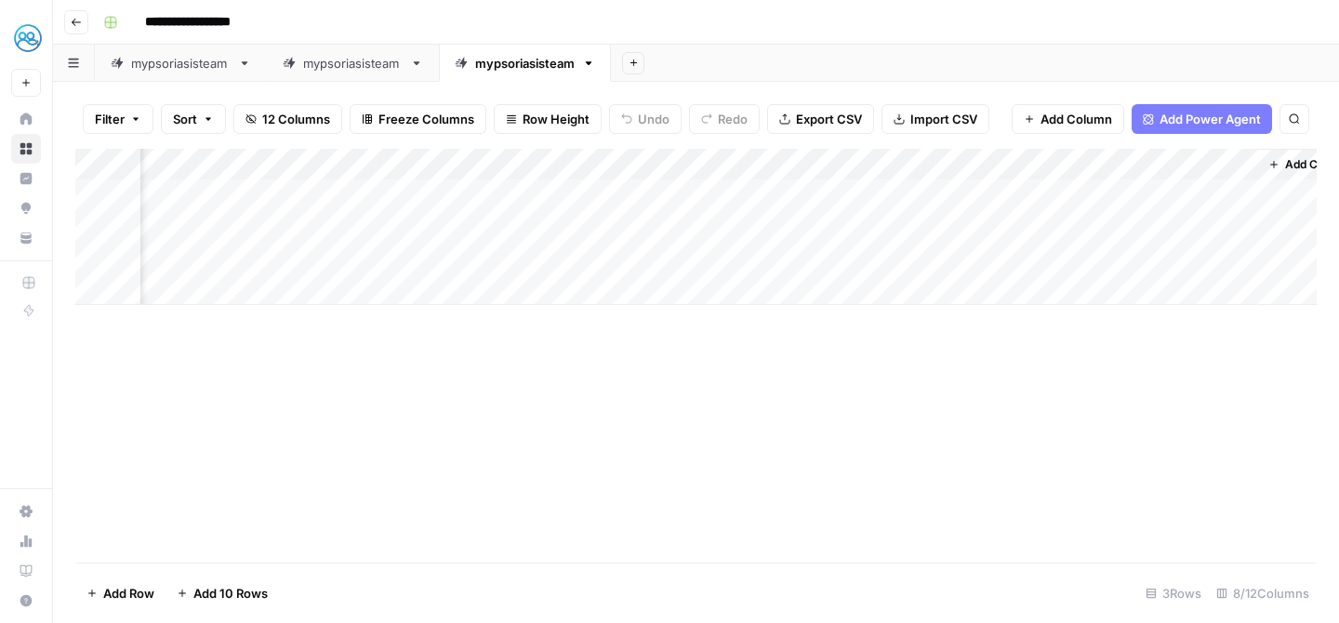
scroll to position [0, 370]
click at [1145, 217] on div "Add Column" at bounding box center [696, 227] width 1242 height 156
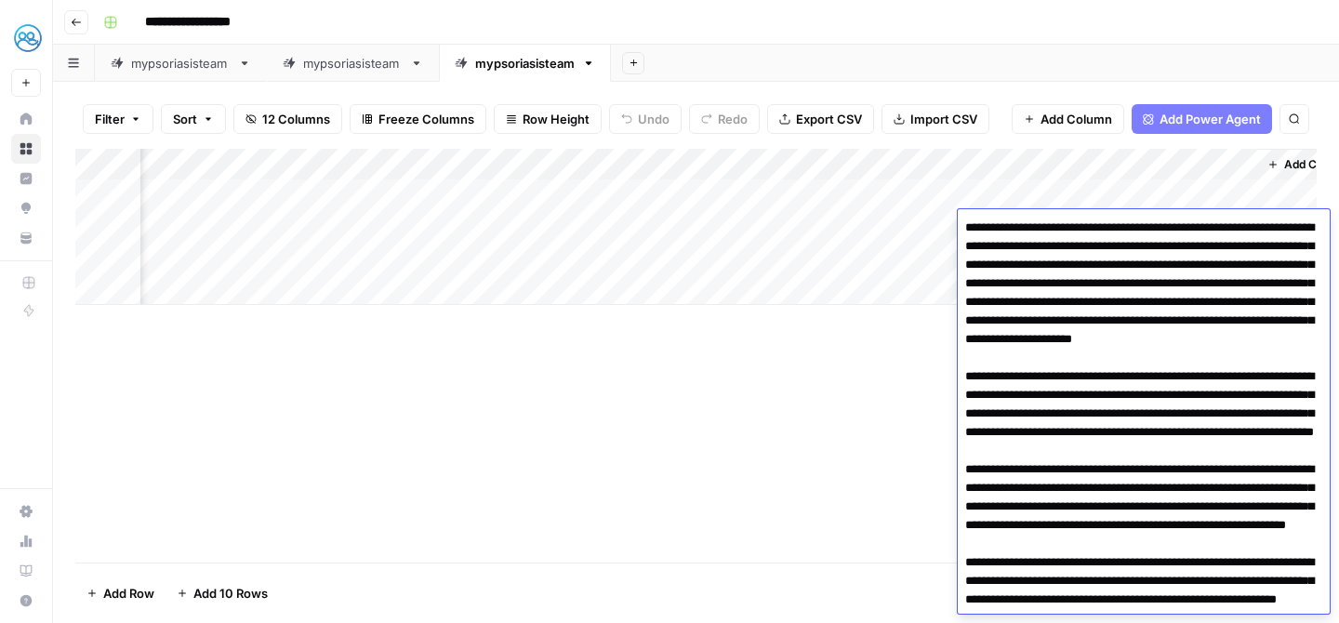
scroll to position [334, 0]
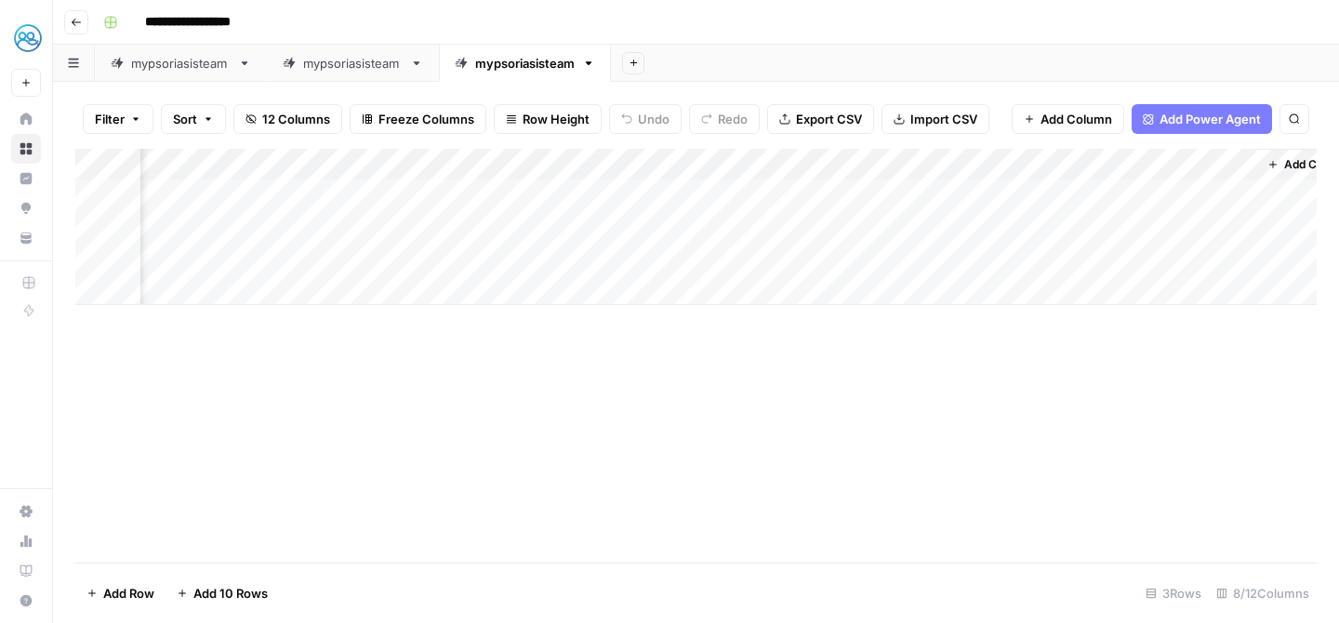
click at [753, 413] on div "Add Column" at bounding box center [696, 356] width 1242 height 414
click at [575, 260] on div "Add Column" at bounding box center [696, 227] width 1242 height 156
click at [1123, 253] on div "Add Column" at bounding box center [696, 227] width 1242 height 156
click at [1120, 258] on div "Add Column" at bounding box center [696, 227] width 1242 height 156
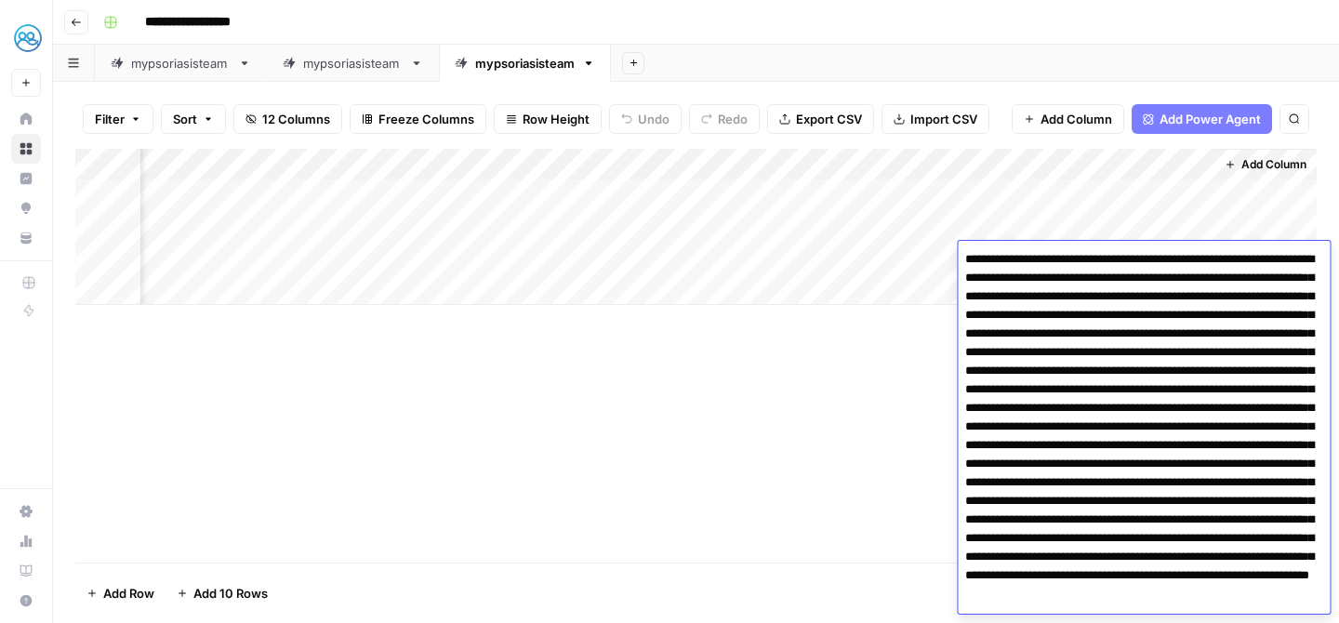
click at [1120, 258] on textarea at bounding box center [1144, 454] width 372 height 417
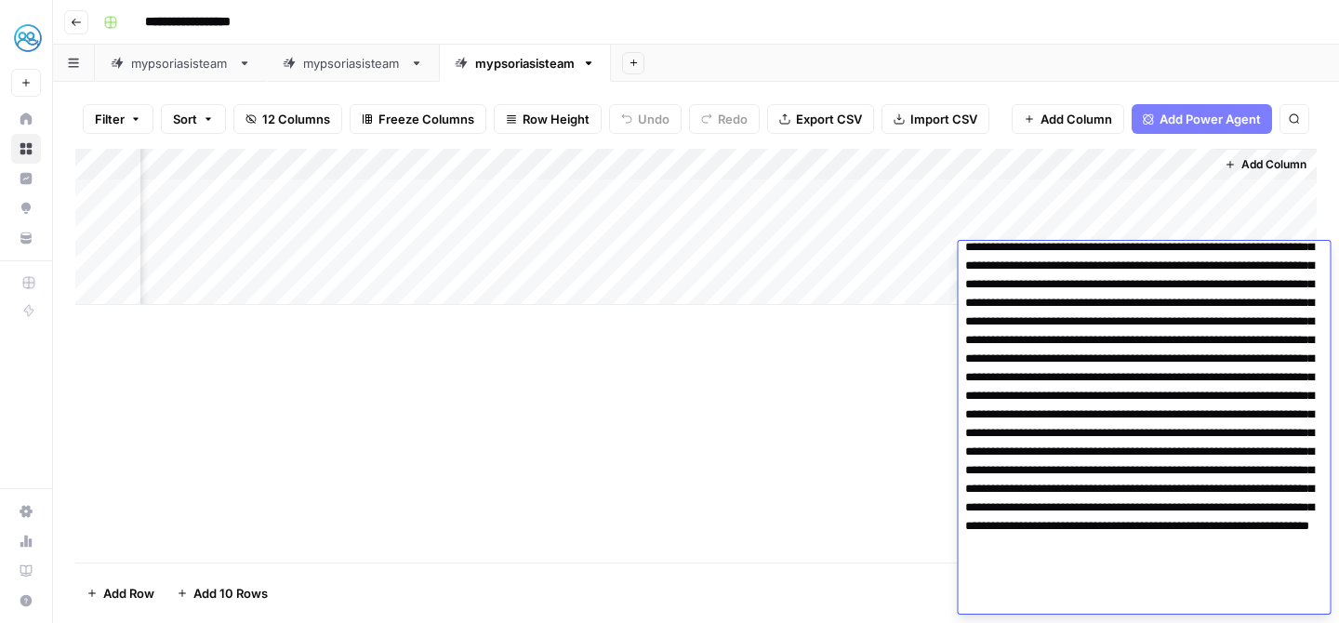
click at [795, 430] on div "Add Column" at bounding box center [696, 356] width 1242 height 414
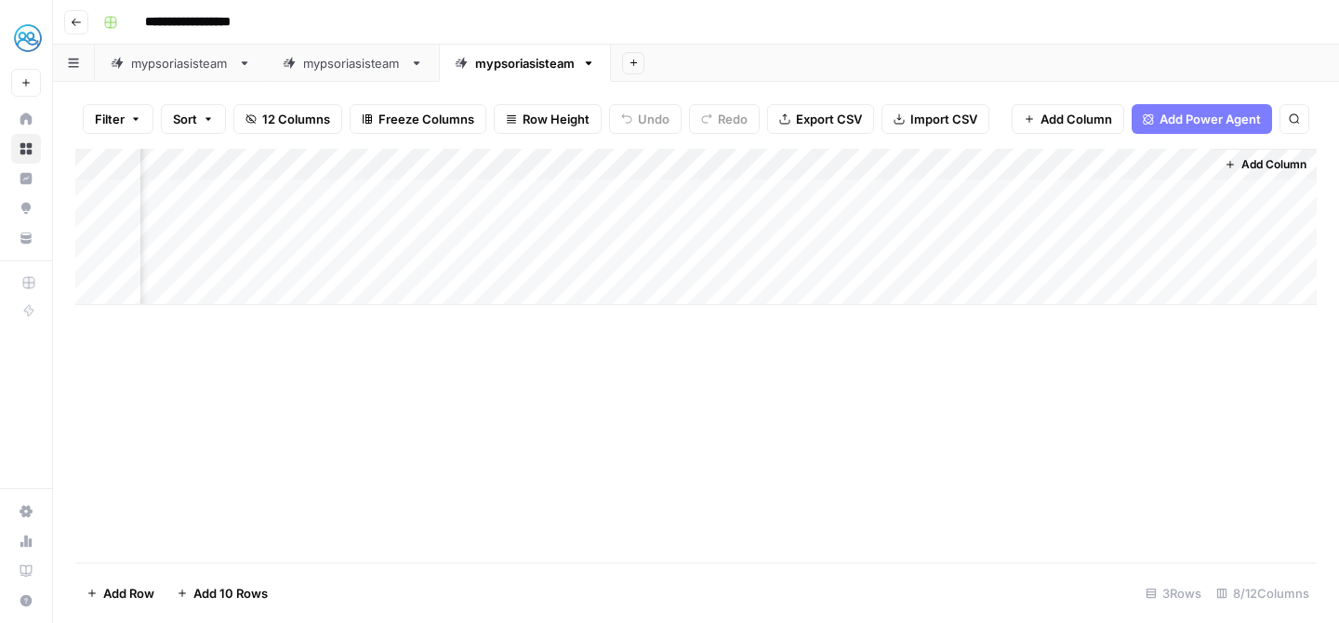
click at [835, 165] on div "Add Column" at bounding box center [696, 227] width 1242 height 156
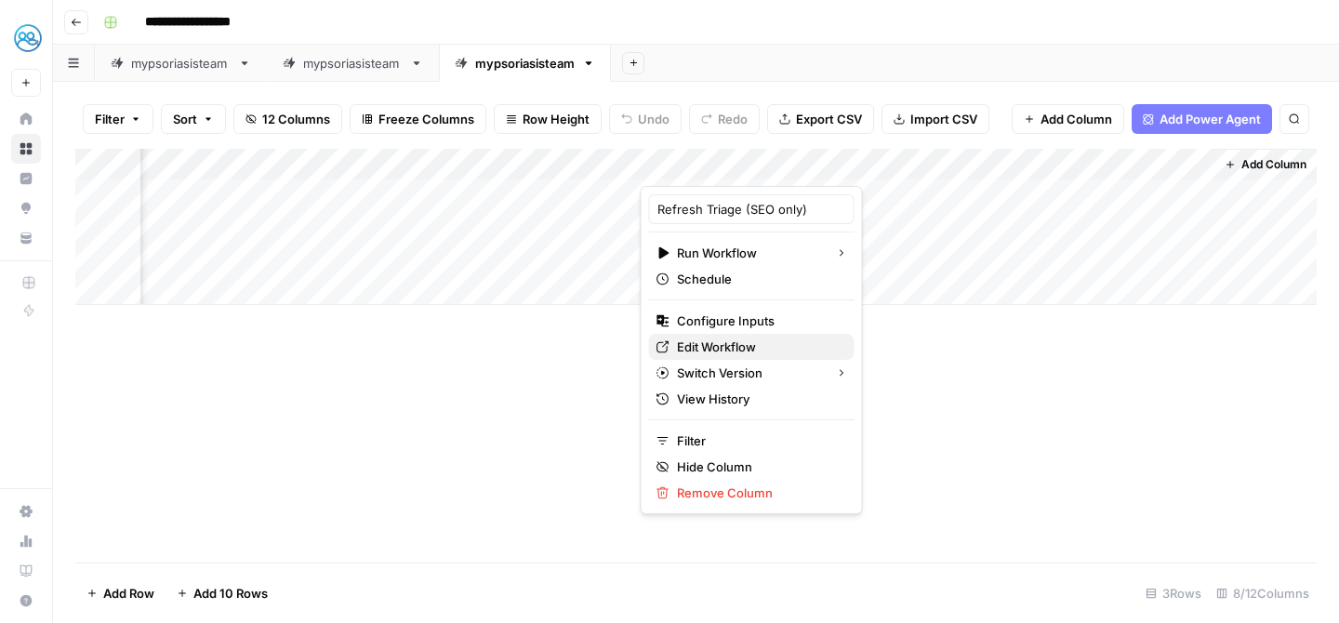
click at [737, 350] on span "Edit Workflow" at bounding box center [758, 347] width 163 height 19
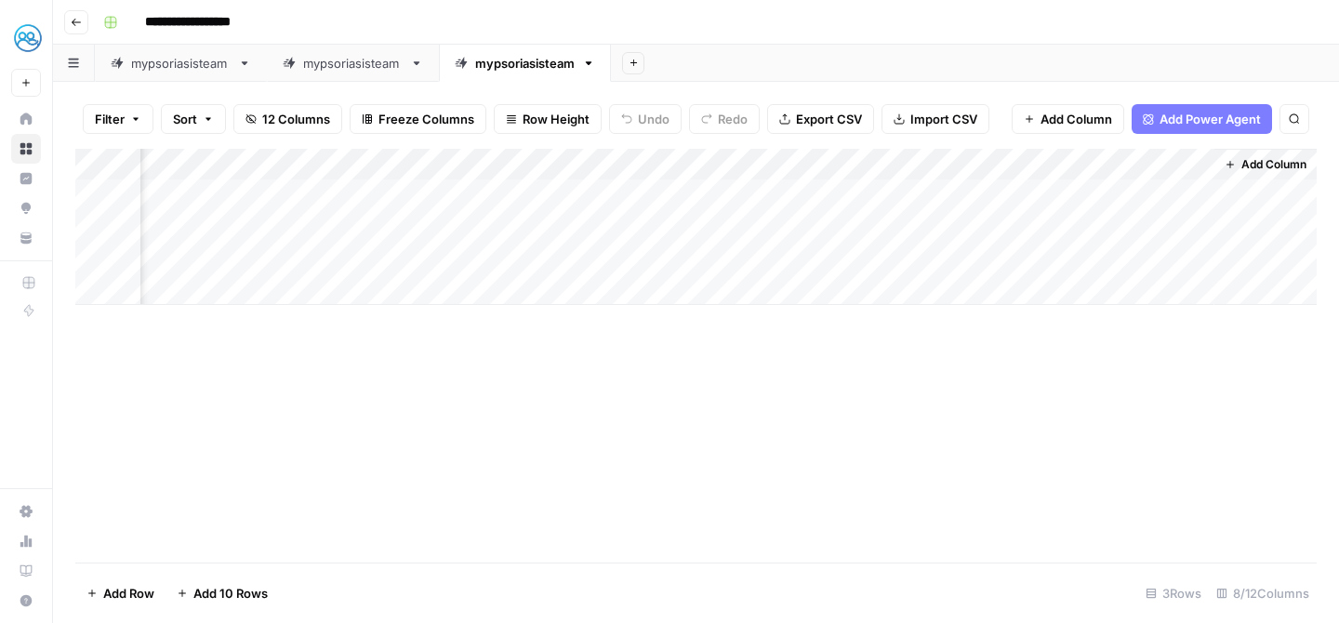
click at [1106, 193] on div "Add Column" at bounding box center [696, 227] width 1242 height 156
click at [925, 187] on div "Add Column" at bounding box center [696, 227] width 1242 height 156
click at [758, 192] on div "Add Column" at bounding box center [696, 227] width 1242 height 156
click at [739, 223] on div "Add Column" at bounding box center [696, 227] width 1242 height 156
click at [732, 253] on div "Add Column" at bounding box center [696, 227] width 1242 height 156
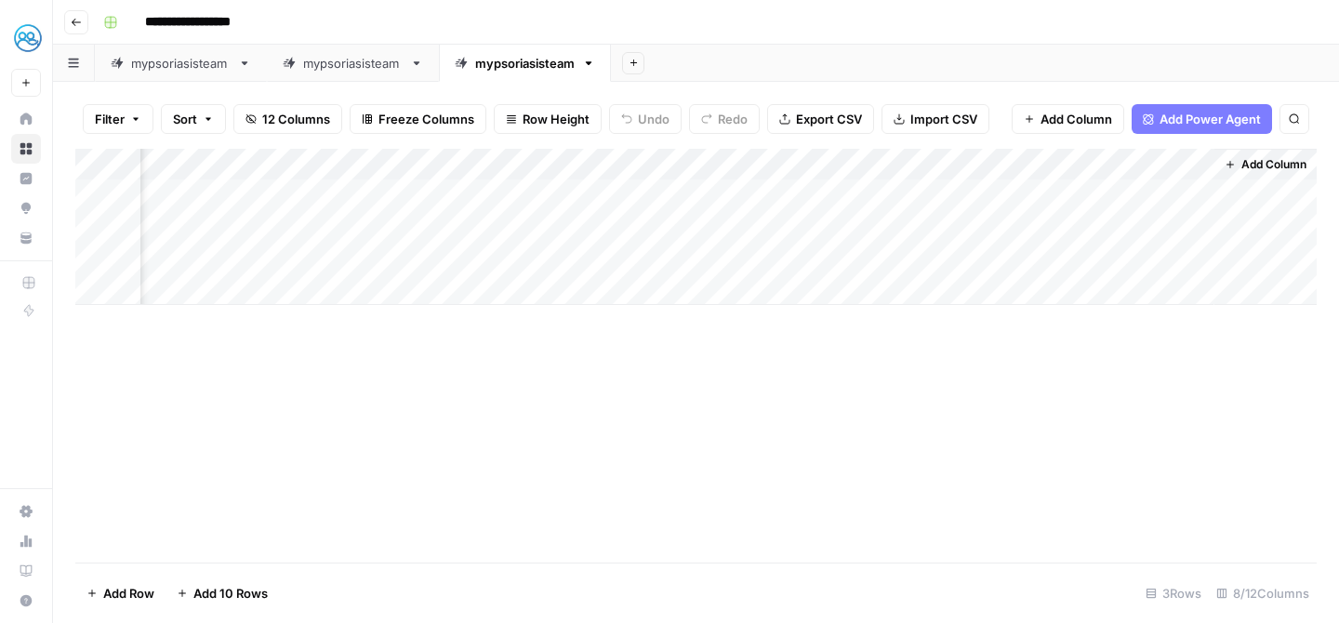
click at [966, 221] on div "Add Column" at bounding box center [696, 227] width 1242 height 156
click at [978, 199] on div "Add Column" at bounding box center [696, 227] width 1242 height 156
click at [1115, 200] on div "Add Column" at bounding box center [696, 227] width 1242 height 156
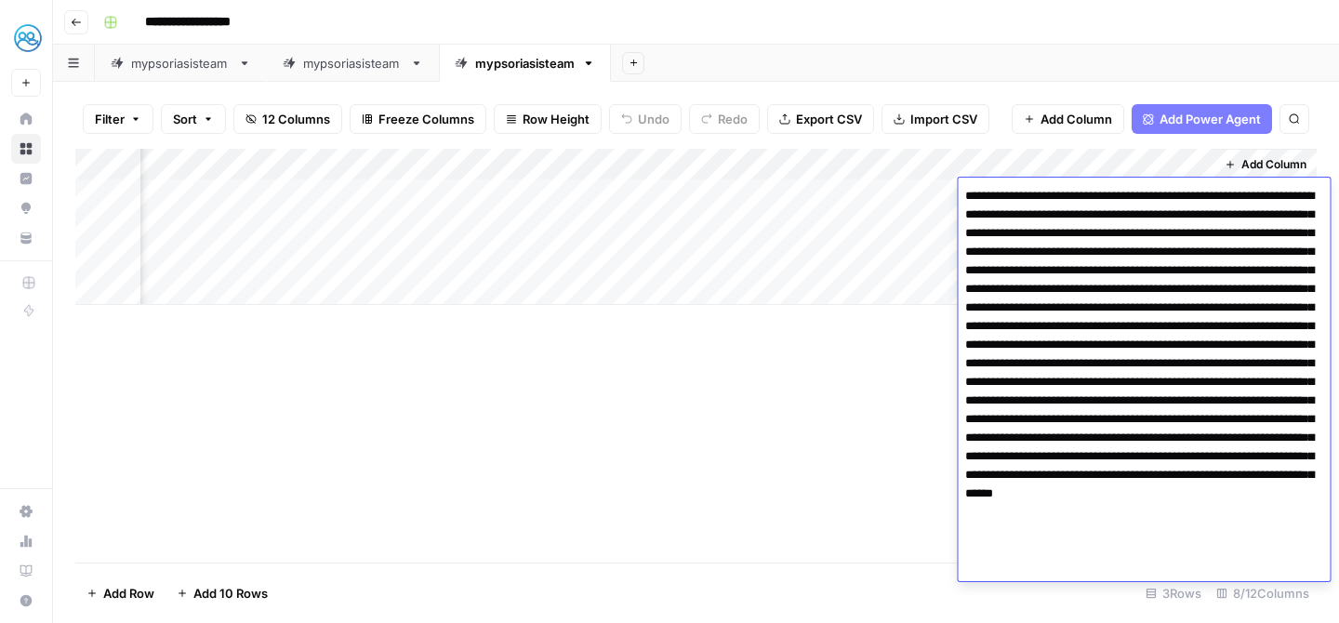
click at [804, 353] on div "Add Column" at bounding box center [696, 356] width 1242 height 414
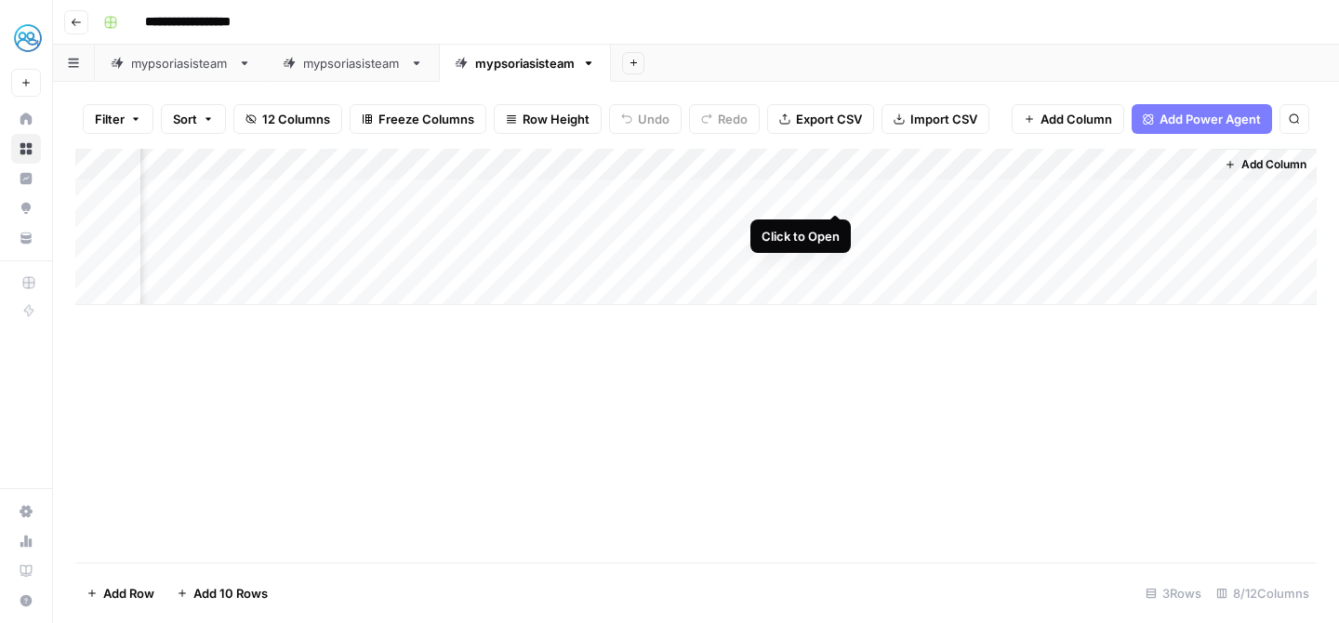
click at [839, 193] on div "Add Column" at bounding box center [696, 227] width 1242 height 156
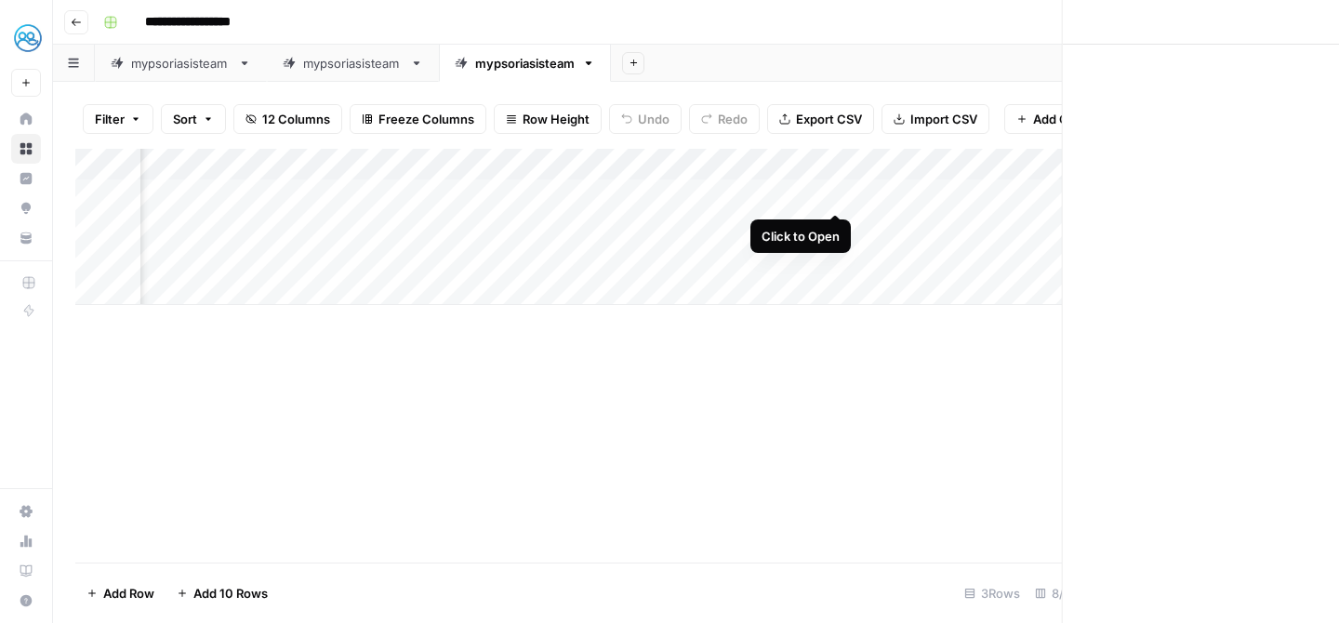
scroll to position [0, 402]
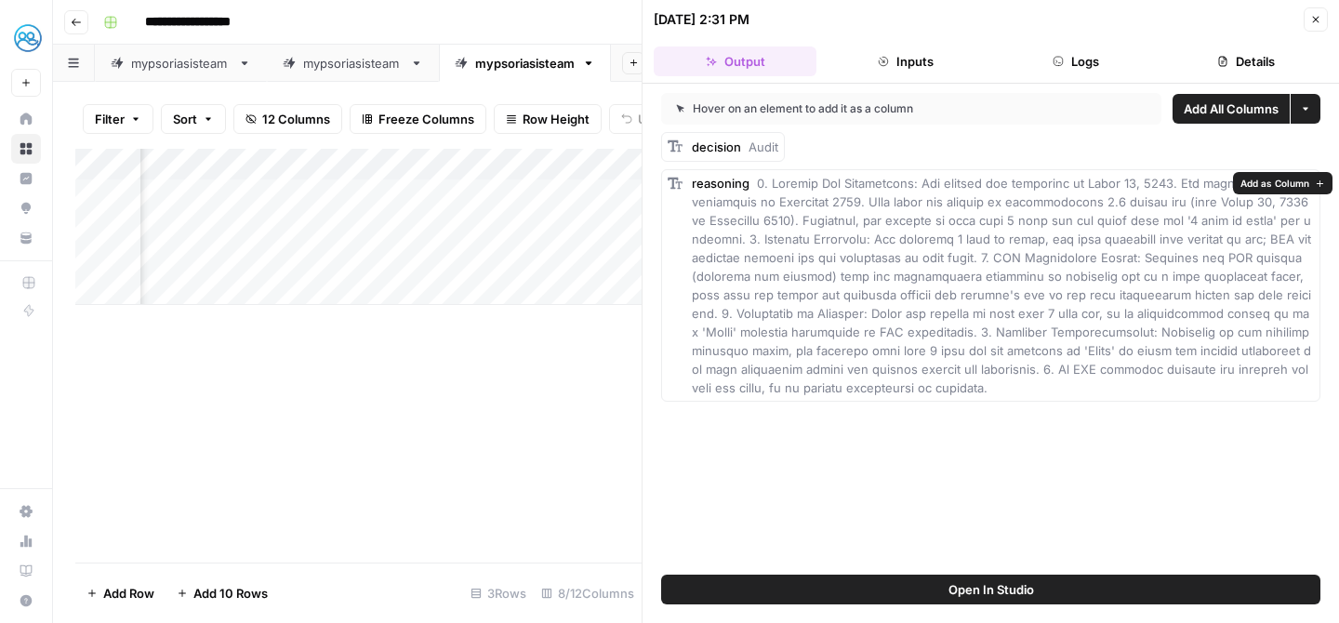
click at [903, 307] on span at bounding box center [1003, 286] width 622 height 220
click at [940, 296] on span at bounding box center [1003, 286] width 622 height 220
click at [1085, 305] on div "reasoning" at bounding box center [1003, 285] width 622 height 223
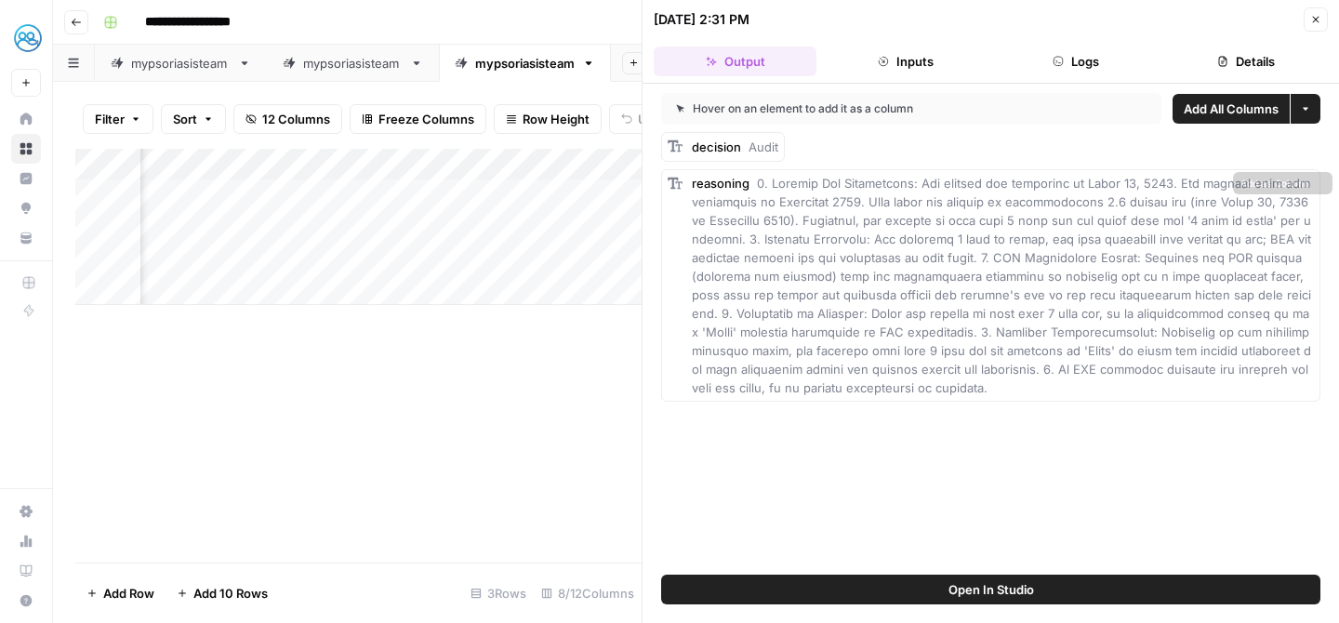
click at [1085, 305] on div "reasoning" at bounding box center [1003, 285] width 622 height 223
click at [1067, 303] on div "reasoning" at bounding box center [1003, 285] width 622 height 223
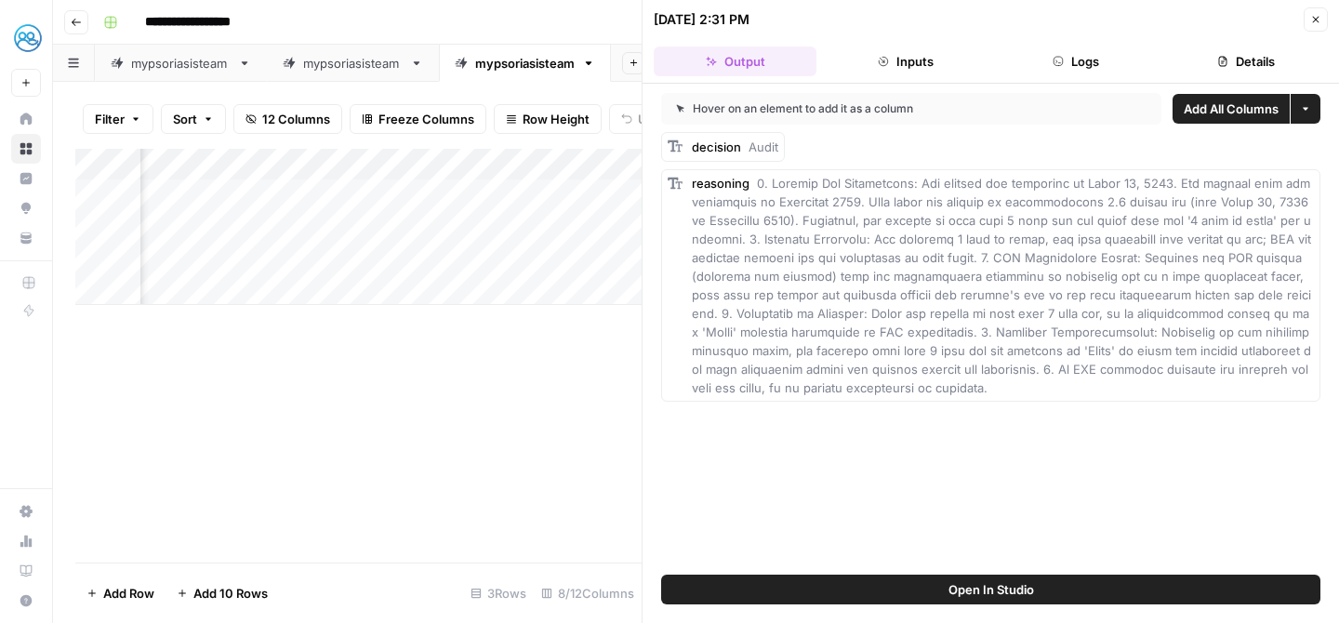
click at [1073, 276] on span at bounding box center [1003, 286] width 622 height 220
click at [1011, 275] on span at bounding box center [1003, 286] width 622 height 220
click at [1027, 270] on span at bounding box center [1003, 286] width 622 height 220
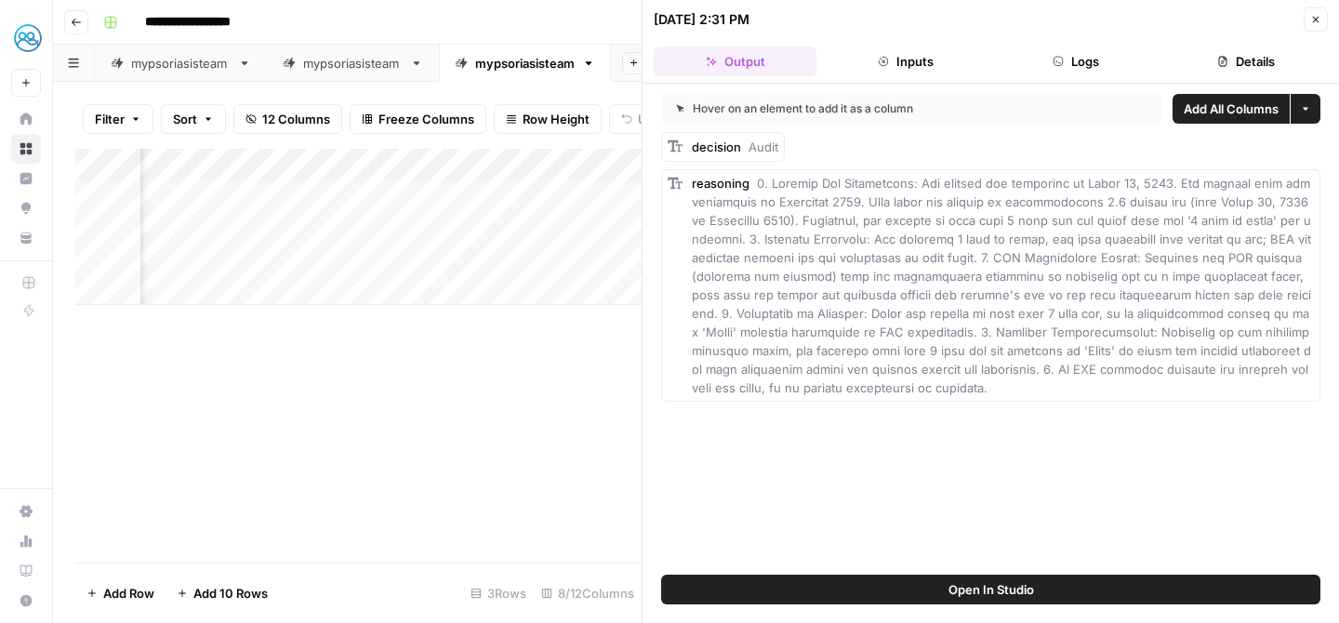
click at [1027, 270] on span at bounding box center [1003, 286] width 622 height 220
click at [1028, 270] on span at bounding box center [1003, 286] width 622 height 220
click at [1053, 270] on span at bounding box center [1003, 286] width 622 height 220
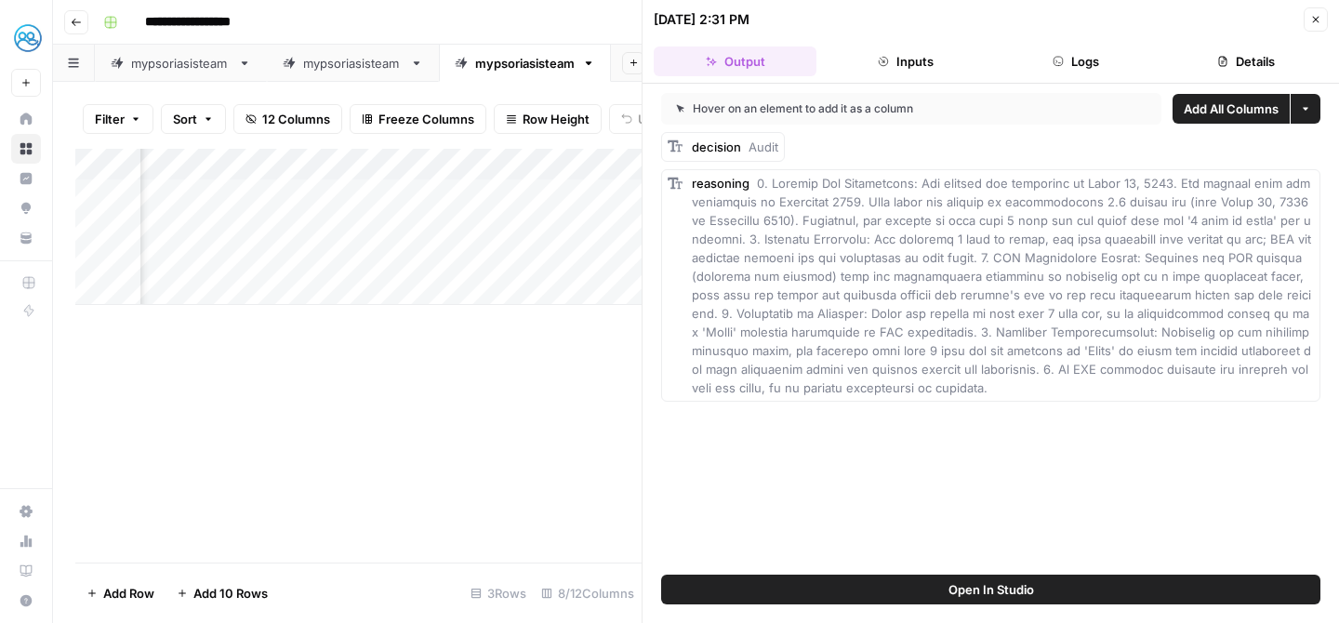
click at [1053, 270] on span at bounding box center [1003, 286] width 622 height 220
click at [1014, 271] on span at bounding box center [1003, 286] width 622 height 220
click at [1039, 259] on span at bounding box center [1003, 286] width 622 height 220
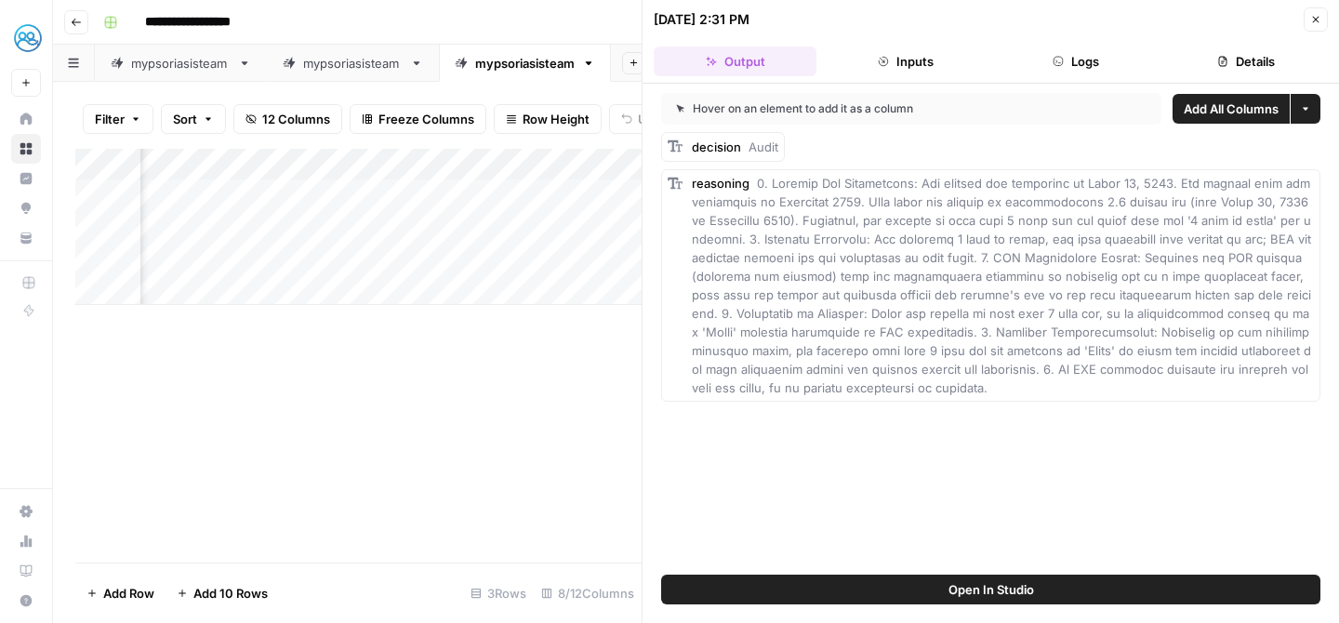
click at [1017, 277] on span at bounding box center [1003, 286] width 622 height 220
click at [482, 381] on div "Add Column" at bounding box center [358, 356] width 566 height 414
click at [1326, 18] on button "Close" at bounding box center [1316, 19] width 24 height 24
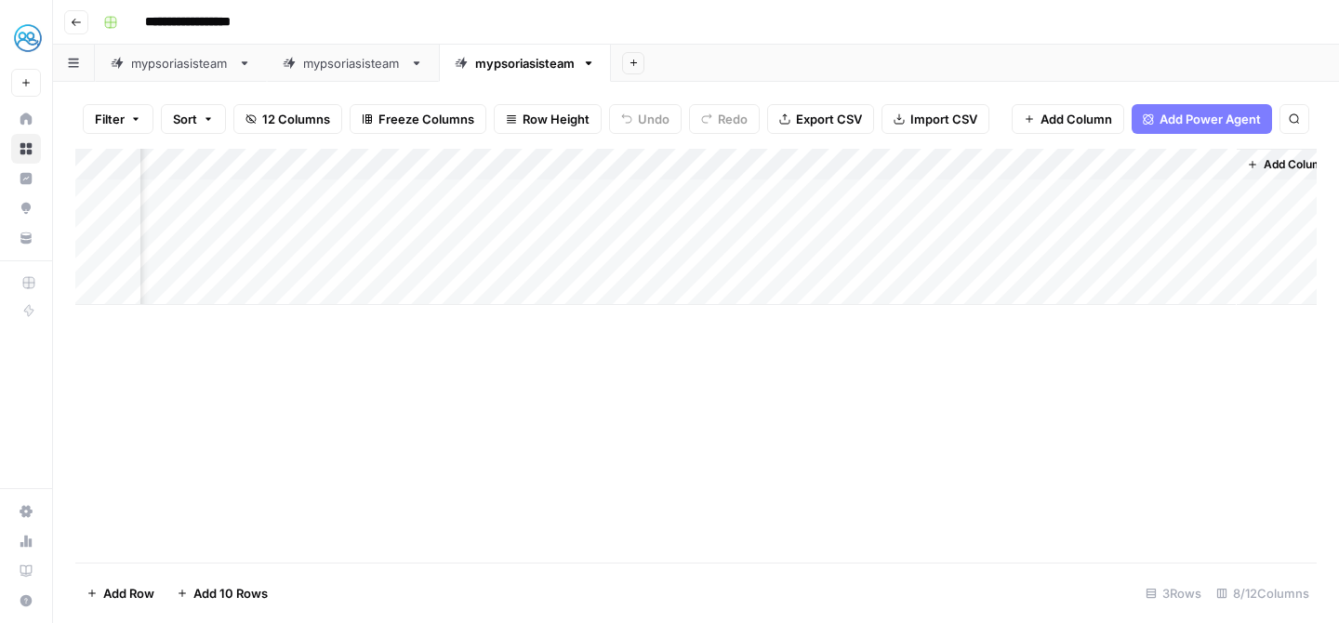
scroll to position [0, 392]
click at [860, 162] on div "Add Column" at bounding box center [696, 227] width 1242 height 156
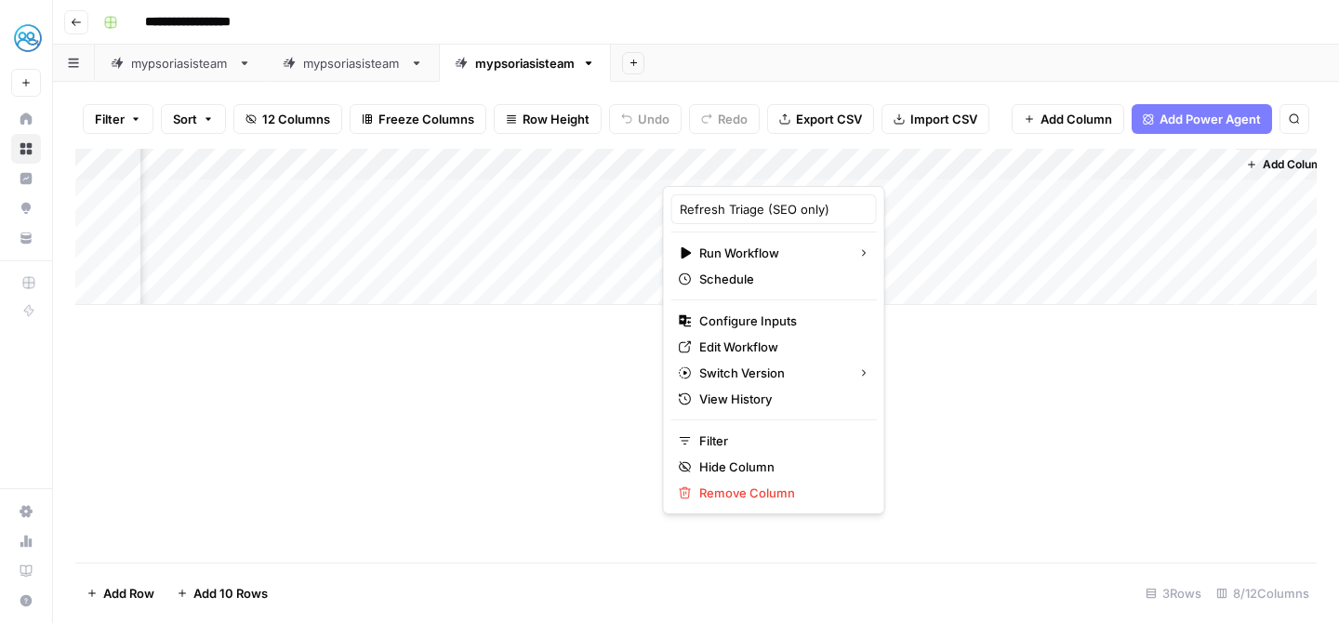
click at [956, 426] on div "Add Column" at bounding box center [696, 356] width 1242 height 414
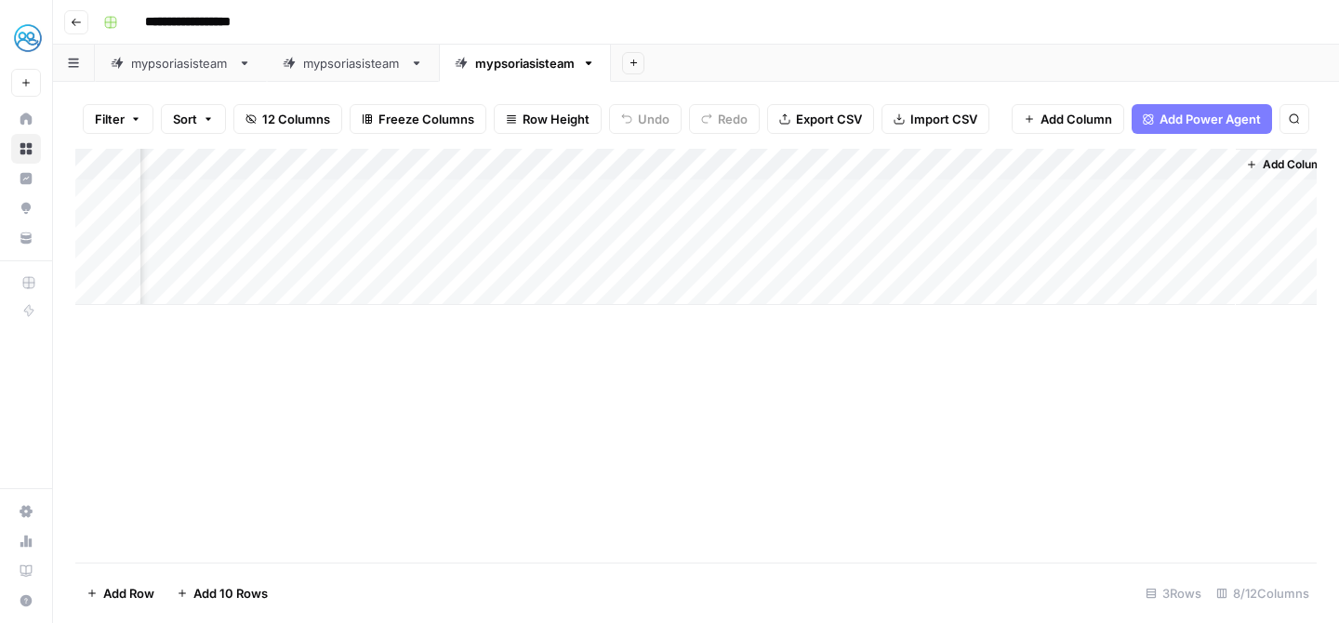
click at [1158, 193] on div "Add Column" at bounding box center [696, 227] width 1242 height 156
click at [1125, 257] on div "Add Column" at bounding box center [696, 227] width 1242 height 156
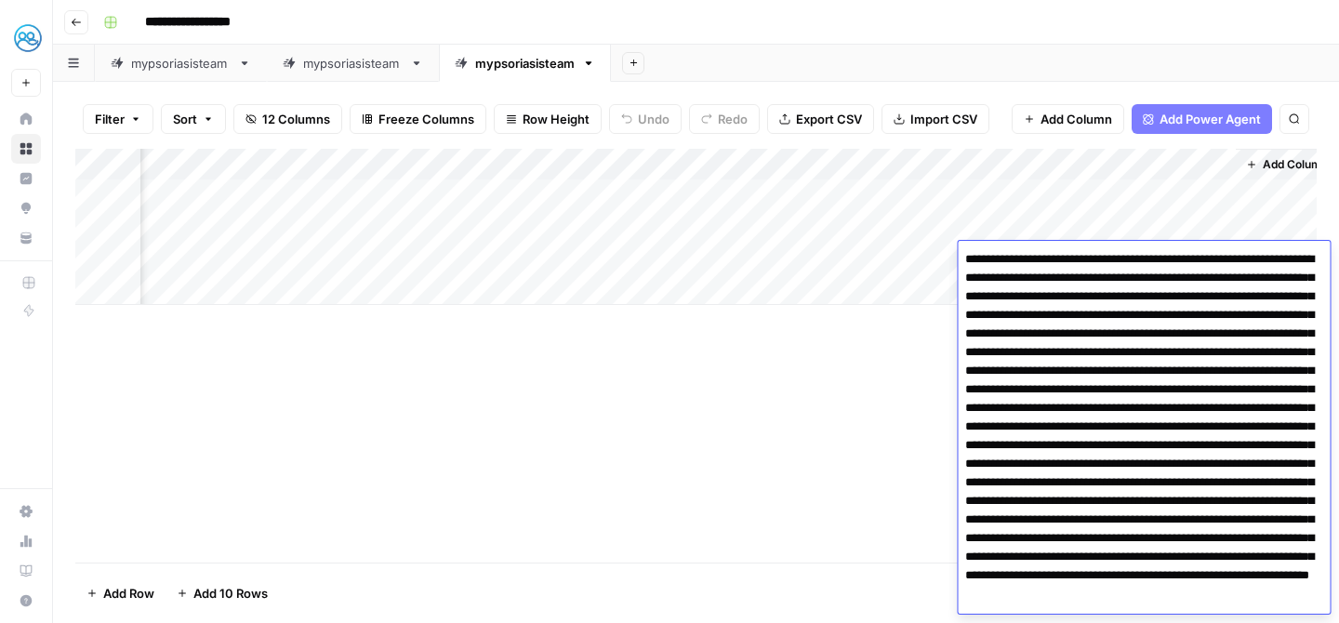
scroll to position [49, 0]
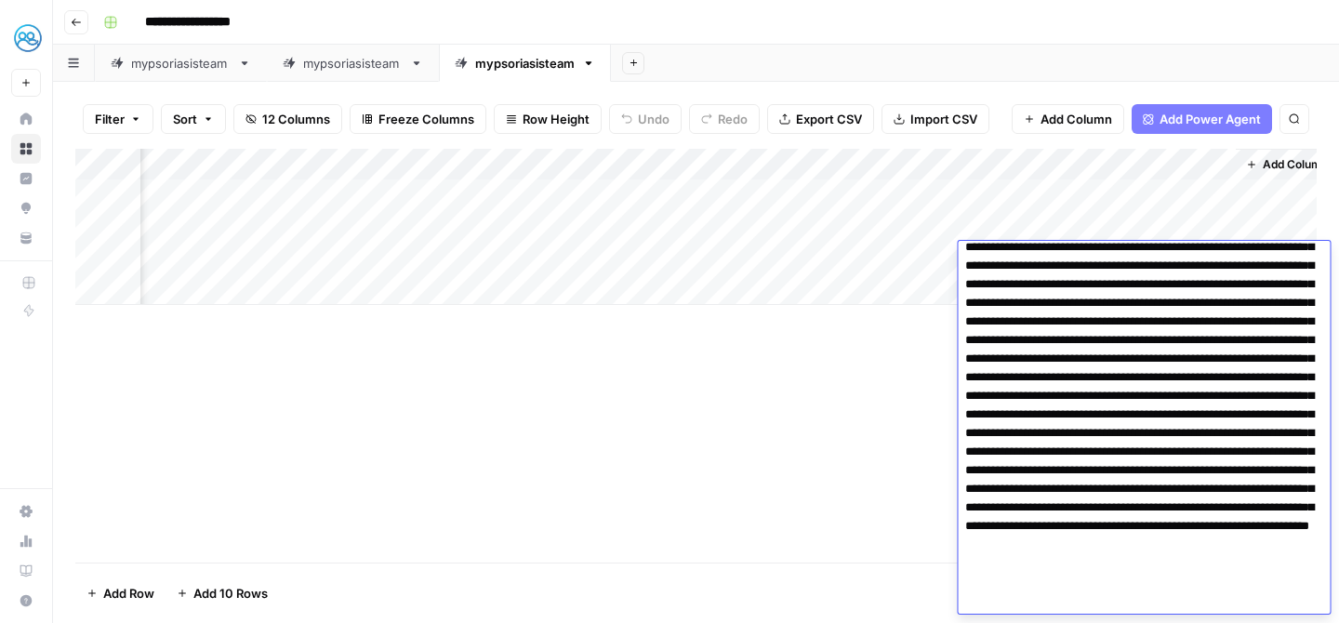
click at [1083, 305] on textarea at bounding box center [1144, 405] width 372 height 417
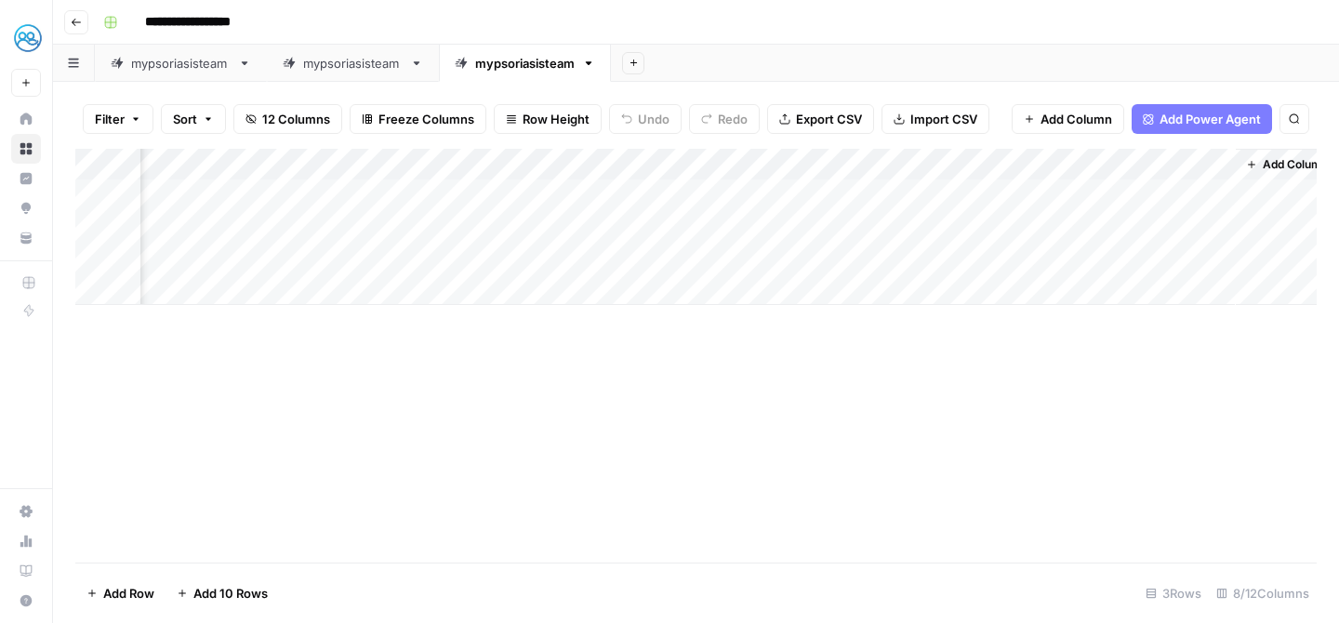
click at [880, 257] on div "Add Column" at bounding box center [696, 227] width 1242 height 156
click at [1149, 223] on div "Add Column" at bounding box center [696, 227] width 1242 height 156
click at [1145, 225] on div "Add Column" at bounding box center [696, 227] width 1242 height 156
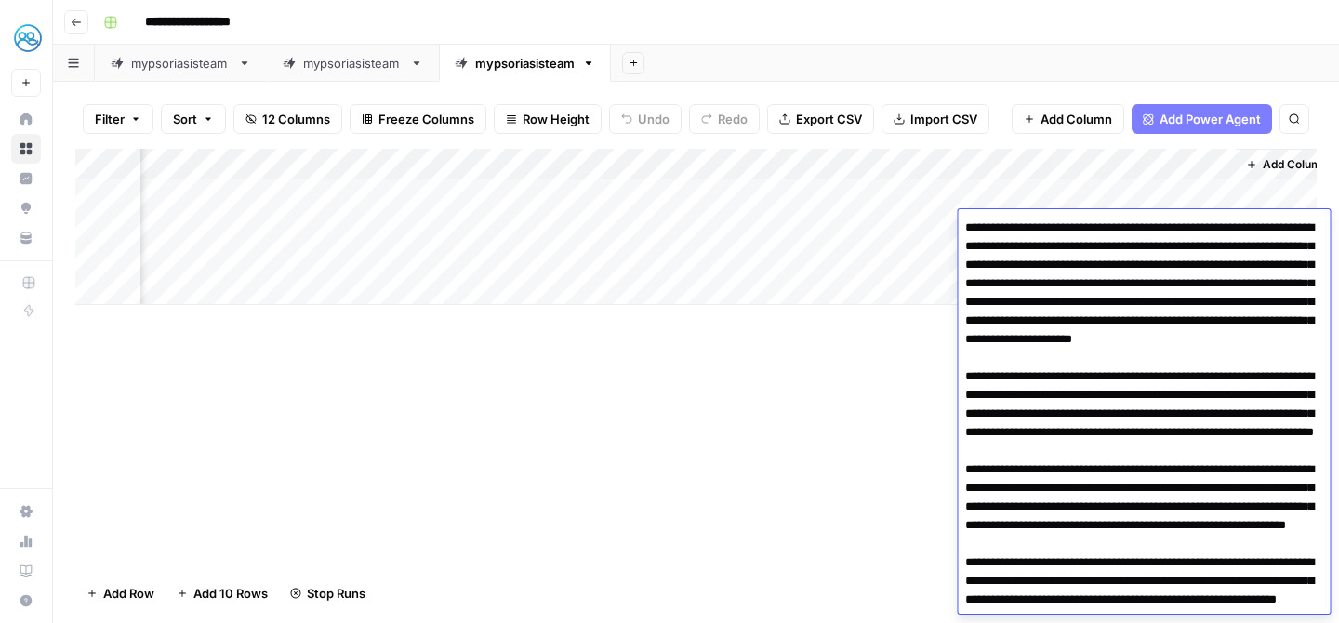
click at [1145, 225] on textarea at bounding box center [1144, 581] width 372 height 733
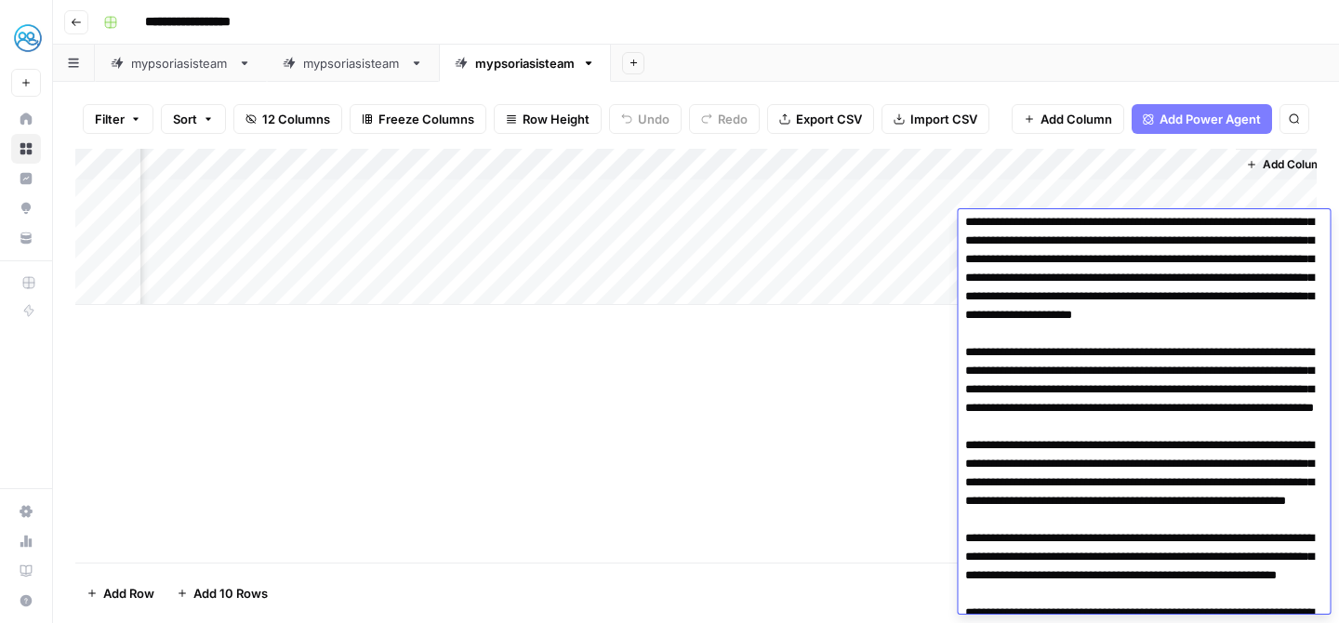
scroll to position [0, 0]
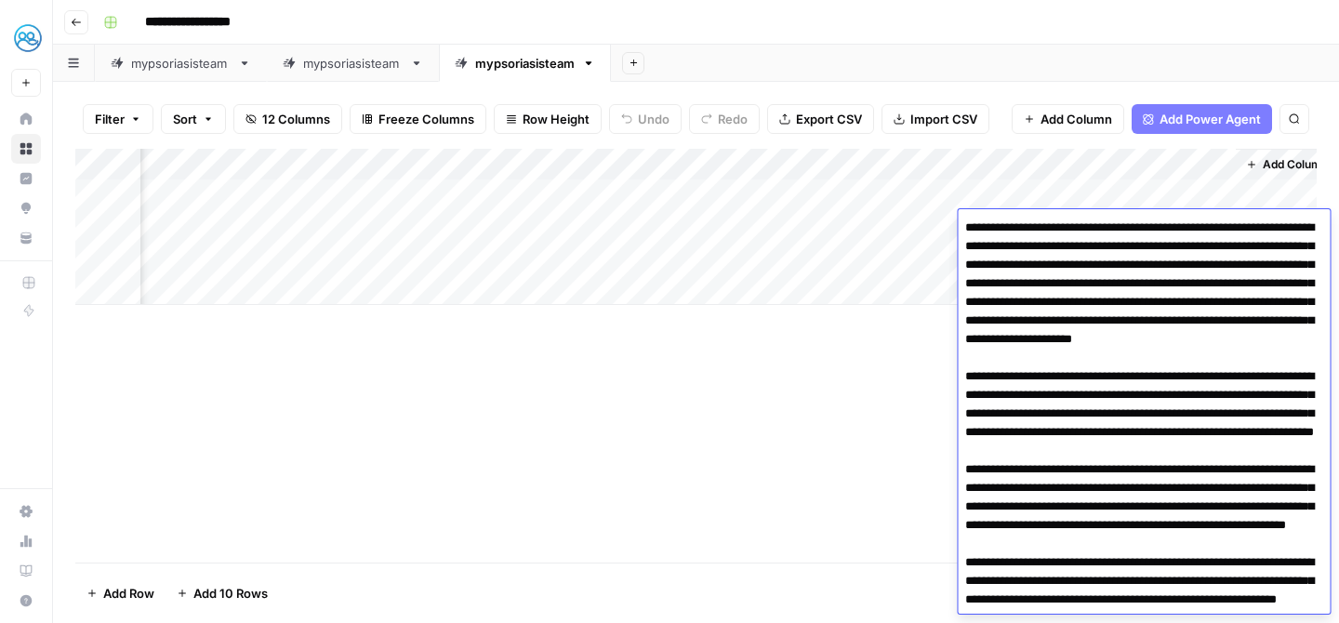
click at [747, 385] on div "Add Column" at bounding box center [696, 356] width 1242 height 414
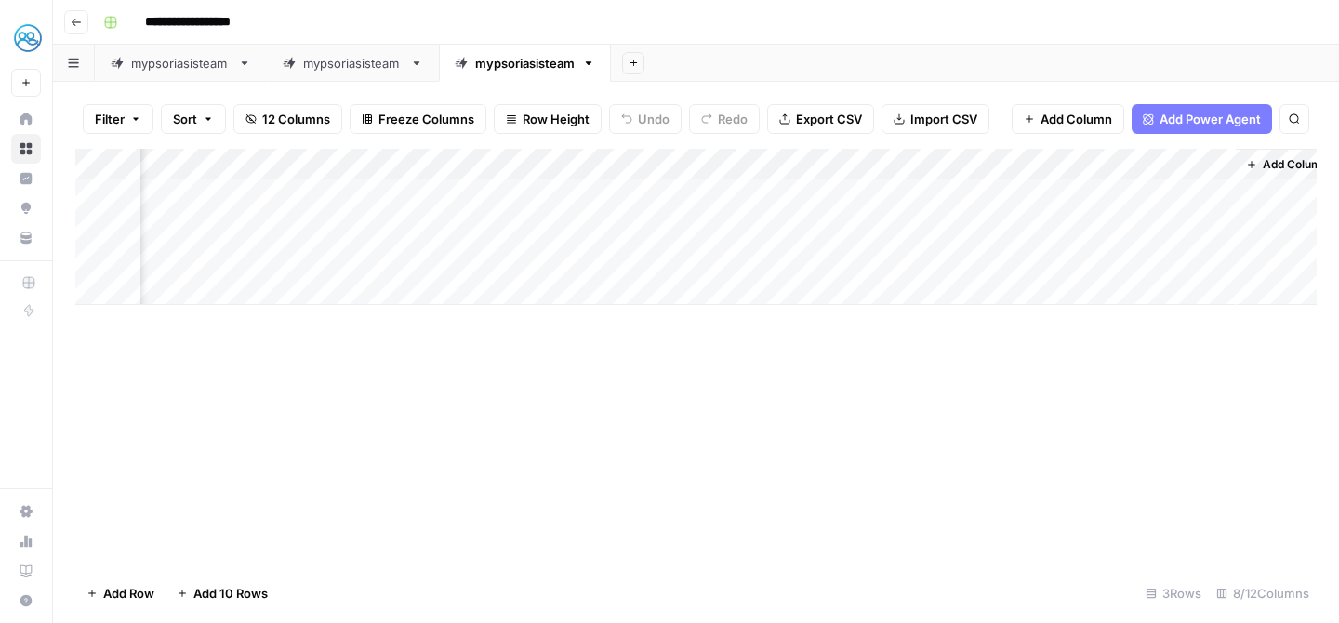
click at [982, 256] on div "Add Column" at bounding box center [696, 227] width 1242 height 156
click at [982, 256] on textarea "*****" at bounding box center [1048, 259] width 298 height 26
click at [939, 350] on div "Add Column" at bounding box center [696, 356] width 1242 height 414
click at [1050, 275] on div "Add Column" at bounding box center [696, 227] width 1242 height 156
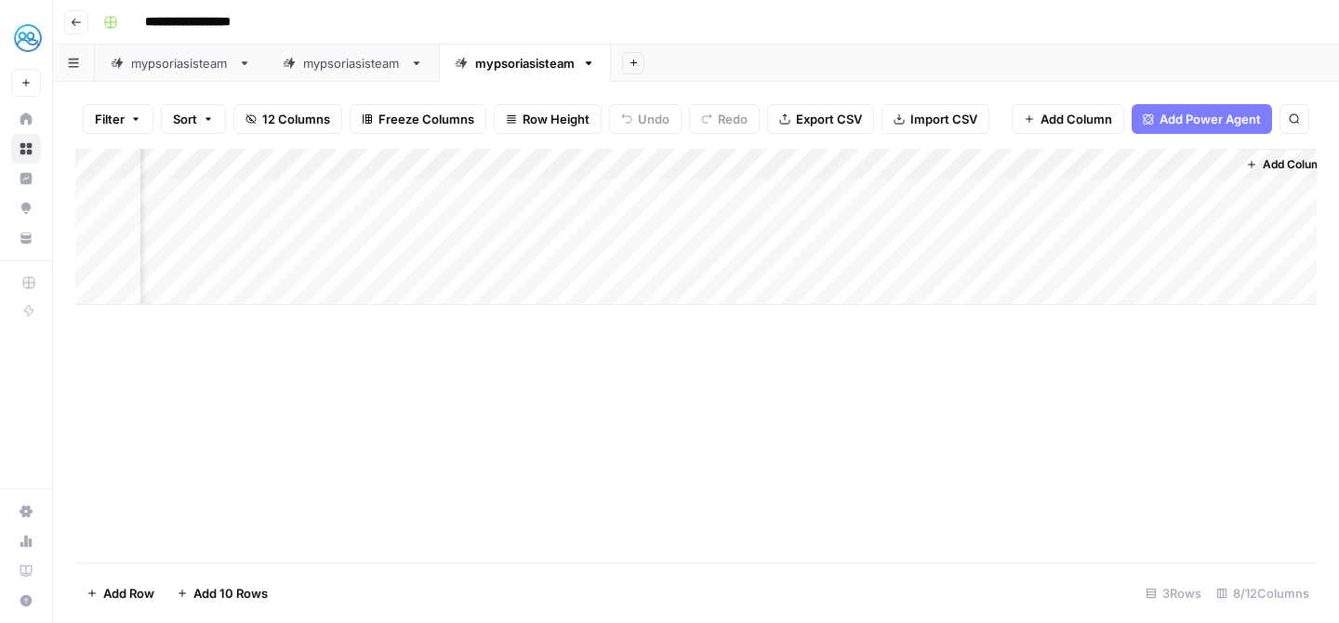
click at [1052, 241] on div "Add Column" at bounding box center [696, 227] width 1242 height 156
click at [1039, 256] on div "Add Column" at bounding box center [696, 243] width 1242 height 188
click at [1006, 350] on div "Add Column" at bounding box center [696, 356] width 1242 height 414
click at [861, 256] on div "Add Column" at bounding box center [696, 243] width 1242 height 188
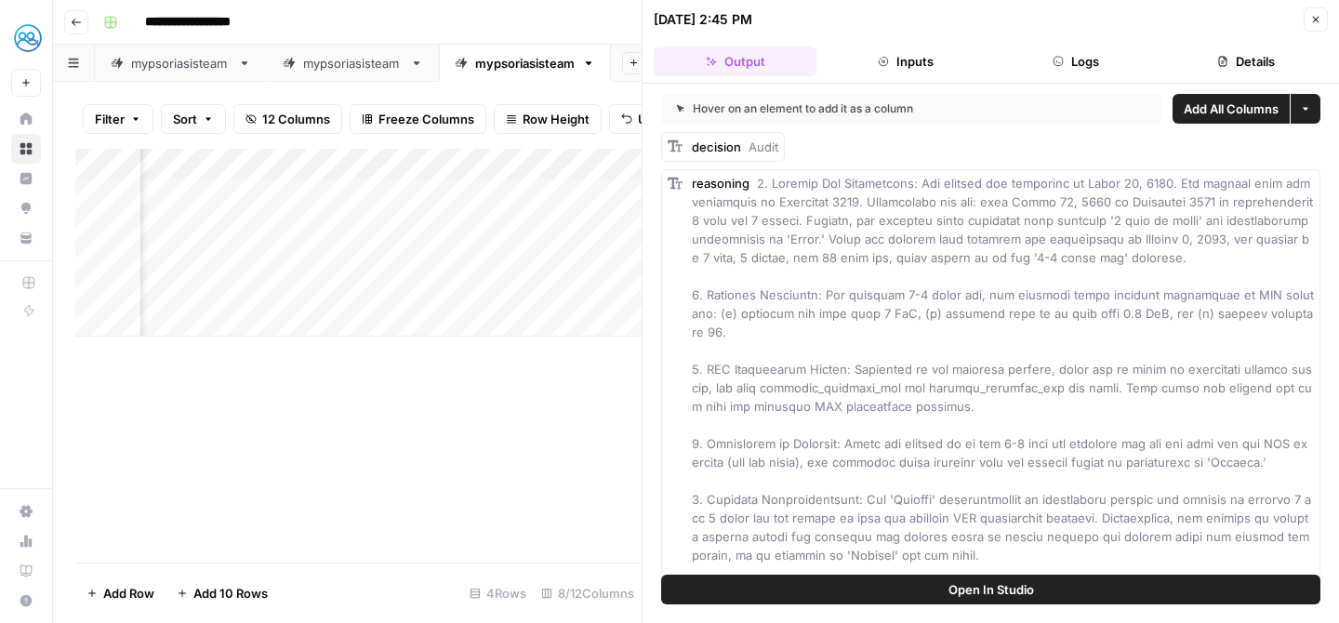
click at [573, 341] on div "Add Column" at bounding box center [358, 356] width 566 height 414
drag, startPoint x: 998, startPoint y: 202, endPoint x: 1085, endPoint y: 202, distance: 86.5
click at [1085, 202] on span at bounding box center [1004, 397] width 625 height 443
click at [1050, 205] on span at bounding box center [1004, 397] width 625 height 443
drag, startPoint x: 807, startPoint y: 244, endPoint x: 1263, endPoint y: 225, distance: 456.2
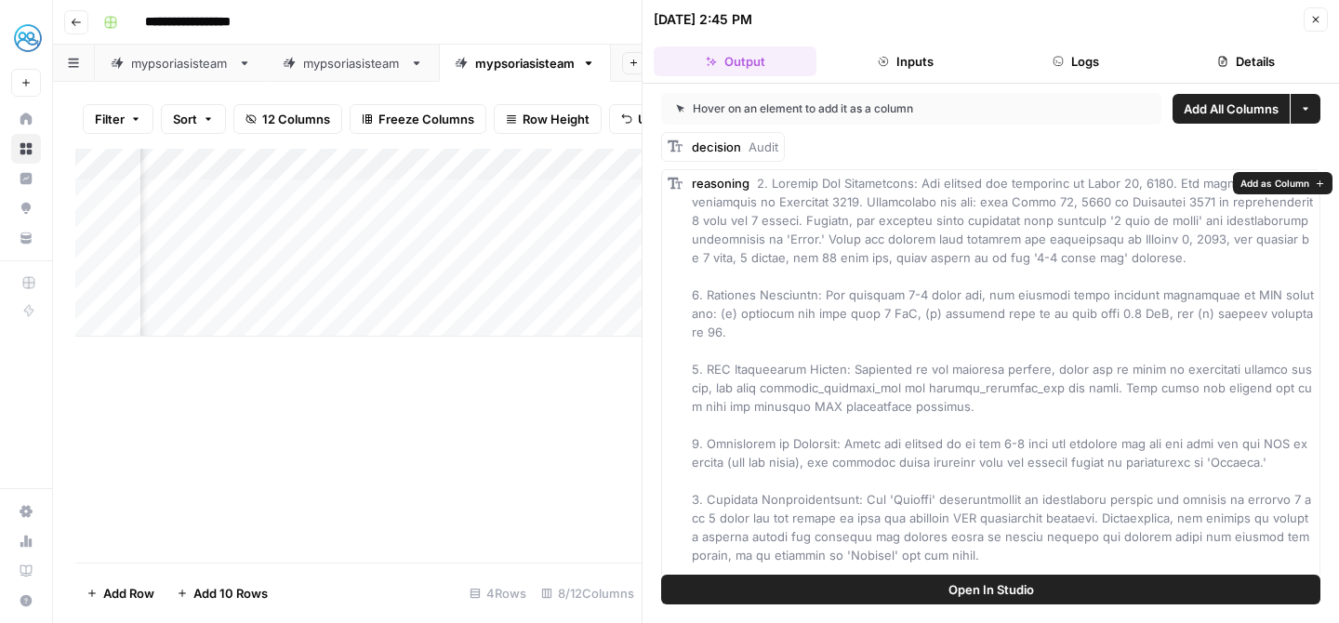
click at [1263, 226] on span at bounding box center [1004, 397] width 625 height 443
click at [1189, 245] on span at bounding box center [1004, 397] width 625 height 443
drag, startPoint x: 832, startPoint y: 258, endPoint x: 1166, endPoint y: 257, distance: 334.9
click at [1166, 257] on div "reasoning" at bounding box center [1003, 397] width 622 height 446
click at [1130, 261] on div "reasoning" at bounding box center [1003, 397] width 622 height 446
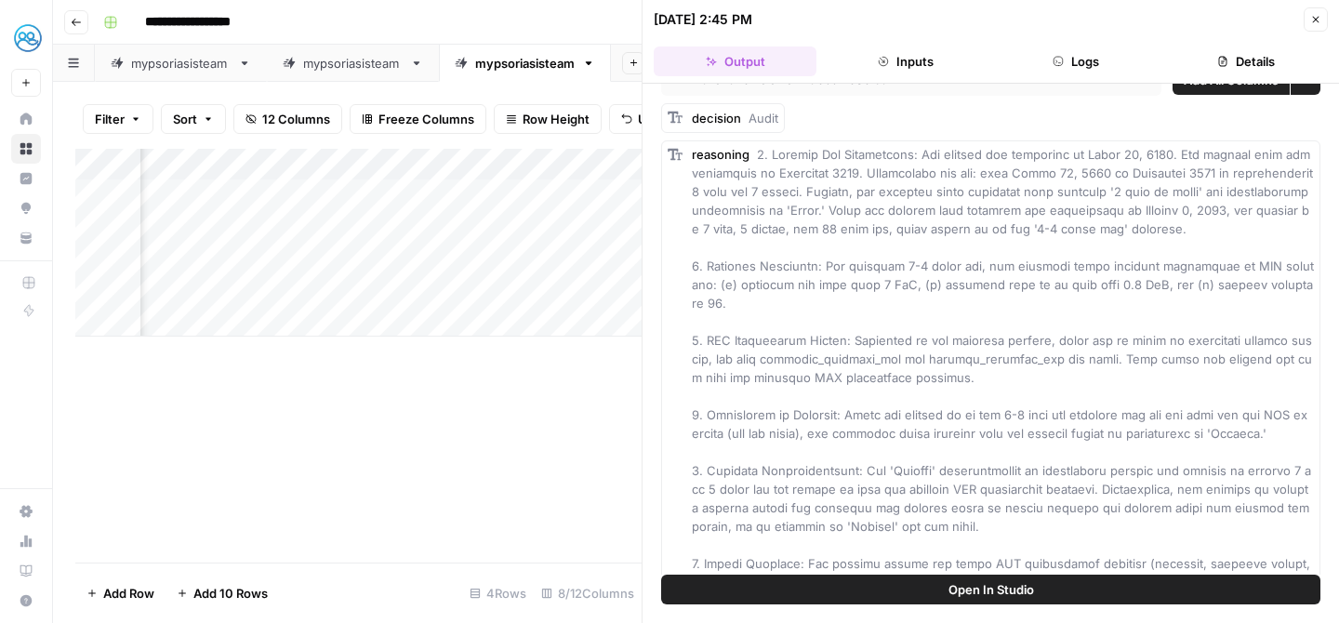
scroll to position [41, 0]
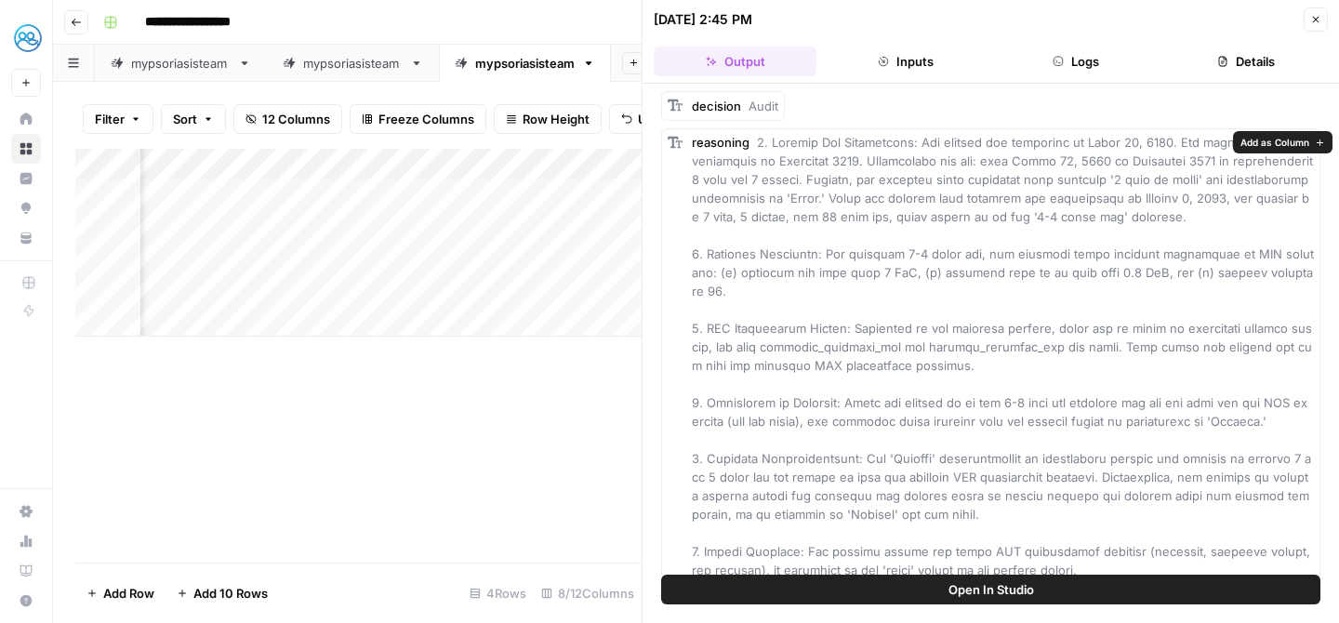
drag, startPoint x: 738, startPoint y: 275, endPoint x: 826, endPoint y: 270, distance: 88.5
click at [826, 270] on span at bounding box center [1004, 356] width 625 height 443
click at [816, 273] on span at bounding box center [1004, 356] width 625 height 443
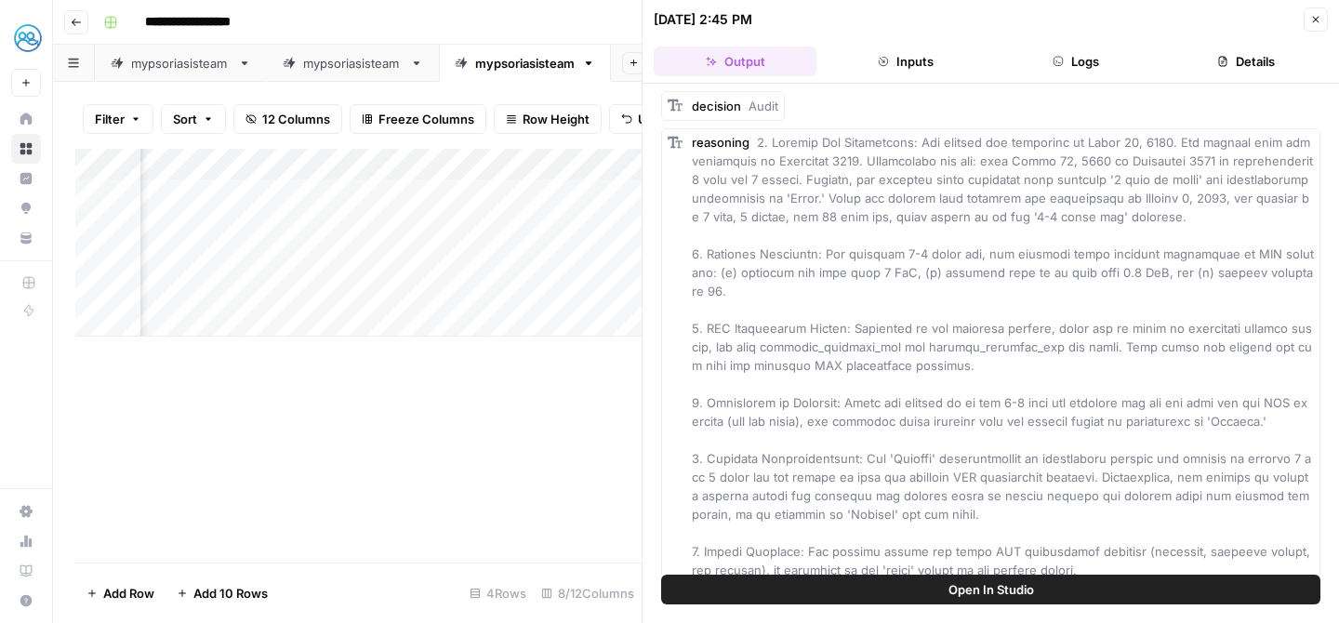
click at [834, 273] on span at bounding box center [1004, 356] width 625 height 443
drag, startPoint x: 831, startPoint y: 276, endPoint x: 1182, endPoint y: 260, distance: 352.0
click at [1182, 260] on span at bounding box center [1004, 356] width 625 height 443
click at [1042, 273] on span at bounding box center [1004, 356] width 625 height 443
drag, startPoint x: 864, startPoint y: 276, endPoint x: 1258, endPoint y: 274, distance: 393.5
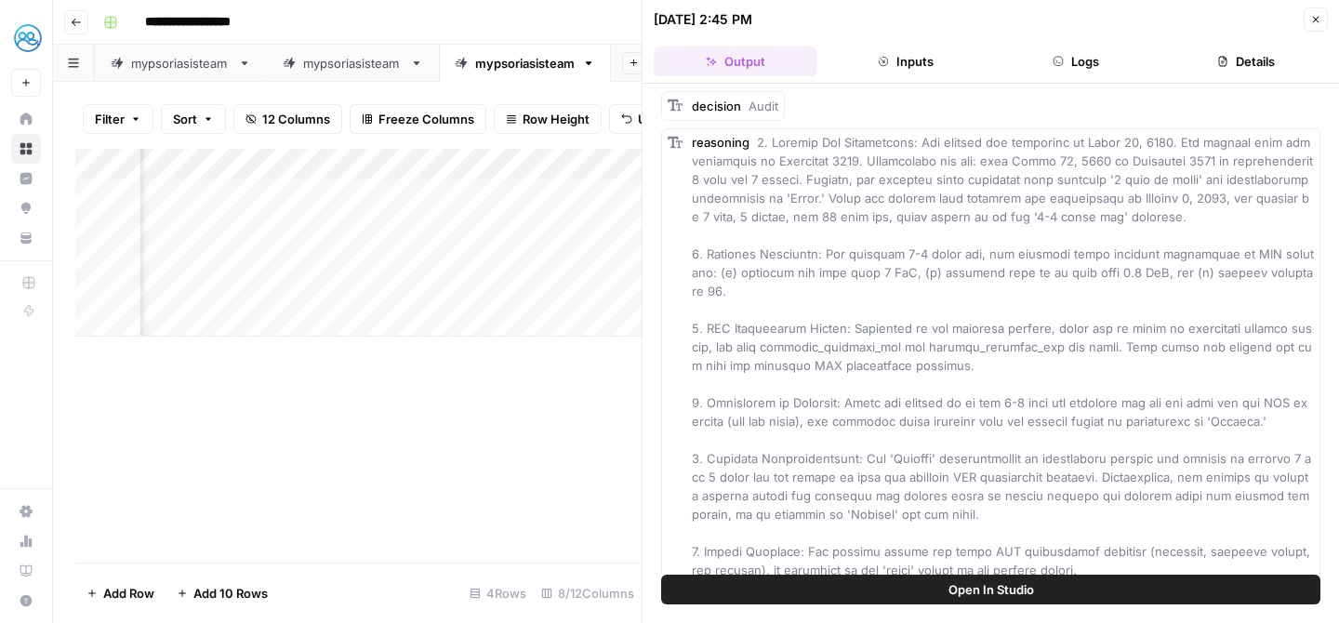
click at [1258, 274] on div "reasoning" at bounding box center [1003, 356] width 622 height 446
click at [1101, 277] on span at bounding box center [1004, 356] width 625 height 443
drag, startPoint x: 798, startPoint y: 273, endPoint x: 1236, endPoint y: 271, distance: 438.1
click at [1236, 271] on span at bounding box center [1004, 356] width 625 height 443
click at [1253, 273] on div "reasoning" at bounding box center [1003, 356] width 622 height 446
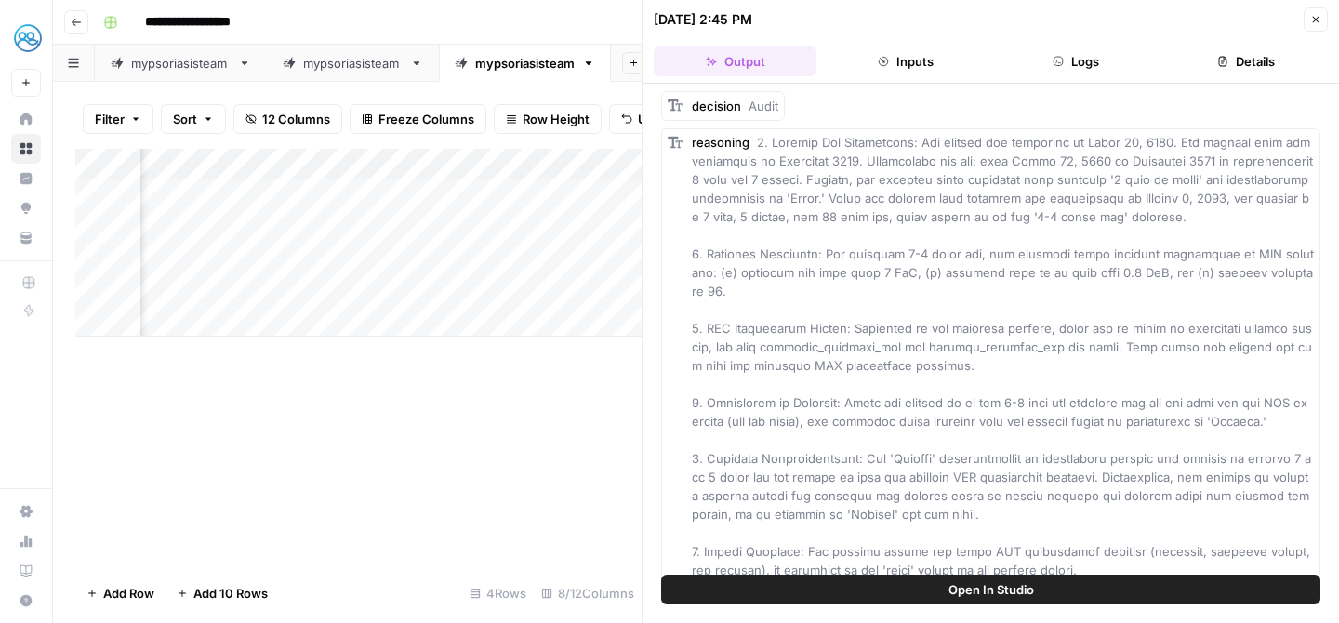
drag, startPoint x: 712, startPoint y: 271, endPoint x: 926, endPoint y: 269, distance: 213.9
click at [926, 269] on span at bounding box center [1004, 356] width 625 height 443
click at [797, 274] on span at bounding box center [1004, 356] width 625 height 443
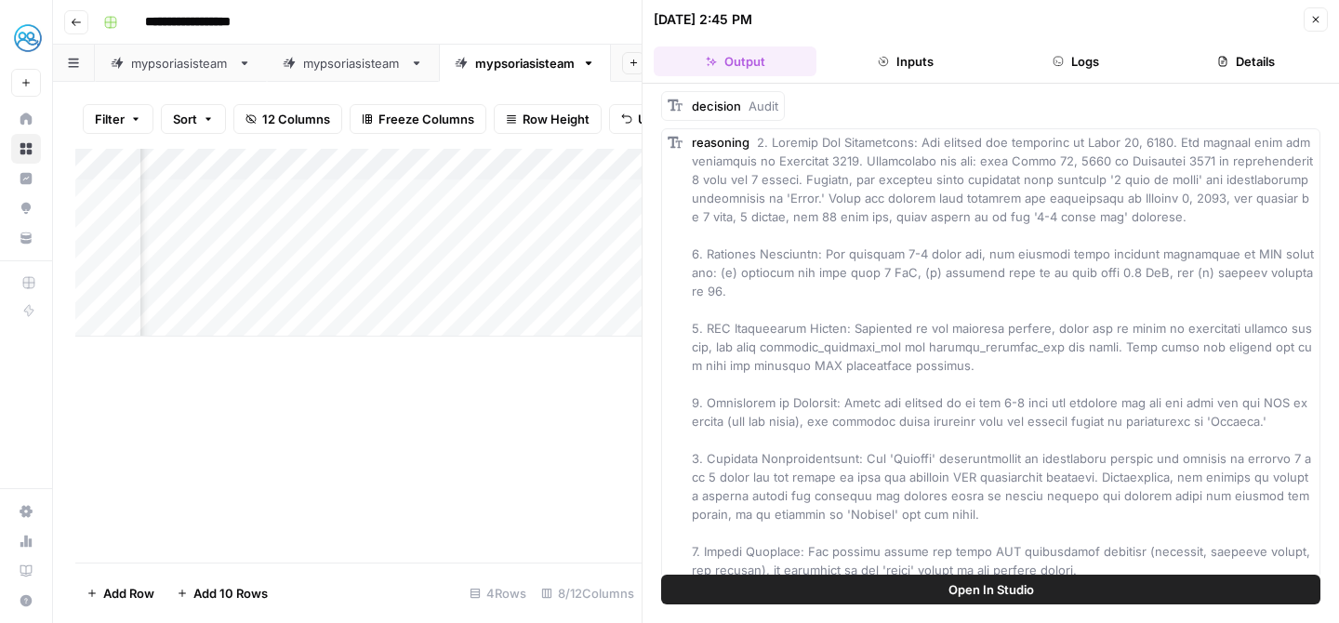
click at [825, 274] on span at bounding box center [1004, 356] width 625 height 443
click at [568, 384] on div "Add Column" at bounding box center [358, 356] width 566 height 414
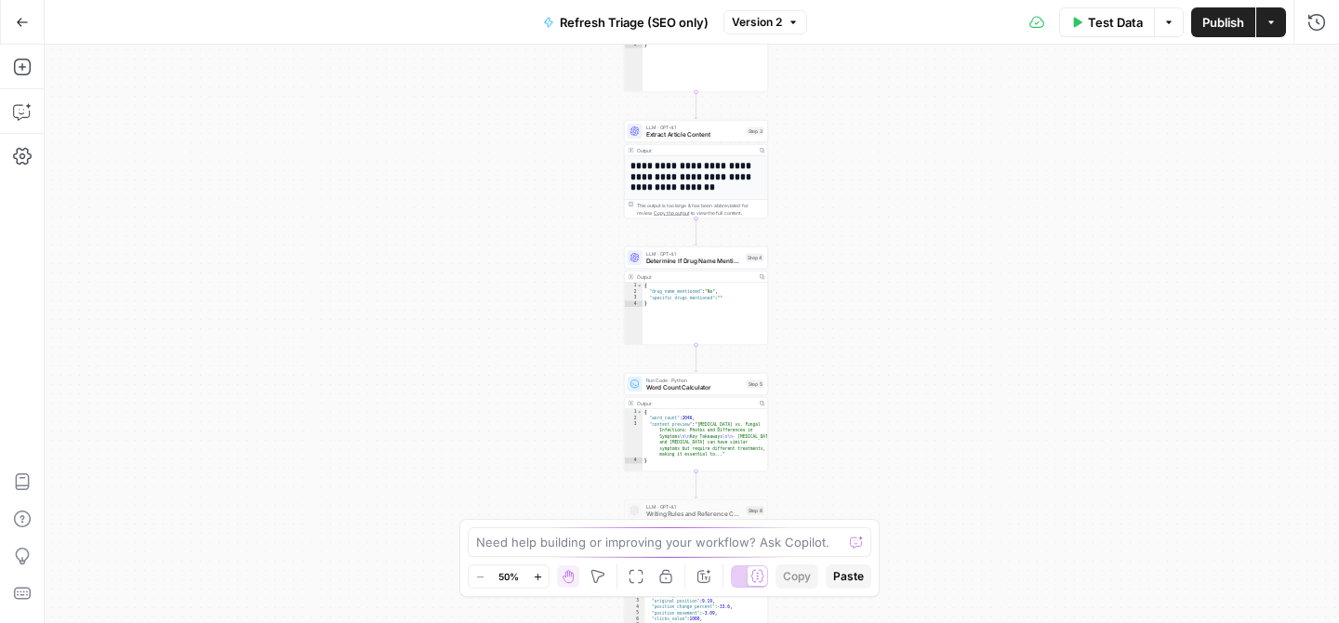
scroll to position [73, 0]
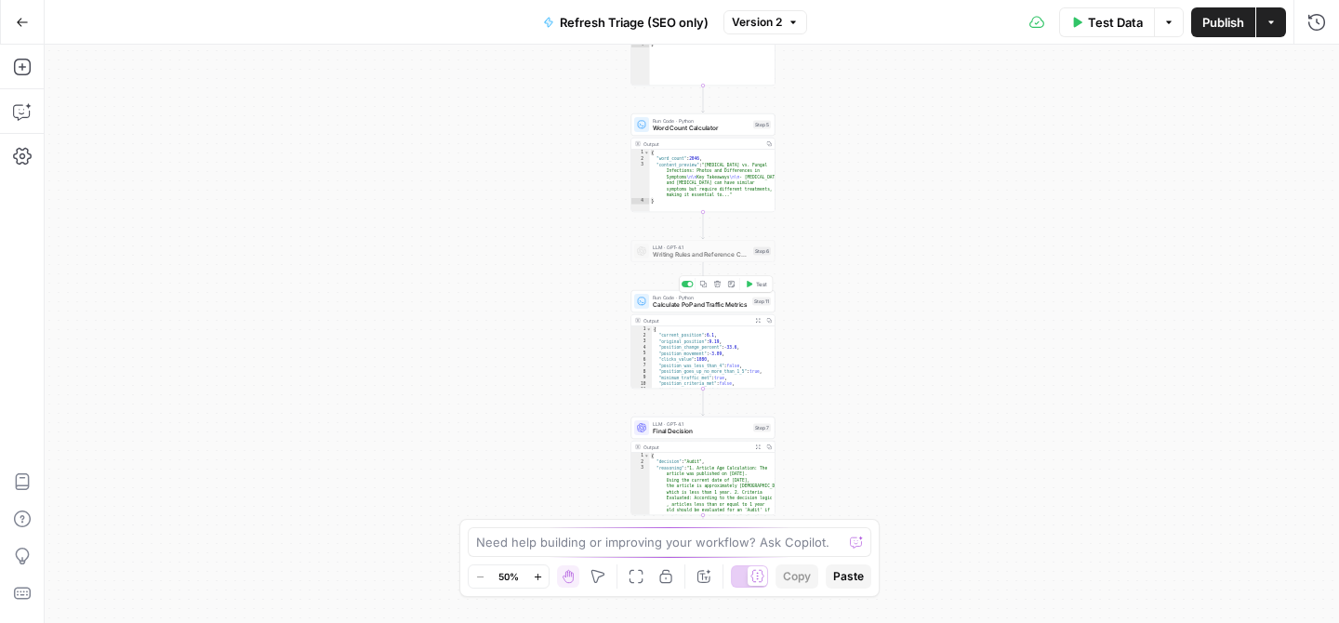
click at [718, 306] on span "Calculate PoP and Traffic Metrics" at bounding box center [701, 304] width 96 height 9
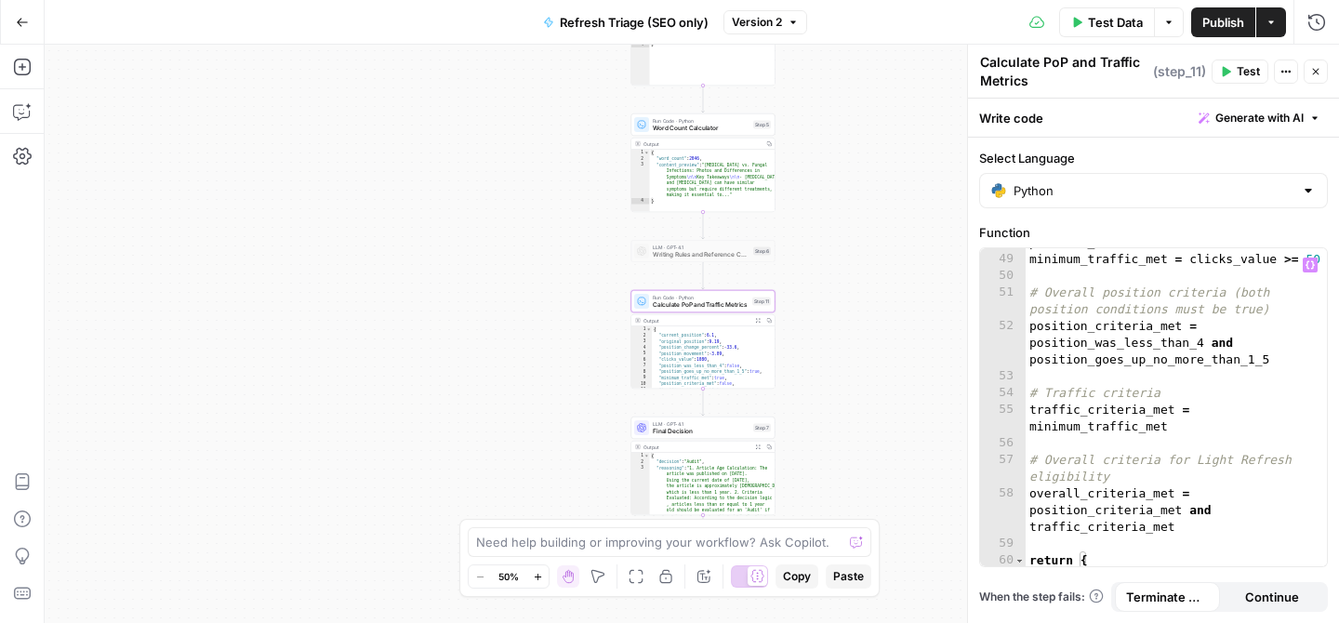
scroll to position [1457, 0]
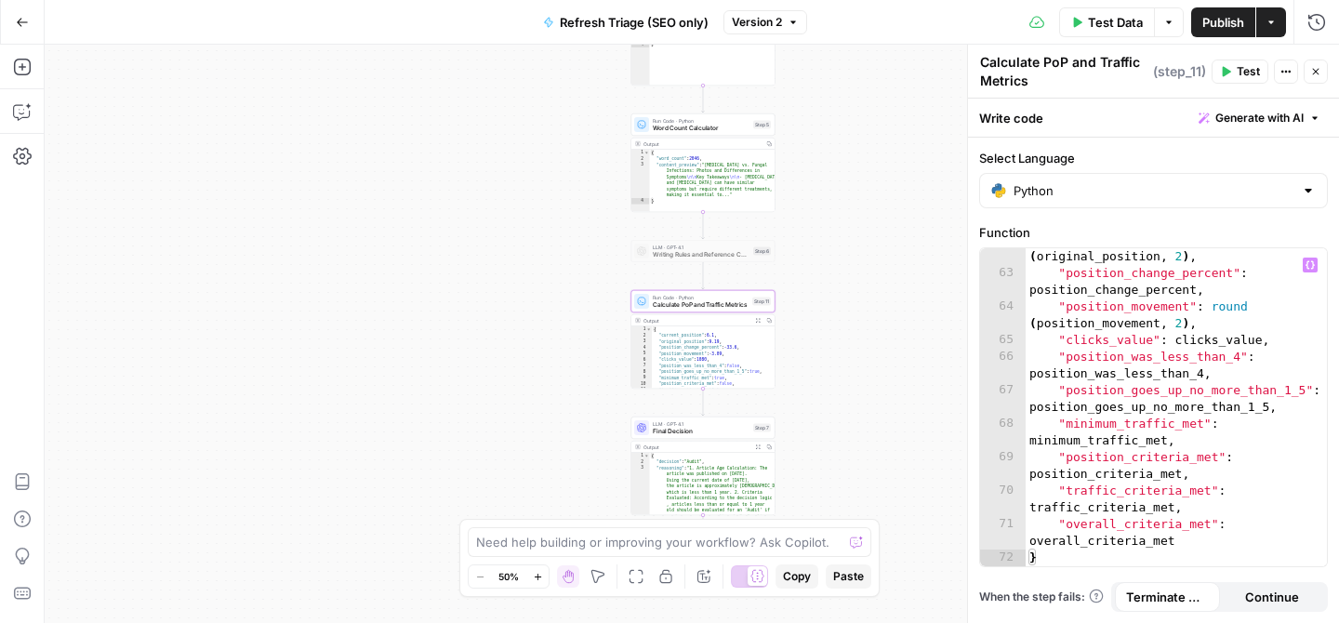
click at [1138, 519] on div ""original_position" : round ( original_position , 2 ) , "position_change_percen…" at bounding box center [1176, 416] width 301 height 368
type textarea "**********"
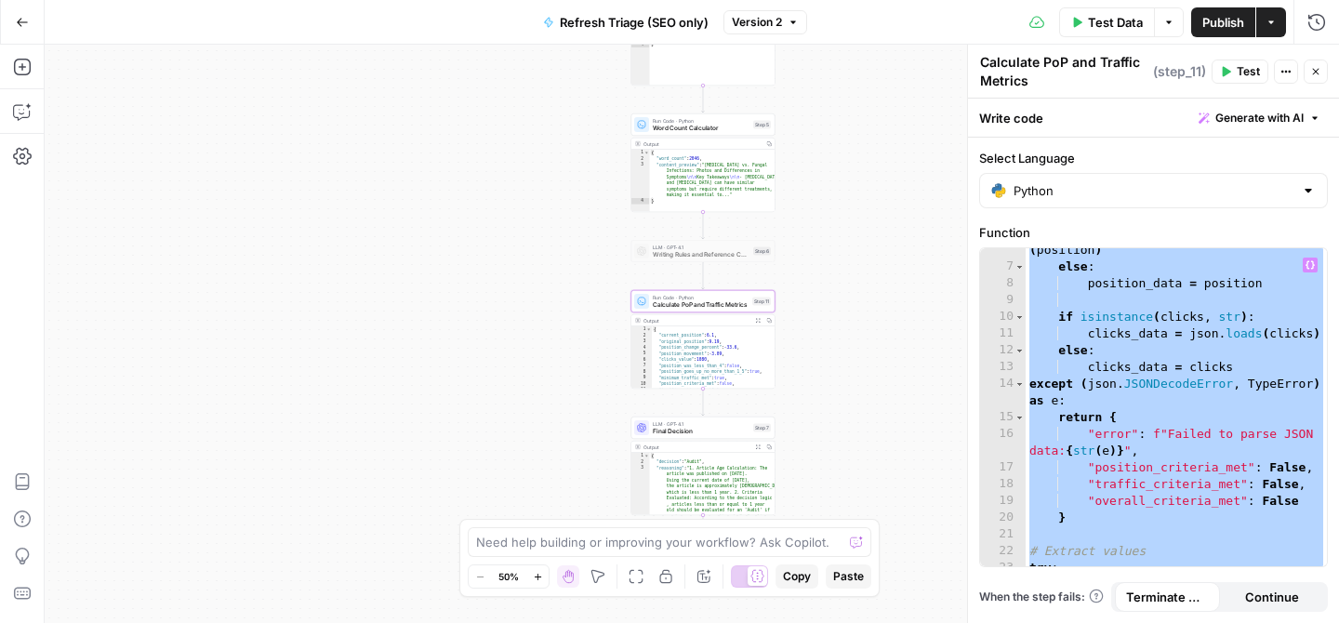
scroll to position [0, 0]
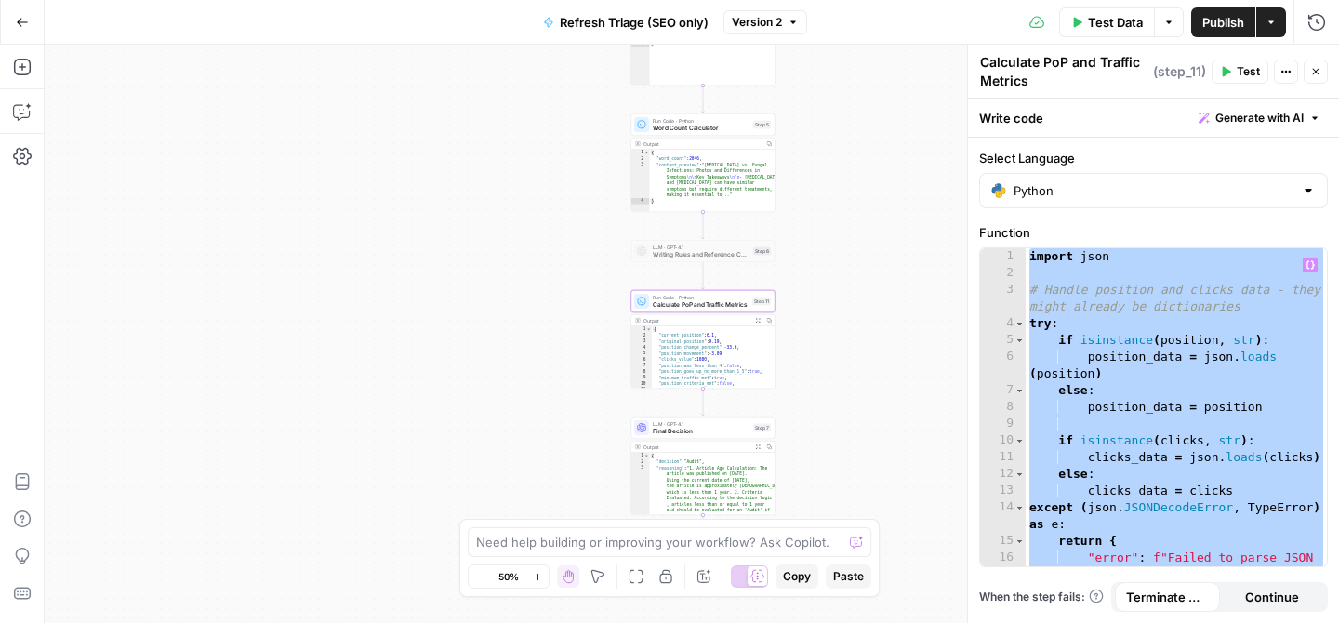
click at [850, 341] on div "**********" at bounding box center [692, 334] width 1295 height 579
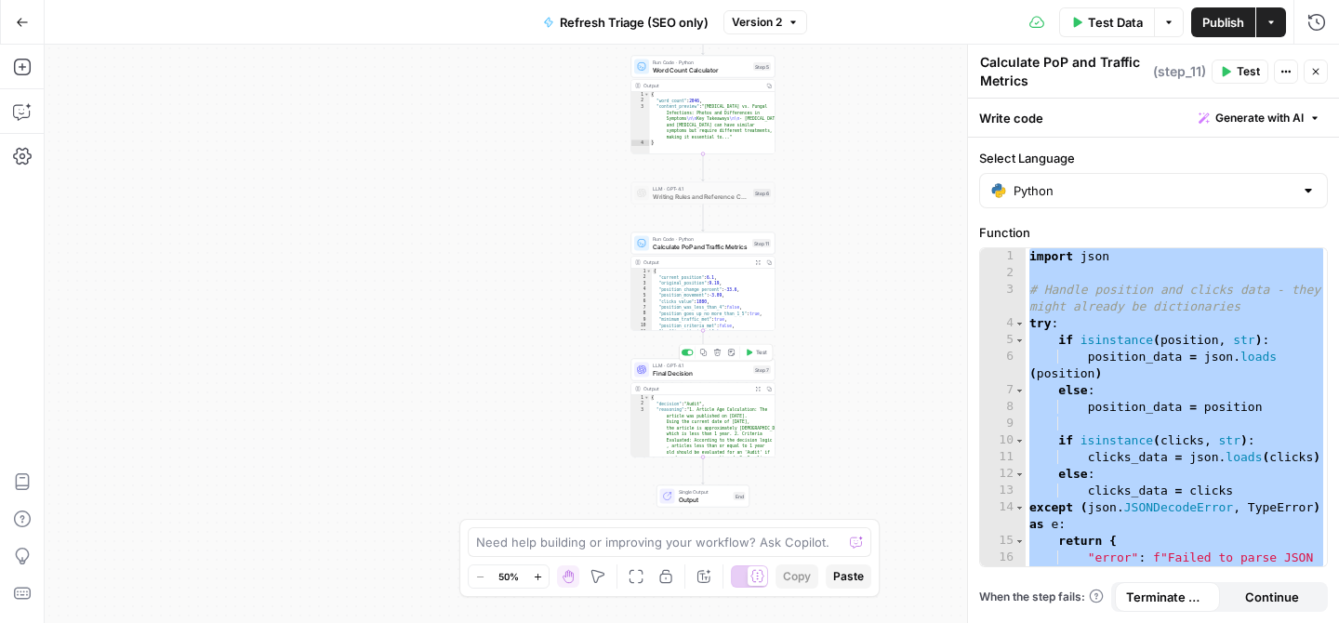
click at [674, 379] on div "LLM · GPT-4.1 Final Decision Step 7 Copy step Delete step Add Note Test" at bounding box center [704, 370] width 144 height 22
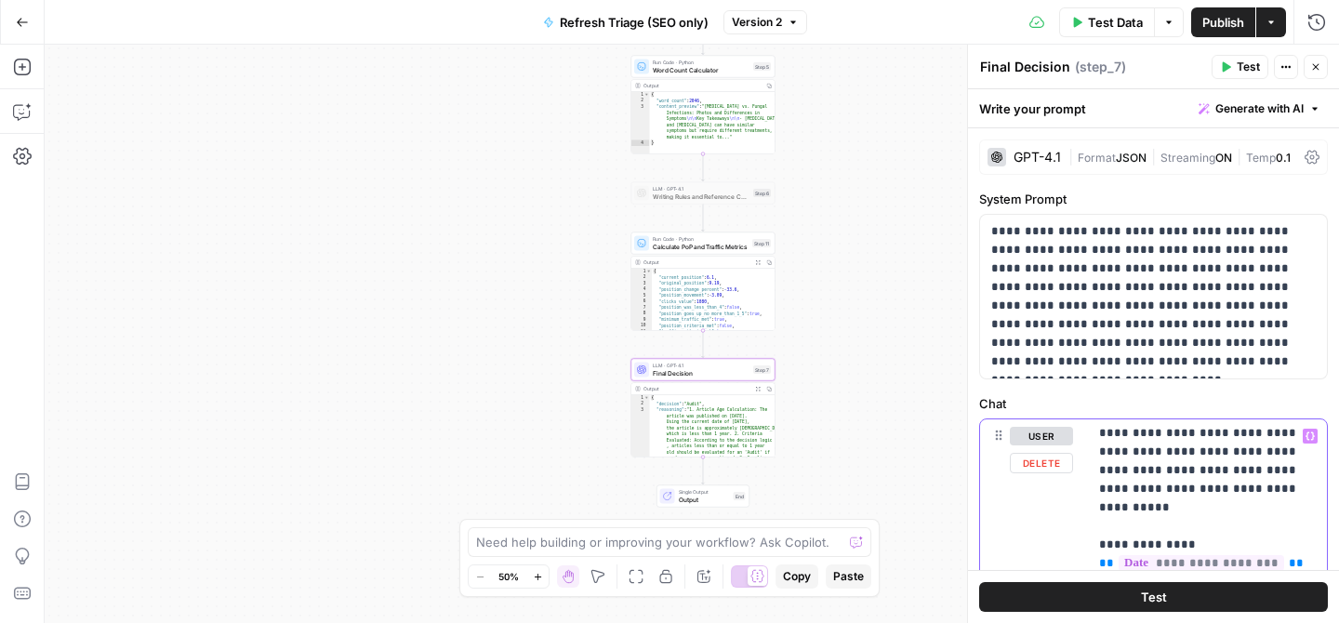
scroll to position [18, 0]
click at [1079, 257] on p "**********" at bounding box center [1154, 296] width 325 height 149
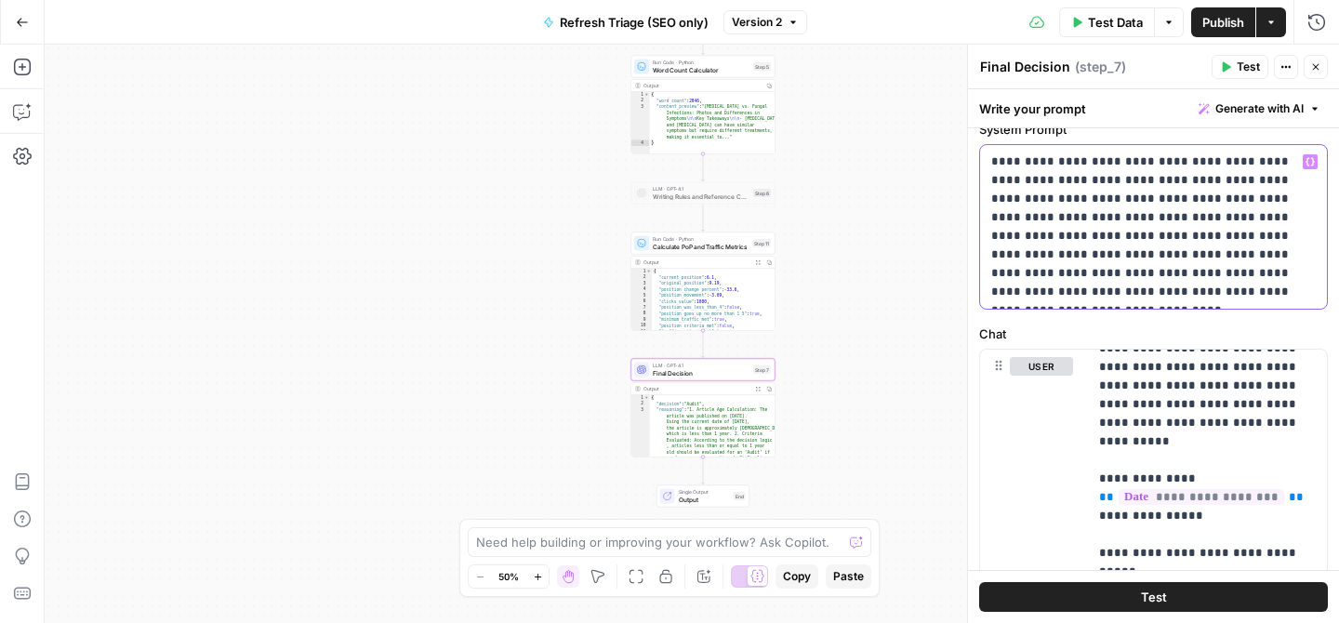
scroll to position [116, 0]
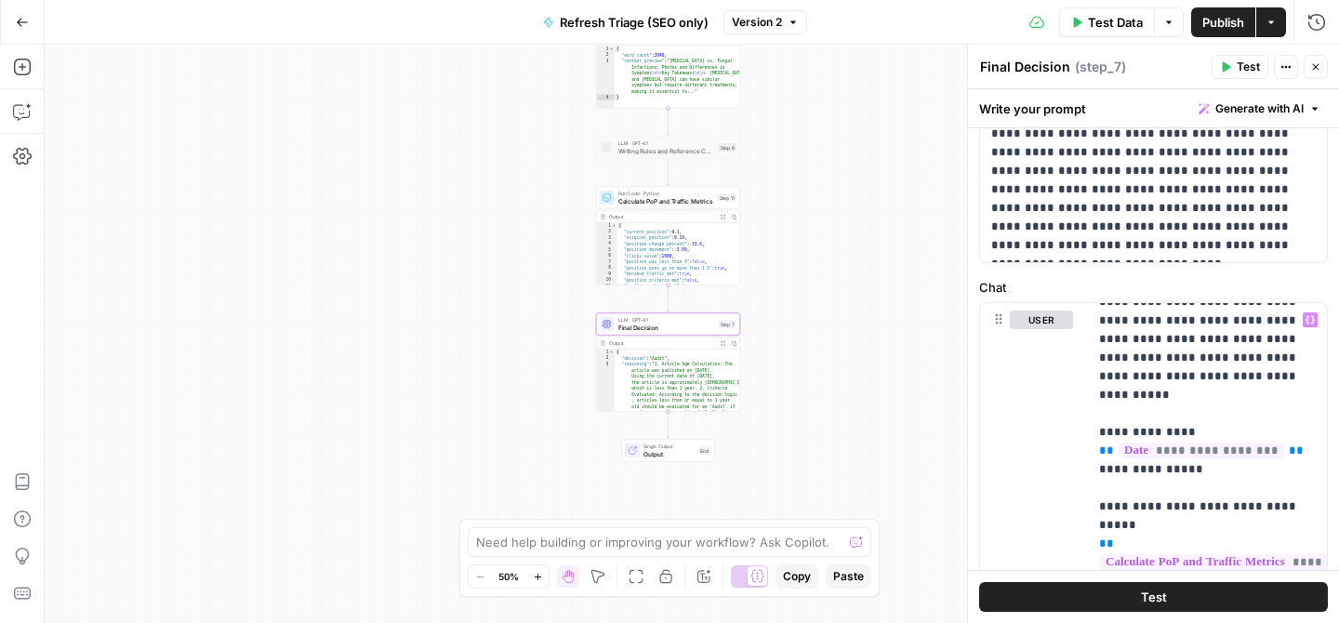
click at [30, 29] on button "Go Back" at bounding box center [22, 22] width 33 height 33
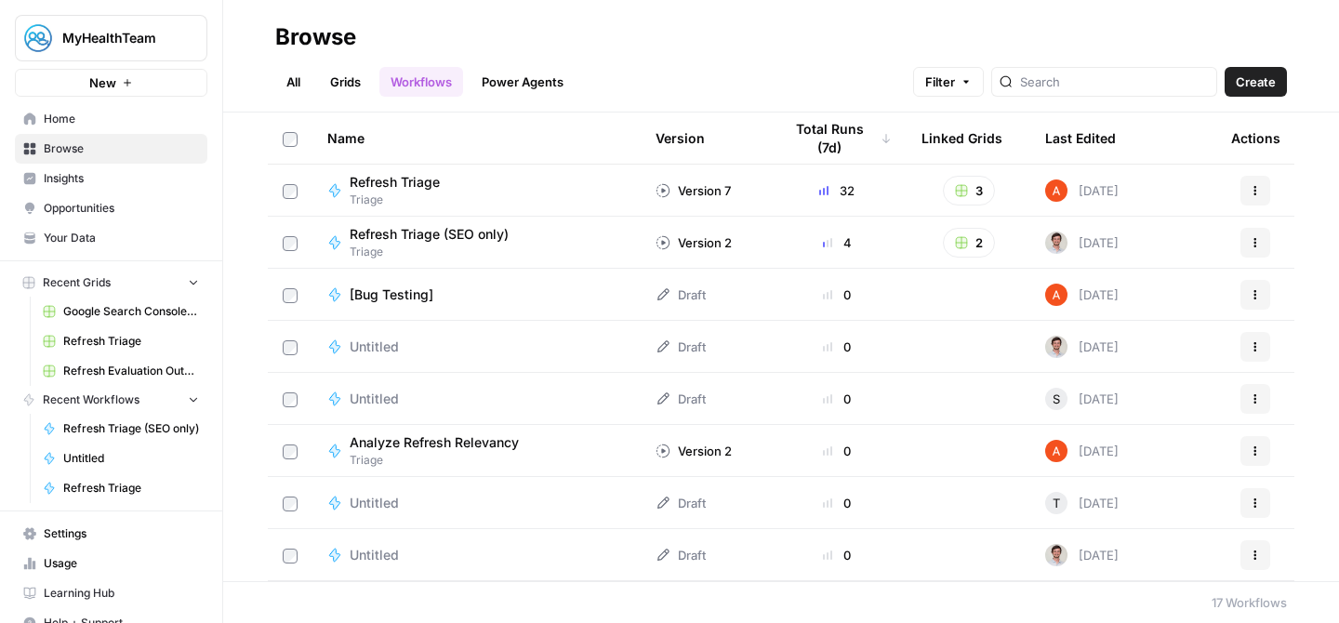
click at [427, 233] on span "Refresh Triage (SEO only)" at bounding box center [429, 234] width 159 height 19
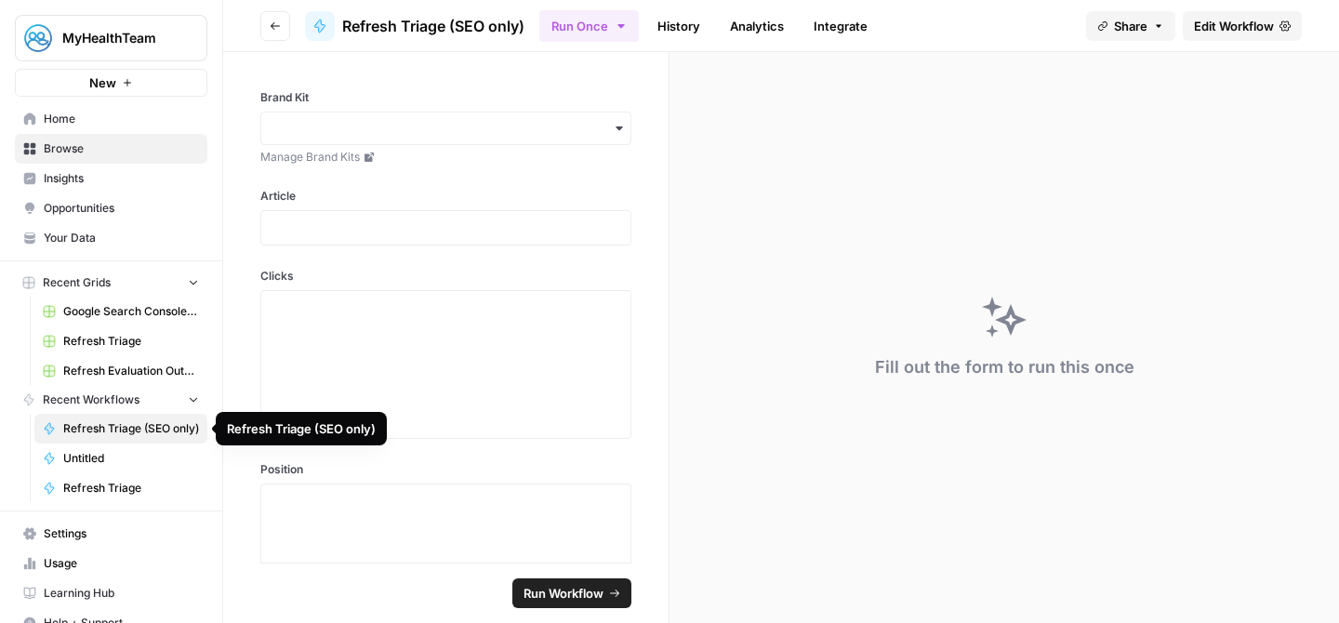
click at [101, 434] on span "Refresh Triage (SEO only)" at bounding box center [131, 428] width 136 height 17
click at [1249, 29] on span "Edit Workflow" at bounding box center [1234, 26] width 80 height 19
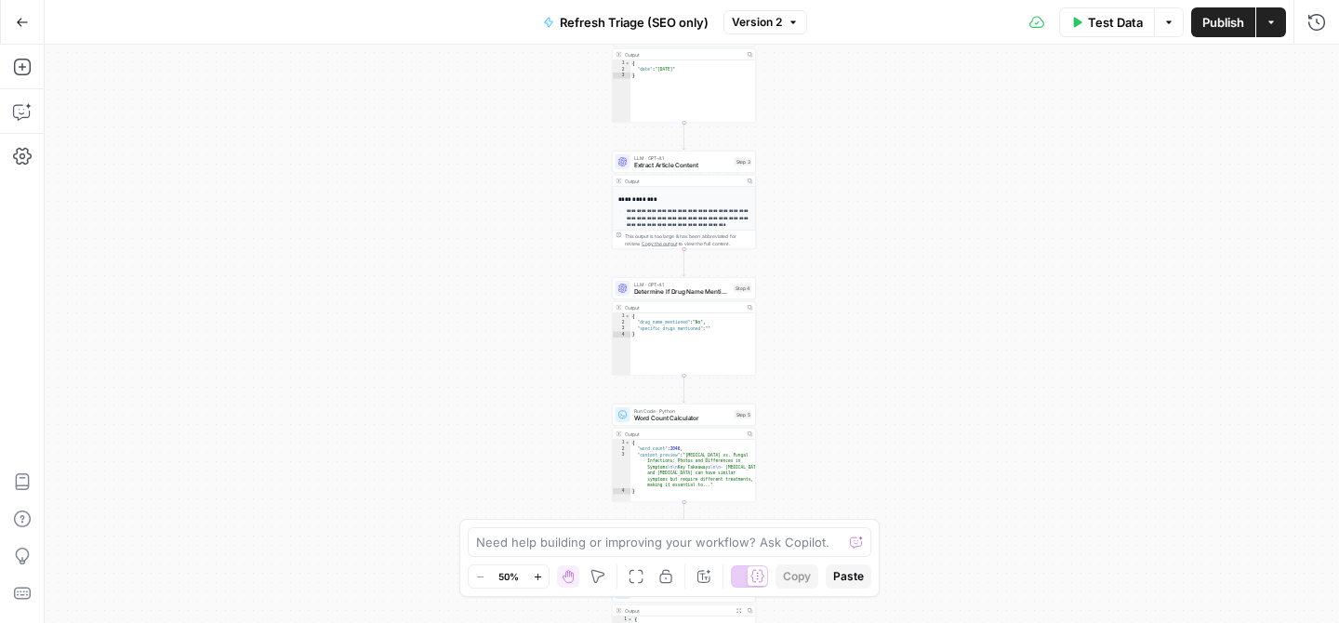
scroll to position [77, 0]
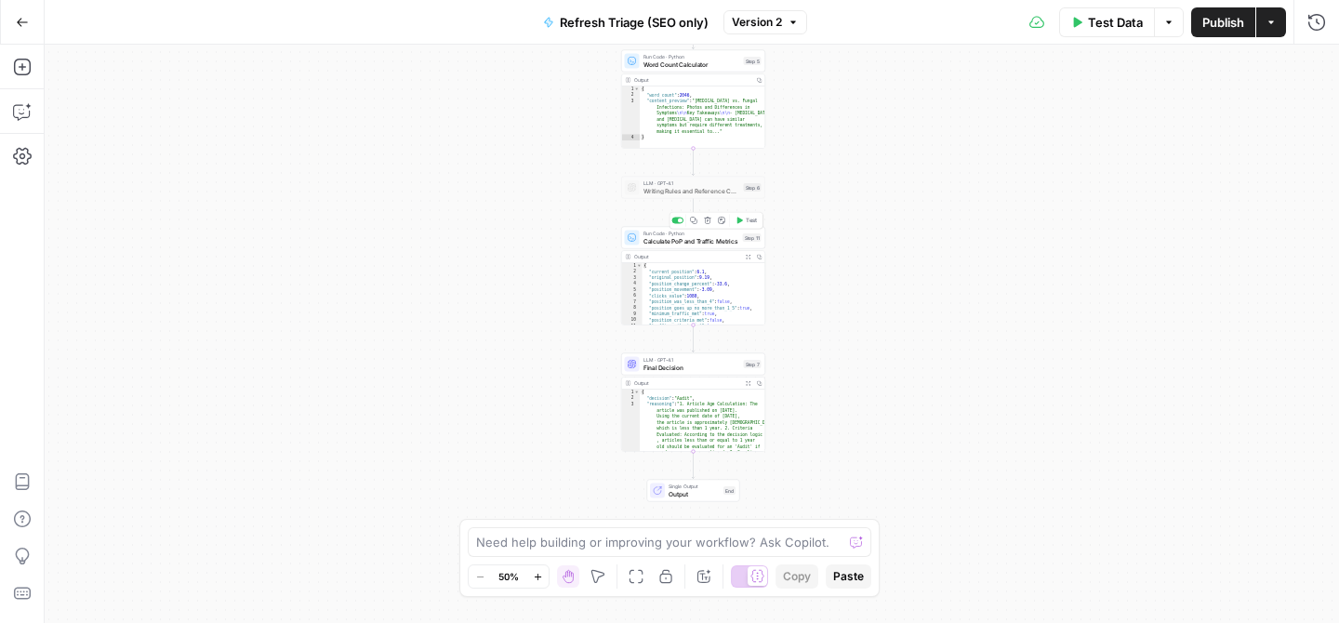
click at [704, 245] on span "Calculate PoP and Traffic Metrics" at bounding box center [692, 240] width 96 height 9
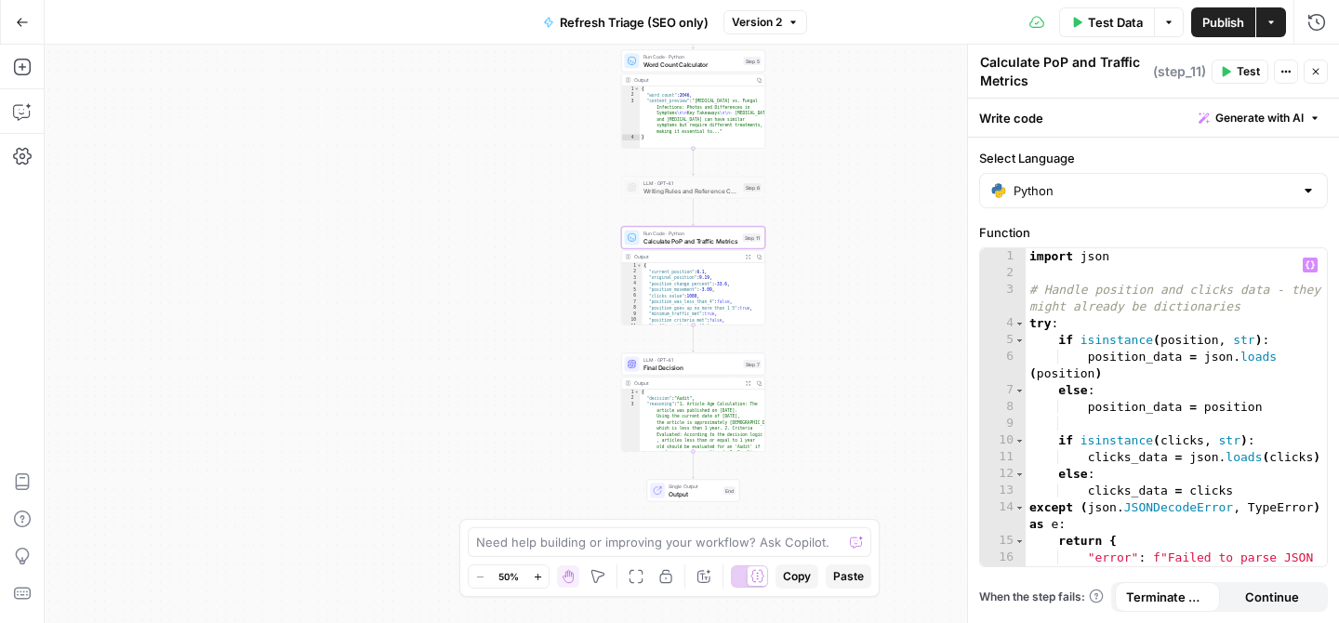
click at [1092, 311] on div "import json # Handle position and clicks data - they might already be dictionar…" at bounding box center [1176, 432] width 301 height 368
click at [1083, 317] on div "import json # Handle position and clicks data - they might already be dictionar…" at bounding box center [1176, 432] width 301 height 368
type textarea "****"
click at [23, 104] on icon "button" at bounding box center [22, 111] width 19 height 19
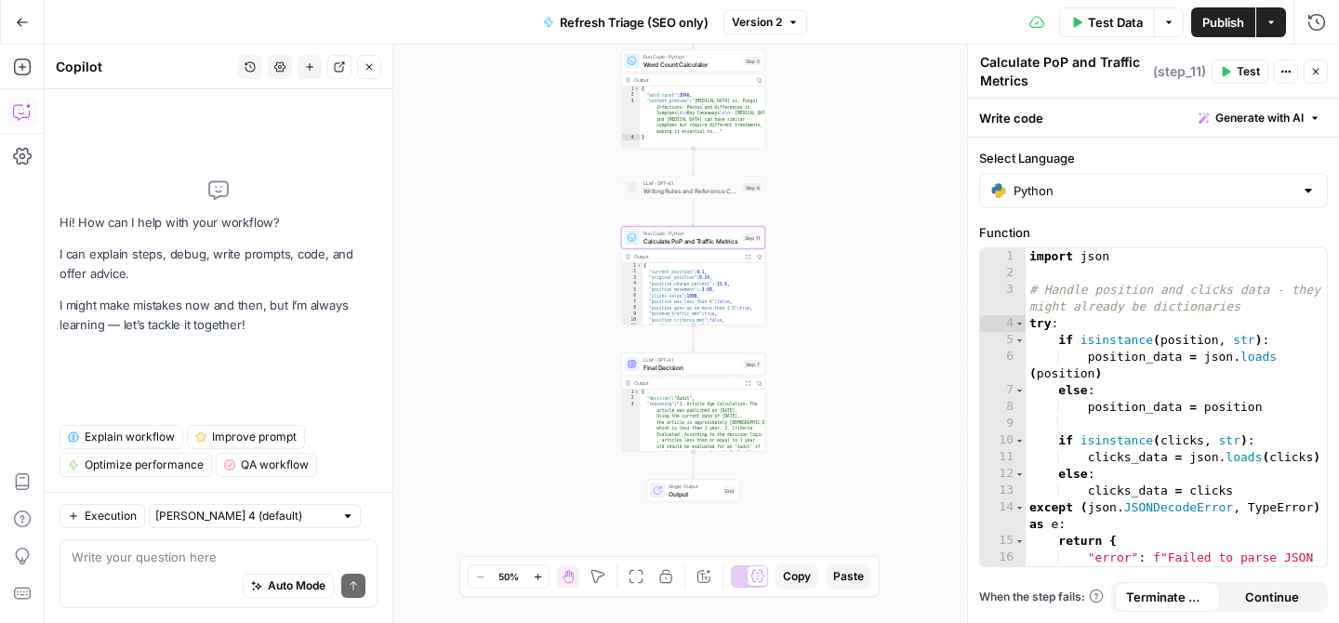
click at [137, 566] on textarea at bounding box center [219, 557] width 294 height 19
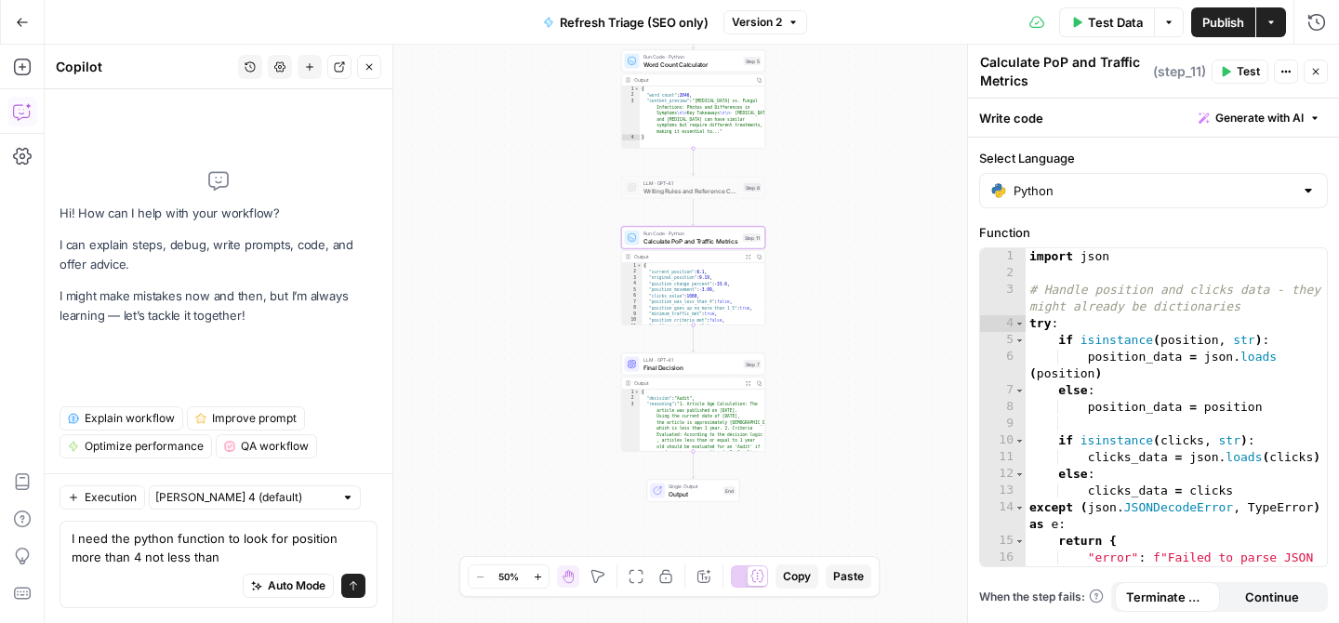
type textarea "I need the python function to look for position more than 4 not less than 4"
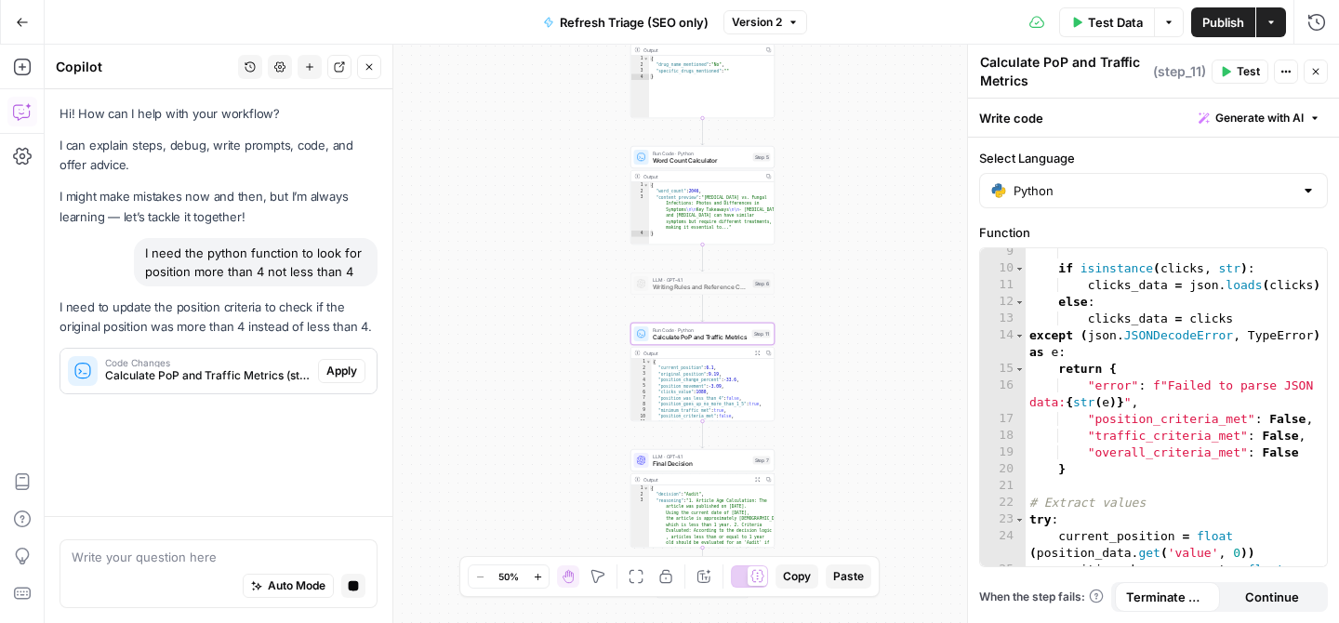
scroll to position [0, 0]
click at [350, 368] on span "Apply" at bounding box center [341, 371] width 31 height 17
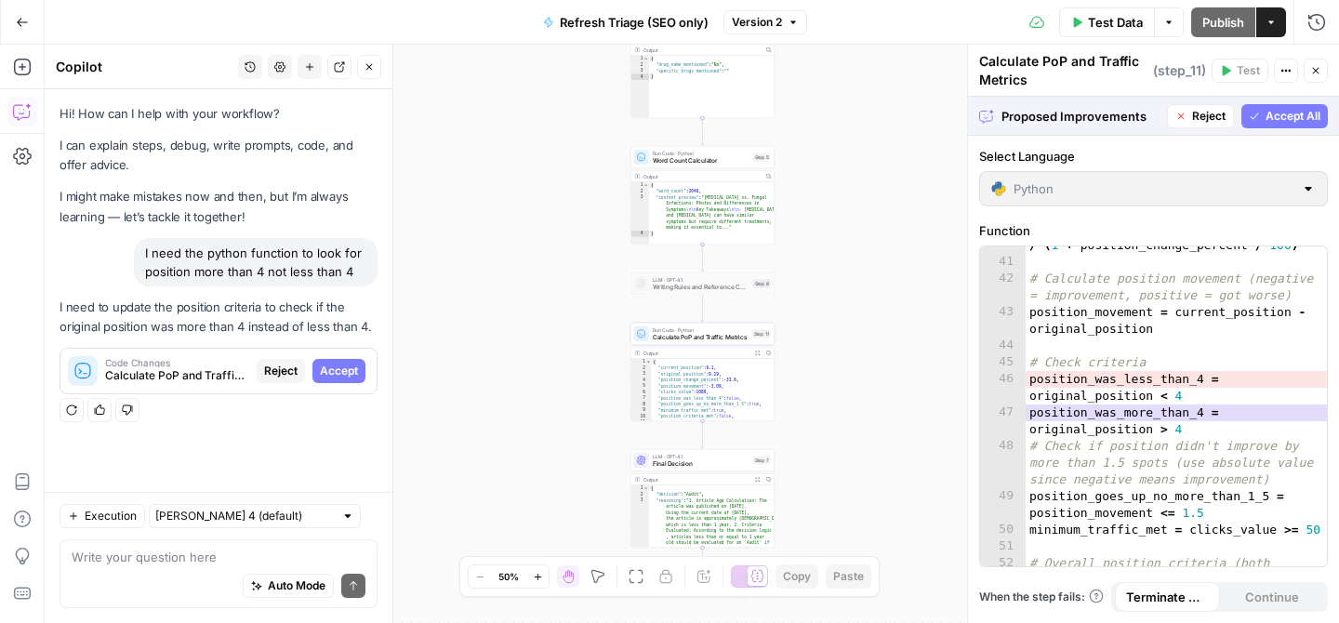
scroll to position [846, 0]
click at [1299, 110] on span "Accept All" at bounding box center [1293, 116] width 55 height 17
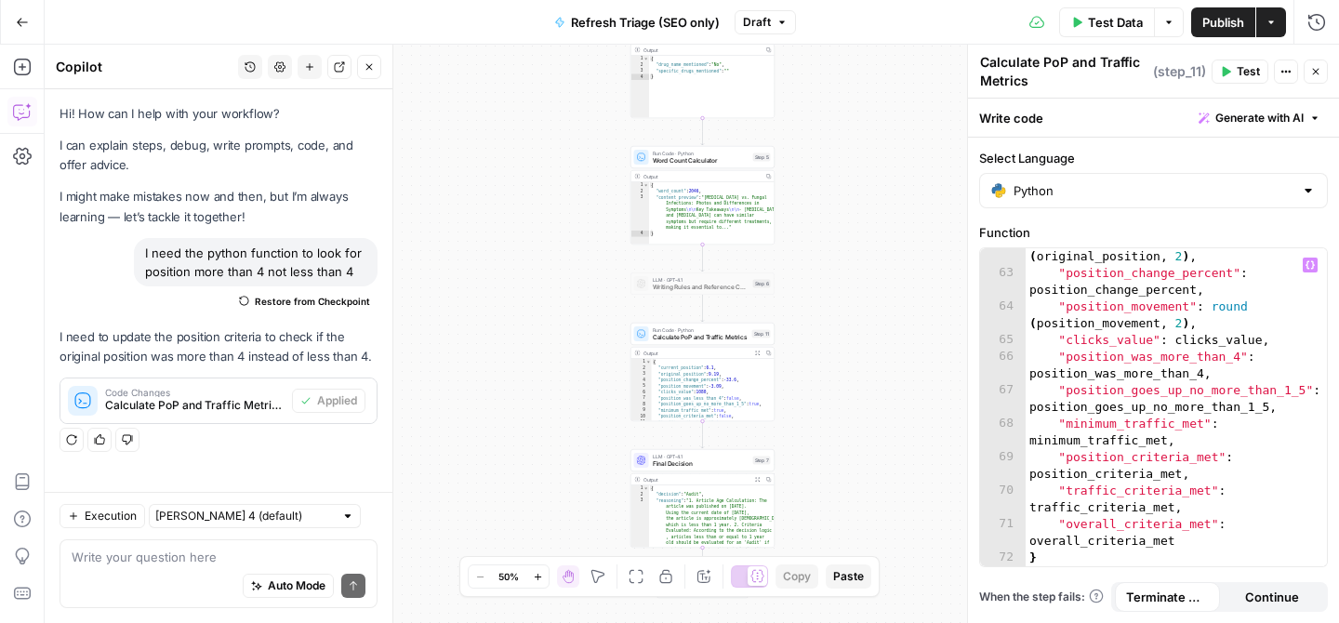
scroll to position [1457, 0]
click at [176, 553] on textarea at bounding box center [219, 557] width 294 height 19
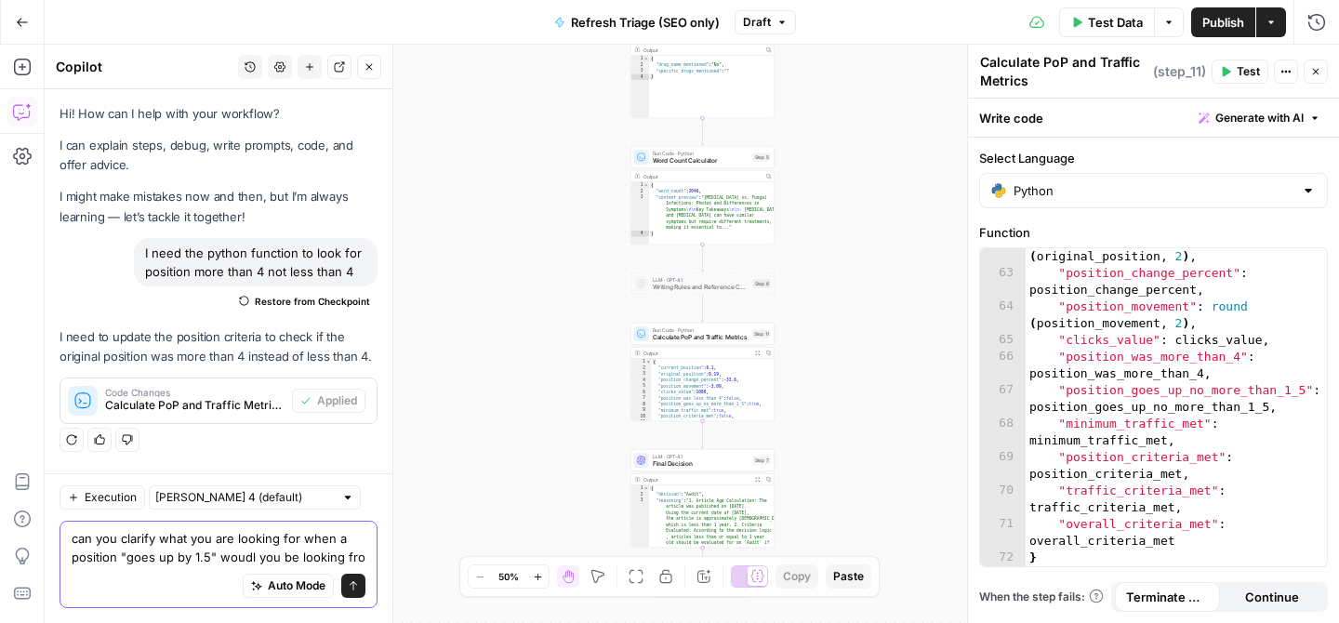
scroll to position [14, 0]
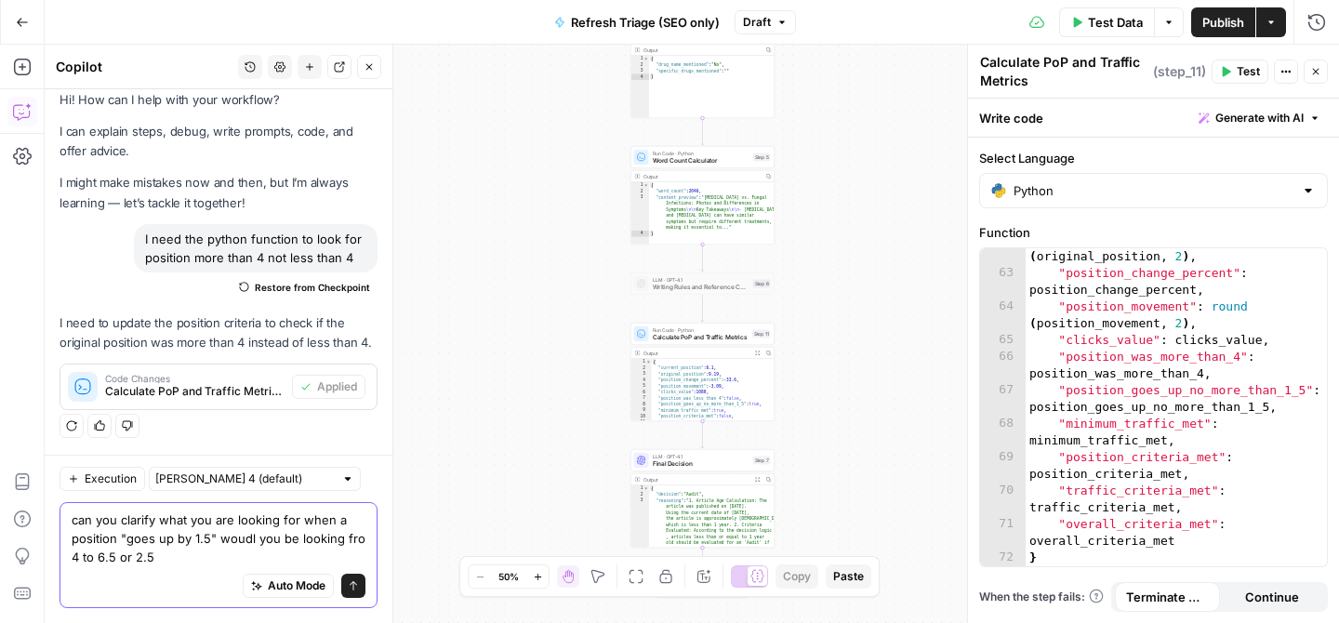
type textarea "can you clarify what you are looking for when a position "goes up by 1.5" woudl…"
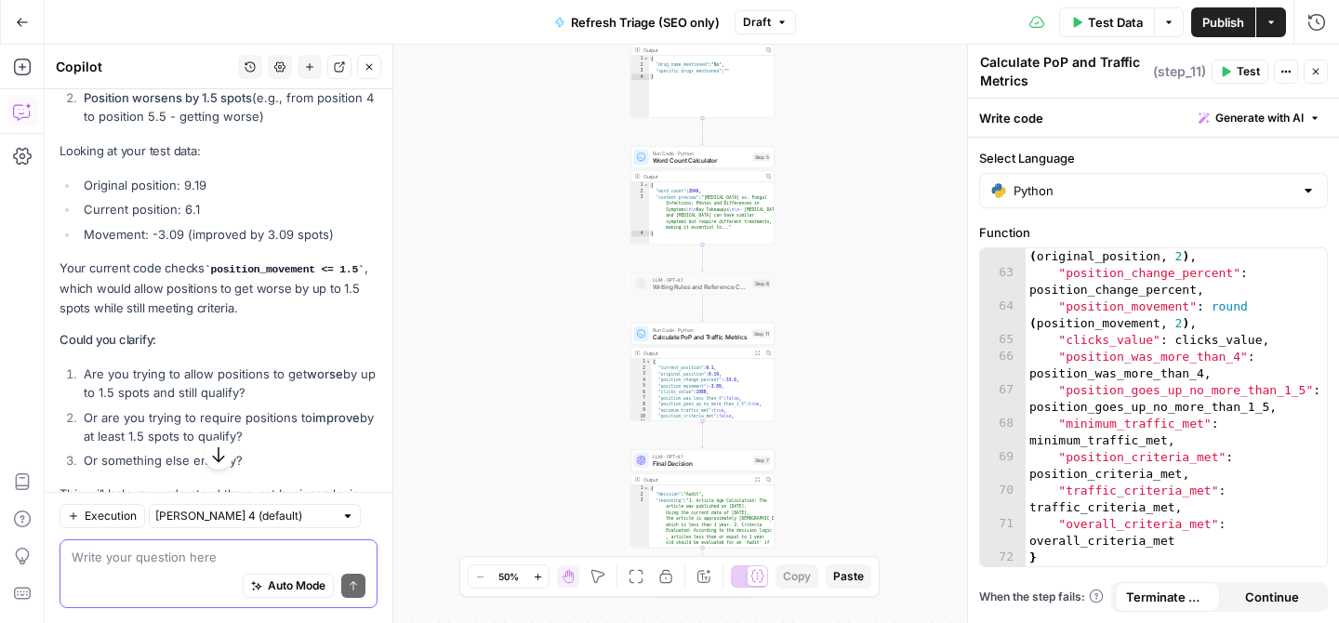
scroll to position [780, 0]
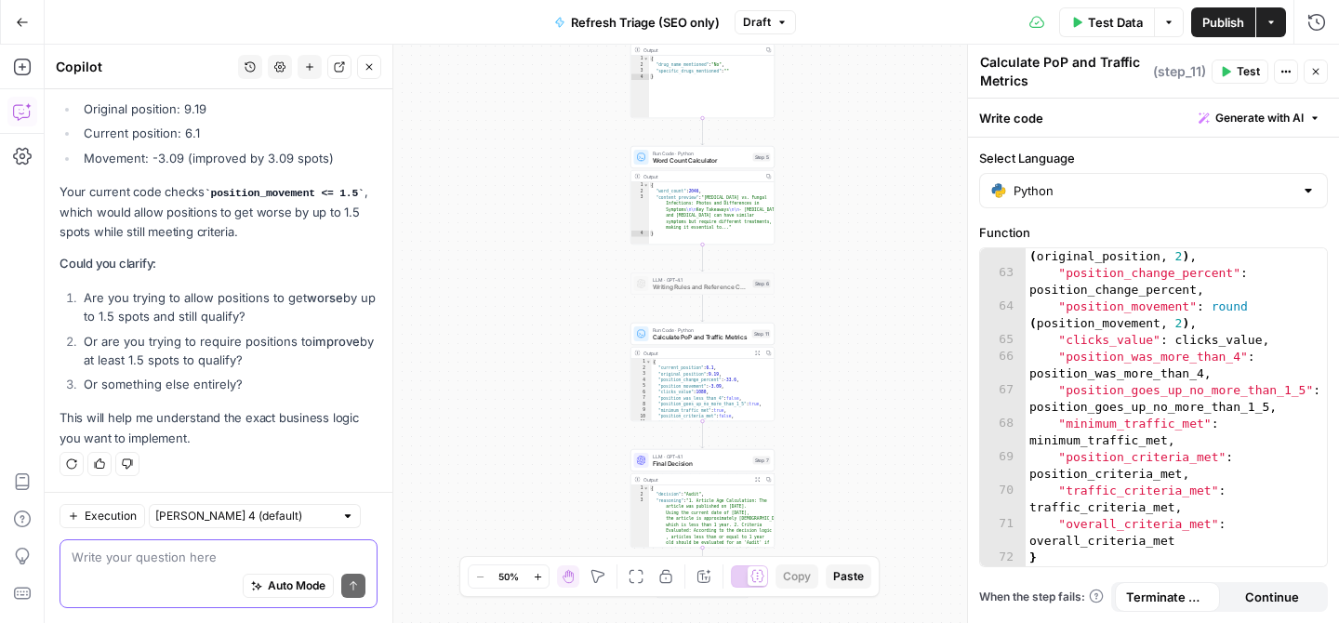
click at [137, 552] on textarea at bounding box center [219, 557] width 294 height 19
type textarea "worse by 1.5 would still qualify but not 1.6"
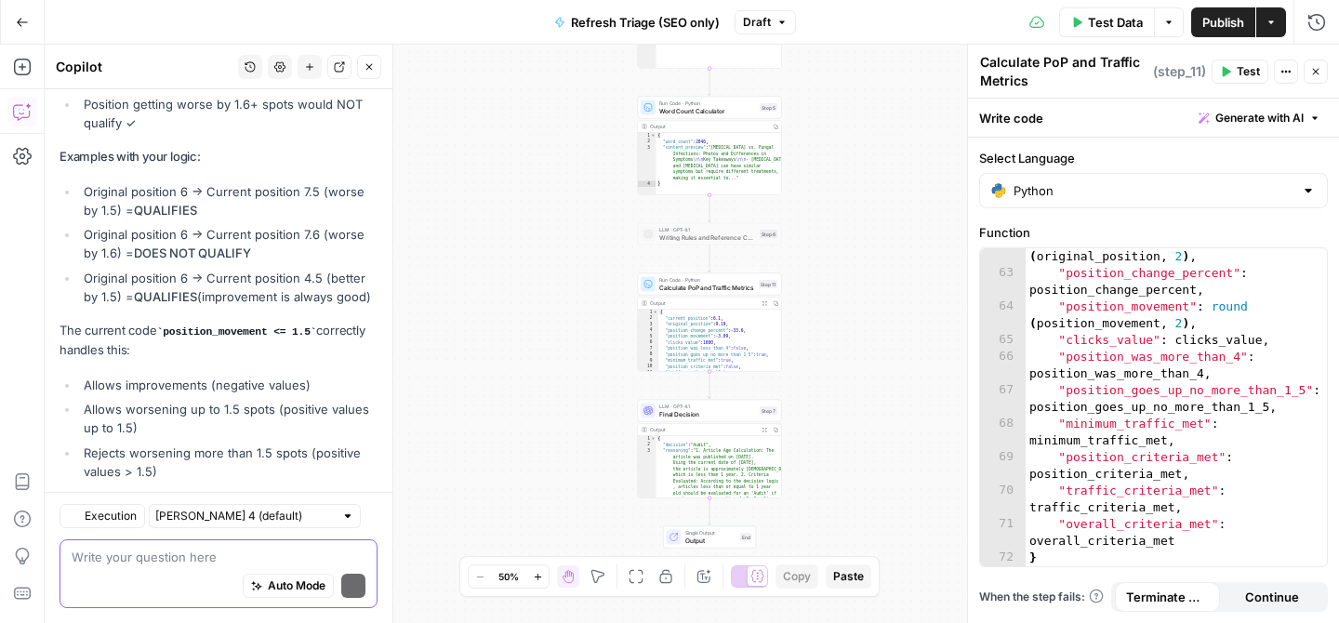
scroll to position [1639, 0]
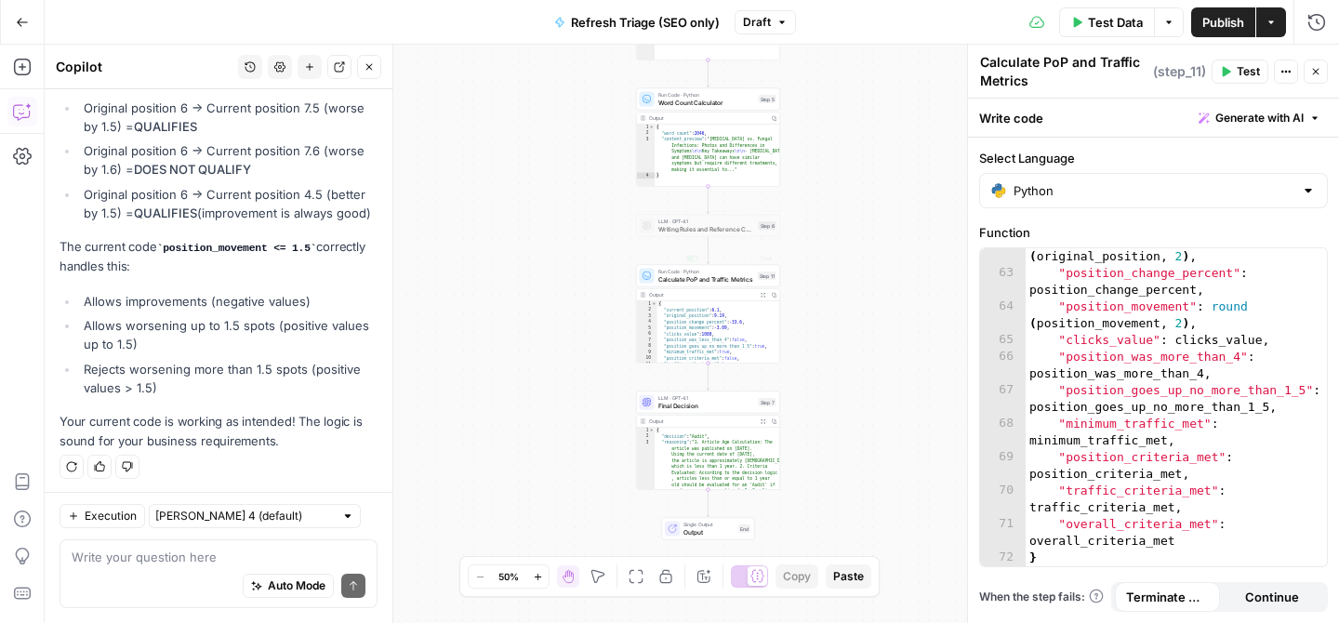
type textarea "**********"
click at [684, 316] on div "{ "current_position" : 6.1 , "original_position" : 9.19 , "position_change_perc…" at bounding box center [720, 338] width 124 height 75
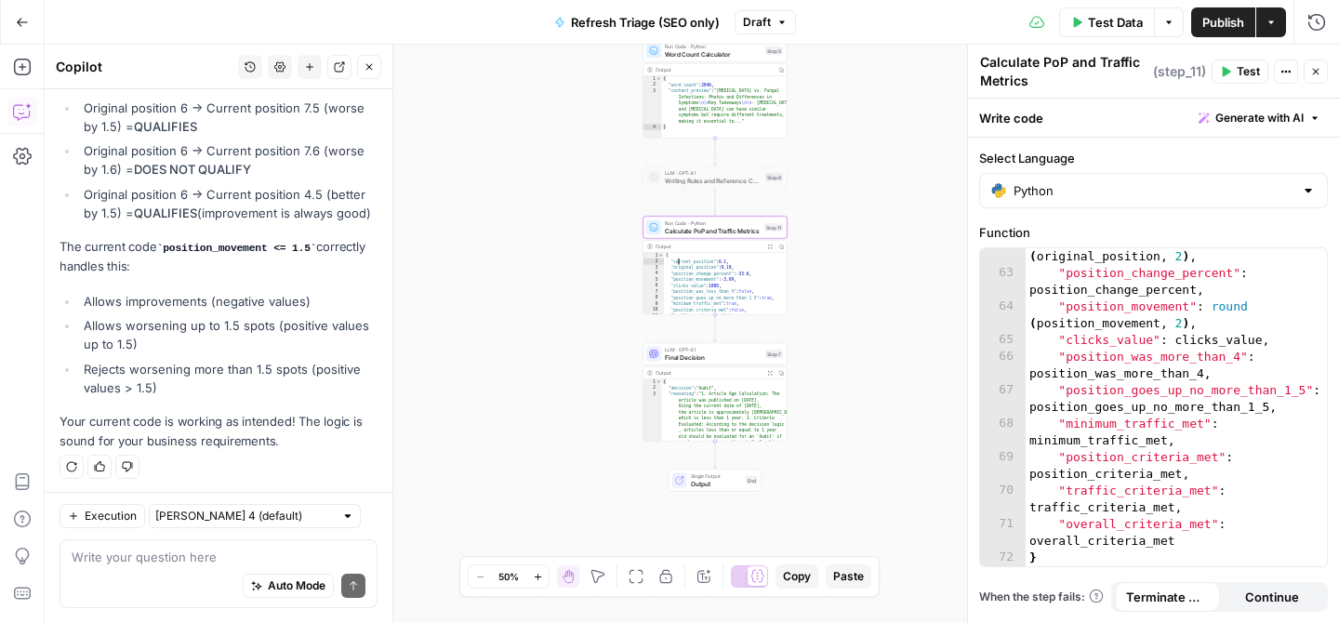
type textarea "**********"
click at [703, 407] on div "{ "decision" : "Audit" , "reasoning" : "1. Article Age Calculation: The article…" at bounding box center [725, 490] width 126 height 220
click at [726, 356] on span "Final Decision" at bounding box center [713, 357] width 97 height 9
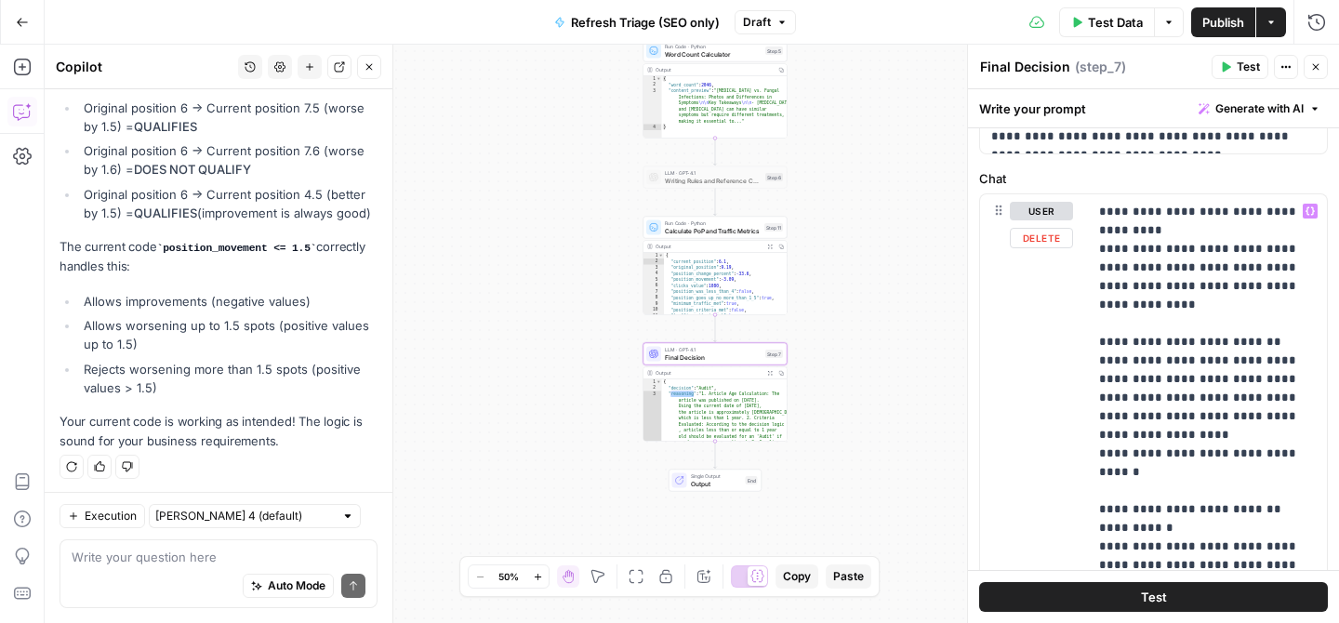
scroll to position [415, 0]
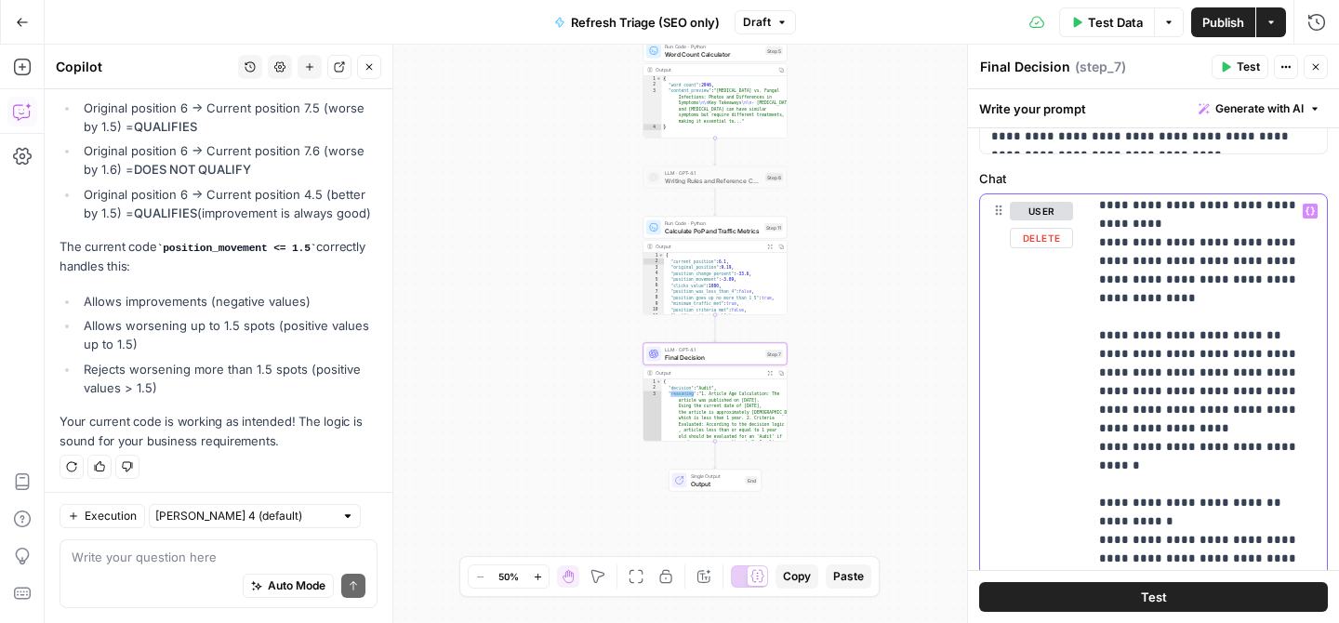
click at [1242, 299] on p "**********" at bounding box center [1207, 531] width 217 height 1488
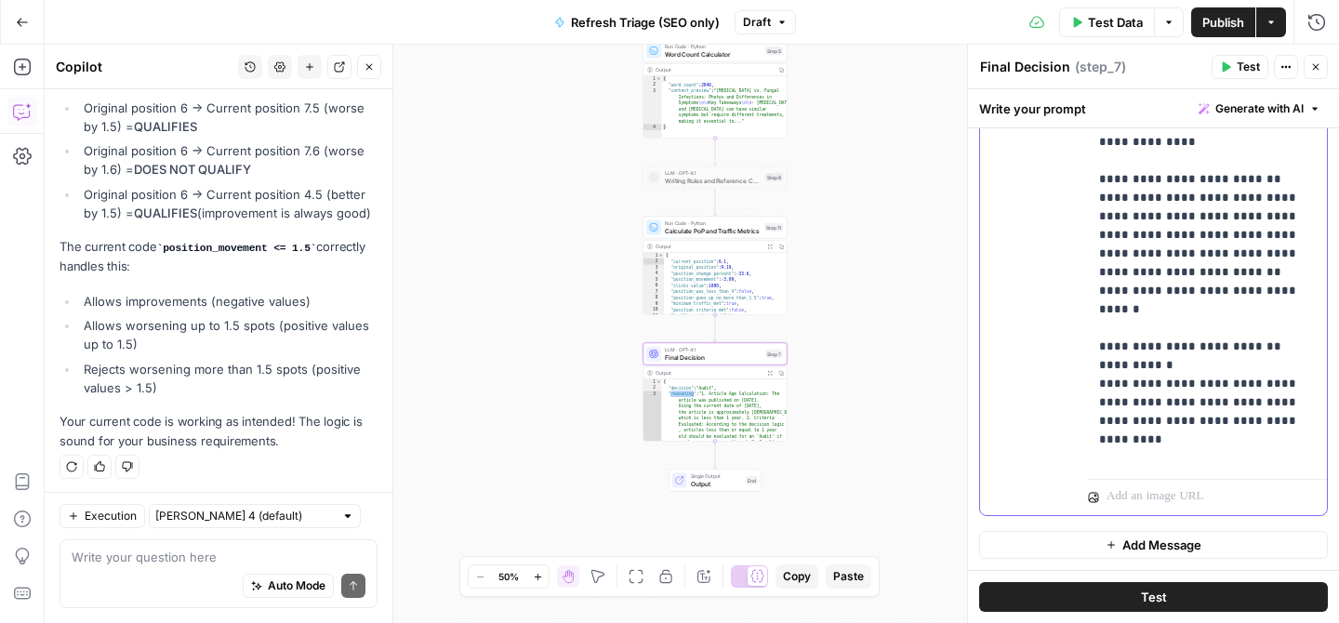
scroll to position [0, 0]
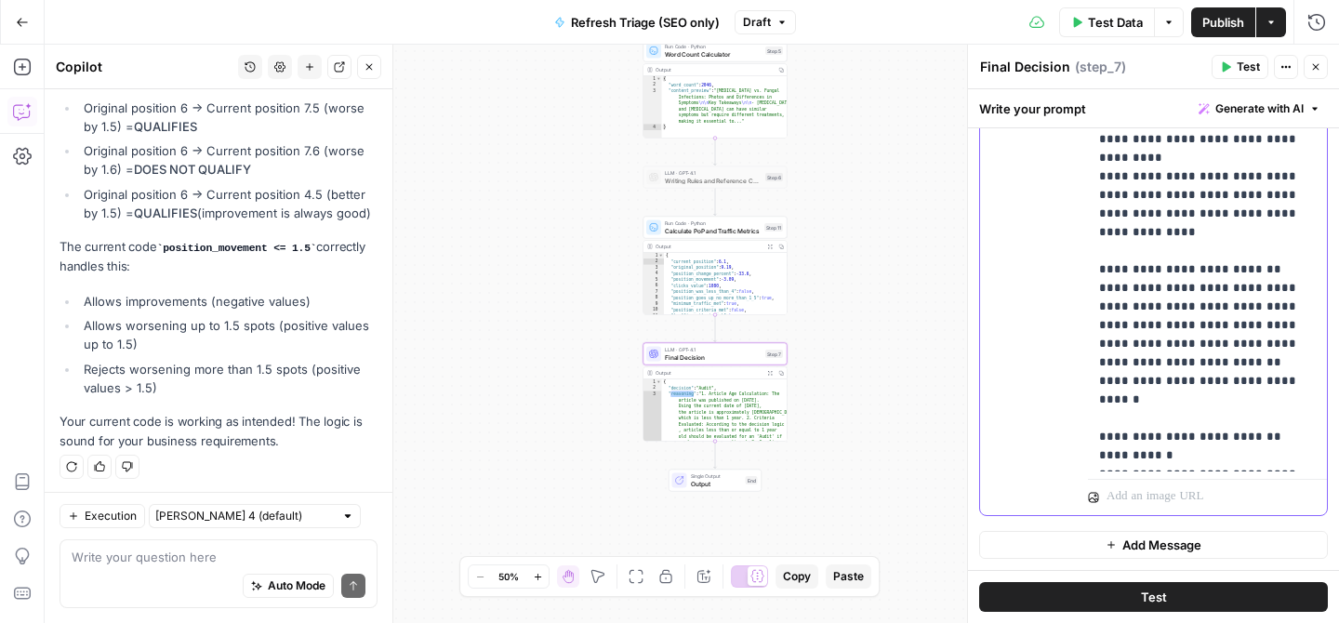
click at [1264, 232] on p "**********" at bounding box center [1207, 474] width 217 height 1507
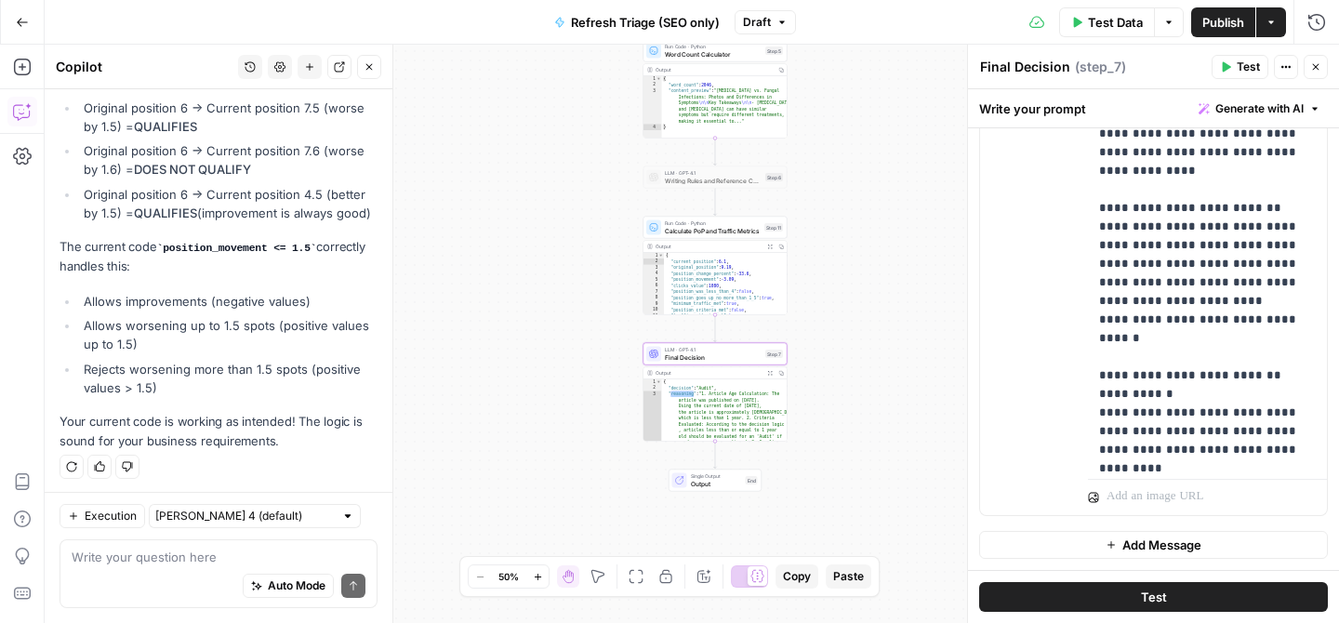
click at [1228, 24] on span "Publish" at bounding box center [1224, 22] width 42 height 19
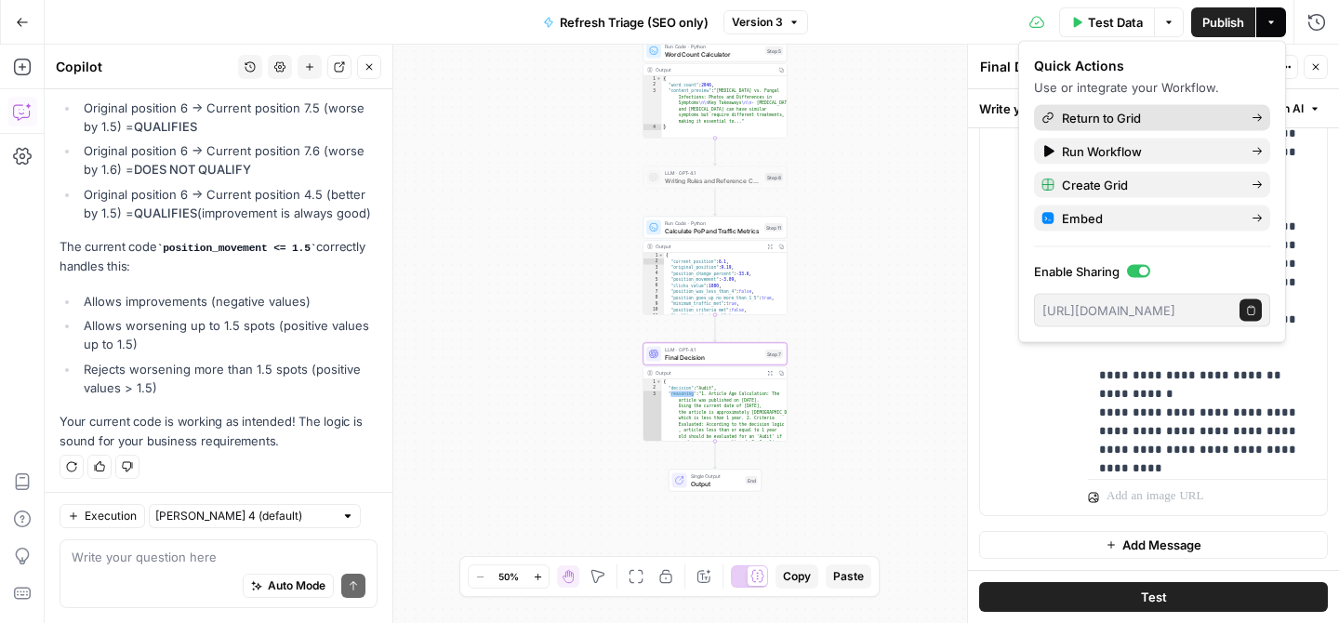
click at [1145, 116] on span "Return to Grid" at bounding box center [1149, 118] width 175 height 19
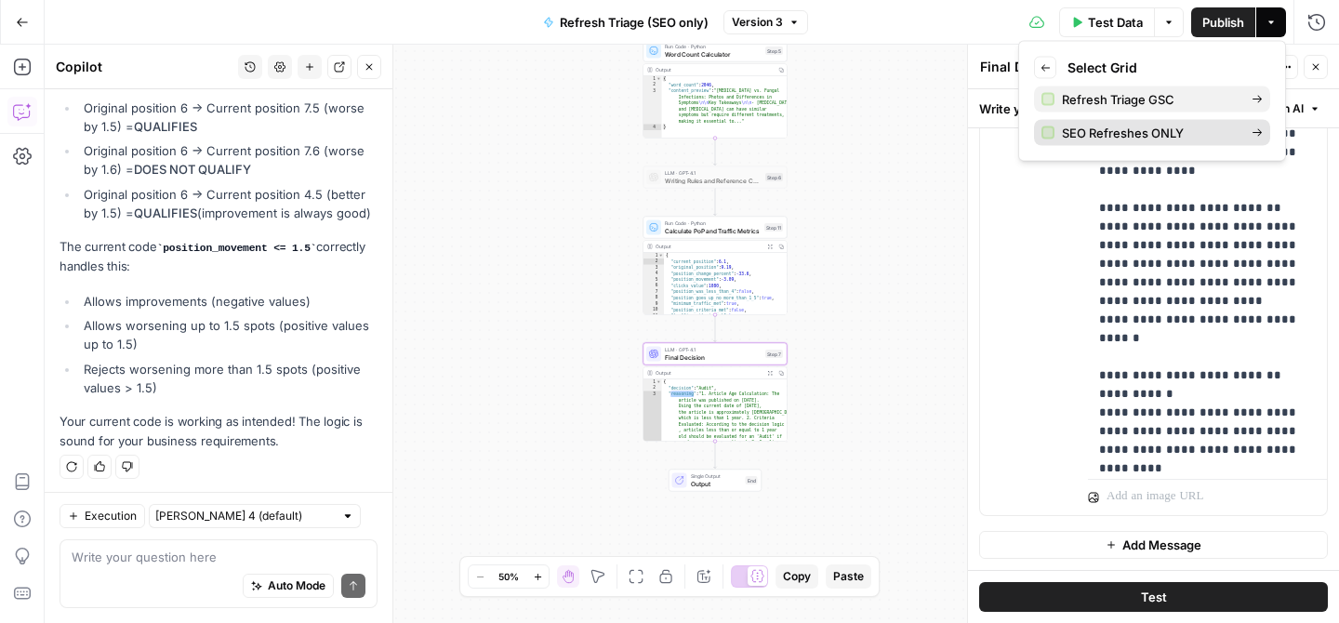
click at [1128, 137] on span "SEO Refreshes ONLY" at bounding box center [1149, 133] width 175 height 19
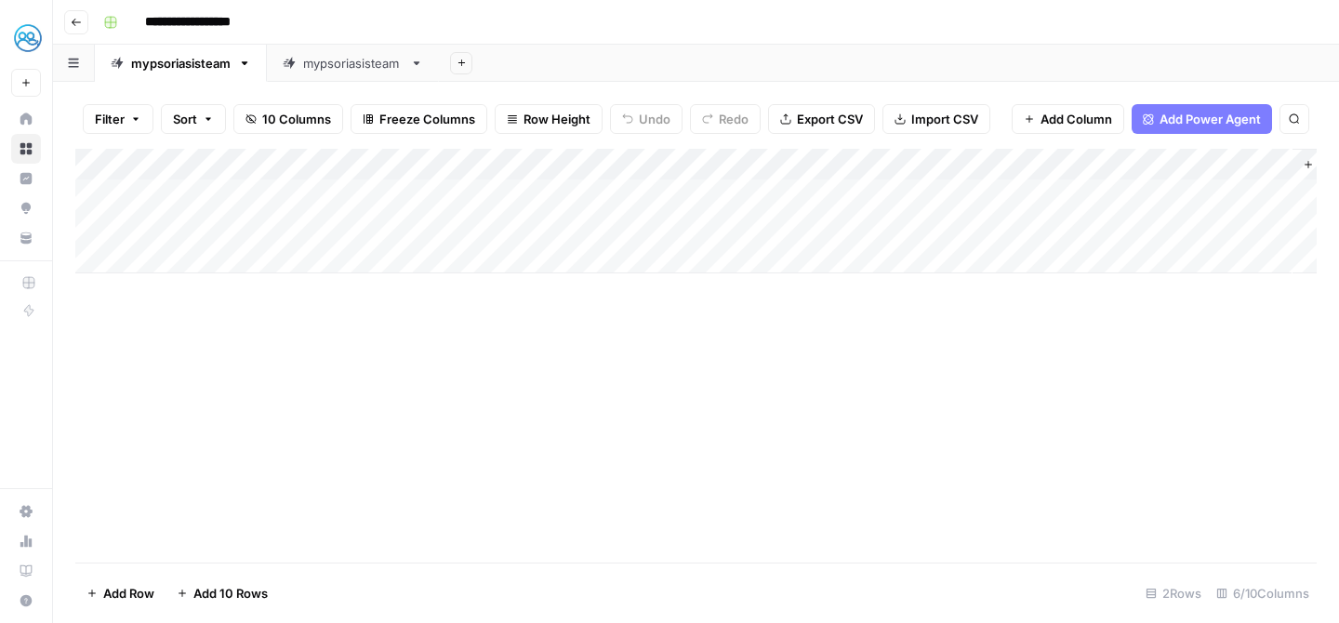
click at [328, 73] on link "mypsoriasisteam" at bounding box center [353, 63] width 172 height 37
click at [76, 28] on button "Go back" at bounding box center [76, 22] width 24 height 24
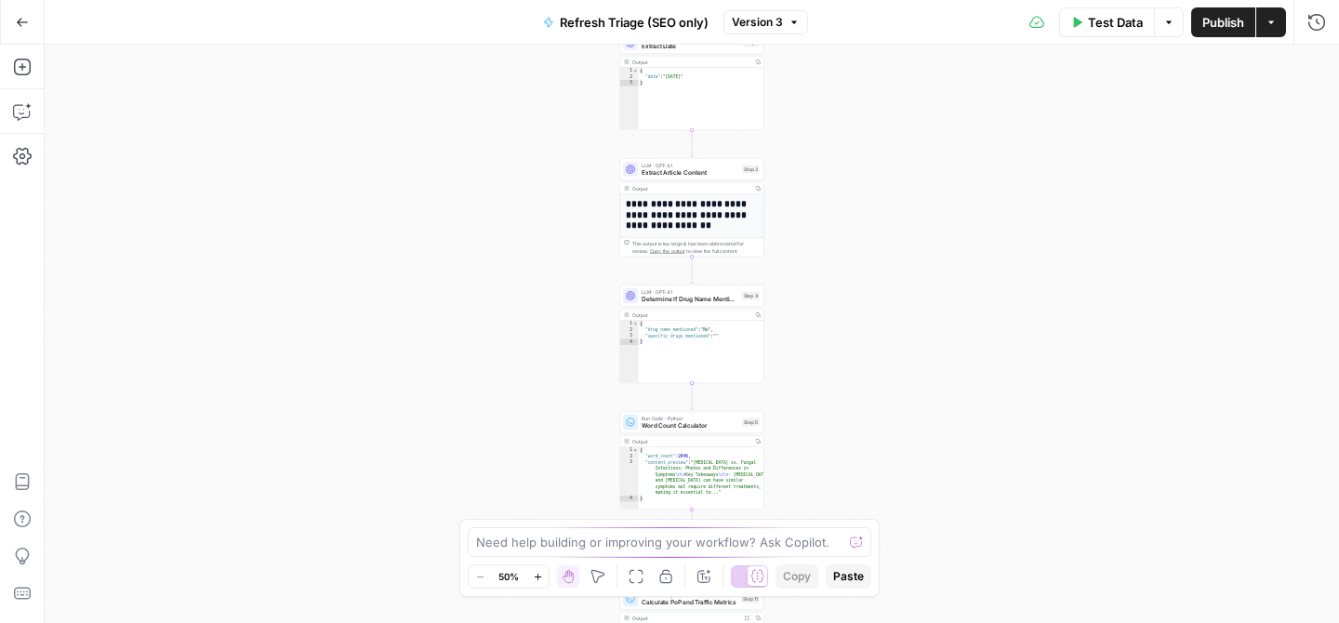
click at [34, 22] on button "Go Back" at bounding box center [22, 22] width 33 height 33
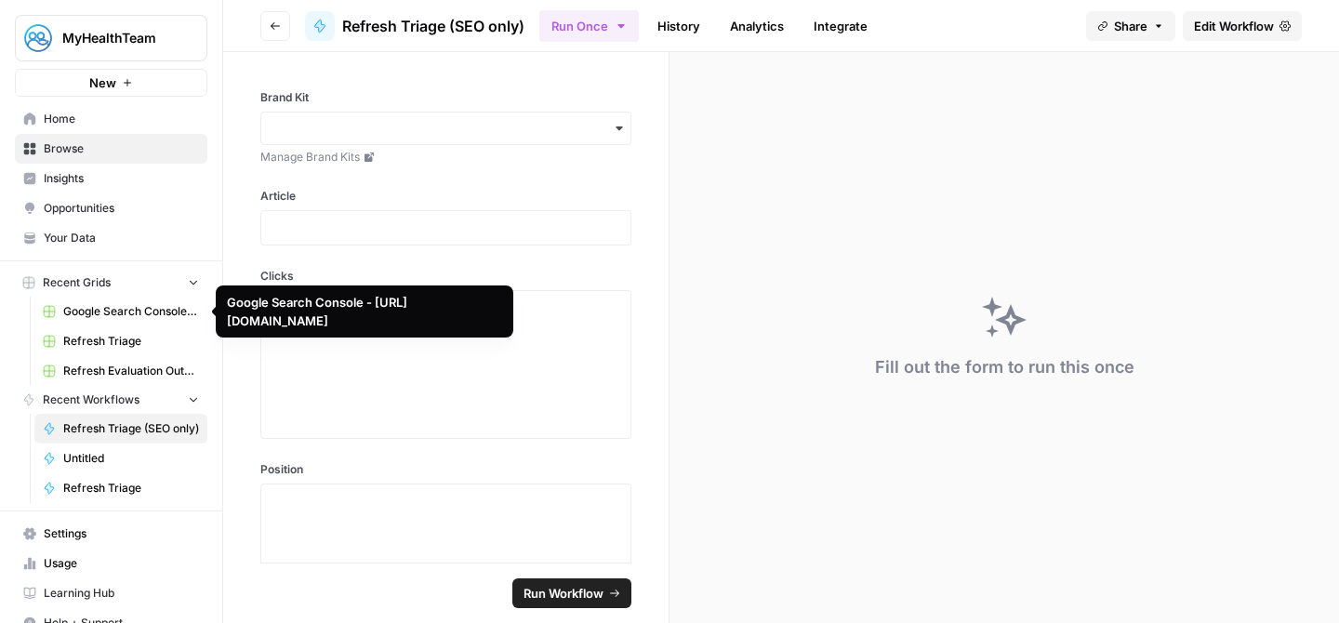
click at [118, 312] on span "Google Search Console - [URL][DOMAIN_NAME]" at bounding box center [131, 311] width 136 height 17
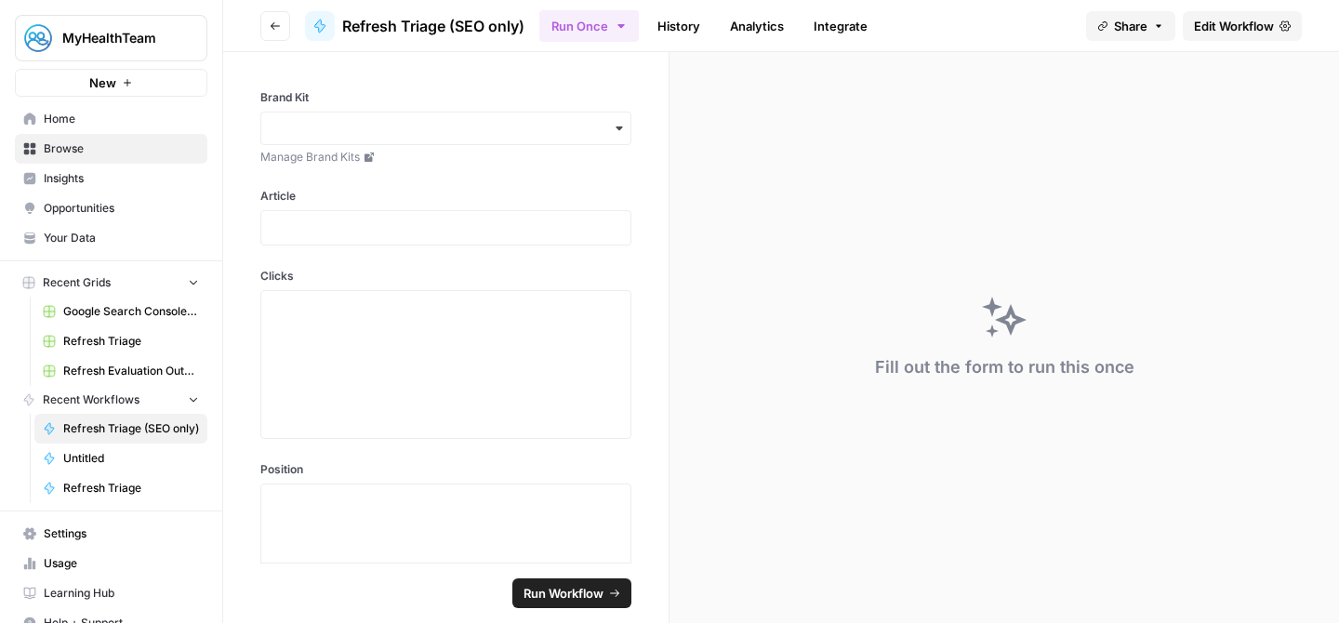
click at [104, 150] on span "Browse" at bounding box center [121, 148] width 155 height 17
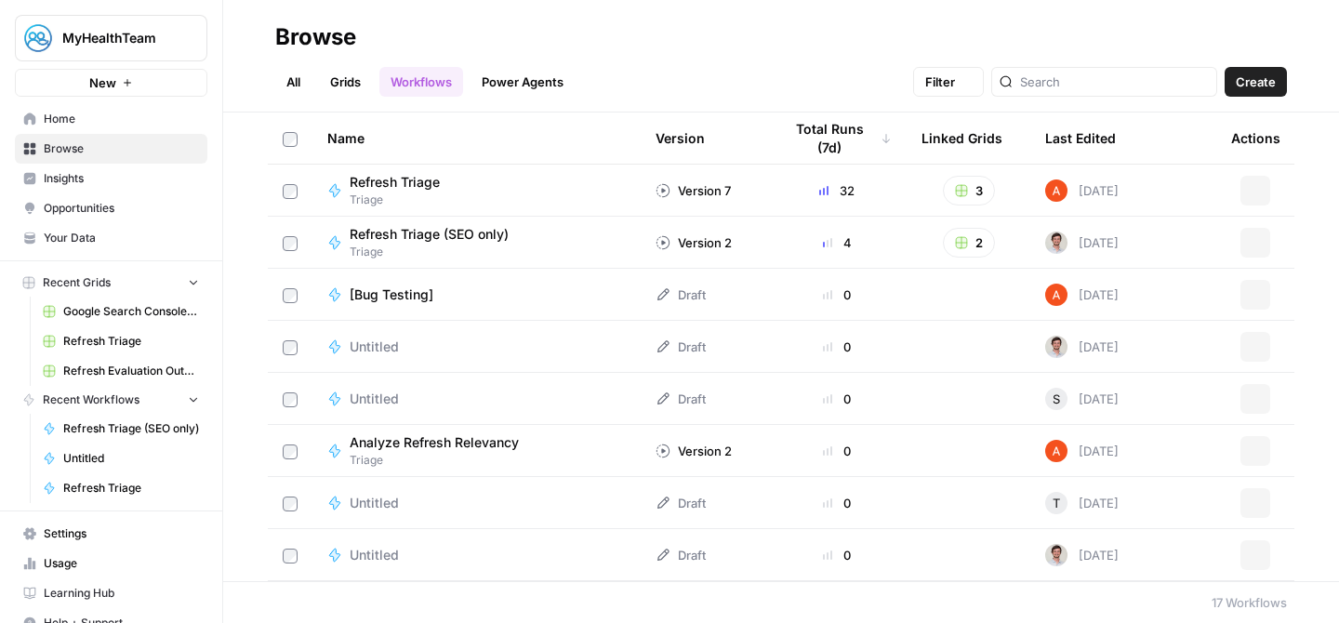
click at [104, 150] on span "Browse" at bounding box center [121, 148] width 155 height 17
click at [425, 233] on span "Refresh Triage (SEO only)" at bounding box center [429, 234] width 159 height 19
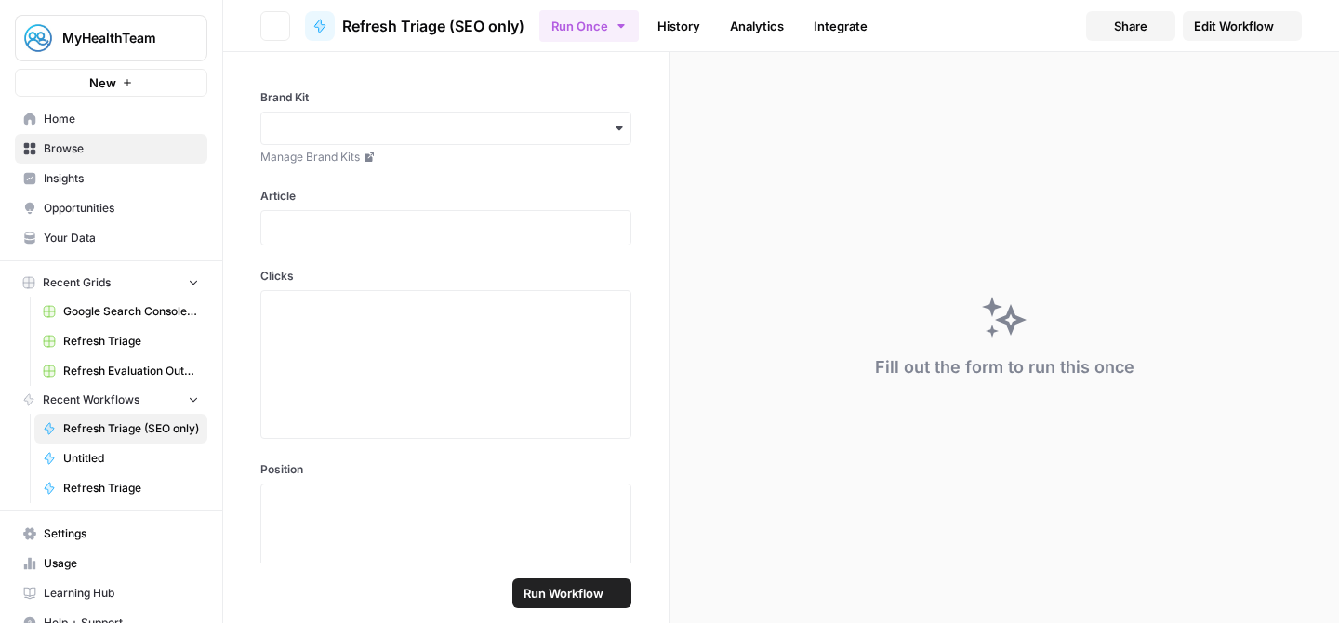
click at [425, 233] on p at bounding box center [446, 228] width 347 height 19
click at [277, 27] on icon "button" at bounding box center [275, 25] width 11 height 11
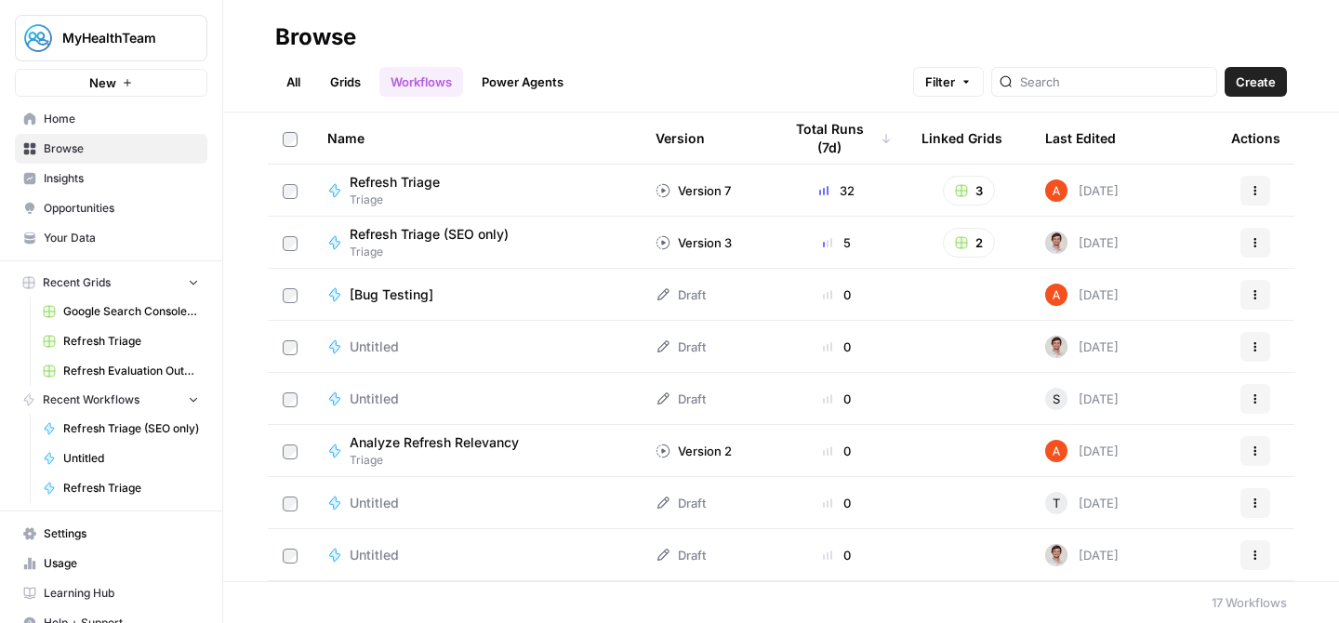
click at [333, 79] on link "Grids" at bounding box center [345, 82] width 53 height 30
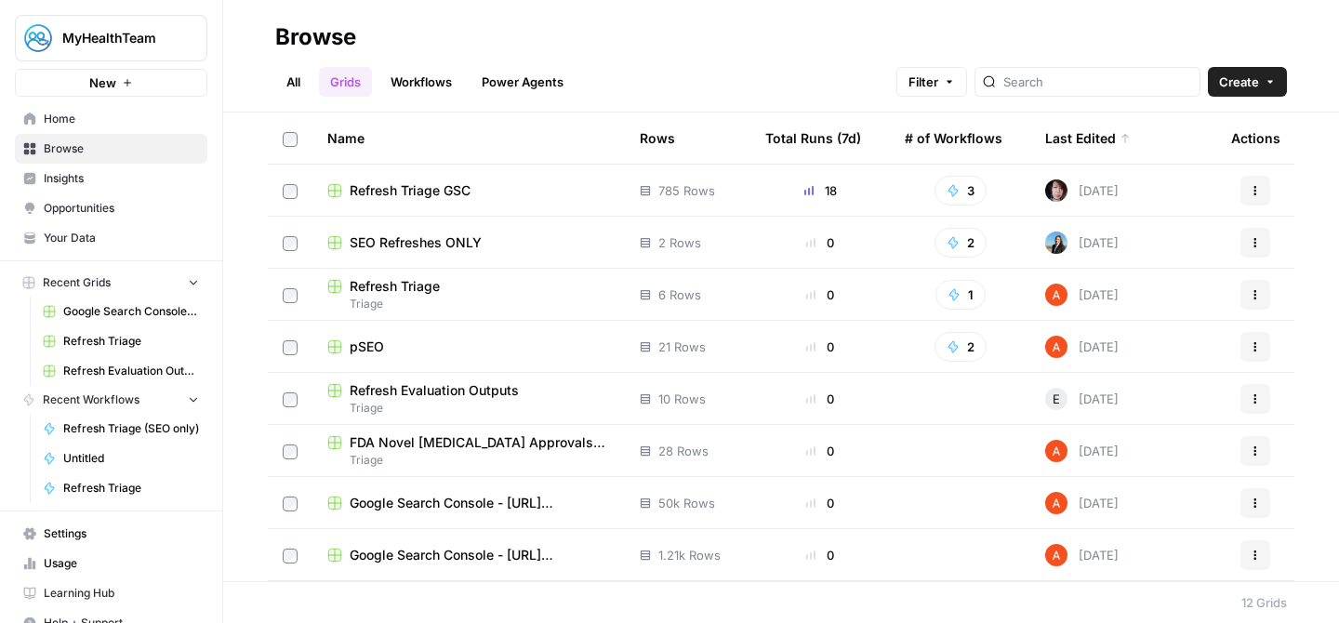
click at [422, 186] on span "Refresh Triage GSC" at bounding box center [410, 190] width 121 height 19
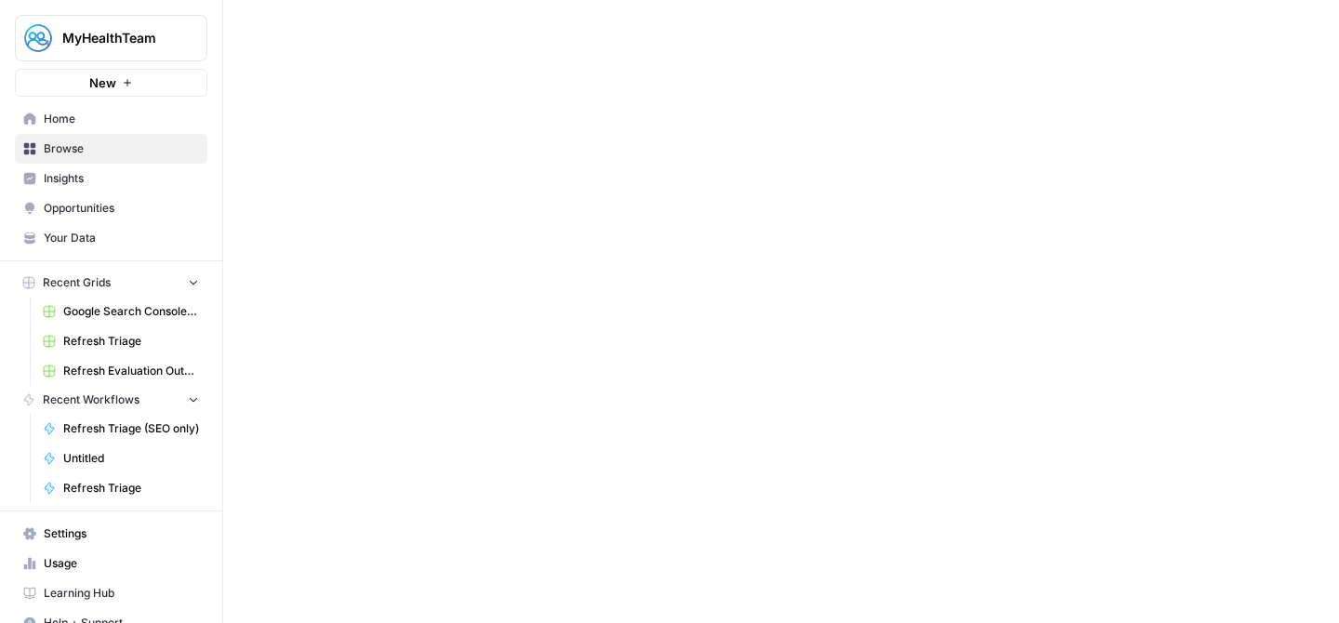
click at [422, 186] on div at bounding box center [781, 311] width 1116 height 623
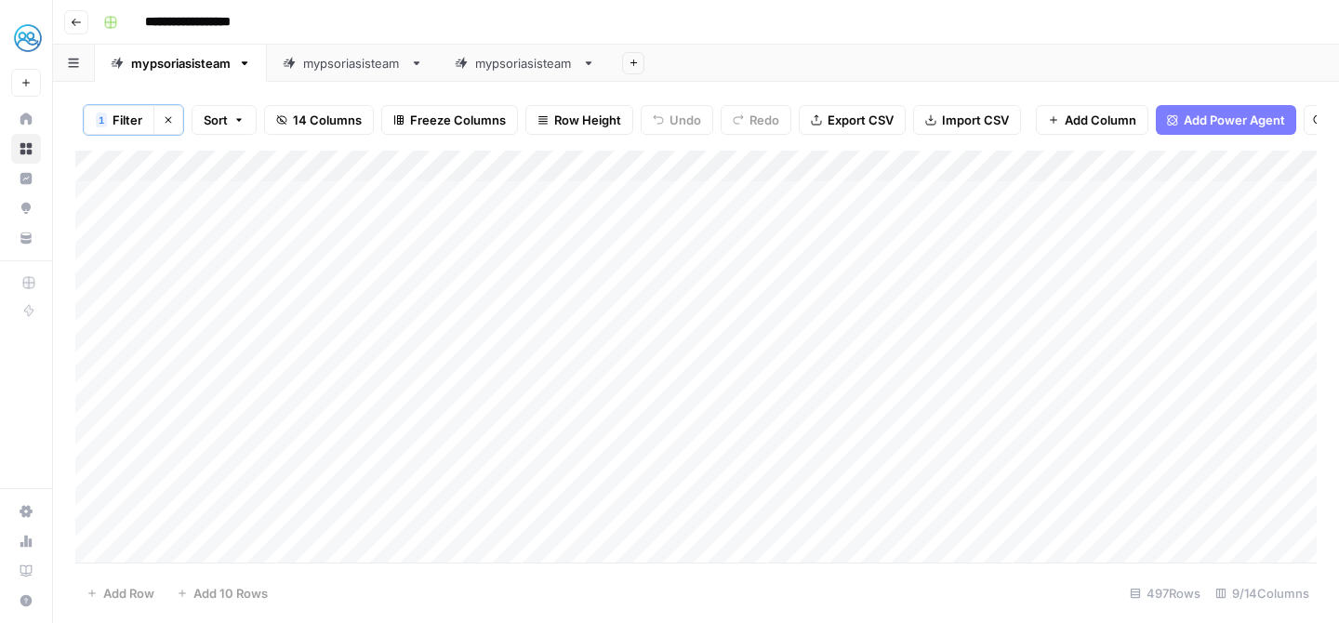
click at [505, 54] on div "mypsoriasisteam" at bounding box center [525, 63] width 100 height 19
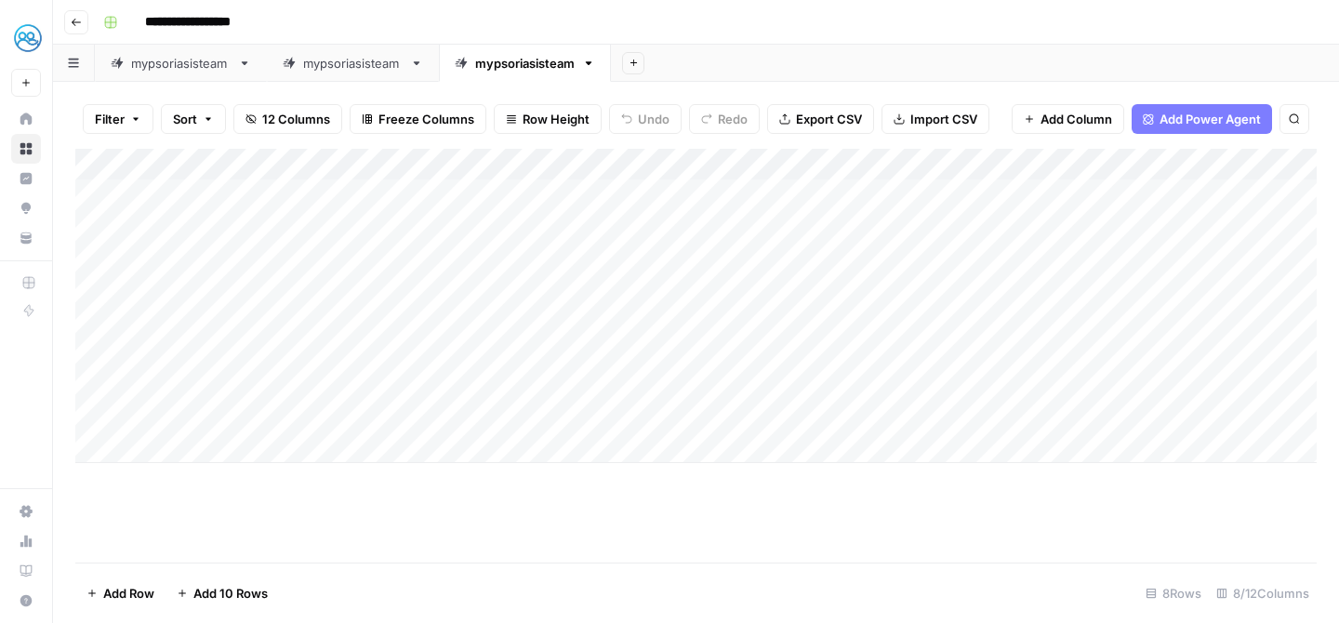
click at [863, 59] on div "Add Sheet" at bounding box center [975, 63] width 728 height 37
click at [1104, 224] on div "Add Column" at bounding box center [696, 306] width 1242 height 314
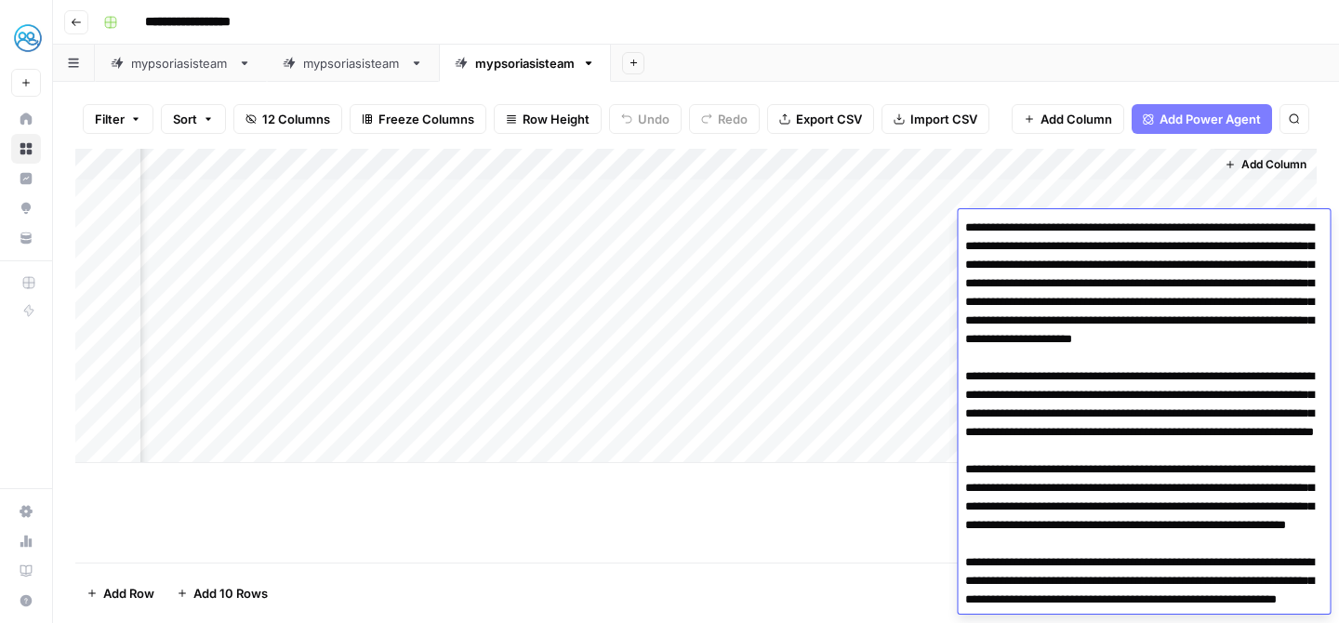
scroll to position [334, 0]
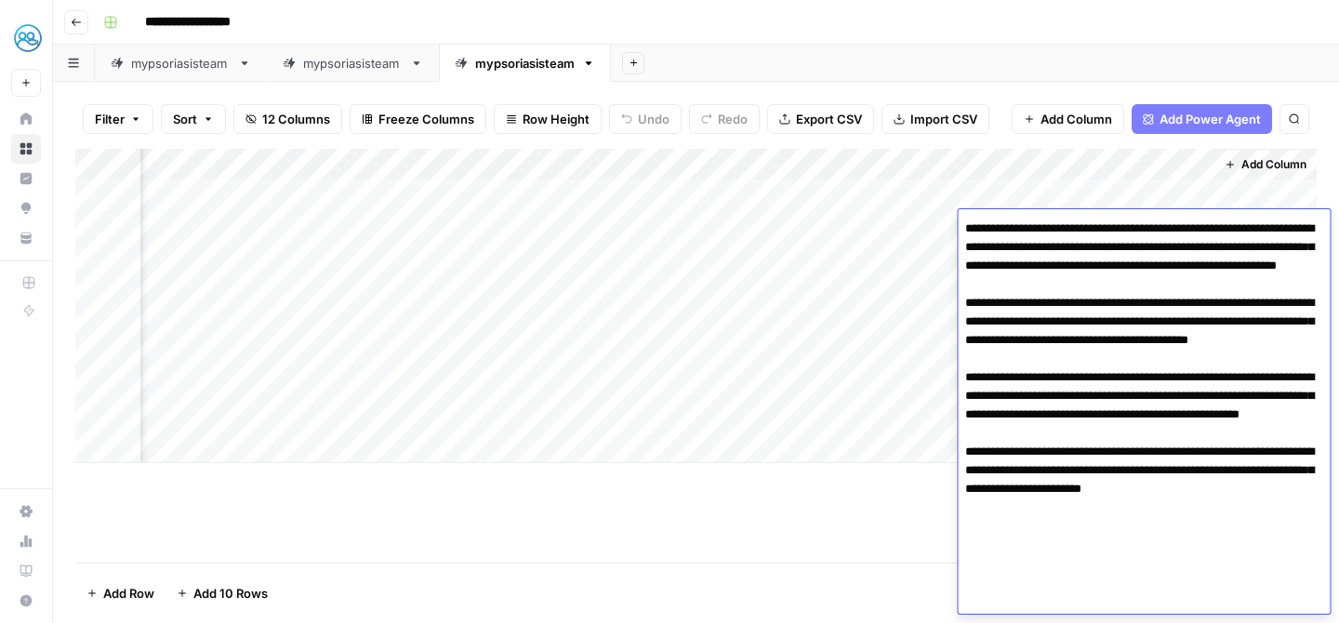
click at [1081, 286] on textarea at bounding box center [1144, 247] width 372 height 733
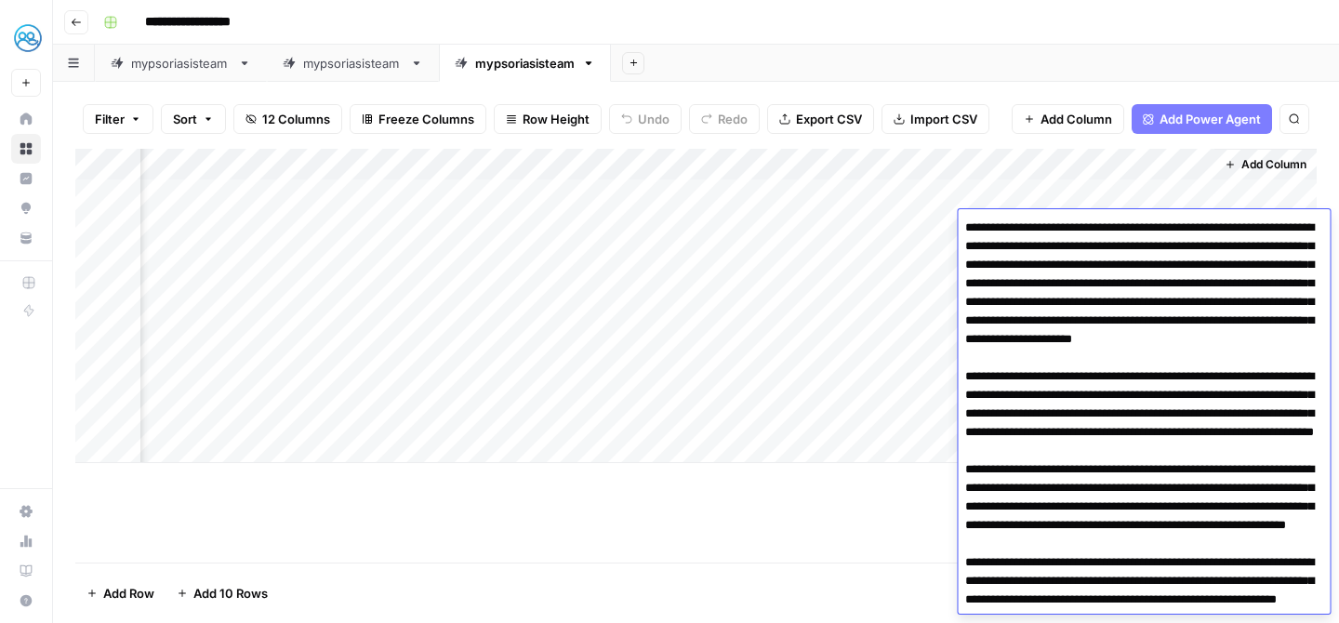
scroll to position [100, 0]
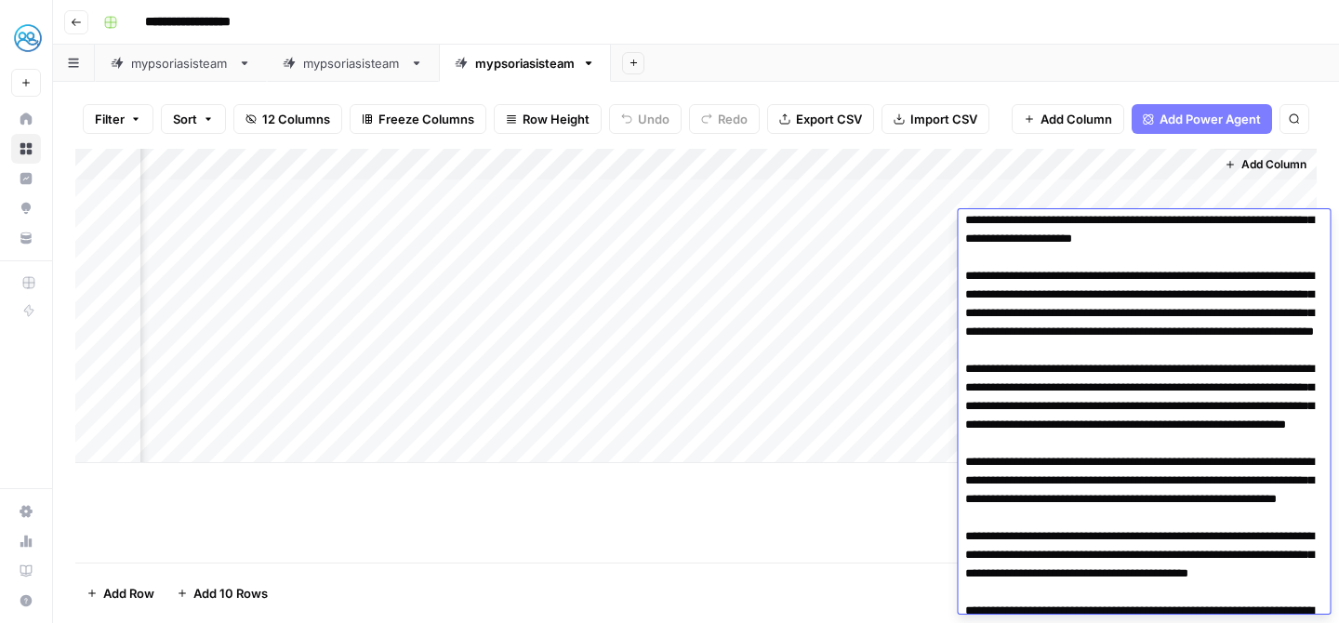
drag, startPoint x: 971, startPoint y: 429, endPoint x: 1228, endPoint y: 421, distance: 256.8
click at [1229, 422] on textarea at bounding box center [1144, 480] width 372 height 733
click at [1165, 469] on textarea at bounding box center [1144, 480] width 372 height 733
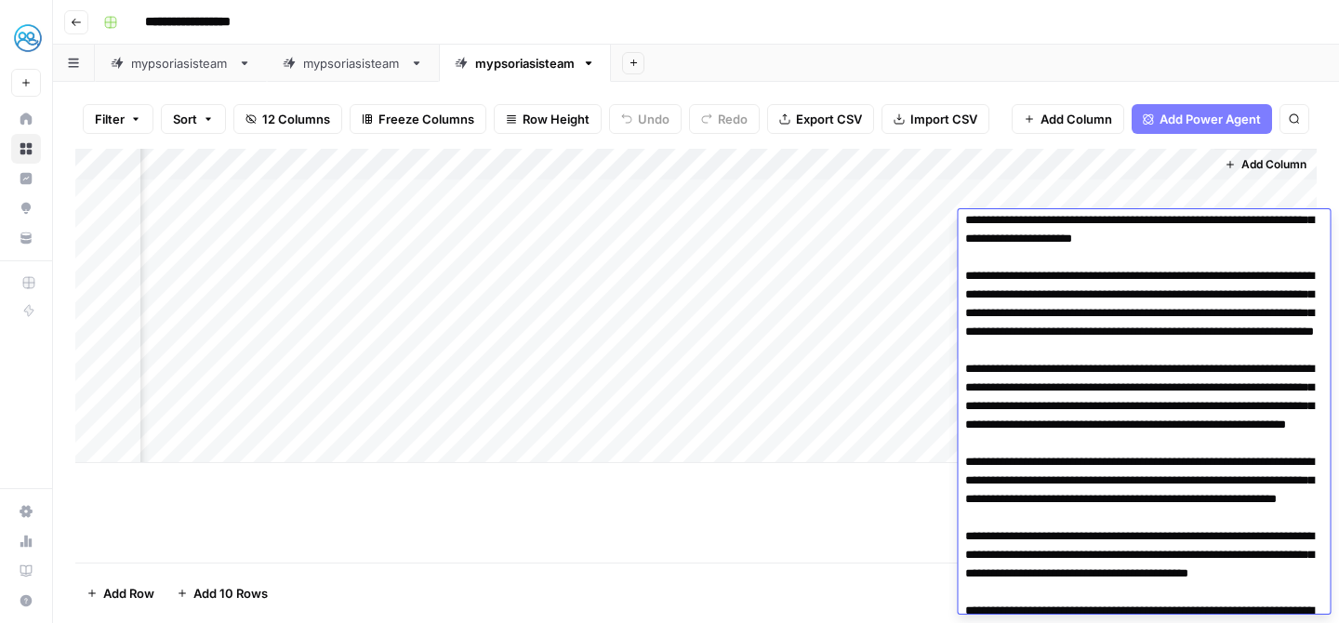
click at [1179, 459] on textarea at bounding box center [1144, 480] width 372 height 733
click at [1187, 456] on textarea at bounding box center [1144, 480] width 372 height 733
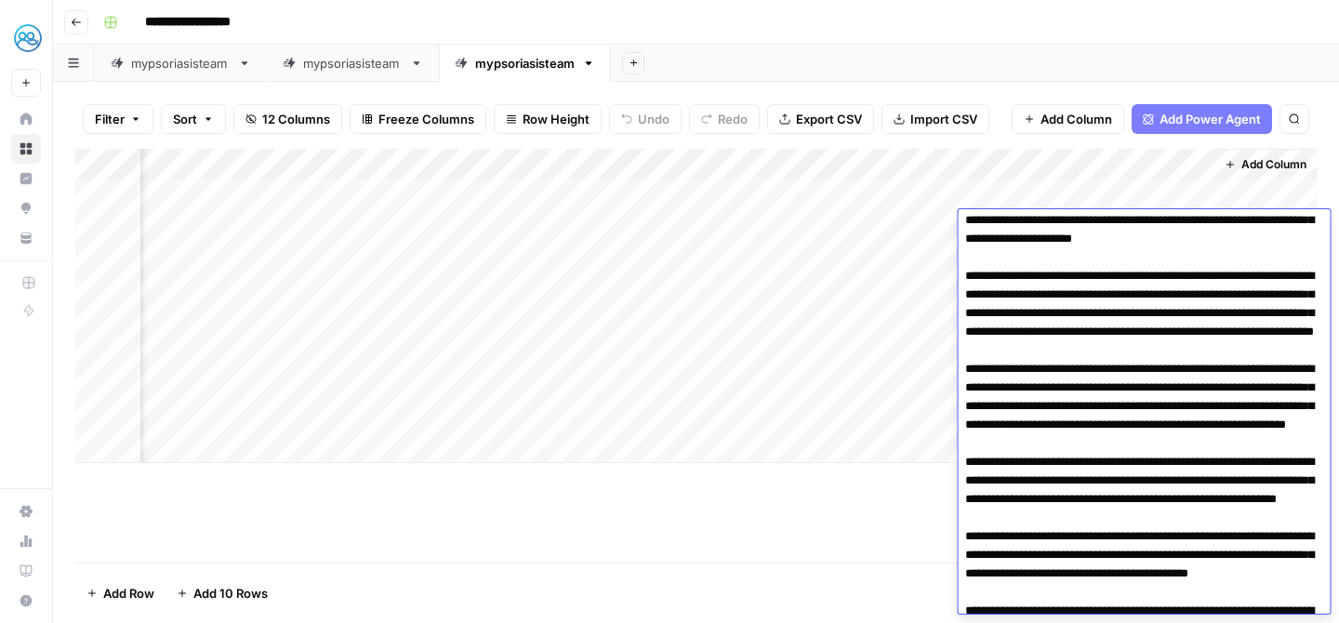
click at [1187, 456] on textarea at bounding box center [1144, 480] width 372 height 733
click at [1170, 456] on textarea at bounding box center [1144, 480] width 372 height 733
click at [1165, 459] on textarea at bounding box center [1144, 480] width 372 height 733
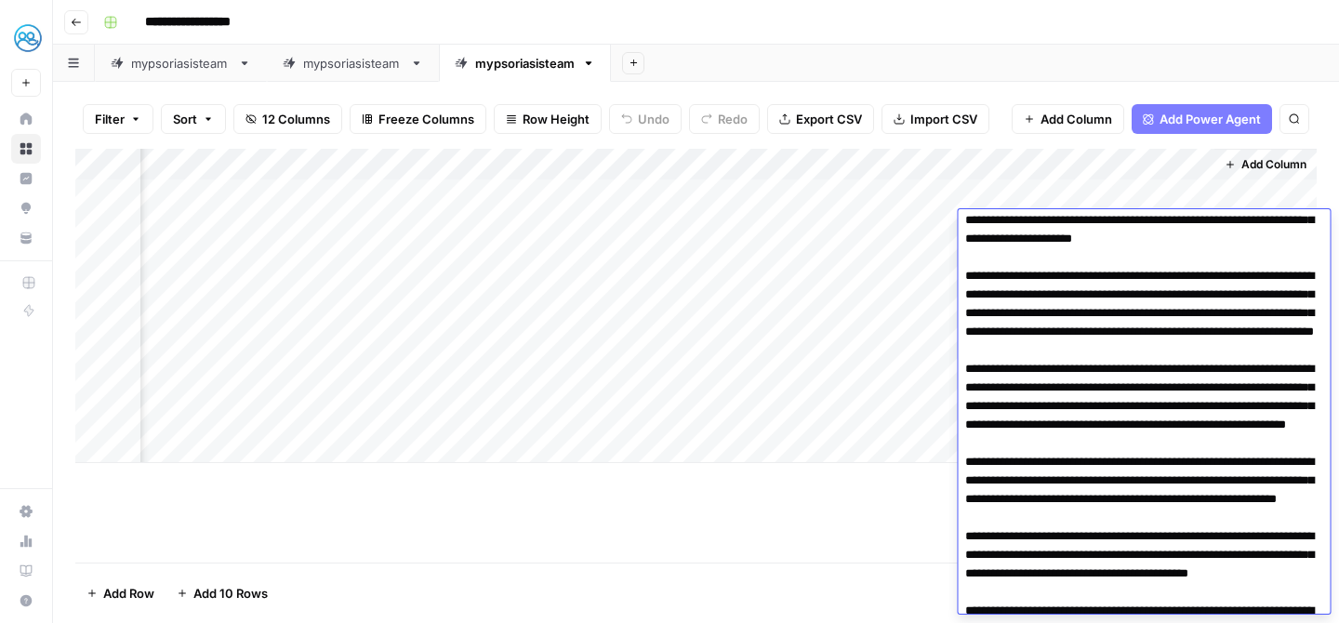
click at [1165, 459] on textarea at bounding box center [1144, 480] width 372 height 733
click at [1173, 452] on textarea at bounding box center [1144, 480] width 372 height 733
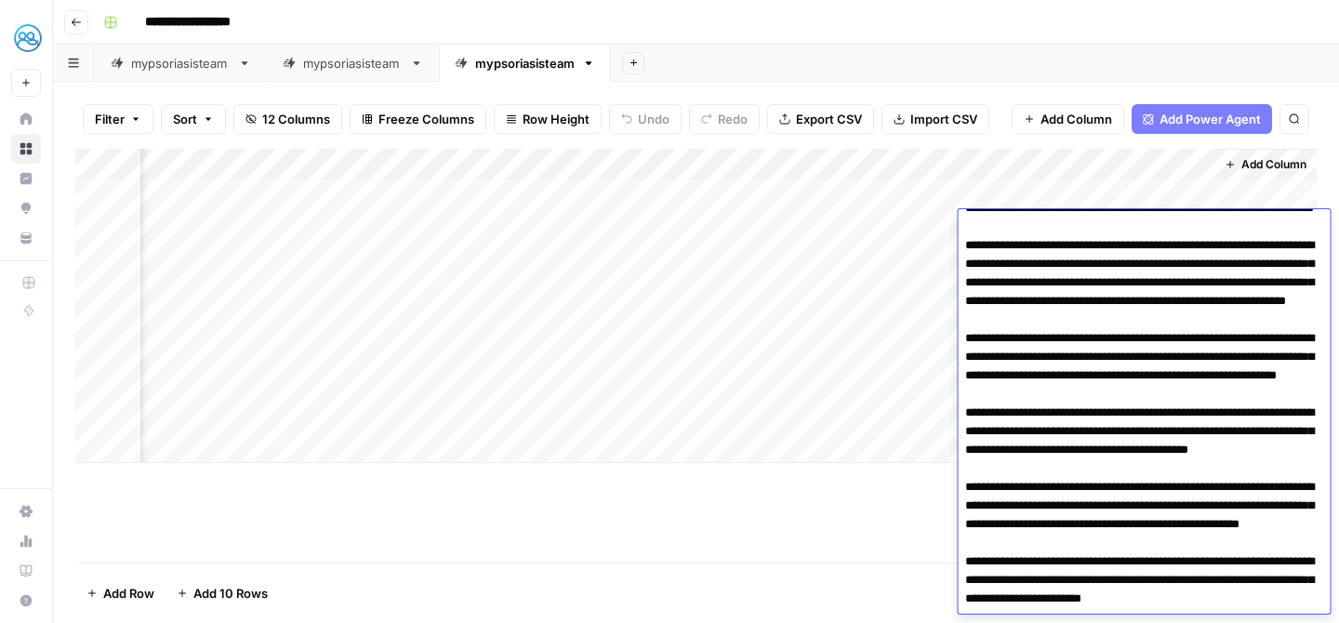
scroll to position [242, 0]
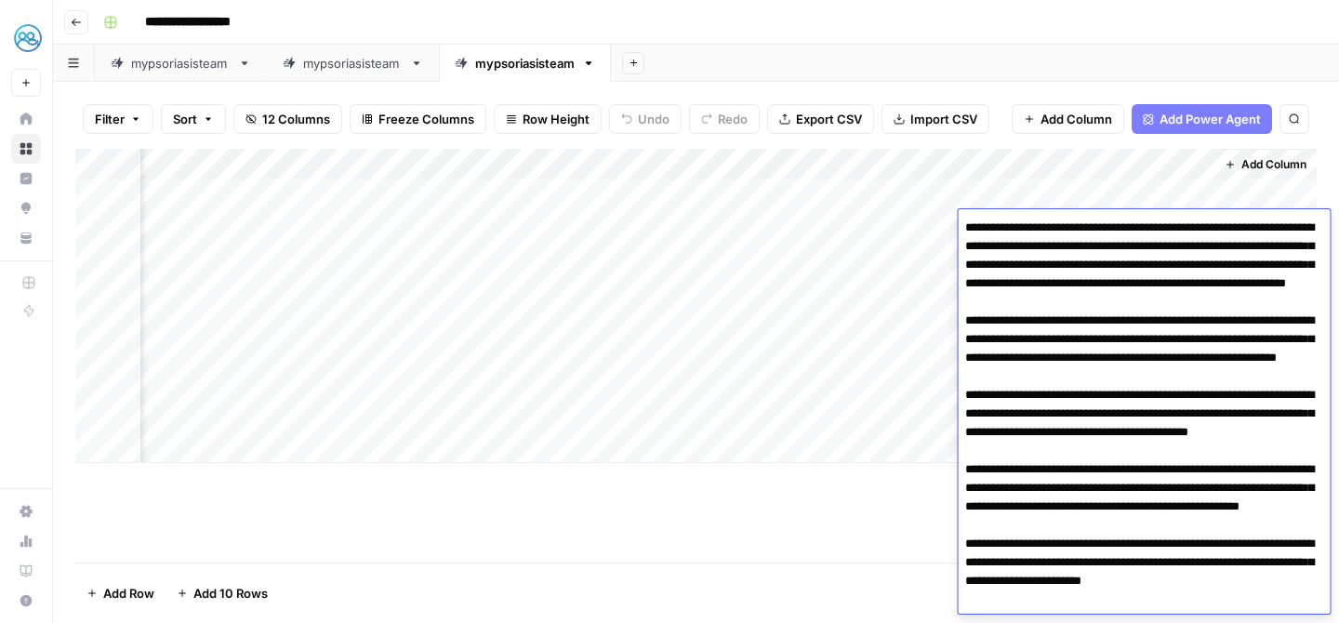
click at [893, 545] on div "Add Column" at bounding box center [696, 356] width 1242 height 414
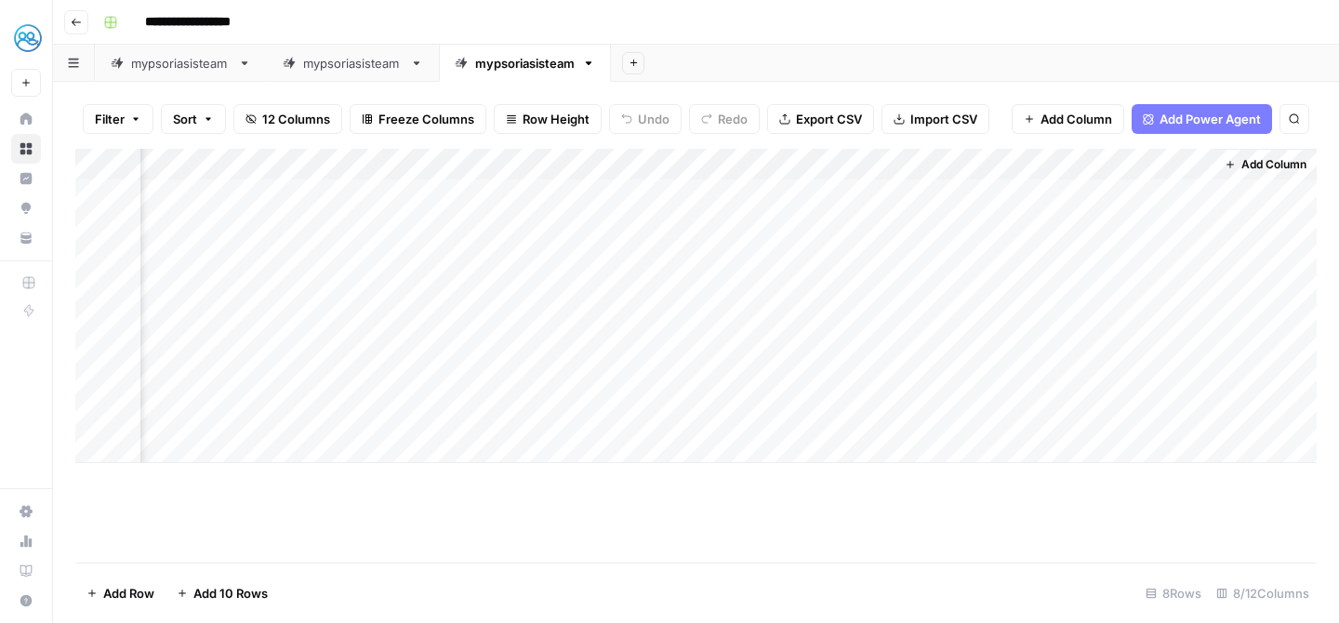
click at [1130, 260] on div "Add Column" at bounding box center [696, 306] width 1242 height 314
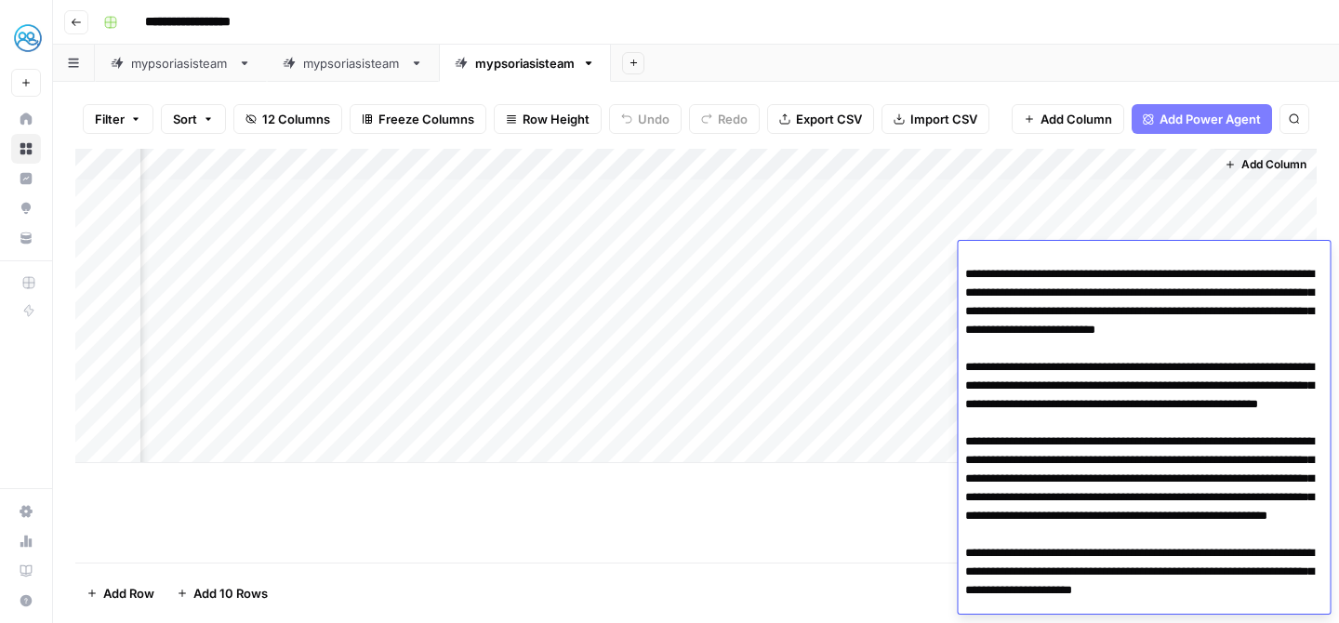
scroll to position [184, 0]
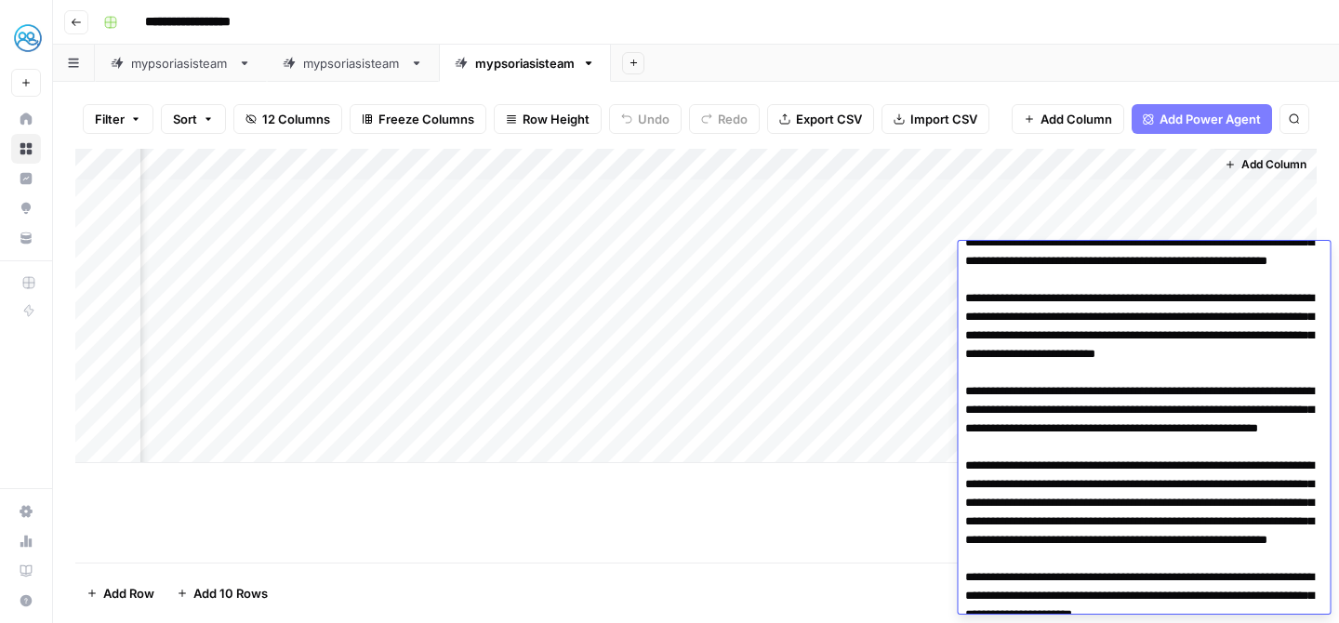
click at [848, 548] on div "Add Column" at bounding box center [696, 356] width 1242 height 414
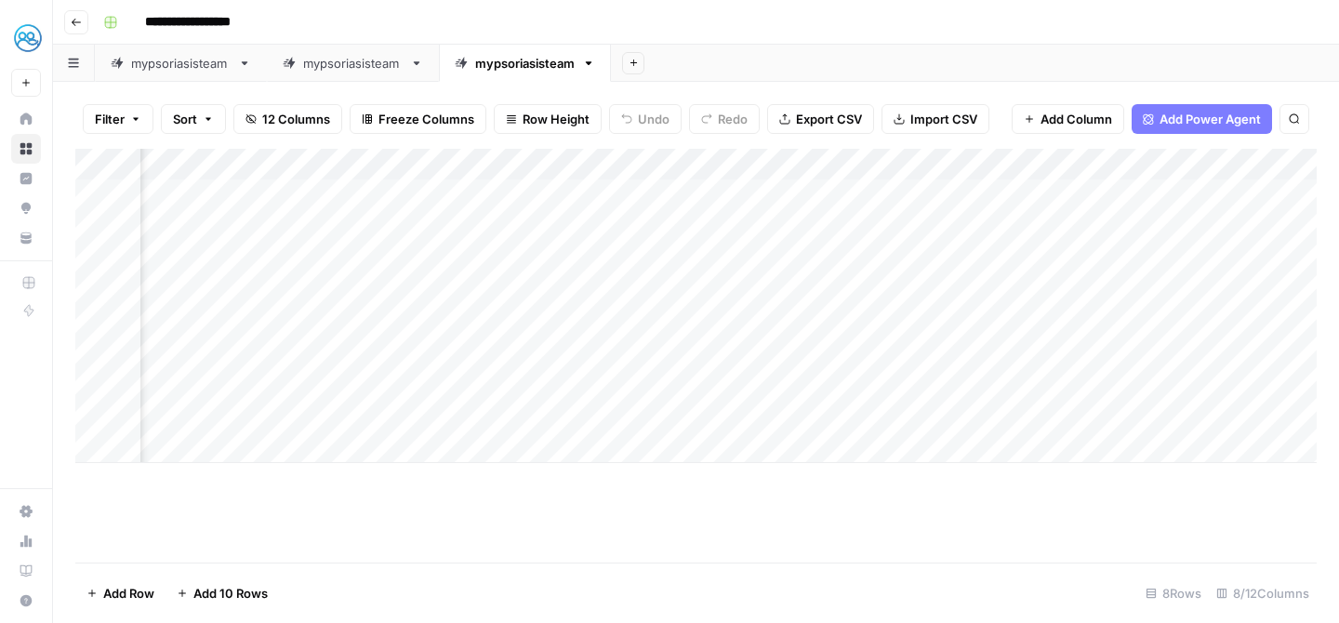
scroll to position [0, 0]
click at [183, 74] on link "mypsoriasisteam" at bounding box center [181, 63] width 172 height 37
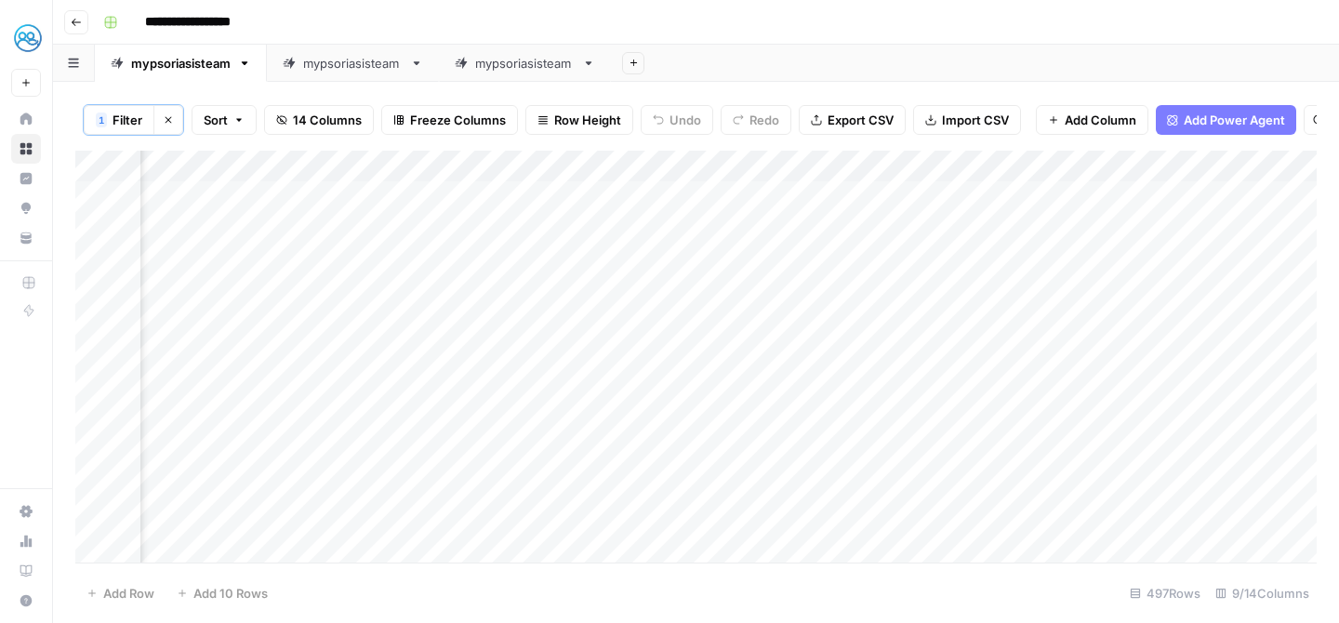
scroll to position [0, 605]
click at [918, 280] on div "Add Column" at bounding box center [696, 357] width 1242 height 412
click at [1166, 288] on div "Add Column" at bounding box center [696, 357] width 1242 height 412
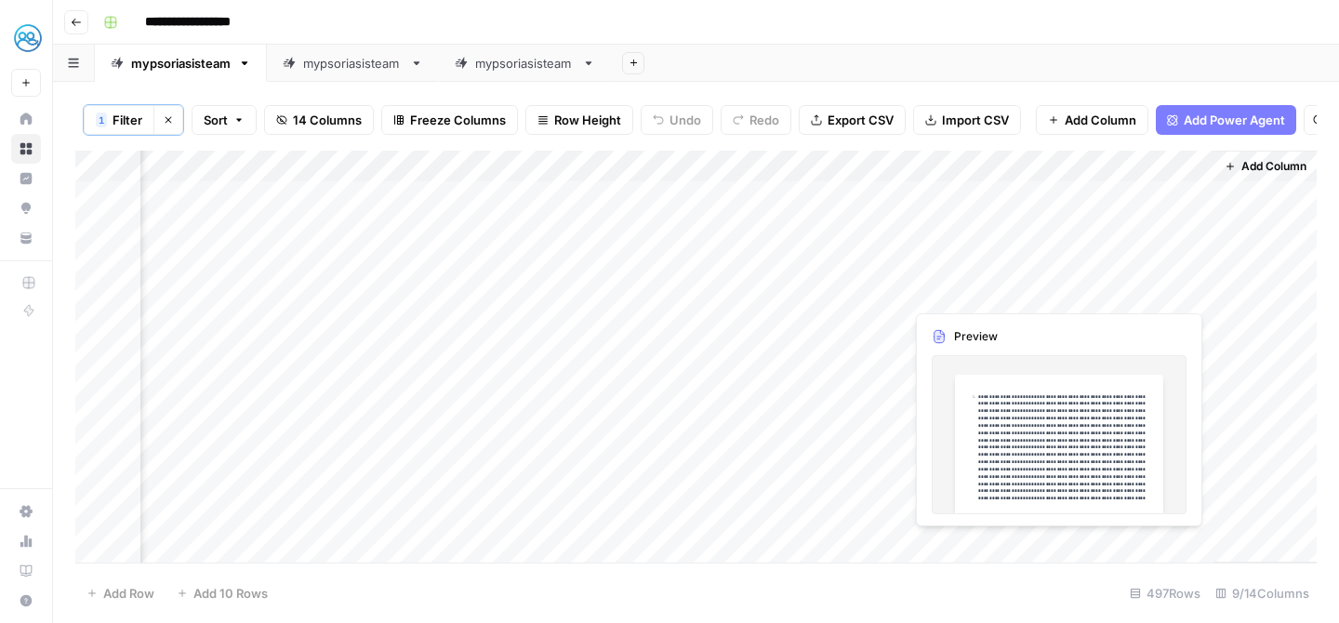
click at [1166, 288] on div "Add Column" at bounding box center [696, 357] width 1242 height 412
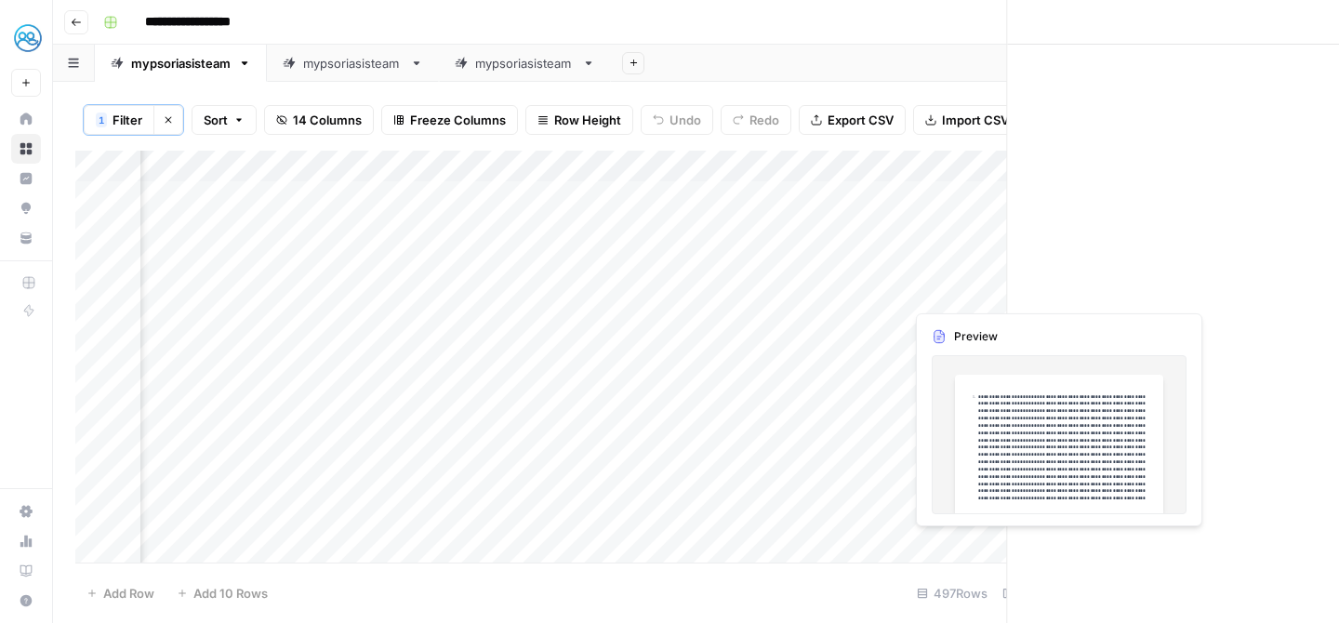
scroll to position [0, 605]
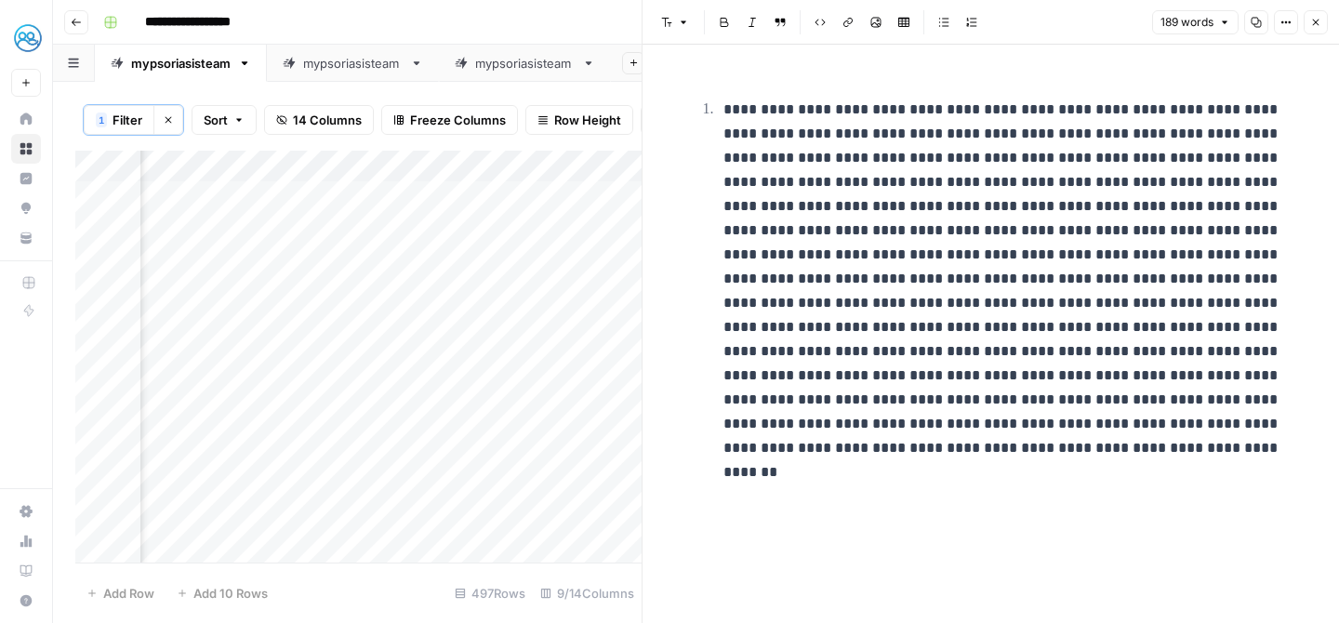
click at [1318, 22] on icon "button" at bounding box center [1316, 22] width 11 height 11
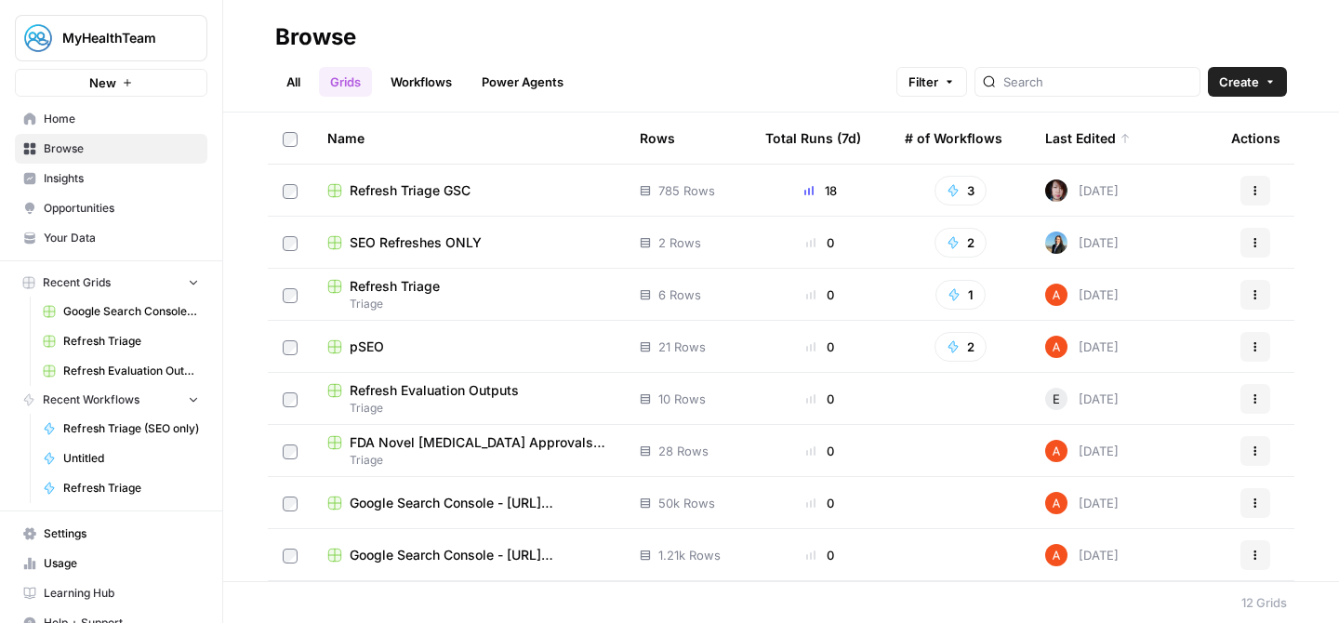
click at [422, 250] on span "SEO Refreshes ONLY" at bounding box center [416, 242] width 132 height 19
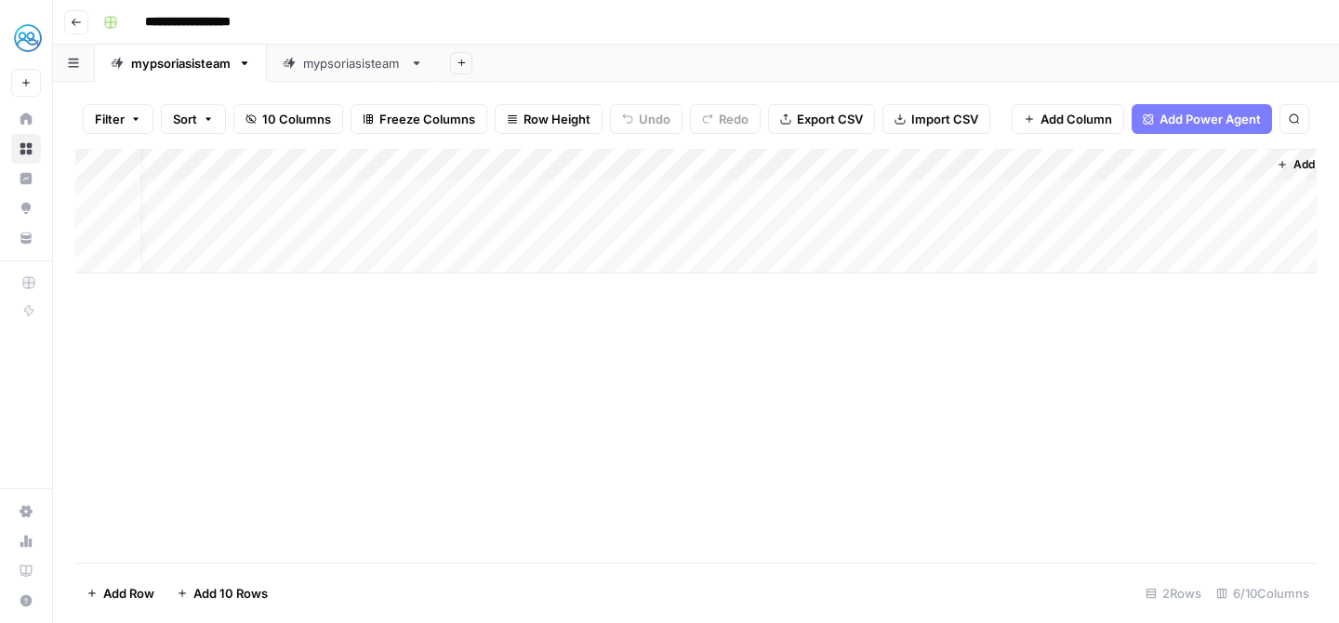
scroll to position [0, 79]
